Goal: Transaction & Acquisition: Purchase product/service

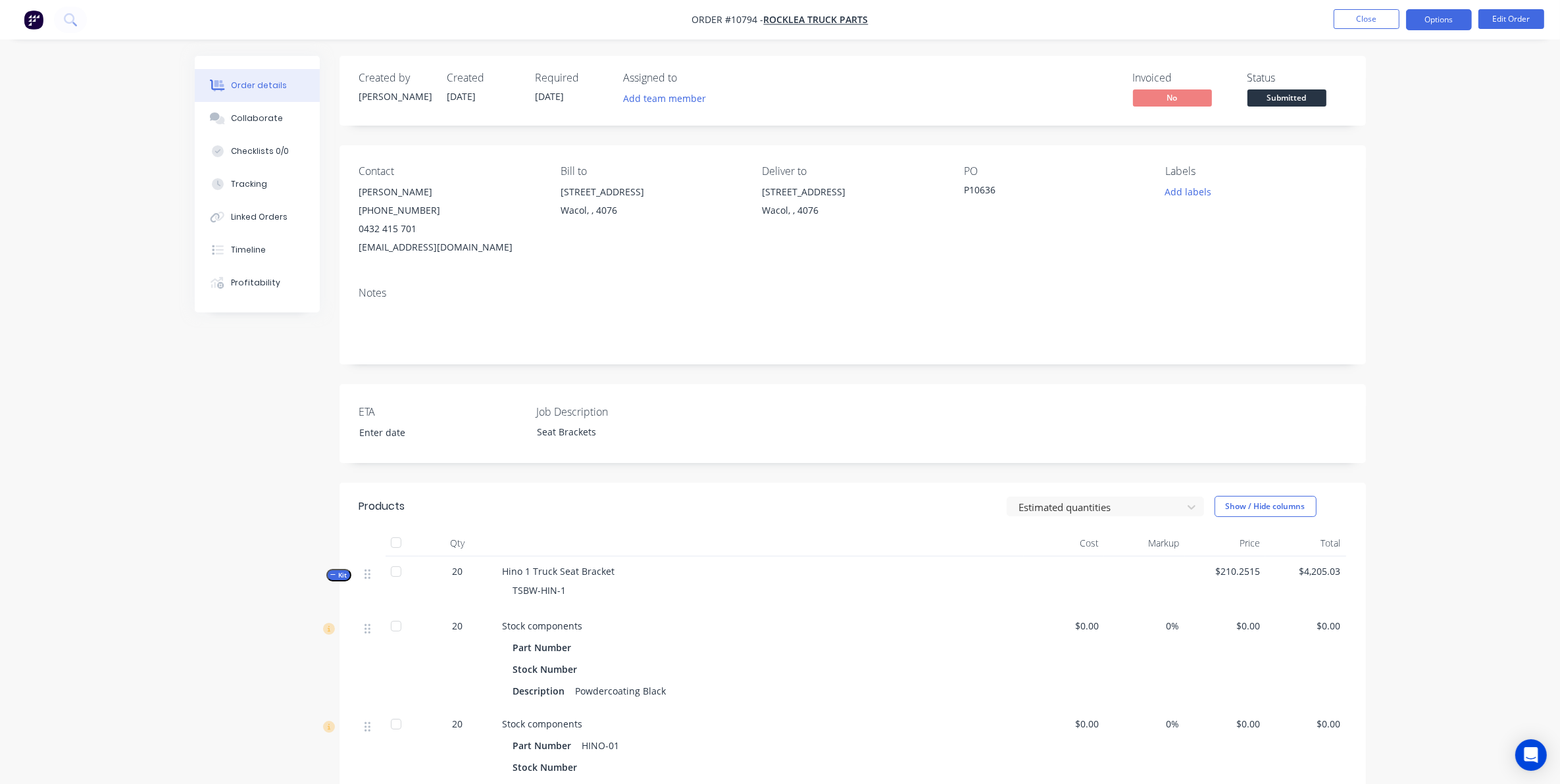
click at [1429, 23] on button "Options" at bounding box center [1439, 20] width 66 height 21
click at [1364, 162] on div "Work Order" at bounding box center [1399, 159] width 121 height 19
click at [1366, 132] on div "Without pricing" at bounding box center [1399, 133] width 121 height 19
click at [1373, 18] on button "Close" at bounding box center [1367, 19] width 66 height 20
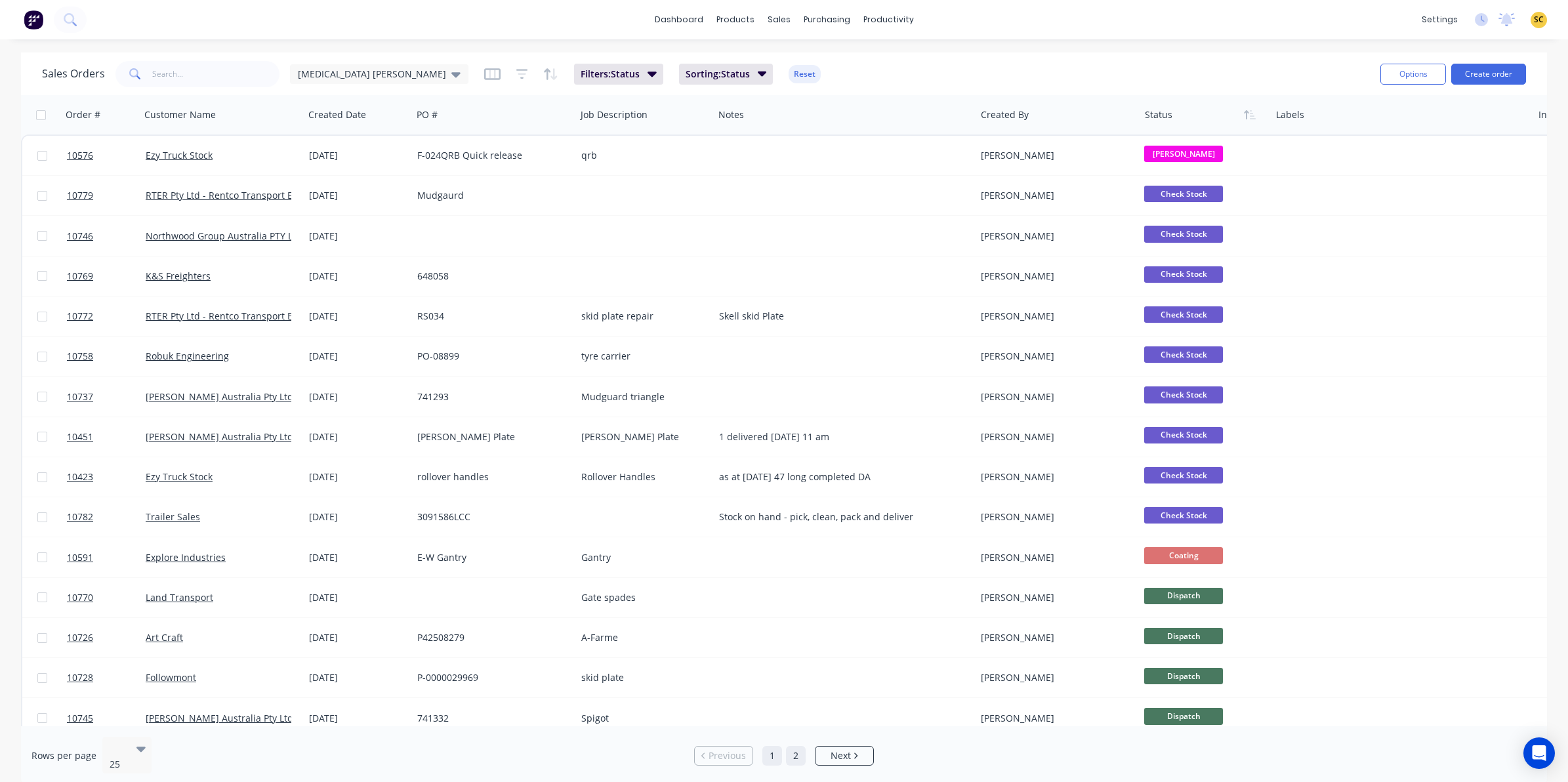
click at [789, 746] on link "2" at bounding box center [796, 755] width 20 height 20
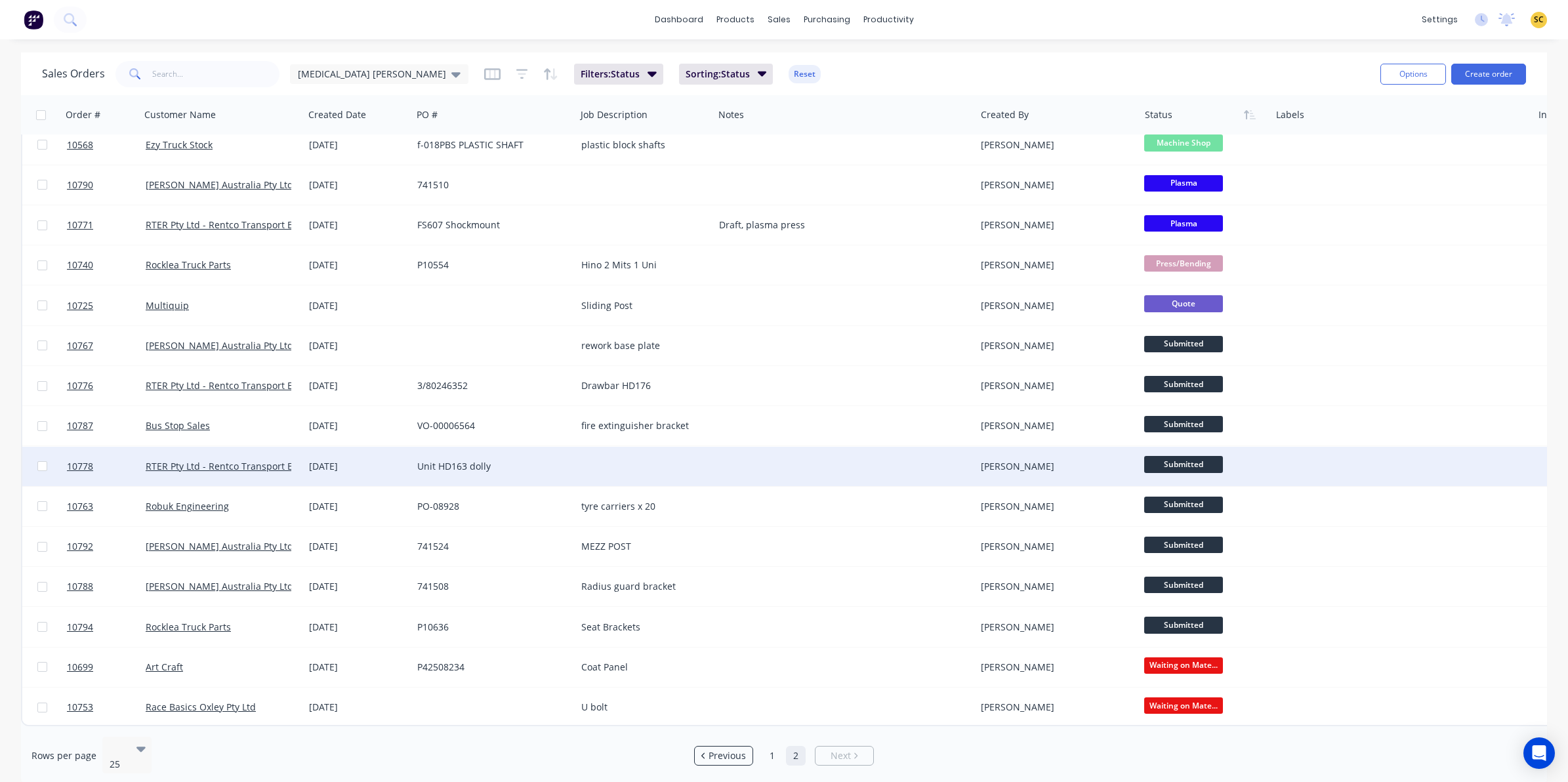
scroll to position [97, 0]
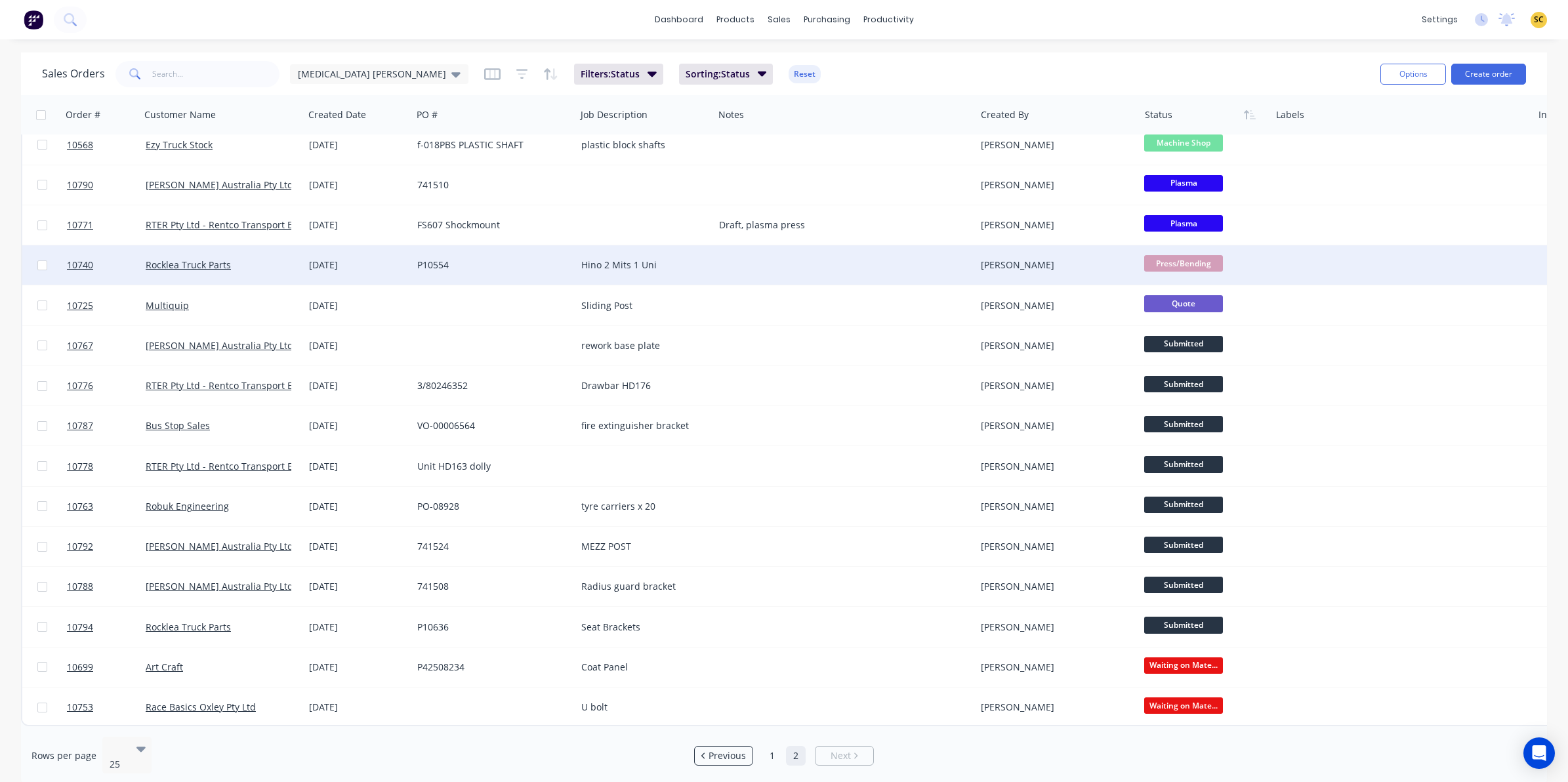
click at [1169, 256] on span "Press/Bending" at bounding box center [1183, 263] width 79 height 16
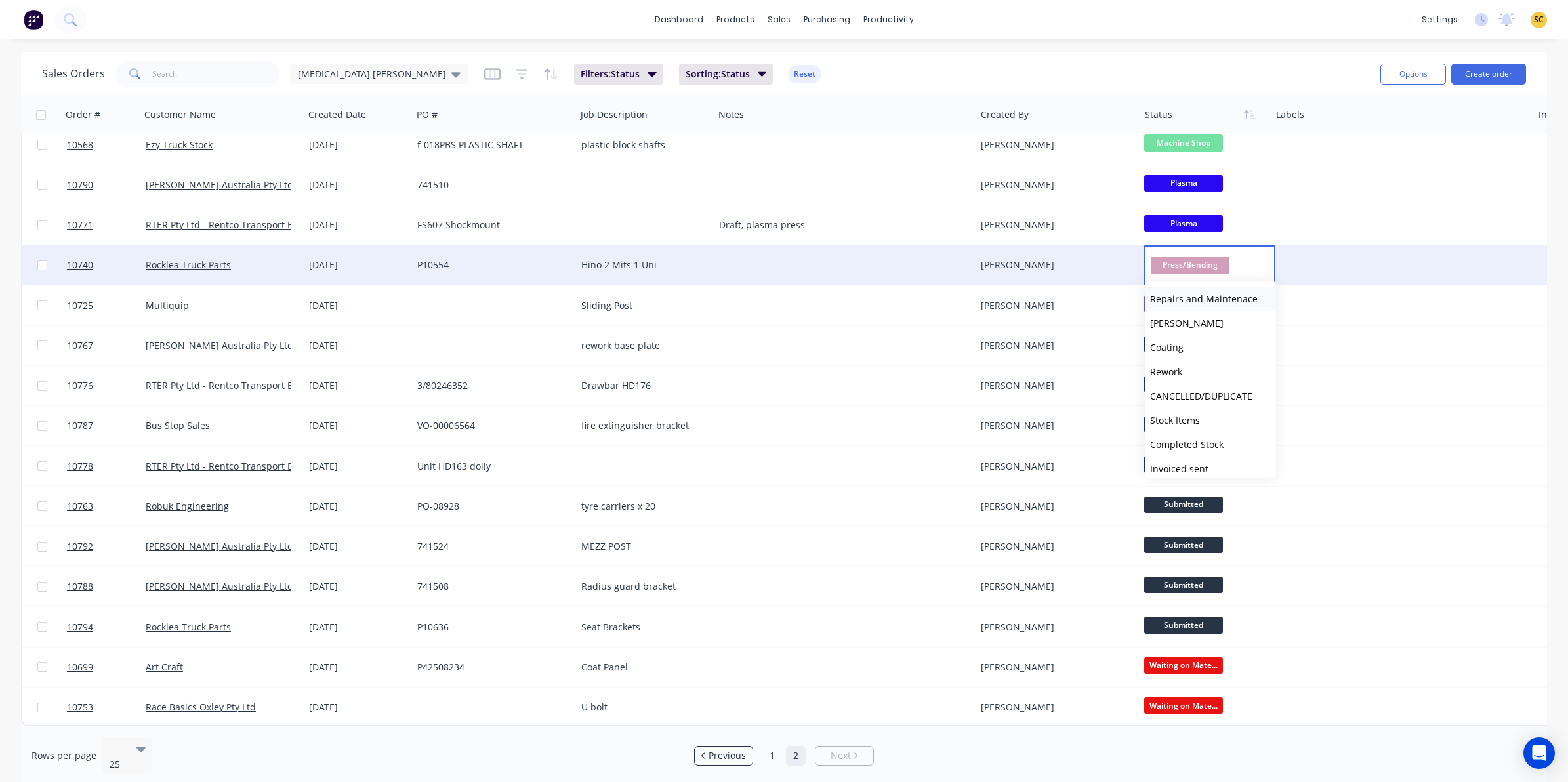
scroll to position [246, 0]
click at [1187, 344] on button "Coating" at bounding box center [1210, 344] width 131 height 24
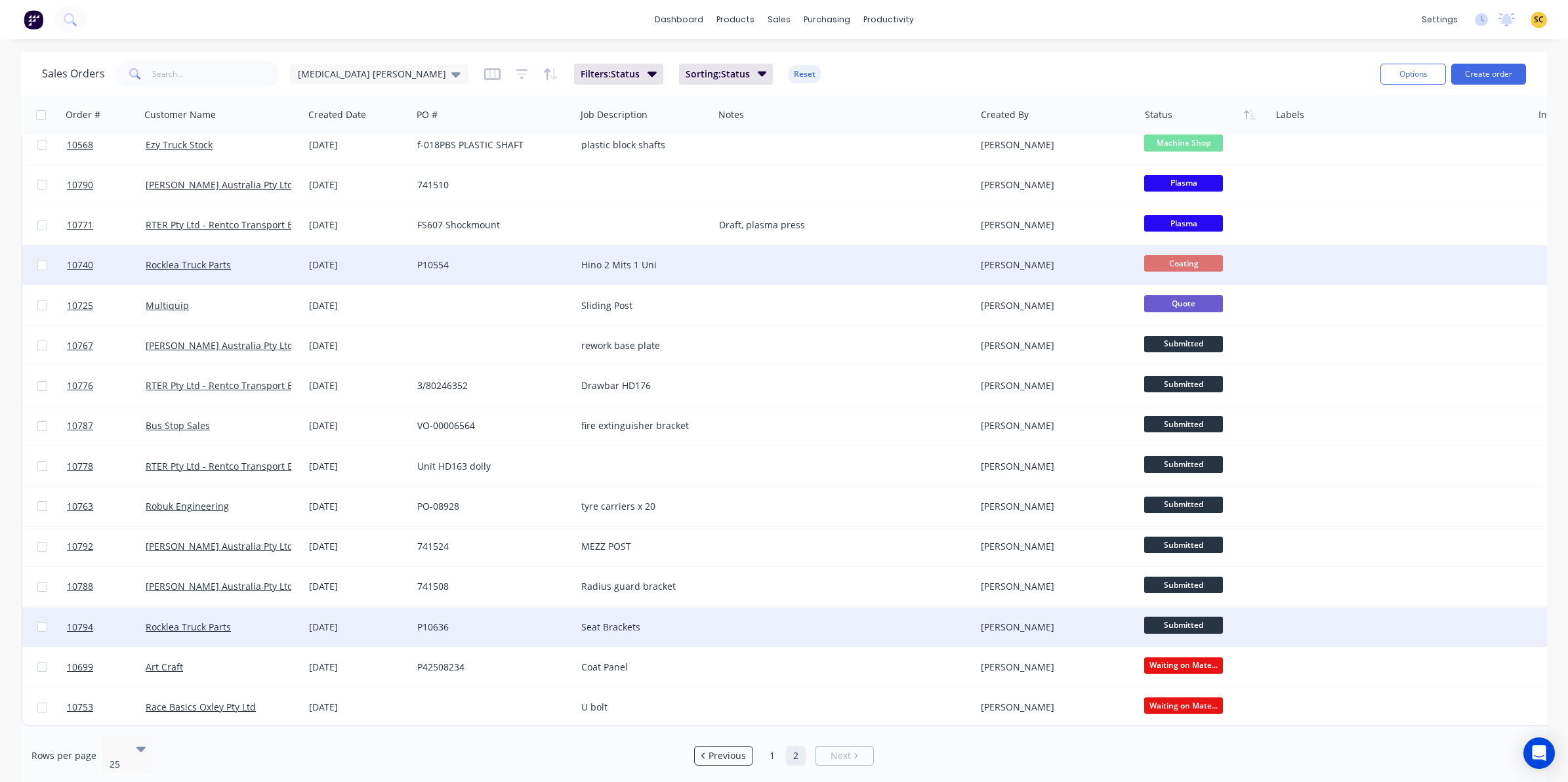
click at [732, 618] on div at bounding box center [844, 627] width 262 height 40
click at [389, 610] on div "[DATE]" at bounding box center [357, 627] width 108 height 40
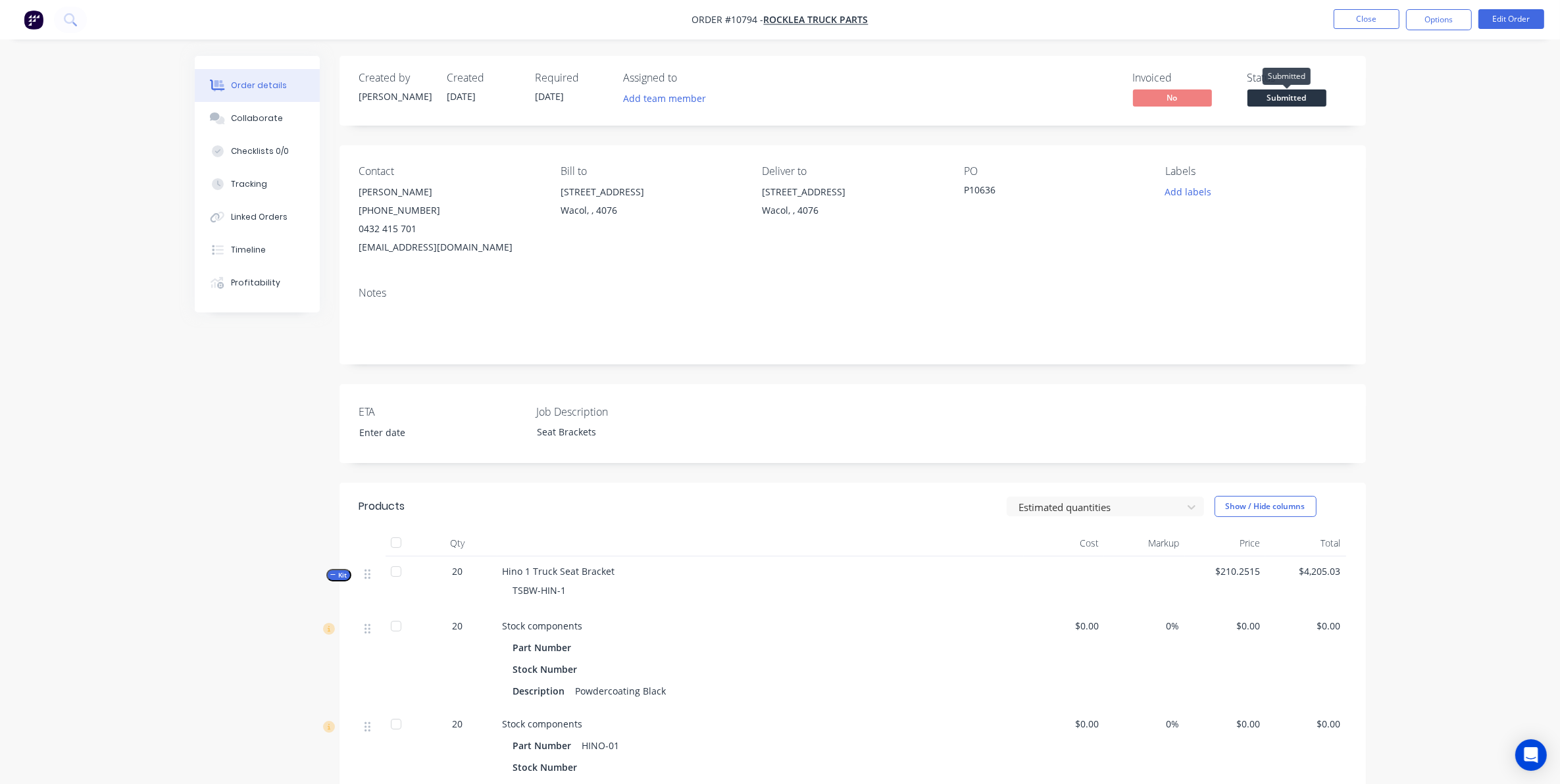
click at [1287, 100] on span "Submitted" at bounding box center [1287, 97] width 79 height 16
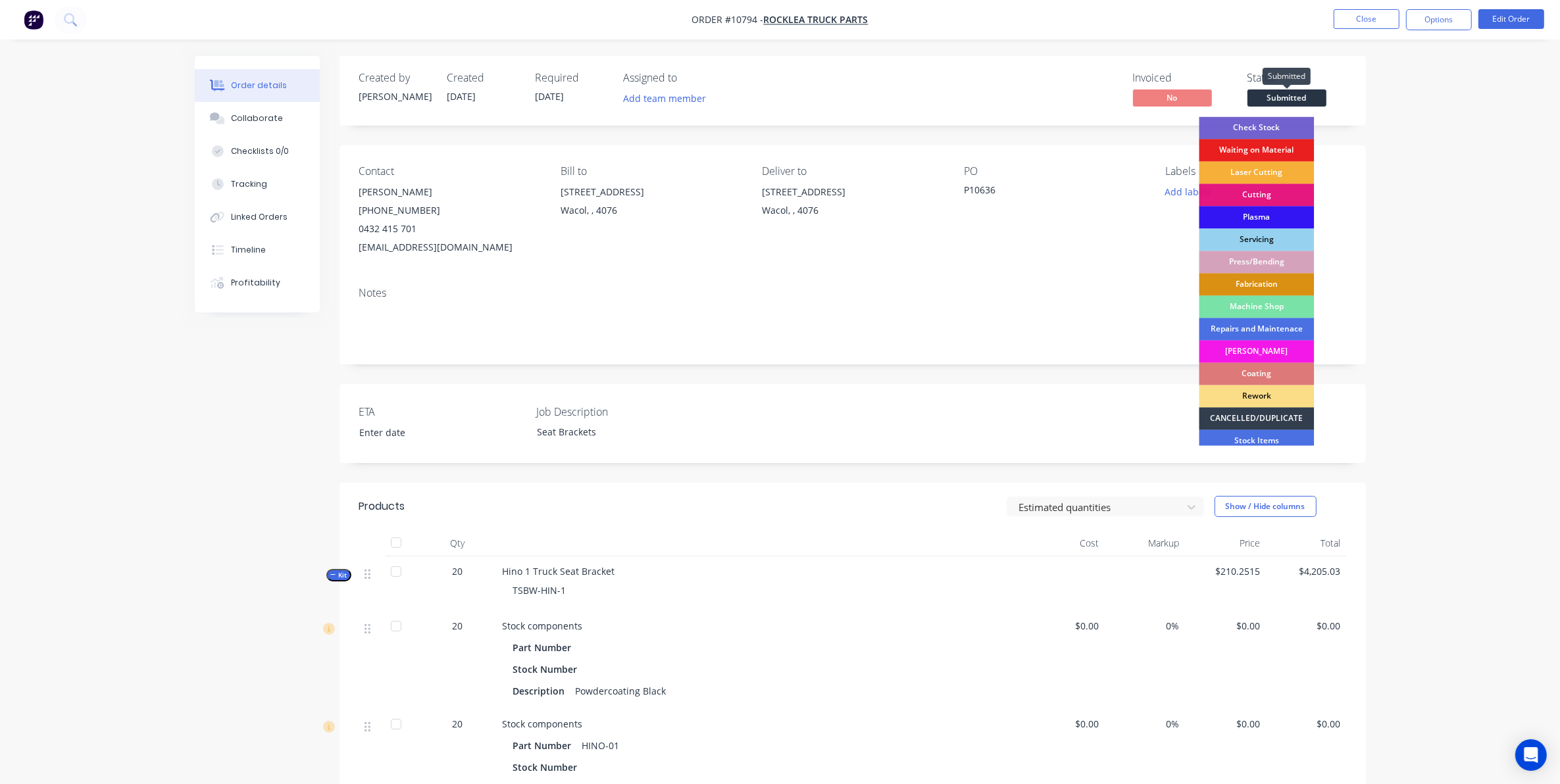
click at [1287, 100] on span "Submitted" at bounding box center [1287, 97] width 79 height 16
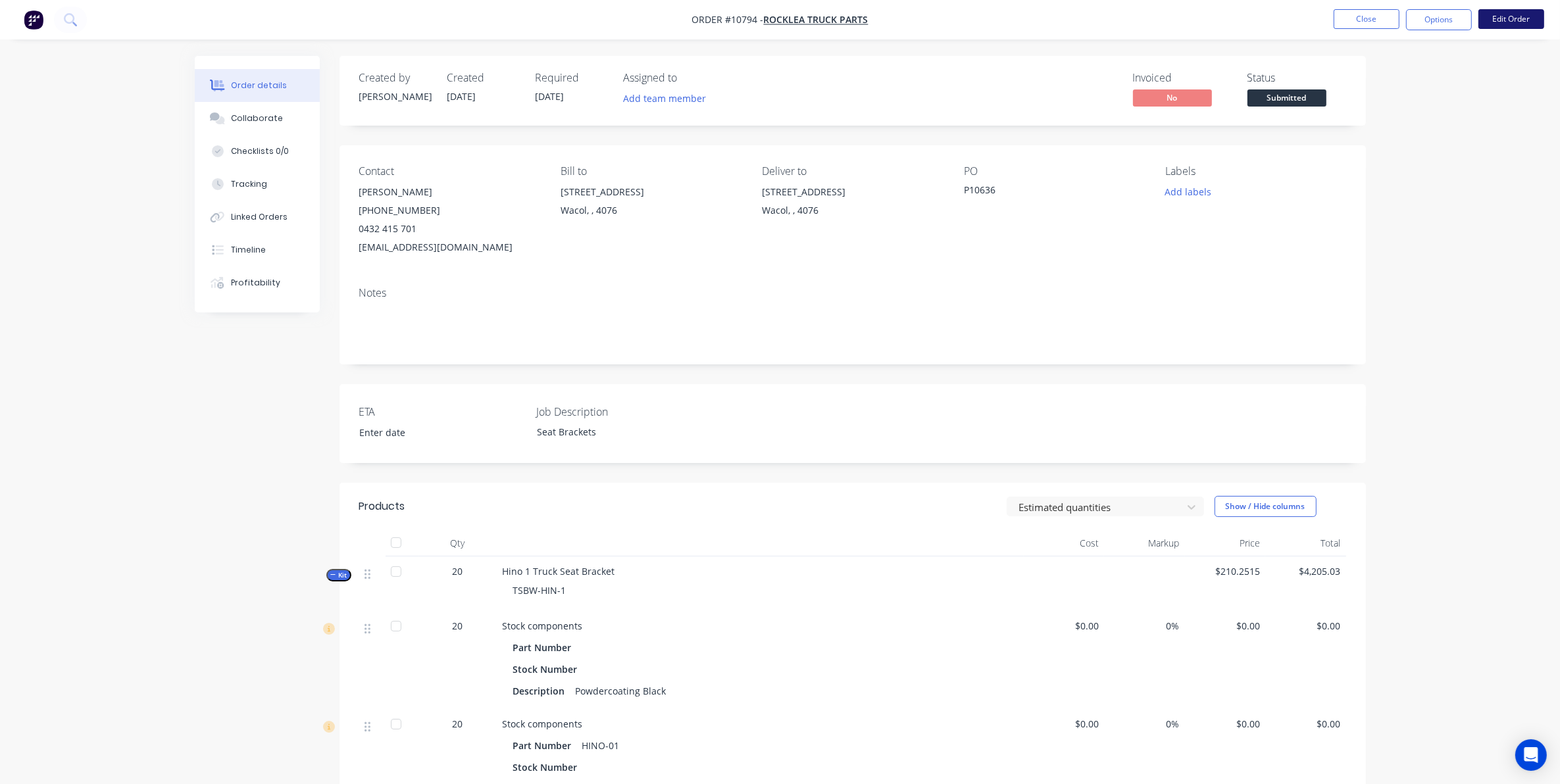
click at [1511, 10] on button "Edit Order" at bounding box center [1511, 19] width 66 height 20
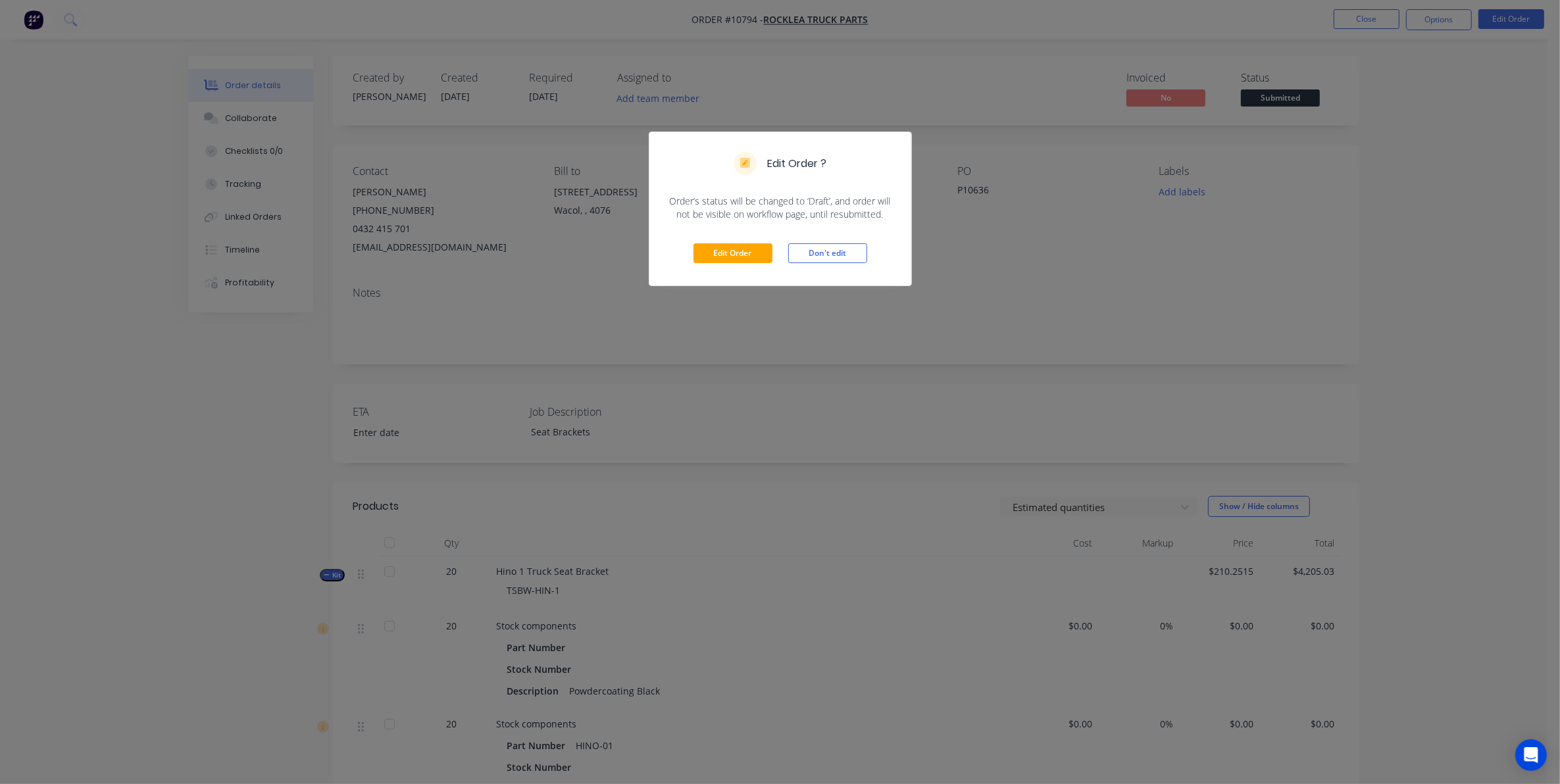
click at [734, 241] on div "Edit Order Don't edit" at bounding box center [781, 253] width 262 height 64
click at [727, 252] on button "Edit Order" at bounding box center [732, 253] width 79 height 20
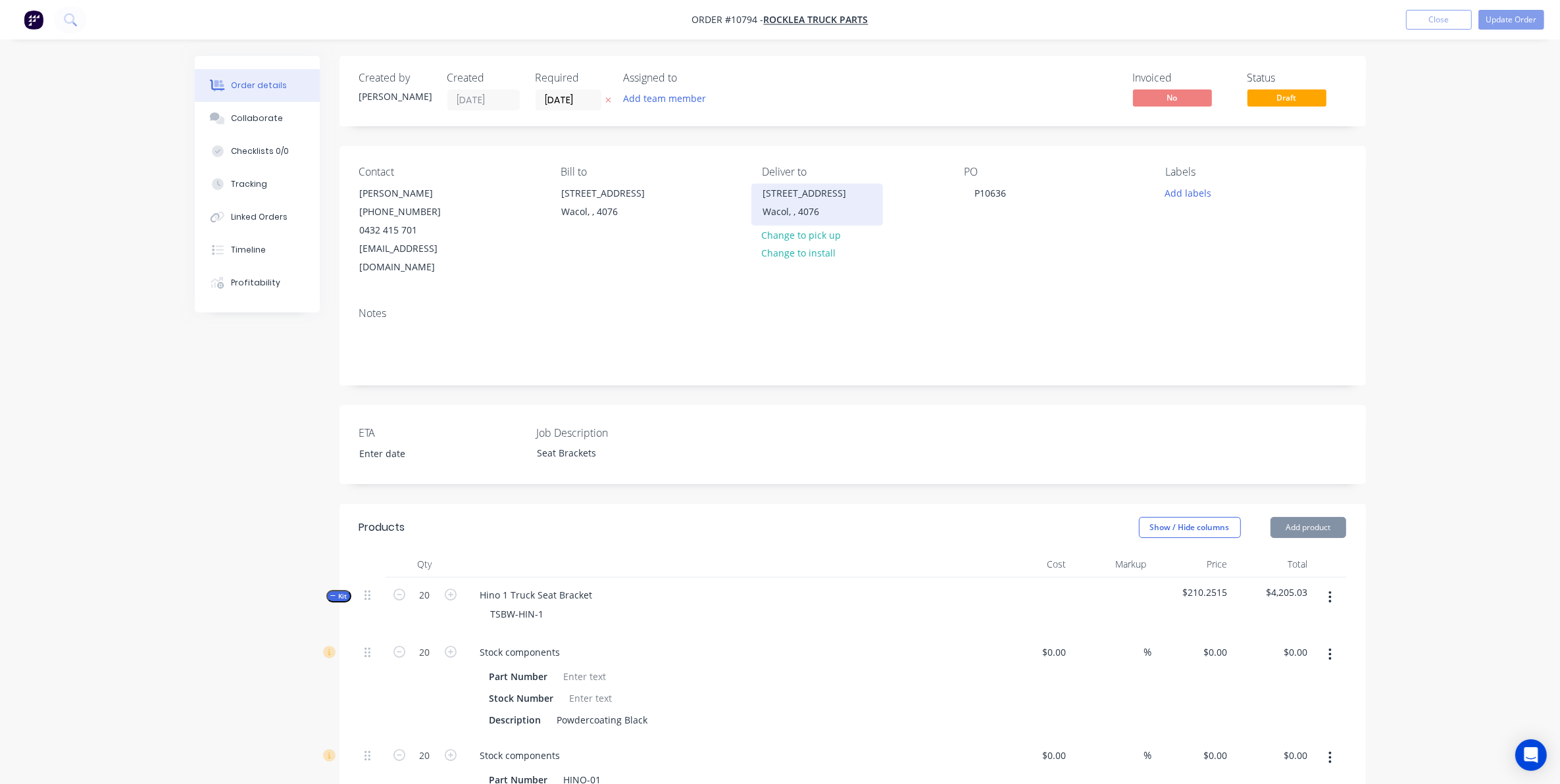
click at [798, 220] on div "Wacol, , 4076" at bounding box center [817, 212] width 109 height 18
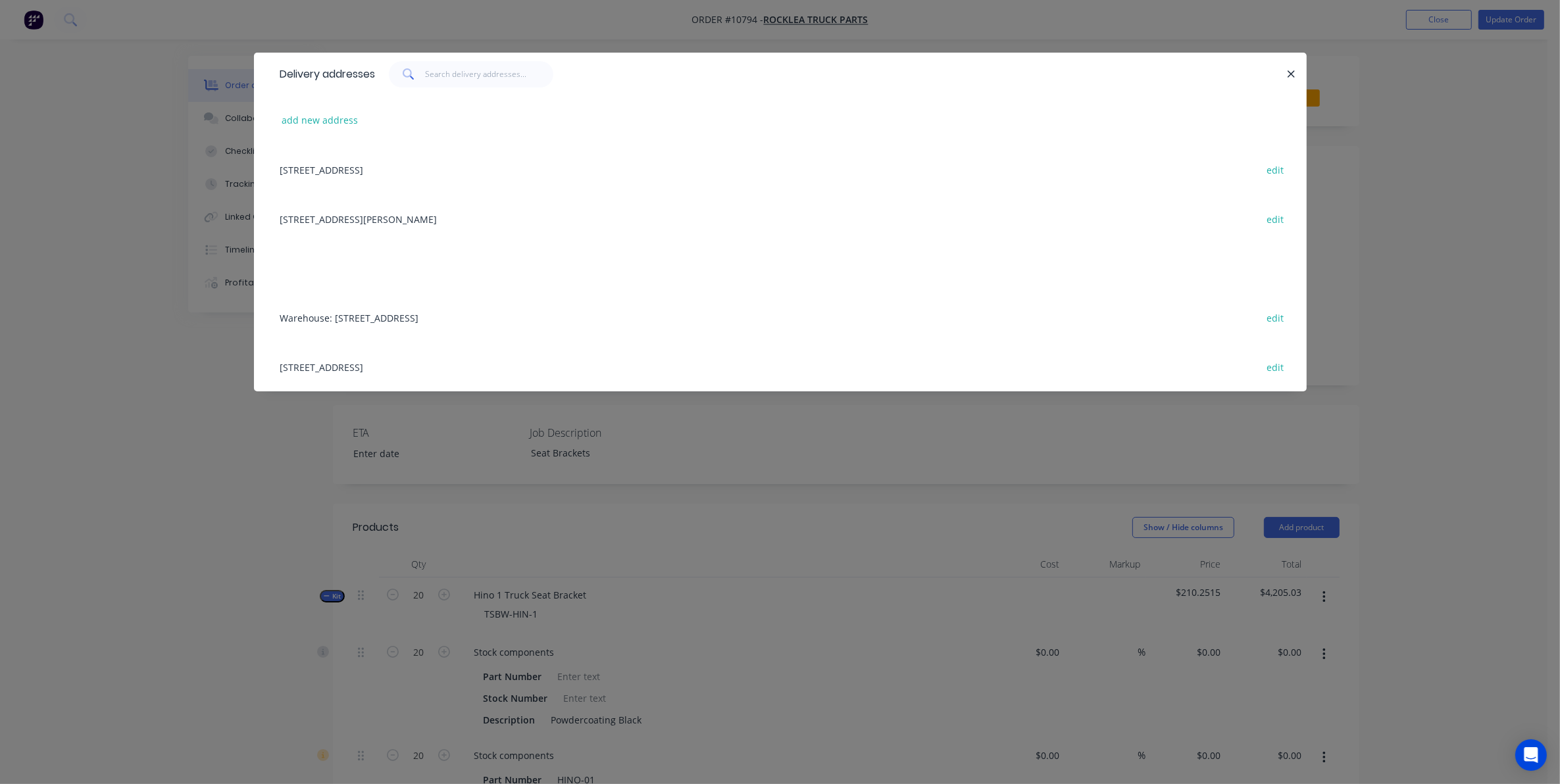
click at [445, 328] on div "Warehouse: 59 Luke Street, , Hemmant, Queensland, Australia, 4174 edit" at bounding box center [781, 317] width 1013 height 49
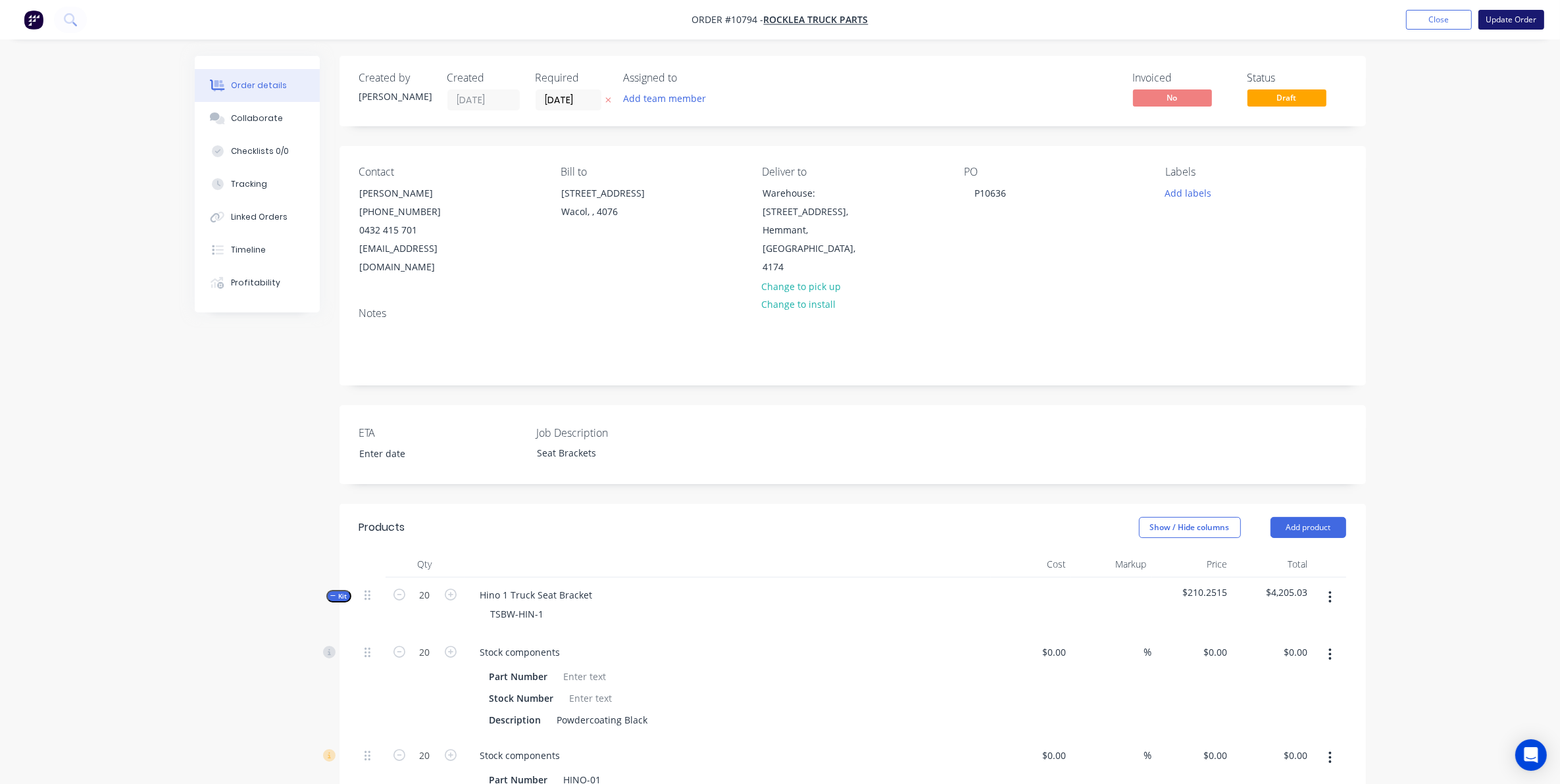
click at [1505, 26] on button "Update Order" at bounding box center [1511, 19] width 66 height 20
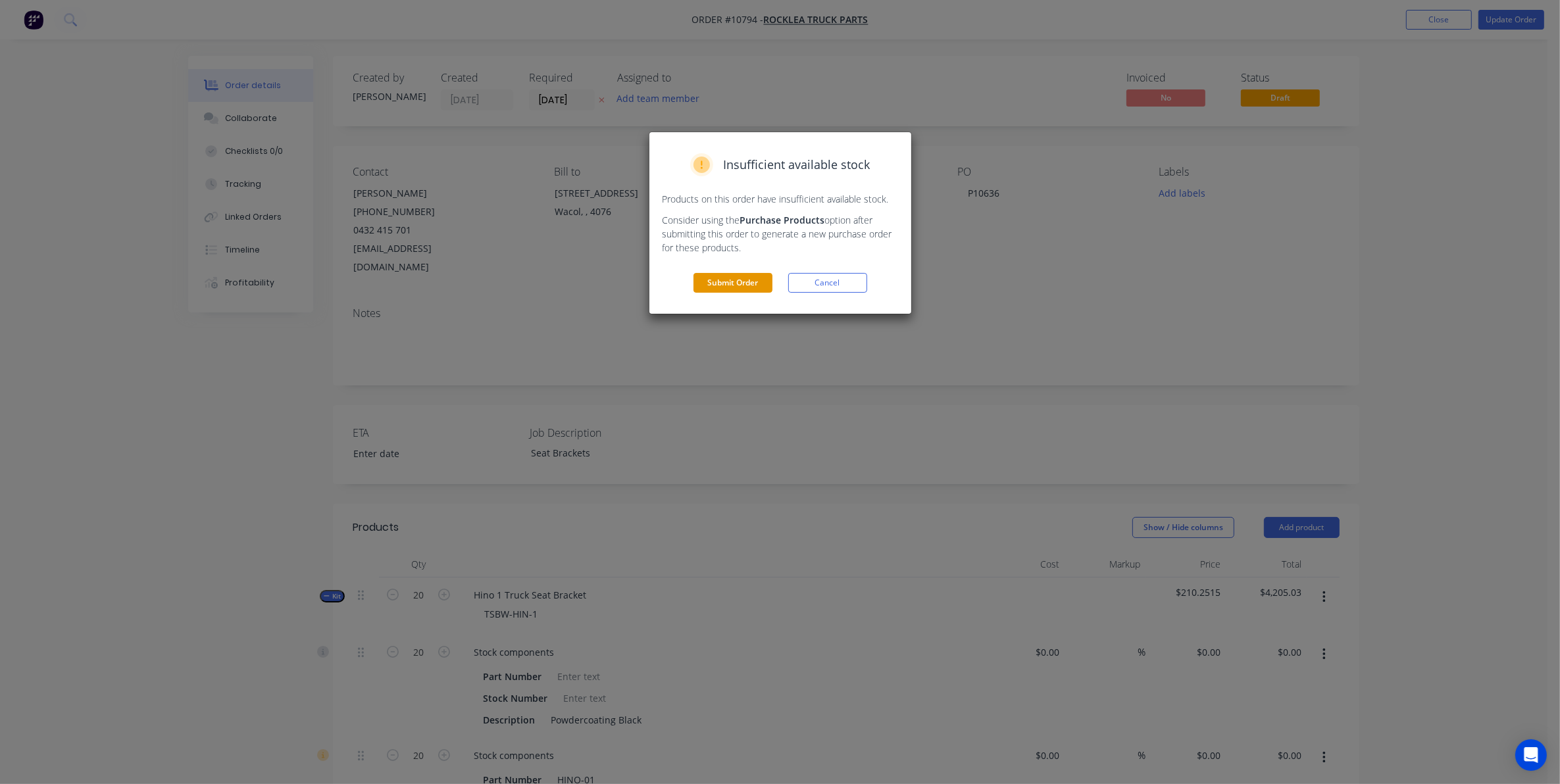
click at [723, 284] on button "Submit Order" at bounding box center [732, 283] width 79 height 20
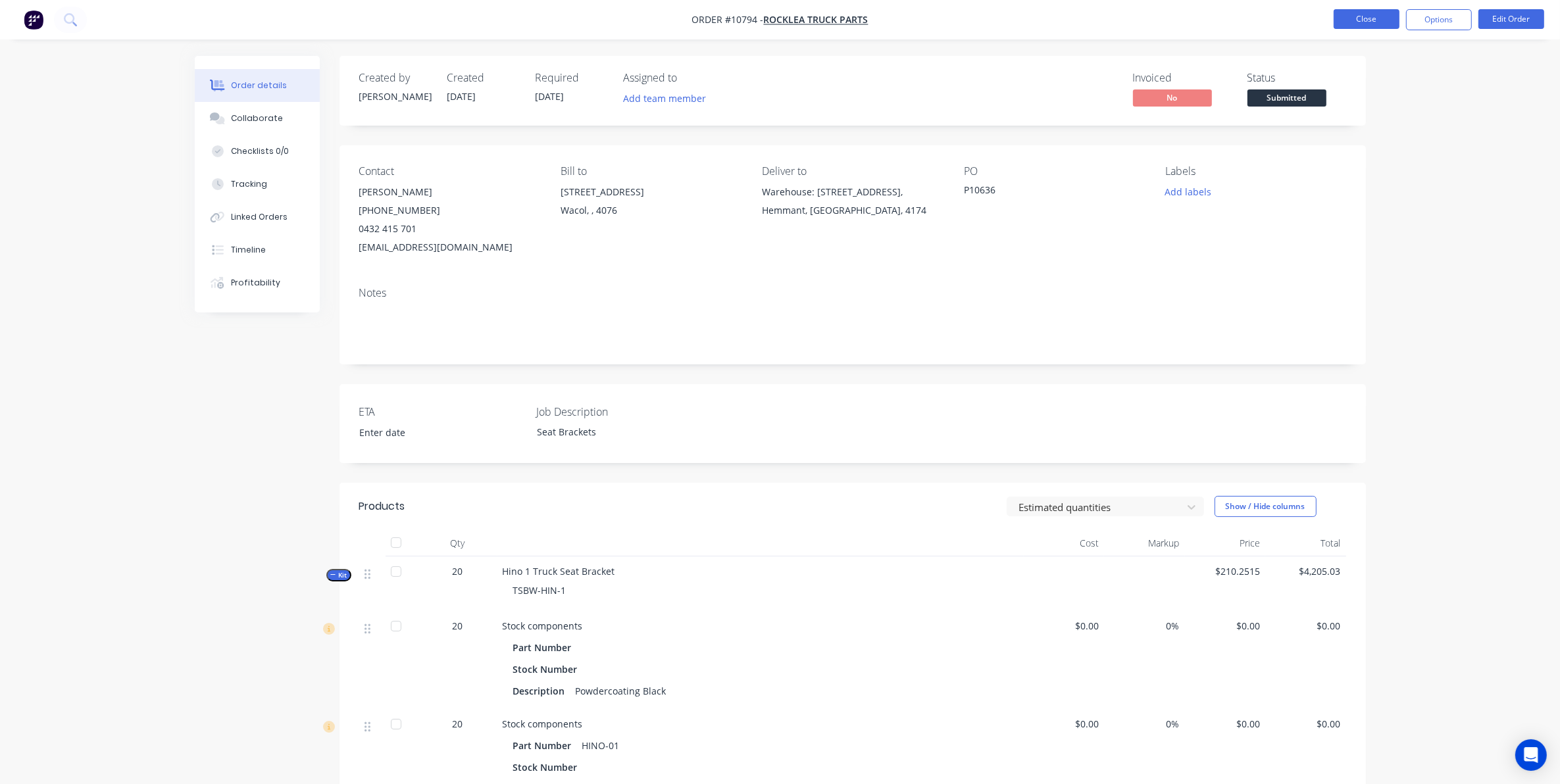
click at [1359, 25] on button "Close" at bounding box center [1367, 19] width 66 height 20
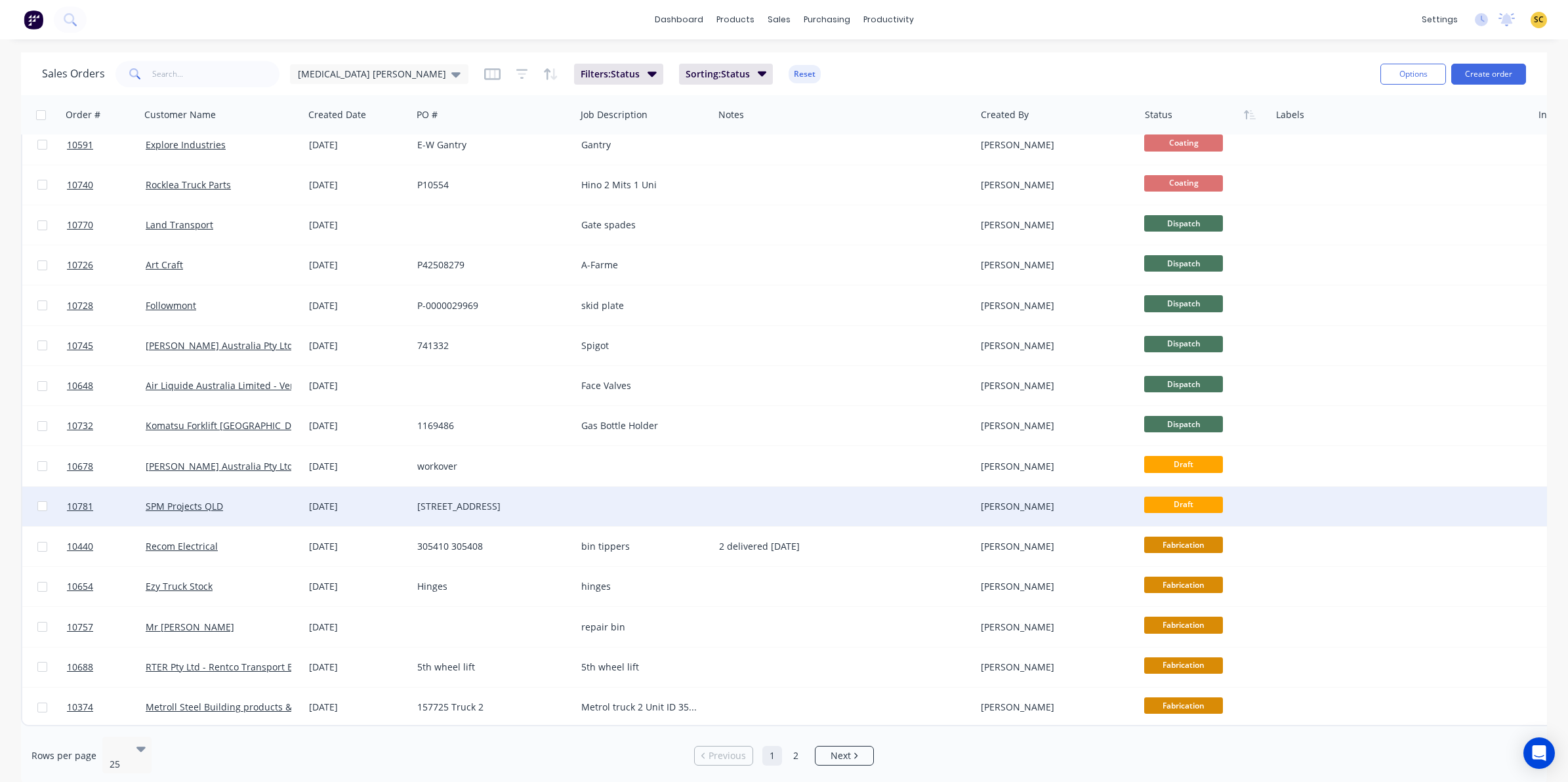
scroll to position [419, 0]
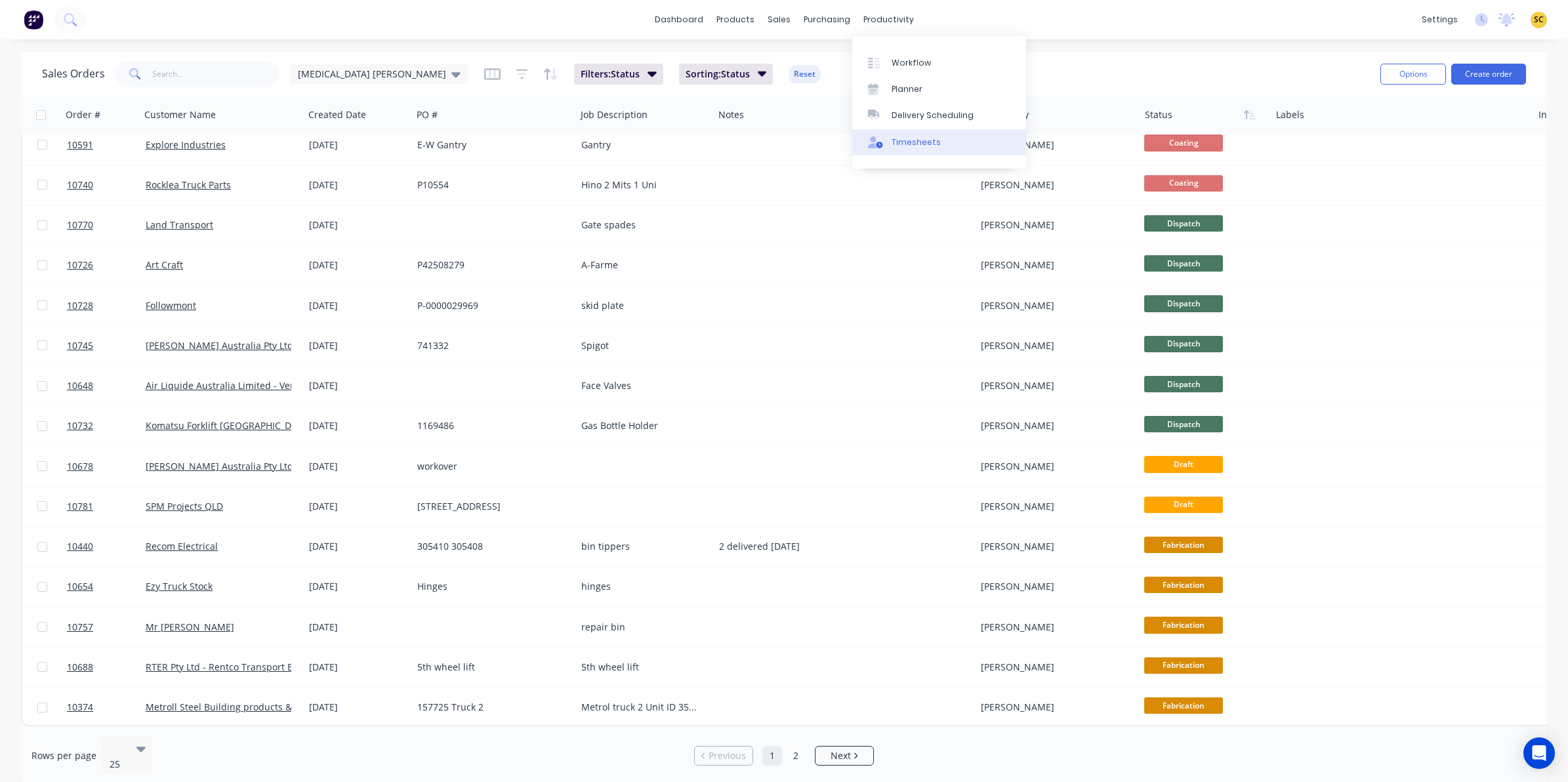
click at [922, 142] on div "Timesheets" at bounding box center [916, 143] width 49 height 12
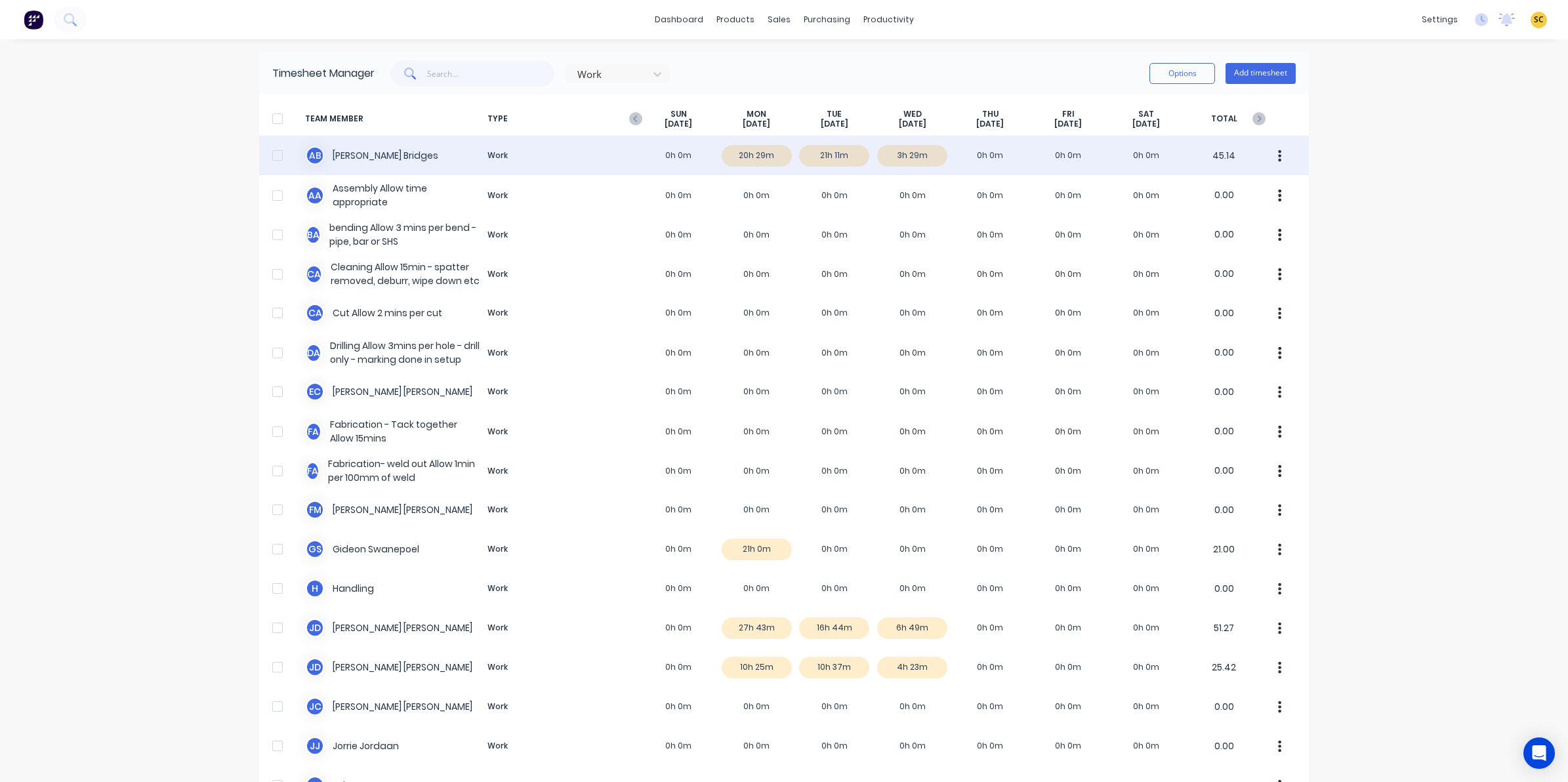
click at [818, 161] on div "A B Ashley Bridges Work 0h 0m 20h 29m 21h 11m 3h 29m 0h 0m 0h 0m 0h 0m 45.14" at bounding box center [784, 156] width 1049 height 40
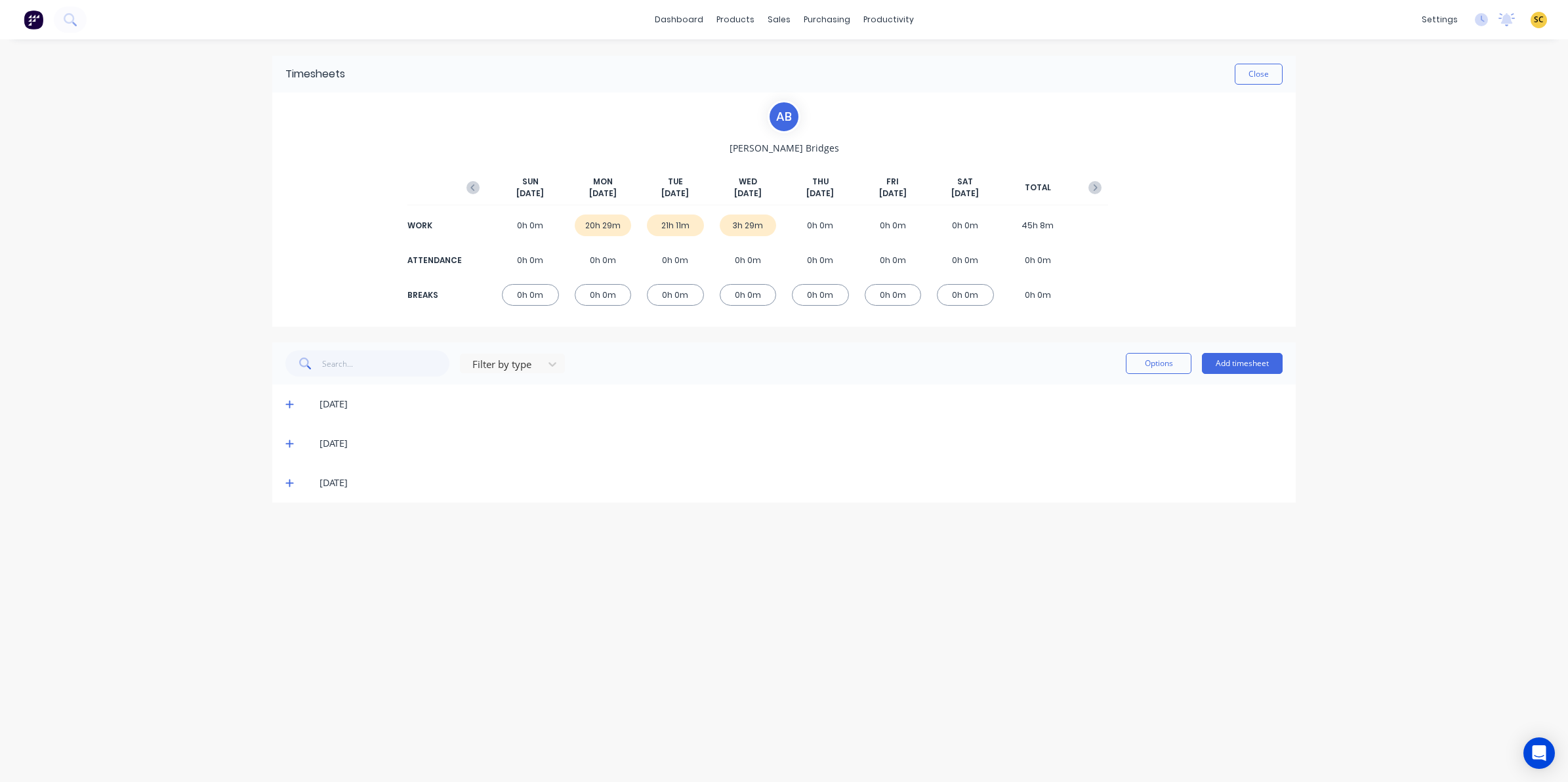
click at [286, 445] on icon at bounding box center [290, 443] width 9 height 10
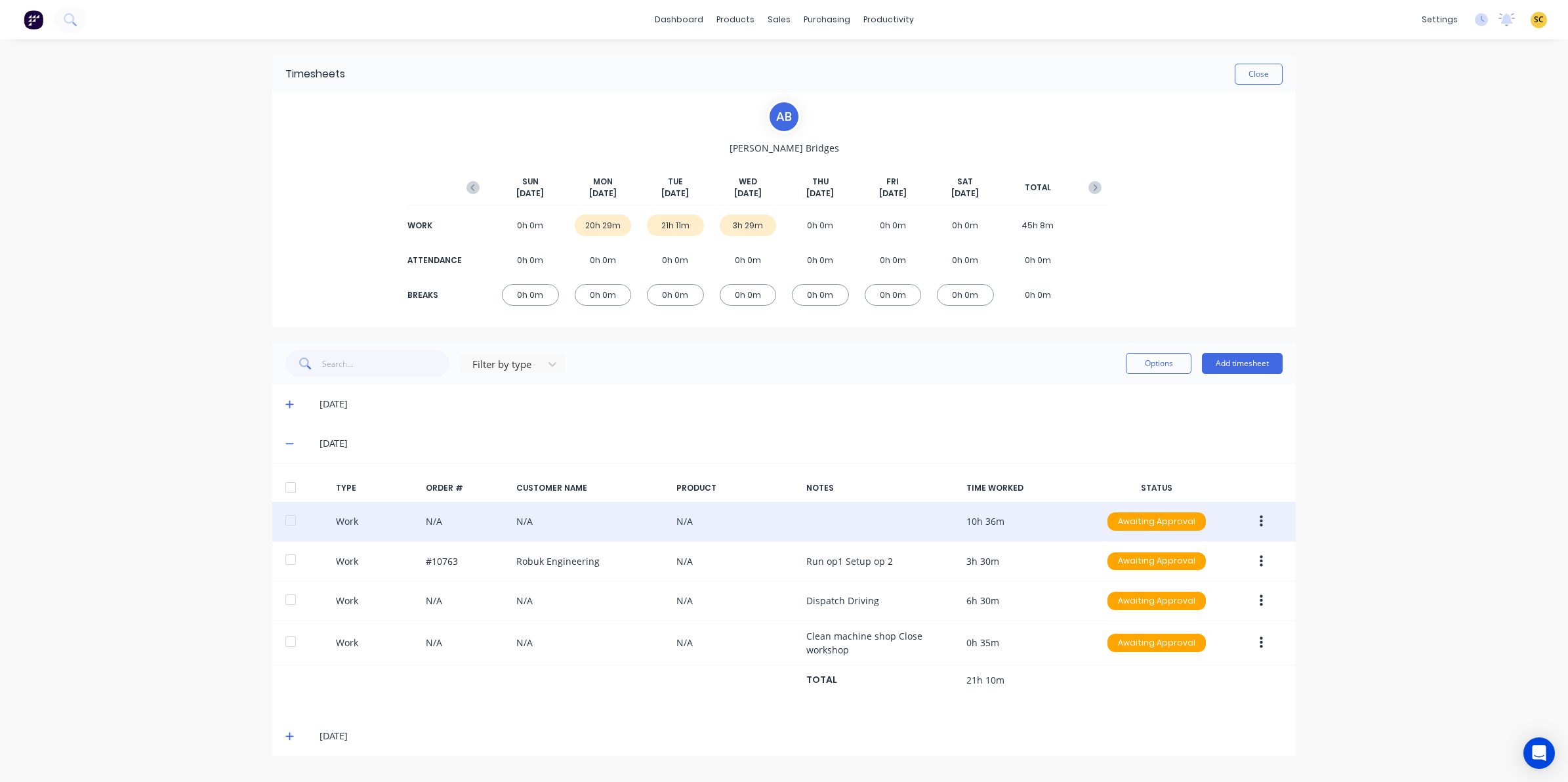
click at [1263, 520] on button "button" at bounding box center [1261, 521] width 31 height 23
click at [1168, 465] on div "Edit" at bounding box center [1213, 472] width 101 height 19
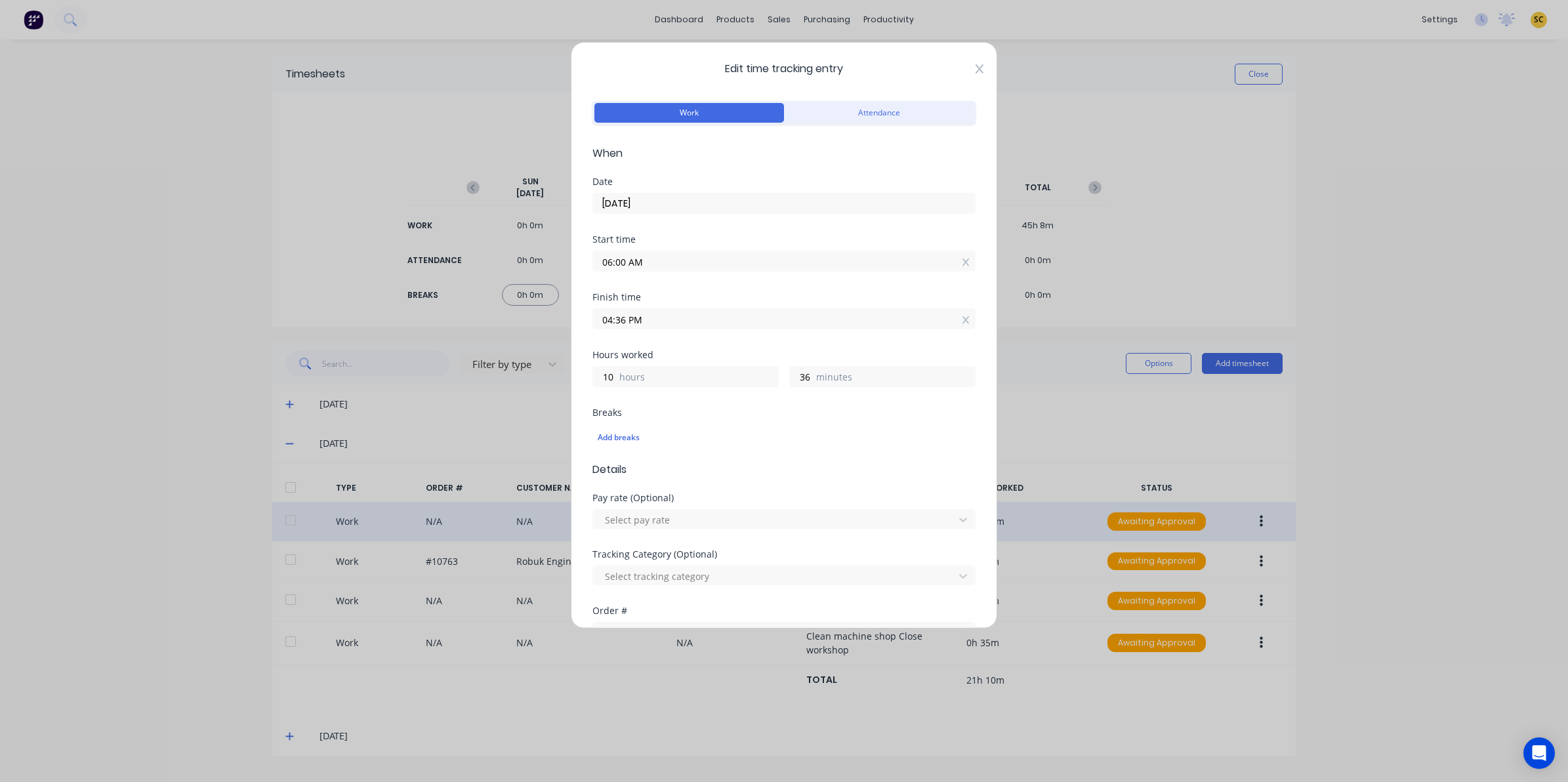
click at [976, 67] on icon at bounding box center [979, 69] width 8 height 10
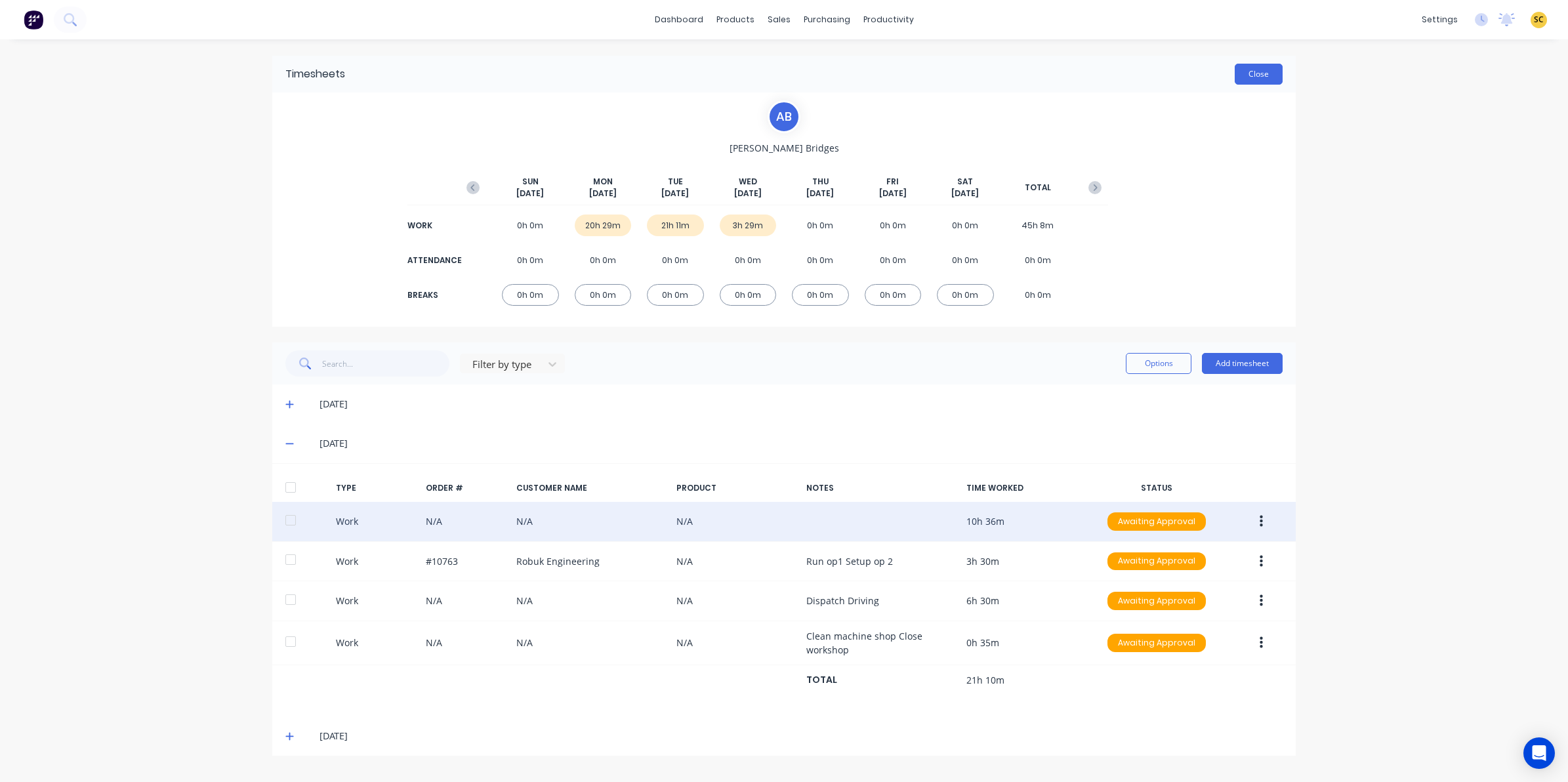
click at [1261, 67] on button "Close" at bounding box center [1258, 74] width 48 height 21
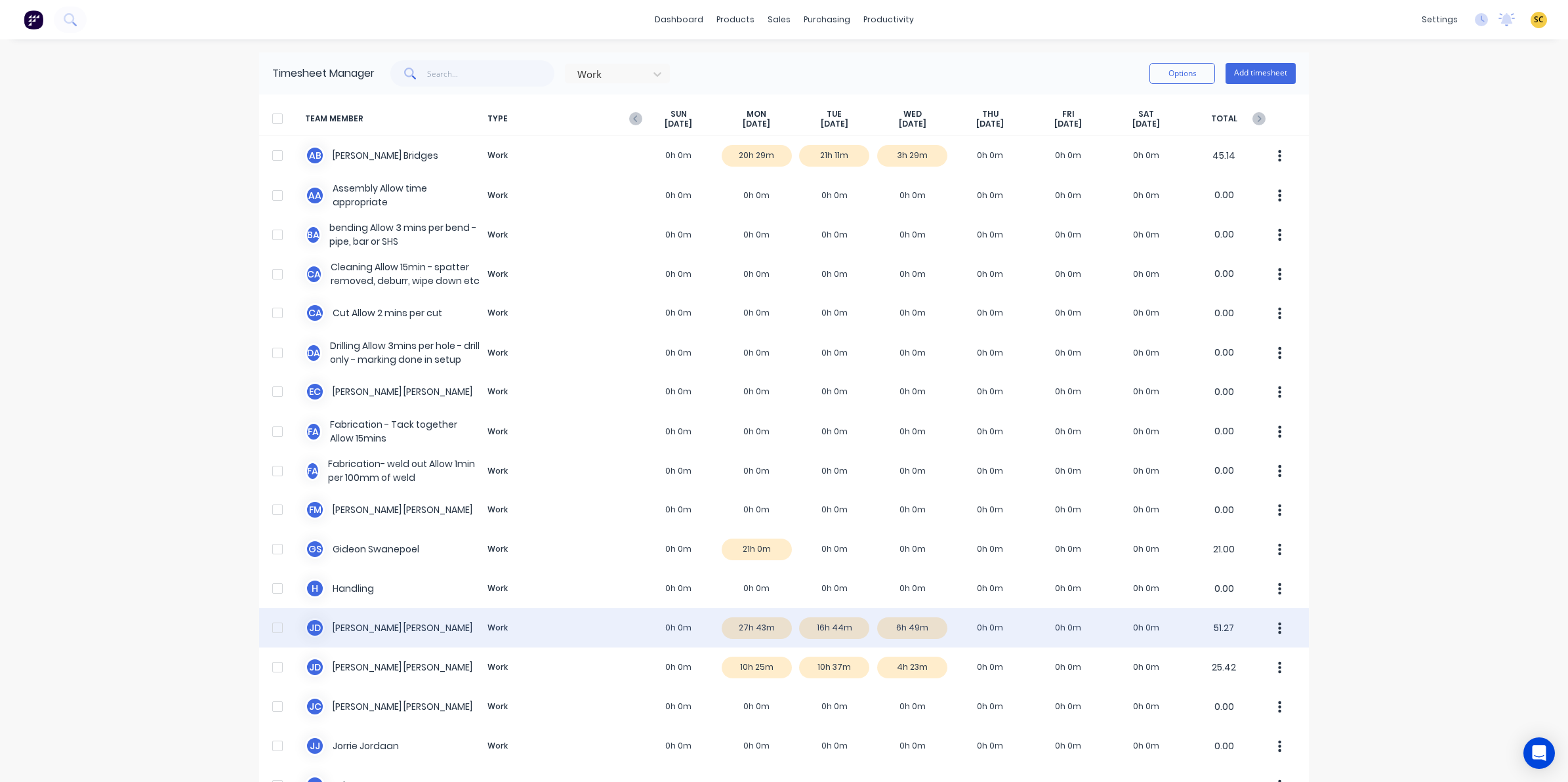
click at [834, 631] on div "J D Joel De Vries Work 0h 0m 27h 43m 16h 44m 6h 49m 0h 0m 0h 0m 0h 0m 51.27" at bounding box center [784, 628] width 1049 height 40
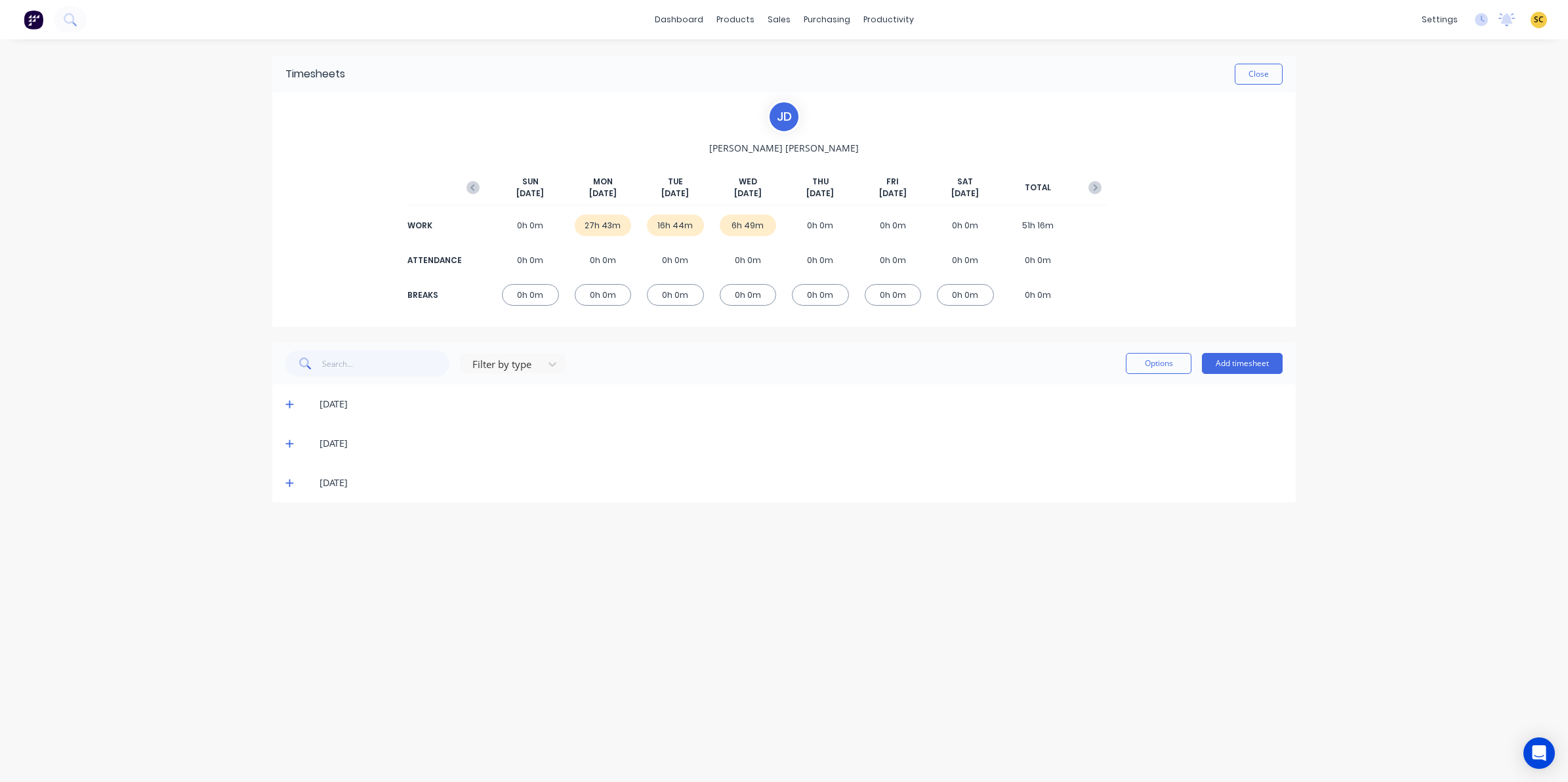
click at [289, 446] on icon at bounding box center [290, 443] width 9 height 10
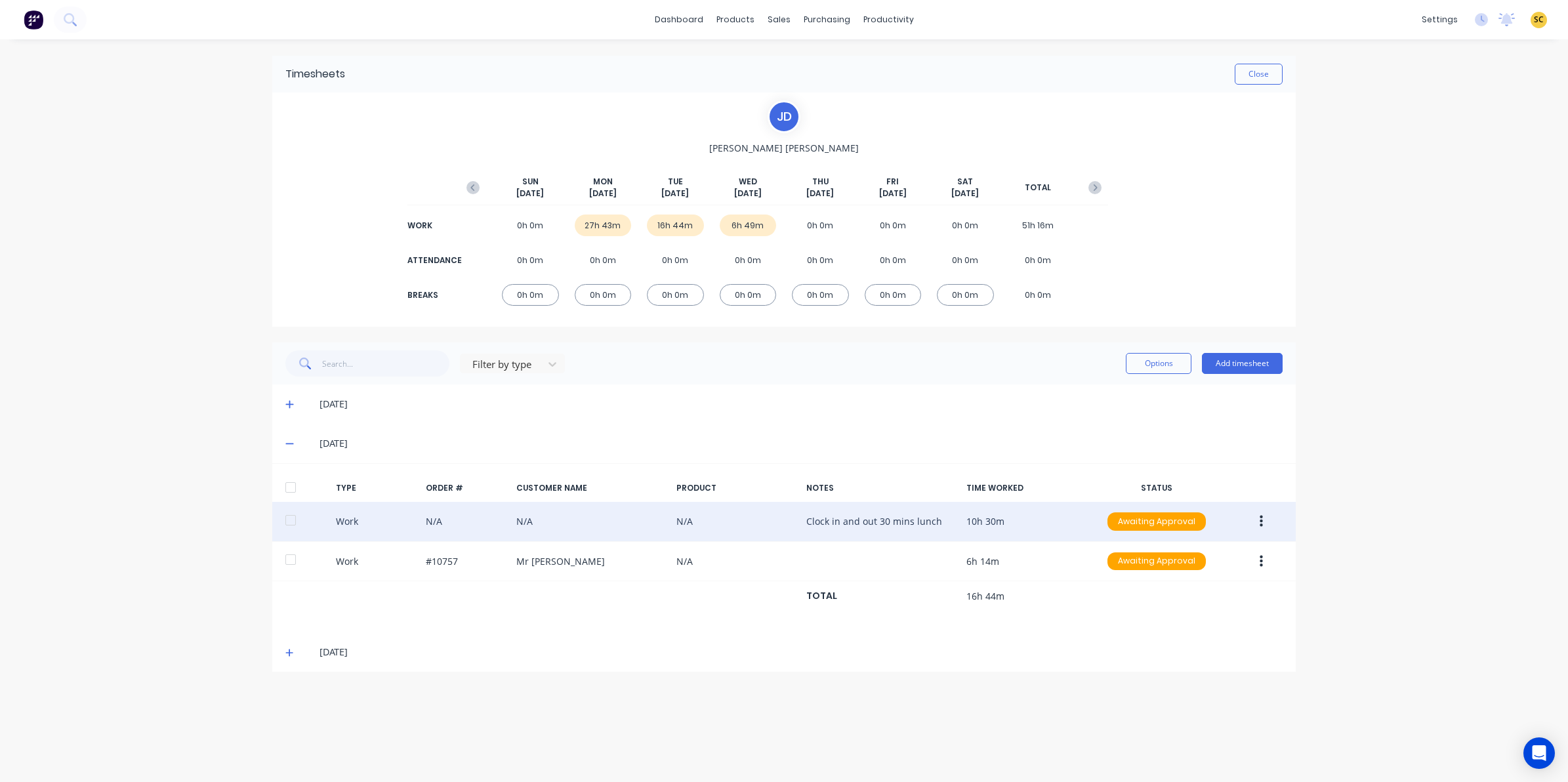
click at [1267, 520] on button "button" at bounding box center [1261, 521] width 31 height 23
click at [1179, 478] on div "Edit" at bounding box center [1213, 472] width 101 height 19
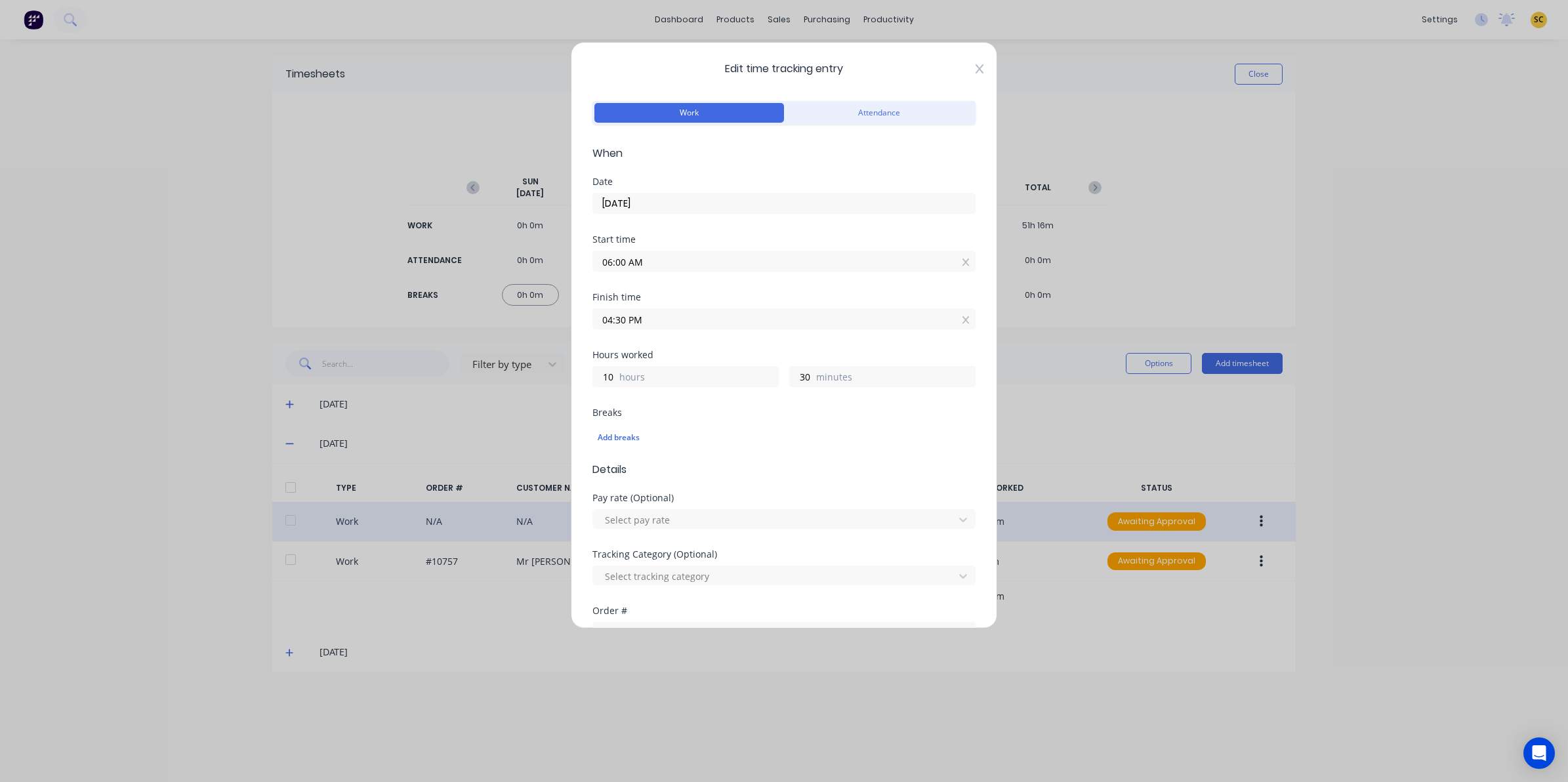
click at [976, 69] on icon at bounding box center [979, 69] width 8 height 10
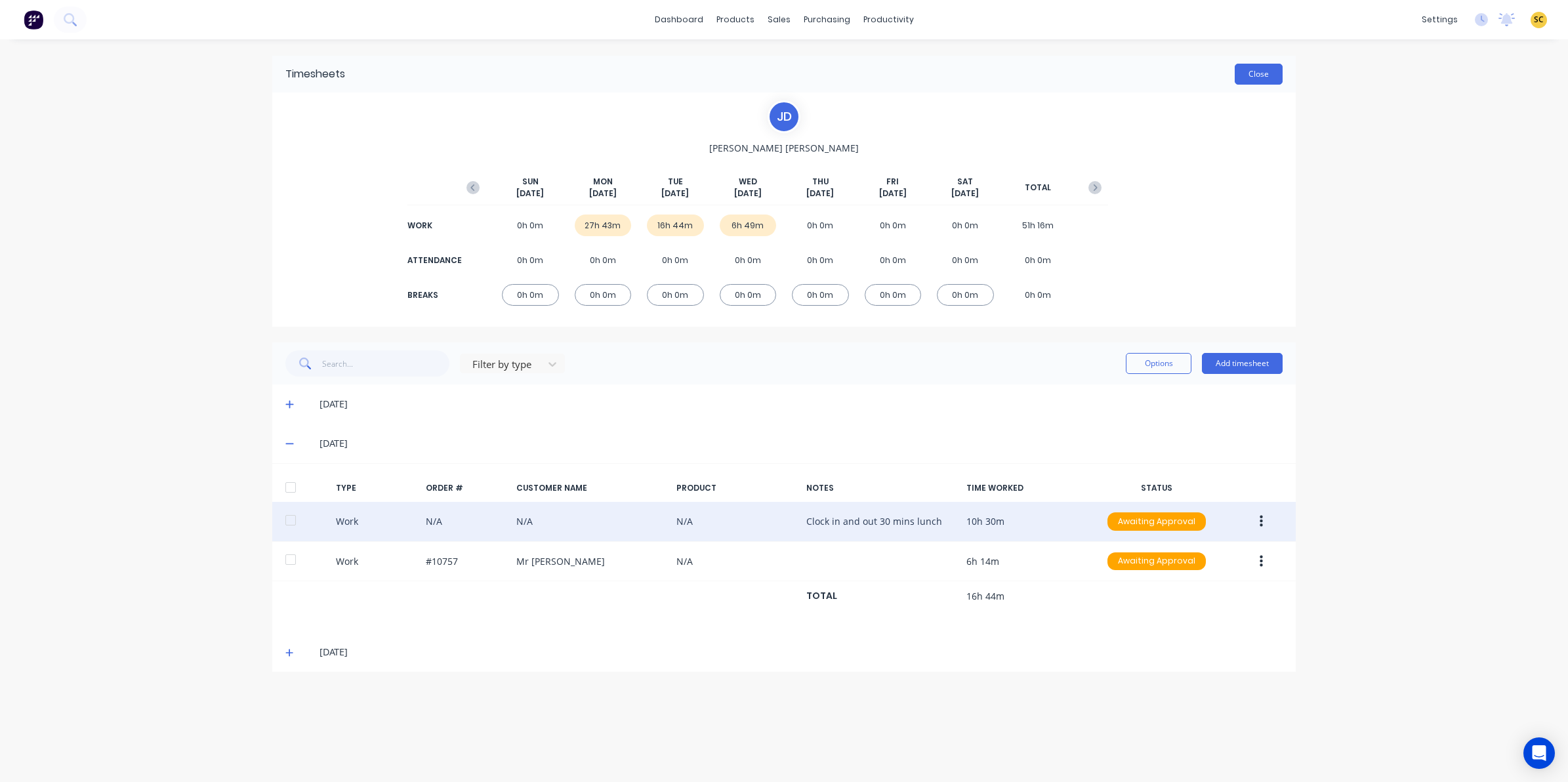
click at [1274, 76] on button "Close" at bounding box center [1258, 74] width 48 height 21
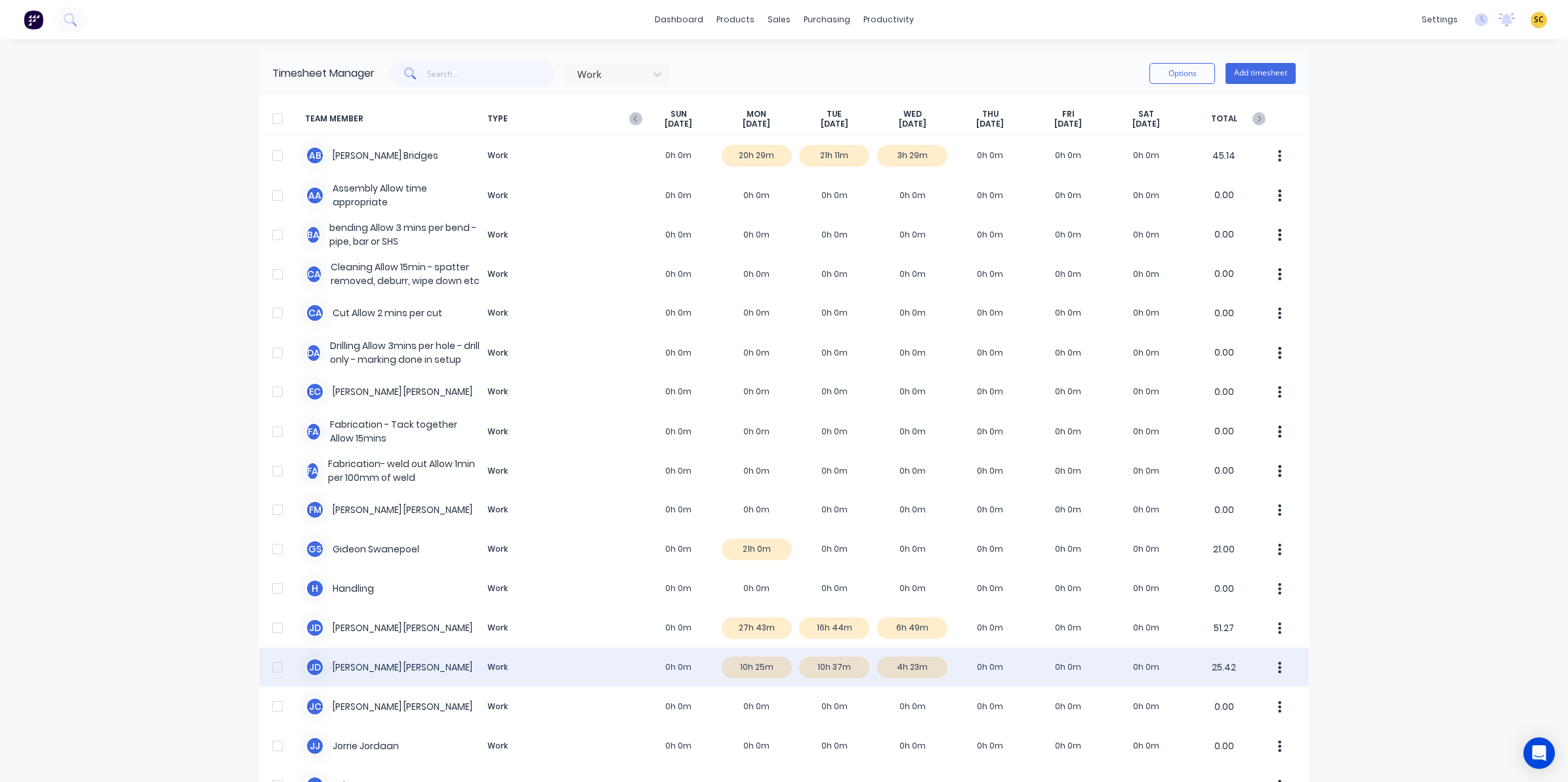
click at [824, 663] on div "J d Johan de Lange Work 0h 0m 10h 25m 10h 37m 4h 23m 0h 0m 0h 0m 0h 0m 25.42" at bounding box center [784, 668] width 1049 height 40
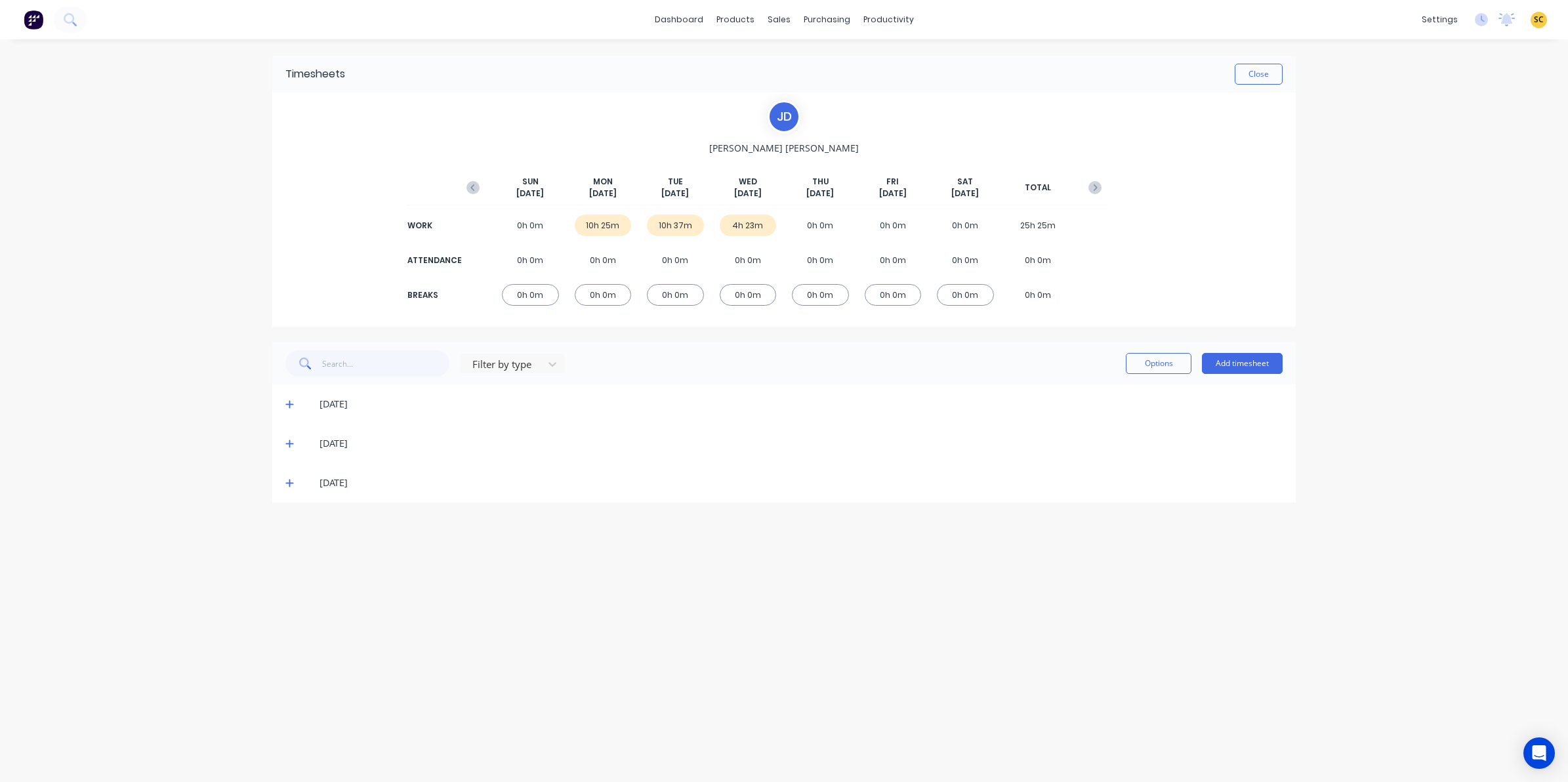
click at [283, 441] on div "23/09/25" at bounding box center [784, 444] width 1023 height 40
click at [292, 441] on icon at bounding box center [290, 443] width 9 height 10
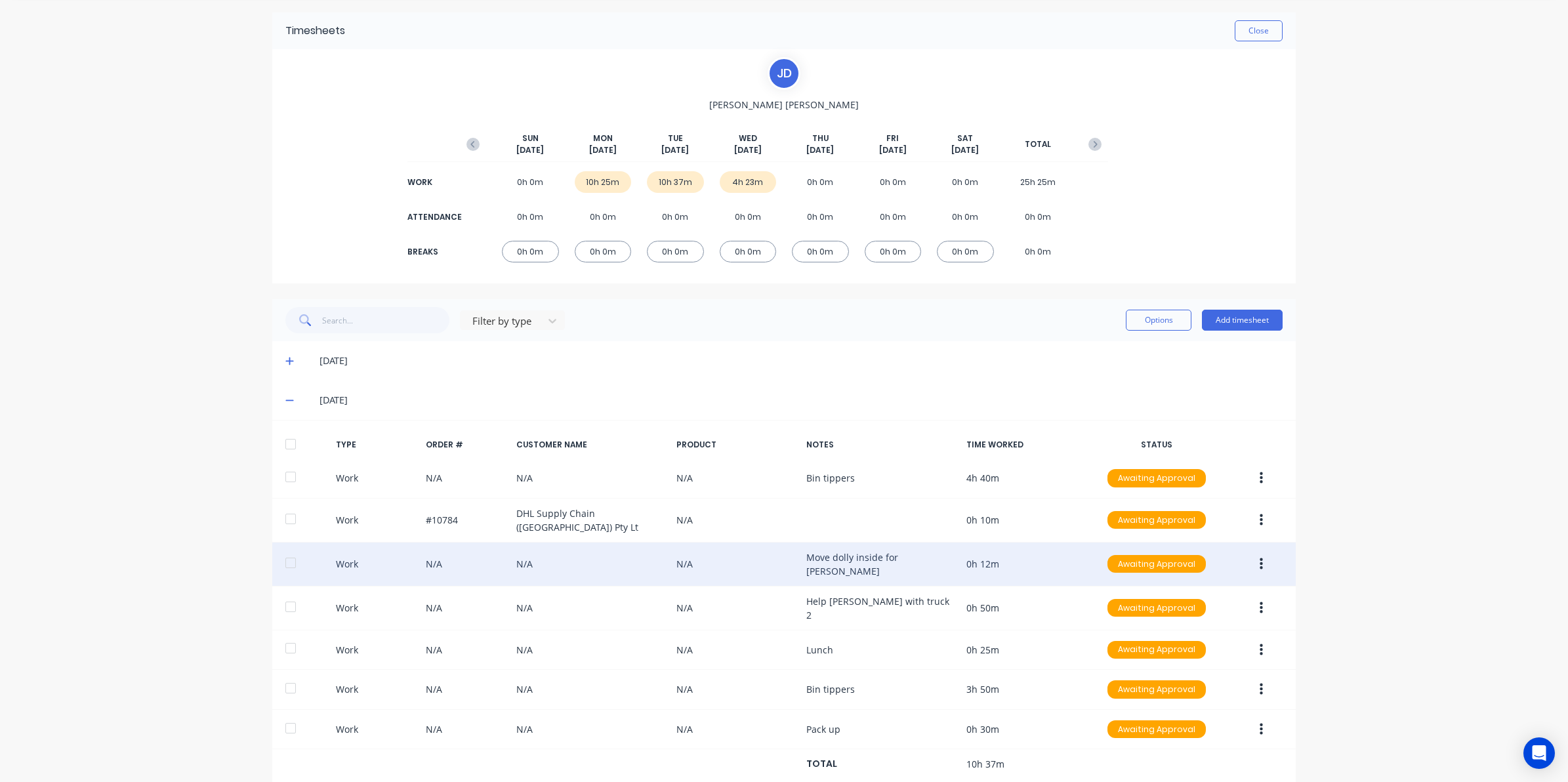
scroll to position [82, 0]
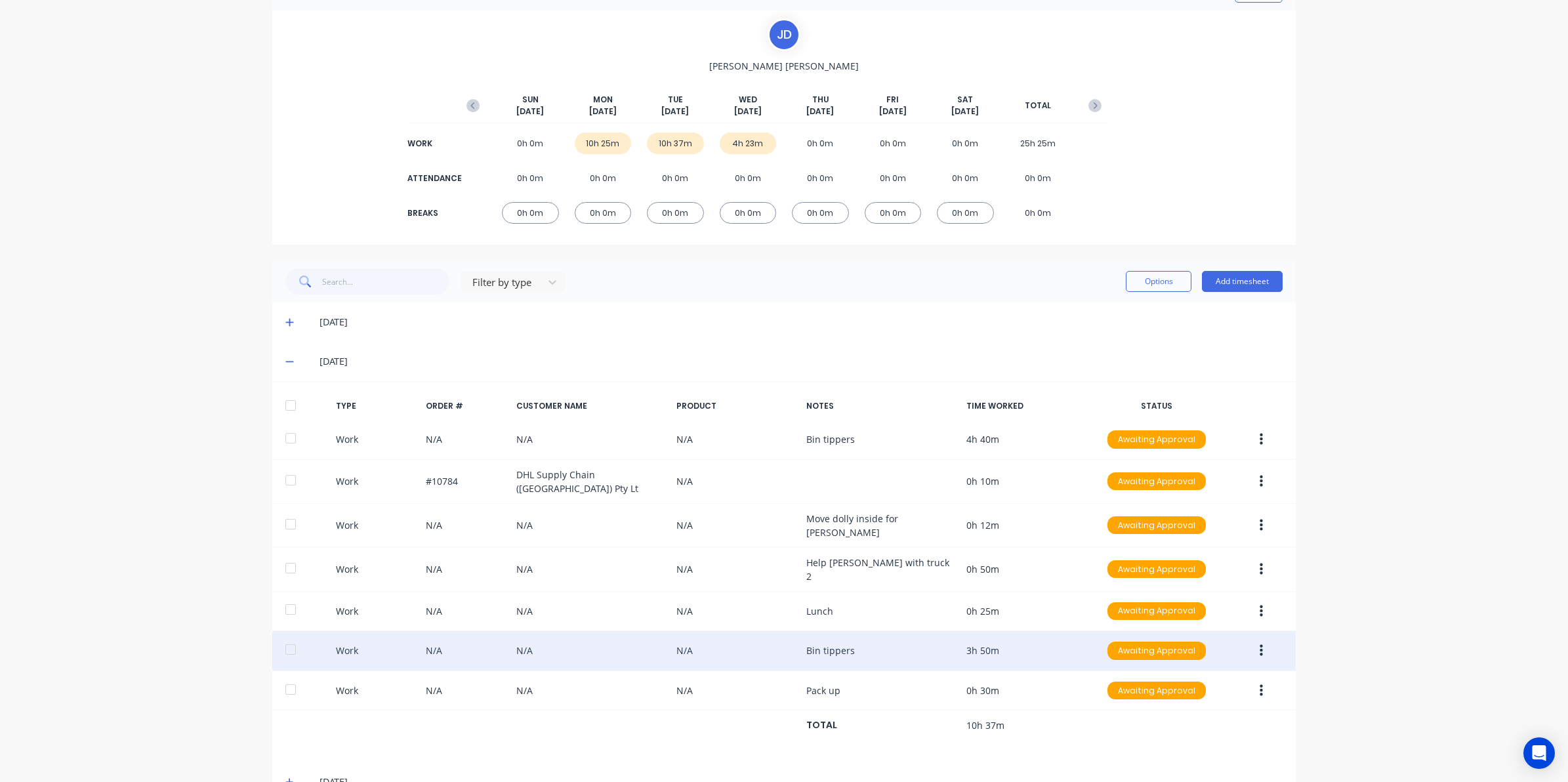
click at [785, 634] on div "Work N/A N/A N/A Bin tippers 3h 50m Awaiting Approval" at bounding box center [784, 651] width 1023 height 40
click at [1080, 638] on div "Work N/A N/A N/A Bin tippers 3h 50m Awaiting Approval" at bounding box center [784, 651] width 1023 height 40
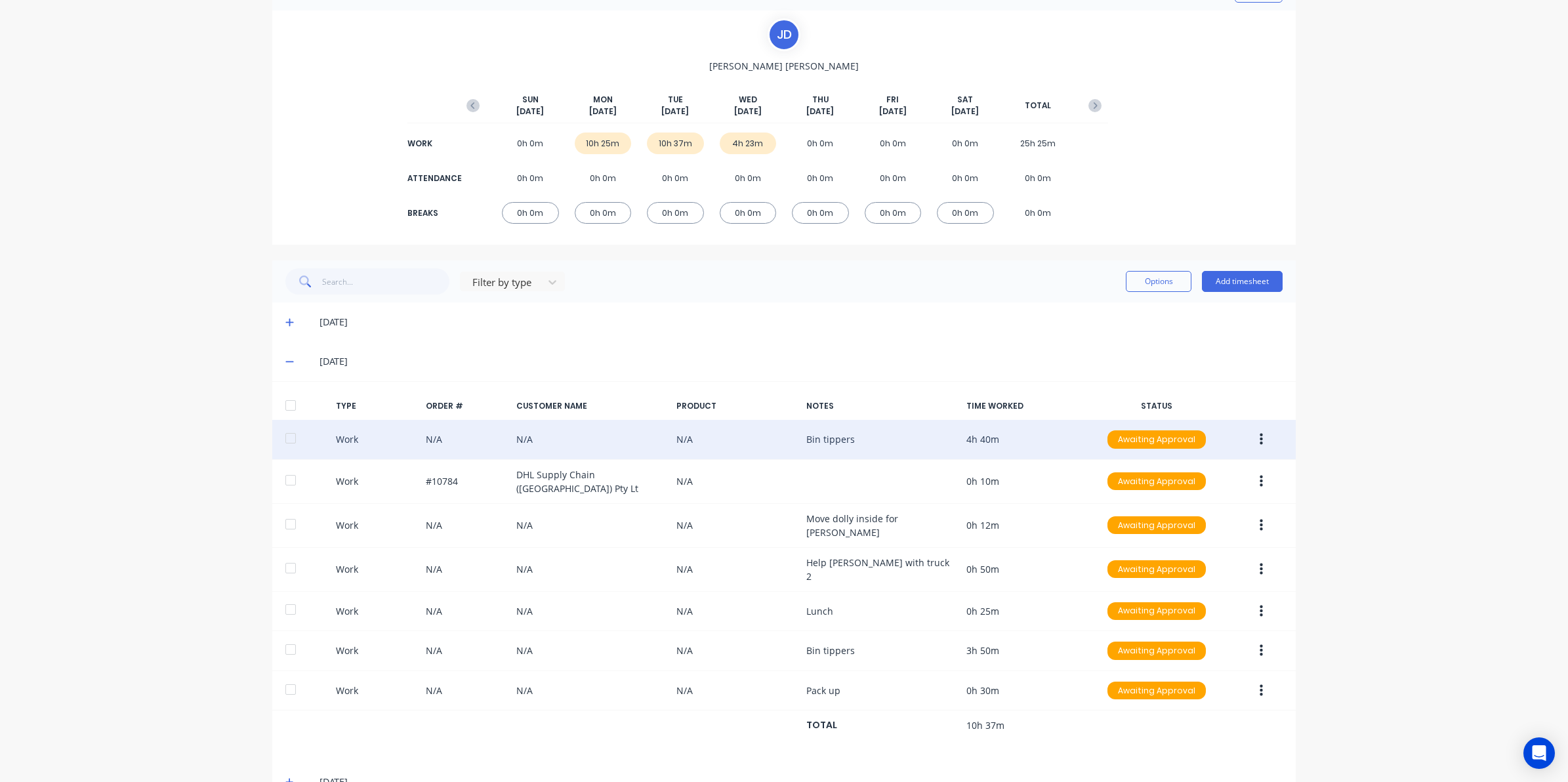
click at [1259, 440] on icon "button" at bounding box center [1261, 439] width 3 height 12
click at [1204, 398] on div "Edit" at bounding box center [1213, 390] width 101 height 19
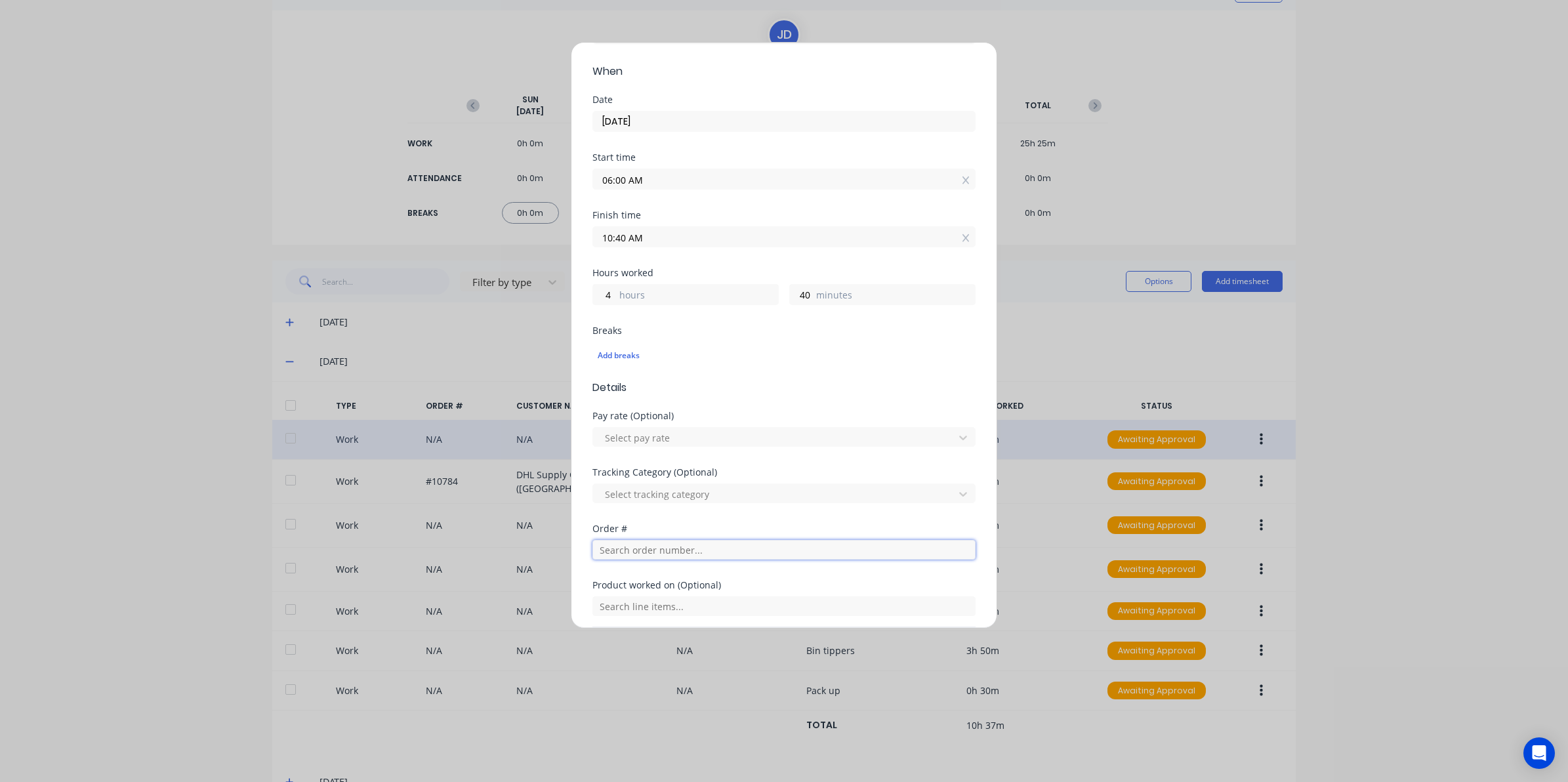
click at [607, 560] on input "text" at bounding box center [784, 549] width 383 height 20
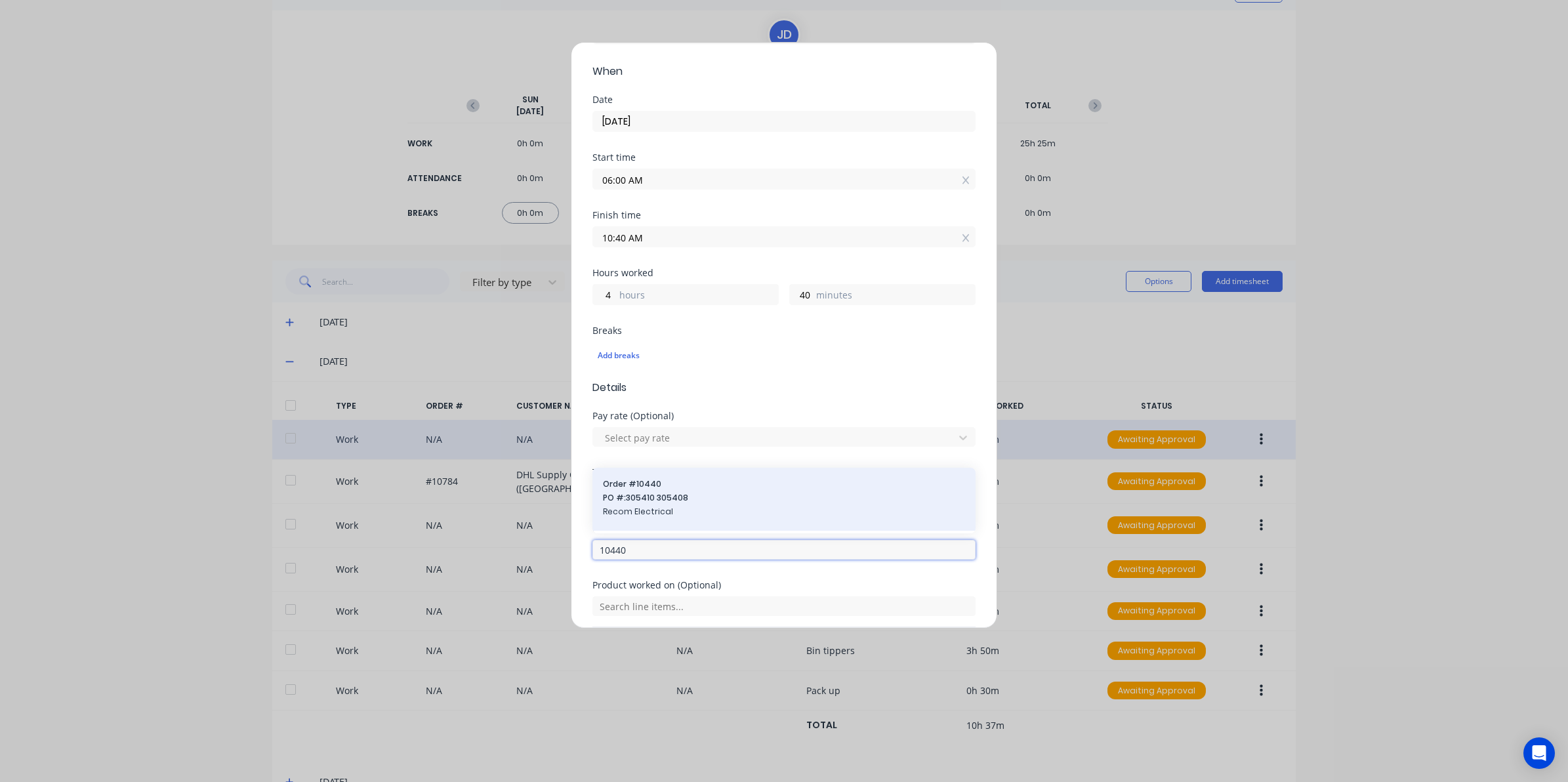
type input "10440"
click at [645, 496] on span "PO #: 305410 305408" at bounding box center [784, 498] width 362 height 12
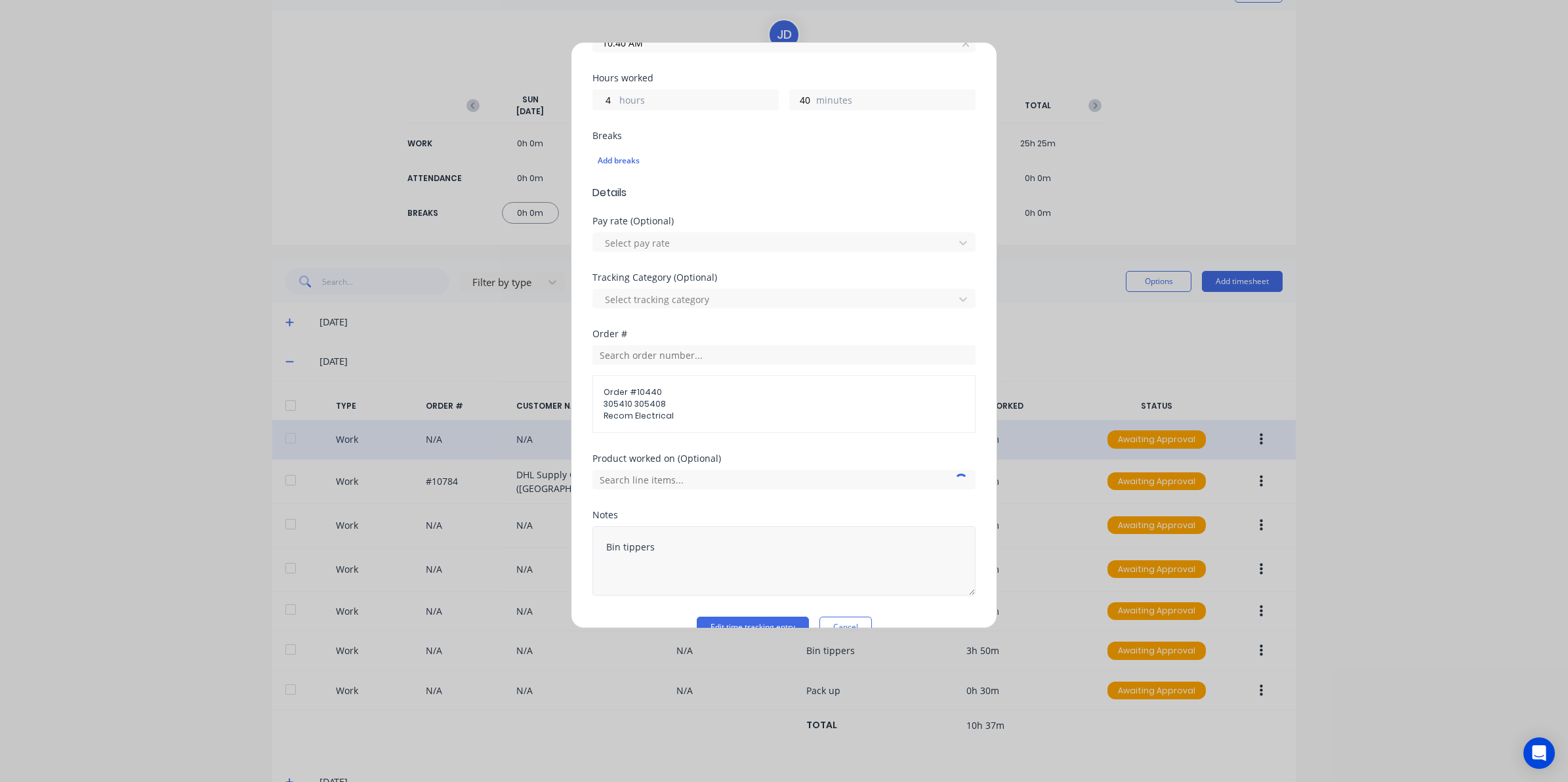
scroll to position [306, 0]
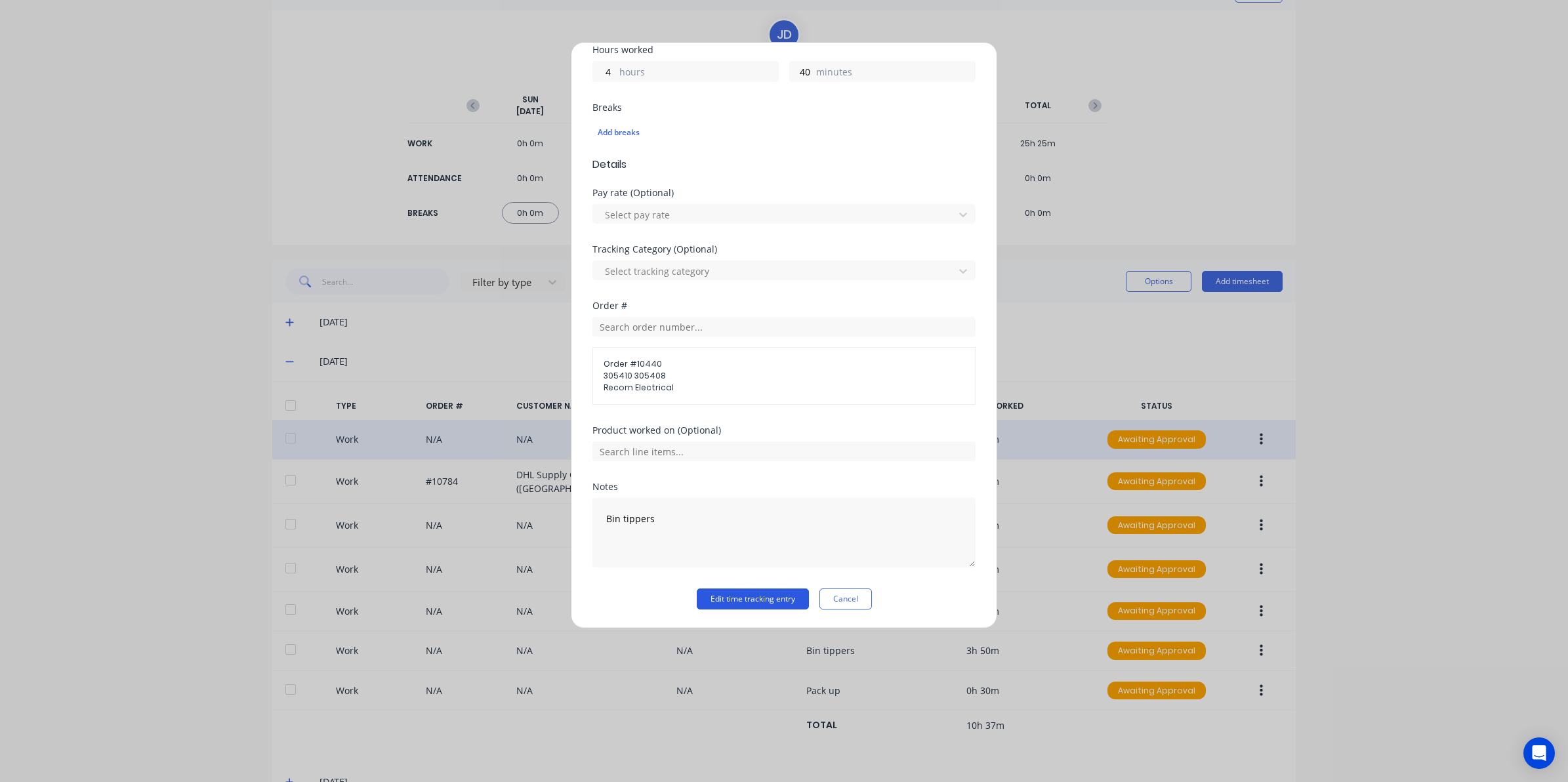
click at [733, 602] on button "Edit time tracking entry" at bounding box center [752, 599] width 112 height 21
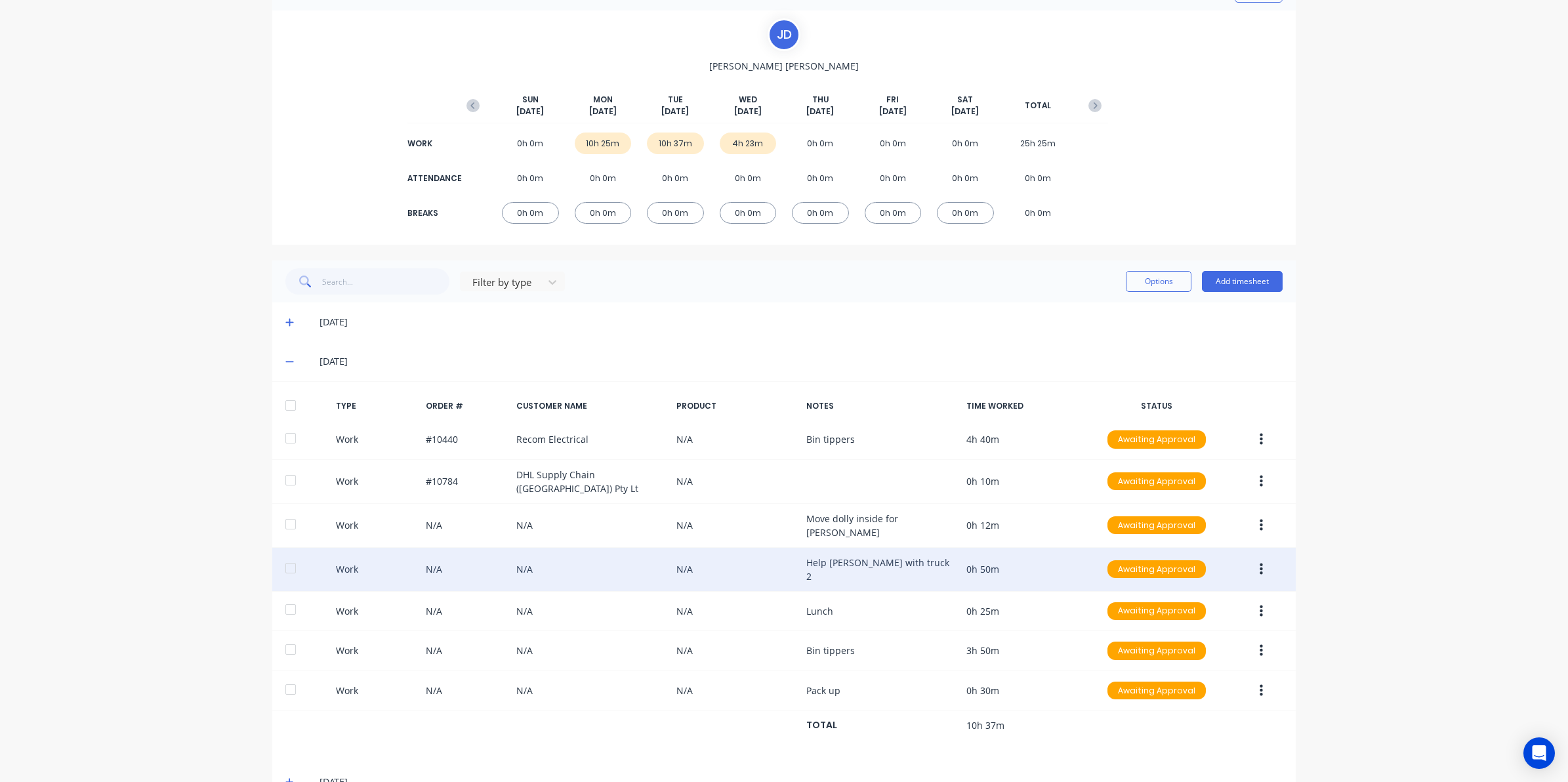
click at [1257, 565] on button "button" at bounding box center [1261, 569] width 31 height 23
click at [1205, 514] on div "Edit" at bounding box center [1213, 520] width 101 height 19
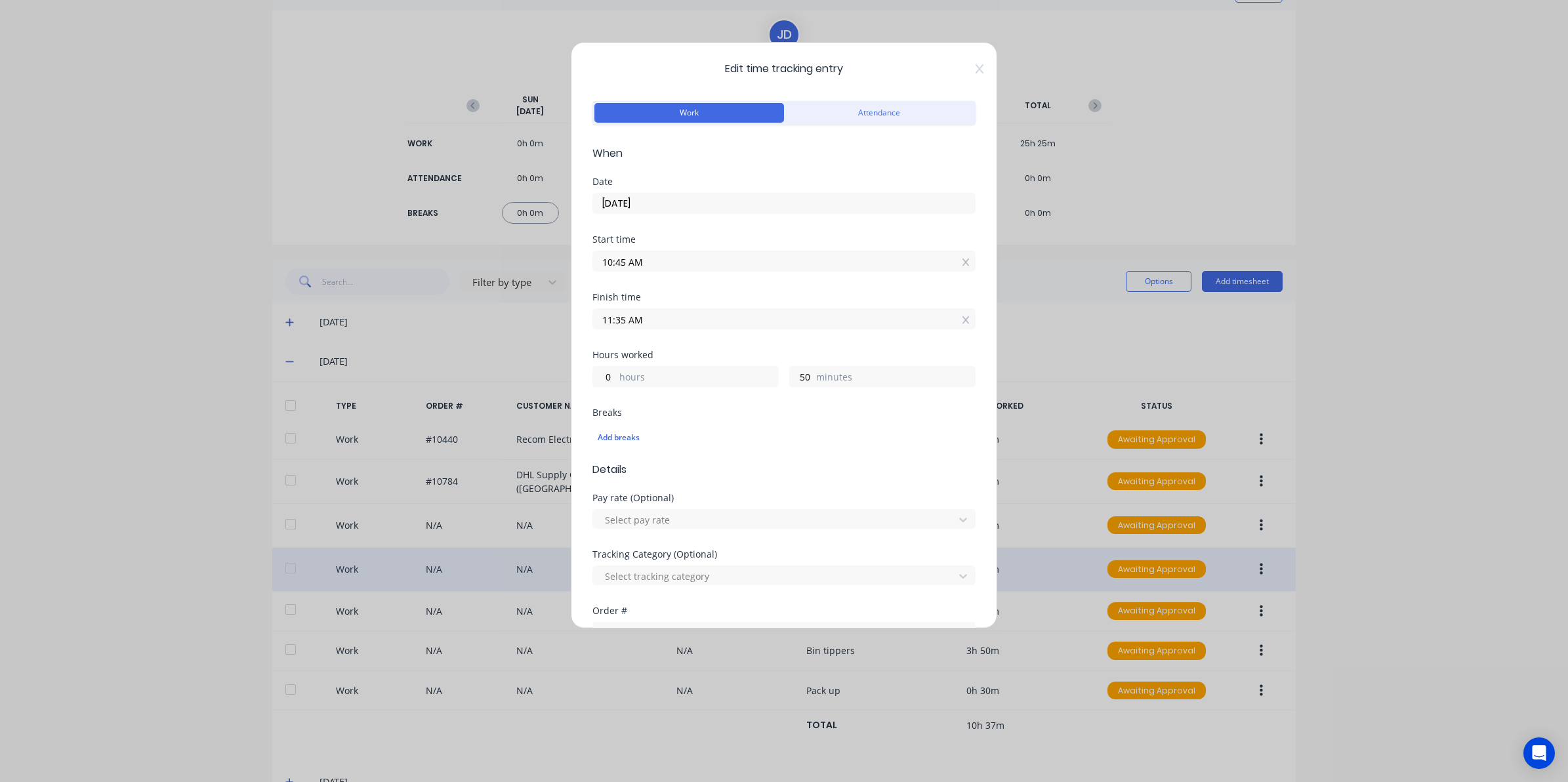
click at [624, 620] on div at bounding box center [784, 630] width 383 height 23
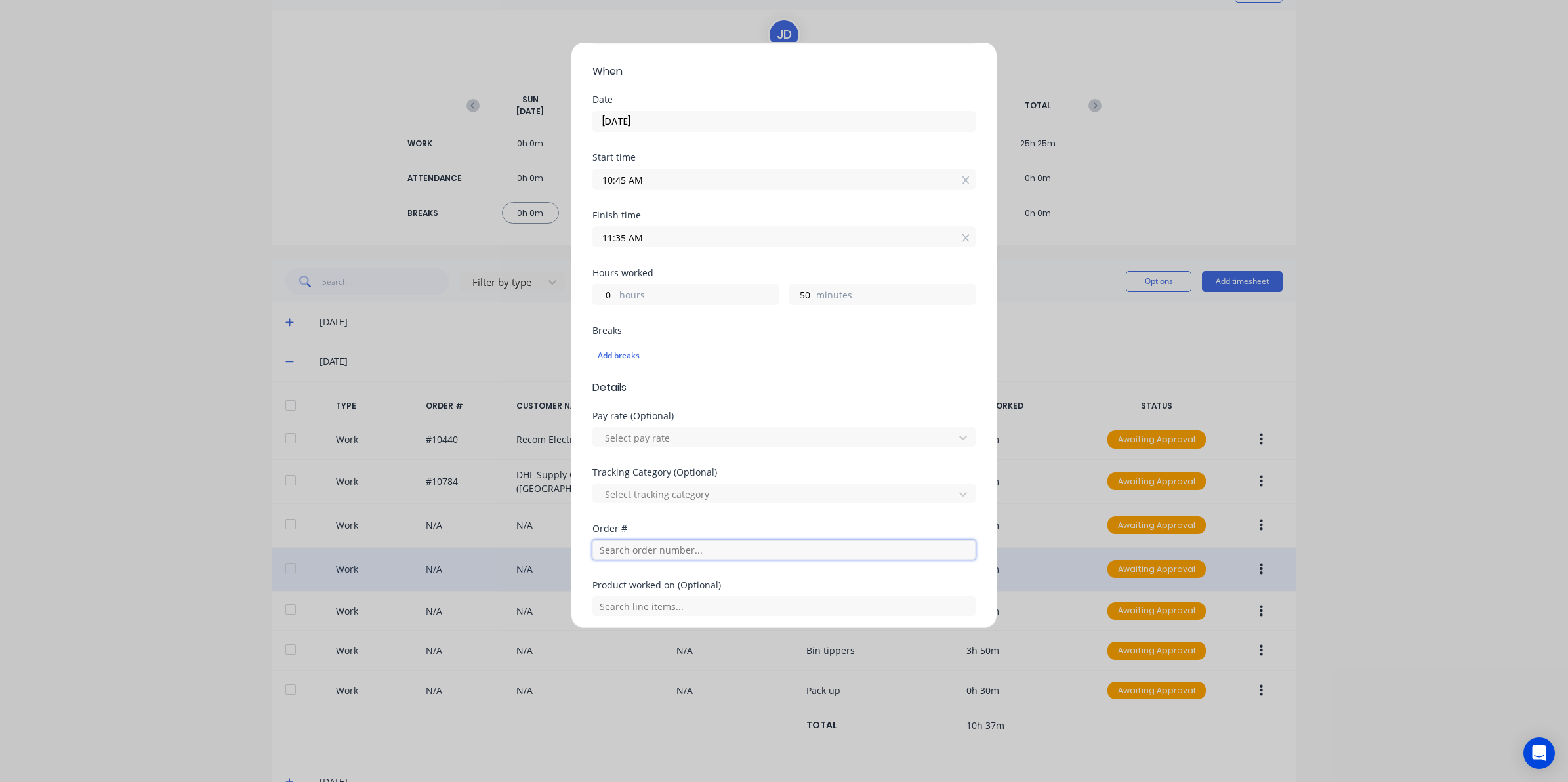
click at [617, 554] on input "text" at bounding box center [784, 549] width 383 height 20
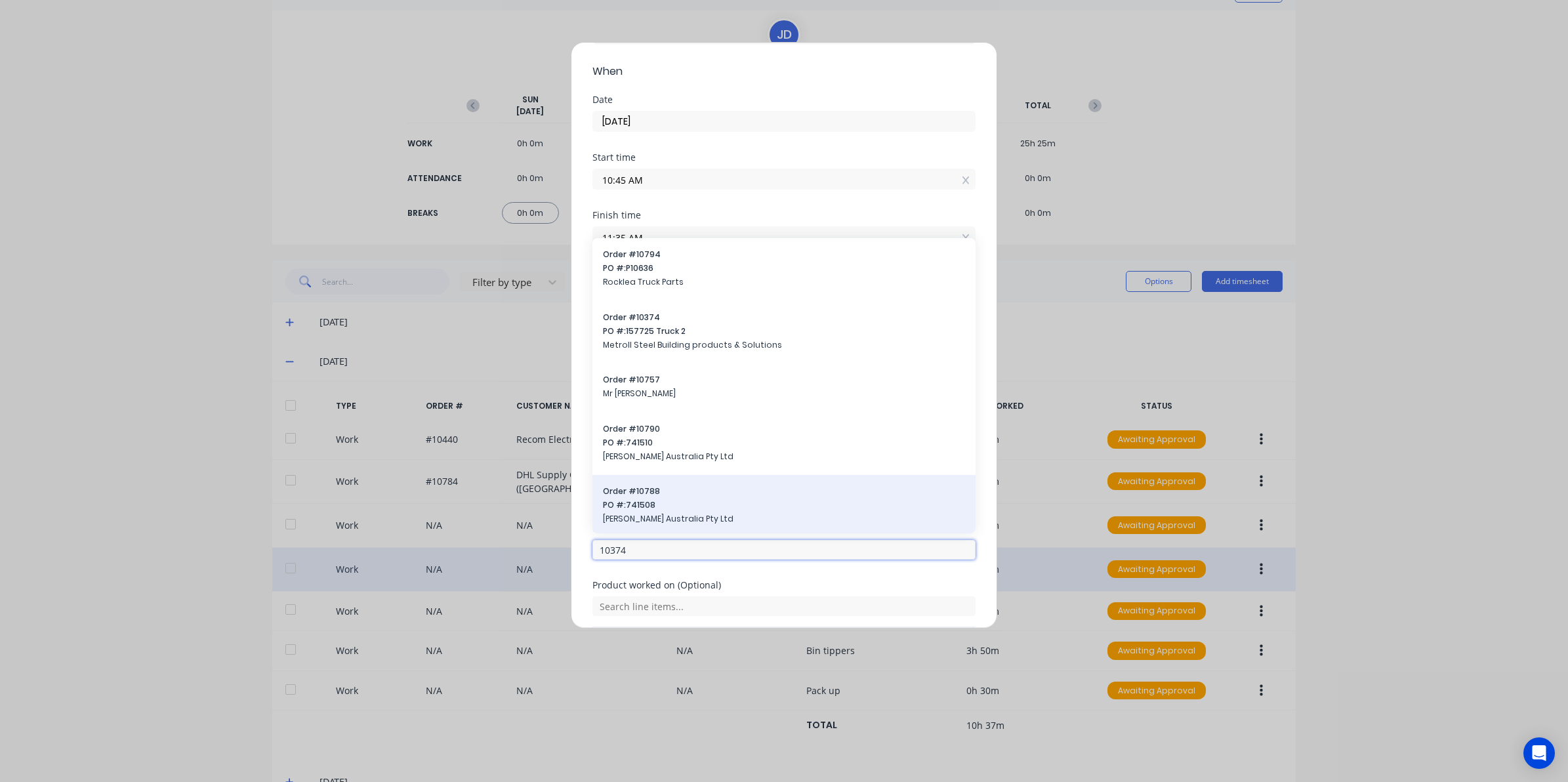
type input "10374"
click at [634, 507] on span "PO #: 741508" at bounding box center [784, 505] width 362 height 12
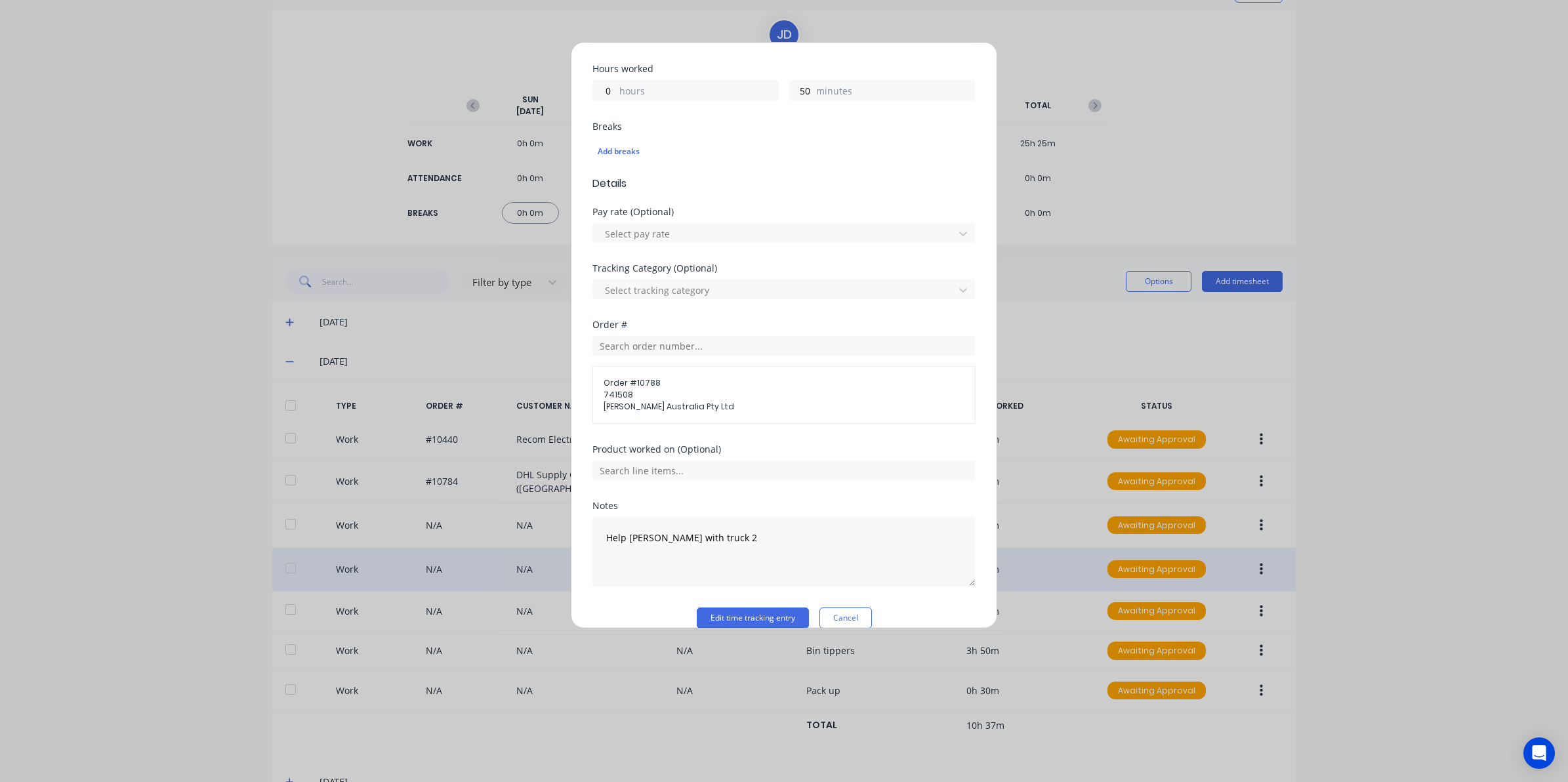
scroll to position [306, 0]
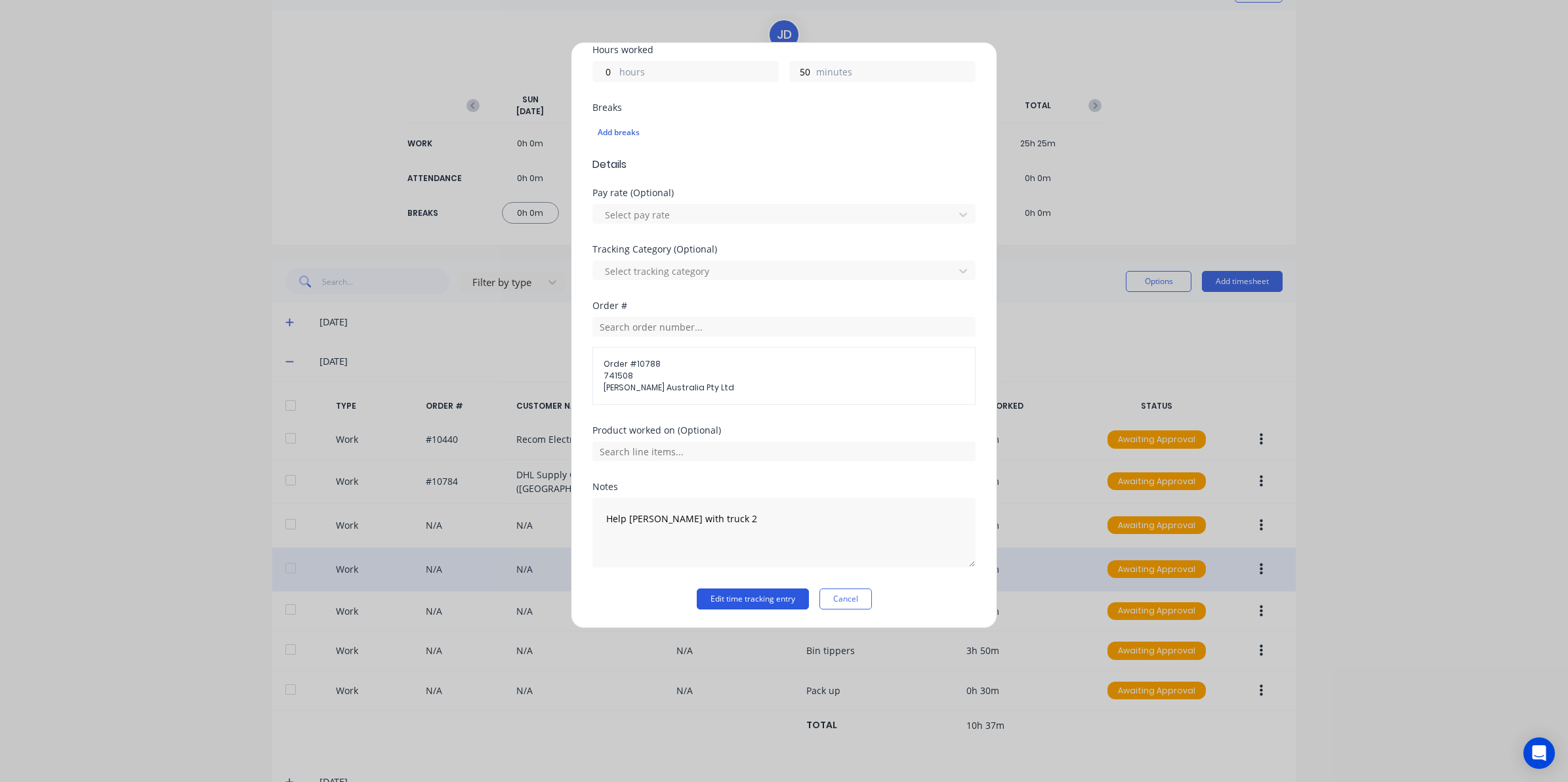
click at [725, 599] on button "Edit time tracking entry" at bounding box center [752, 599] width 112 height 21
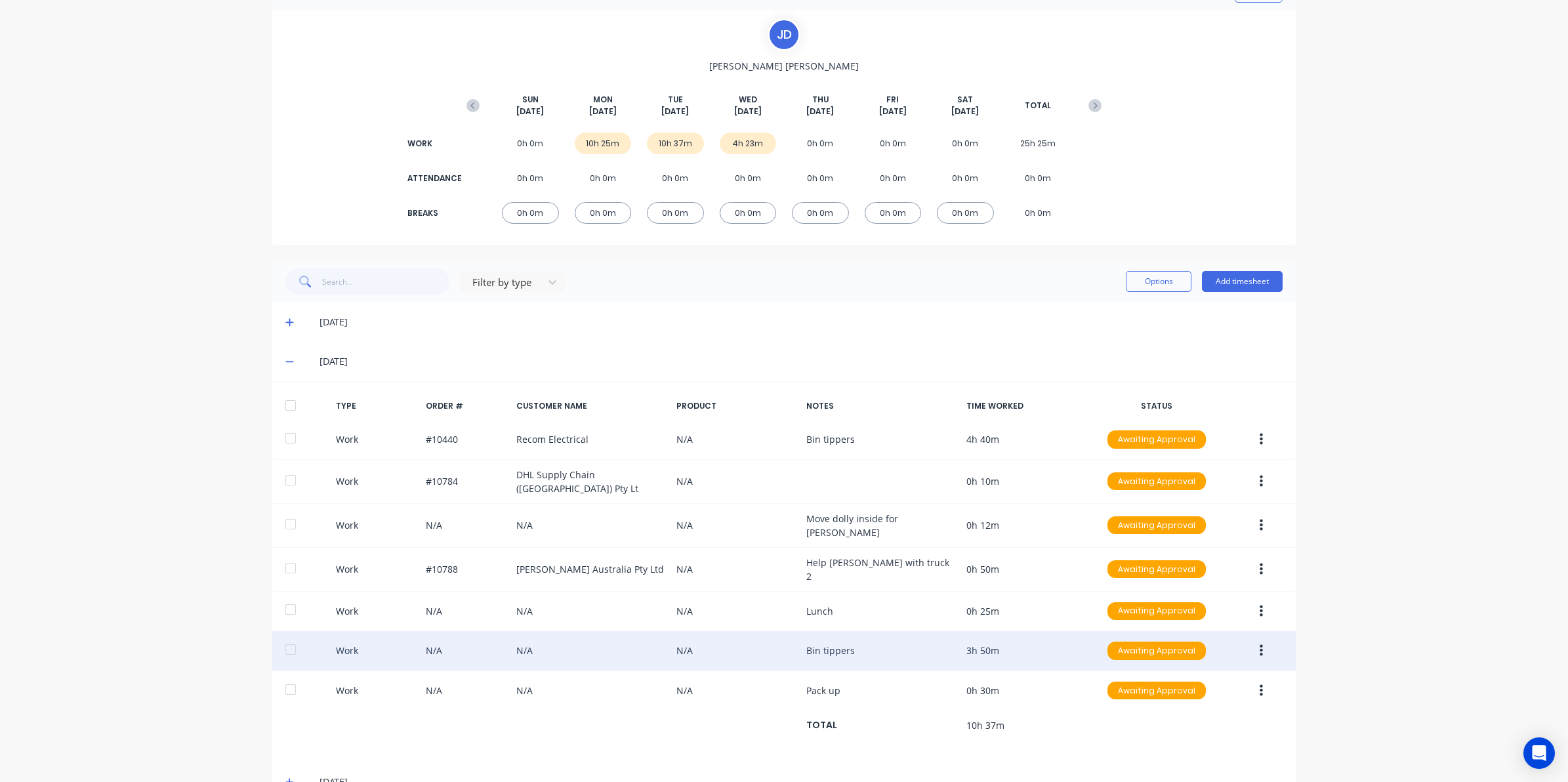
click at [1259, 645] on icon "button" at bounding box center [1261, 651] width 3 height 12
click at [1194, 592] on div "Edit" at bounding box center [1213, 601] width 101 height 19
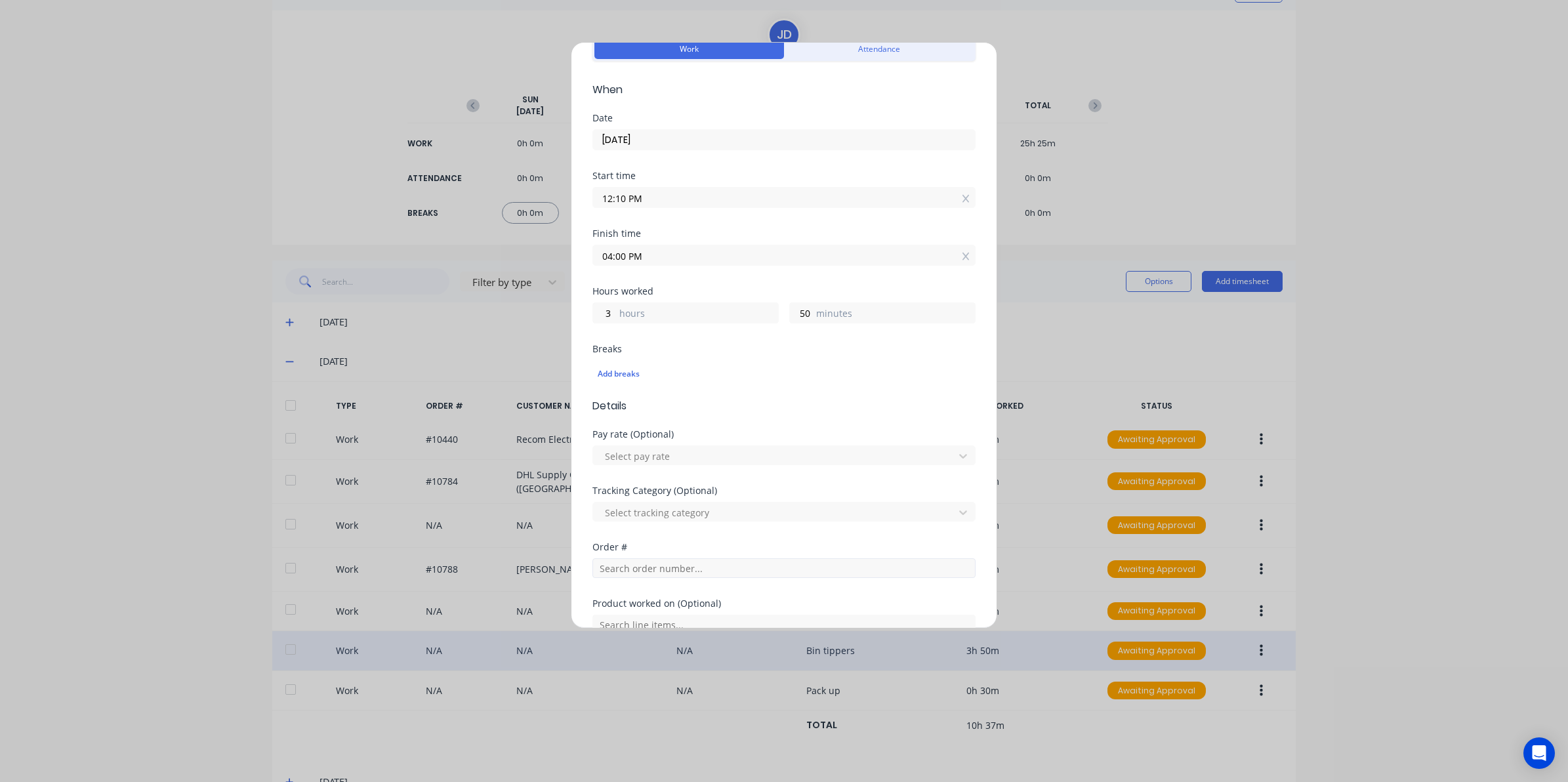
scroll to position [82, 0]
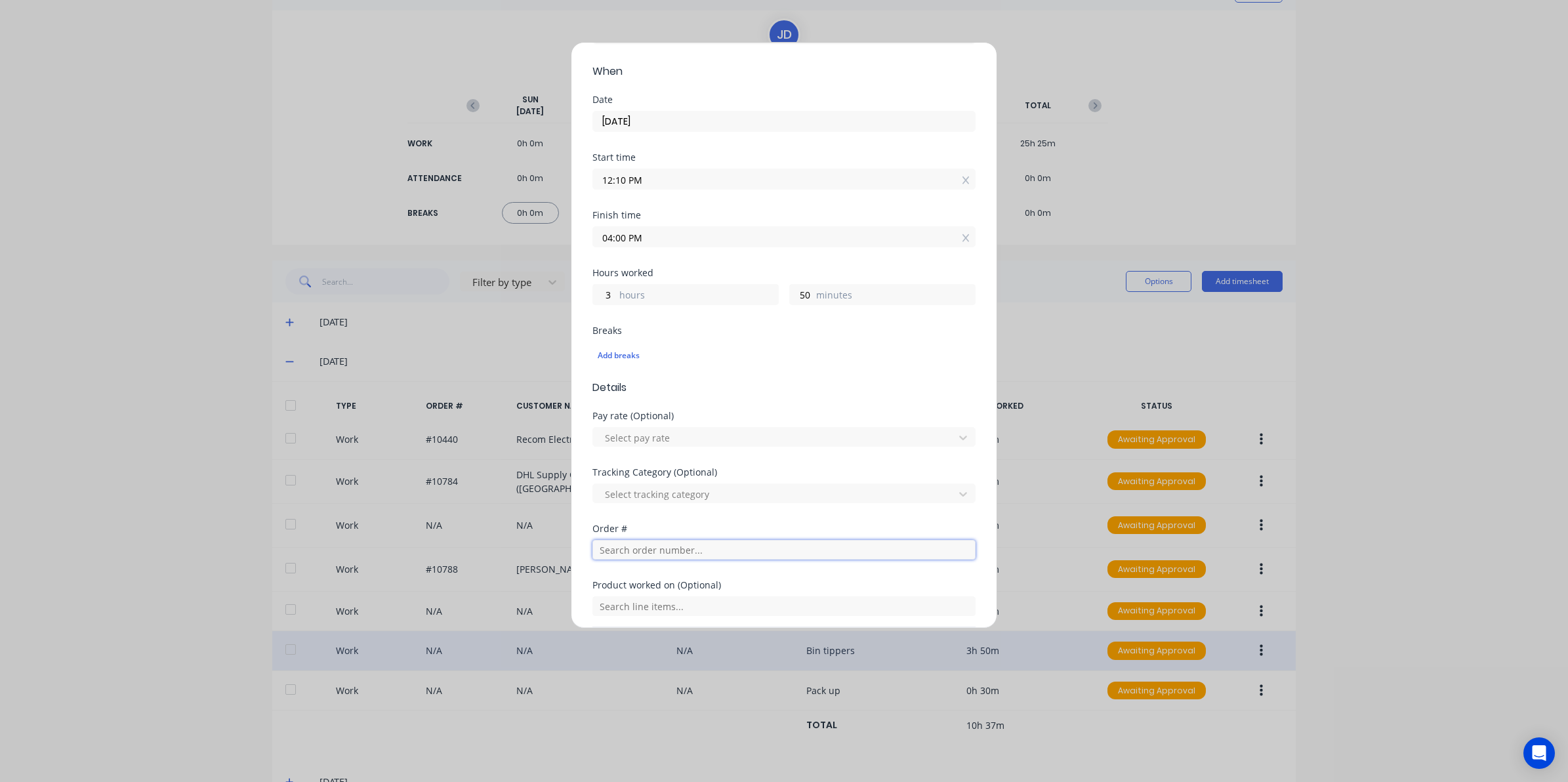
click at [622, 554] on input "text" at bounding box center [784, 549] width 383 height 20
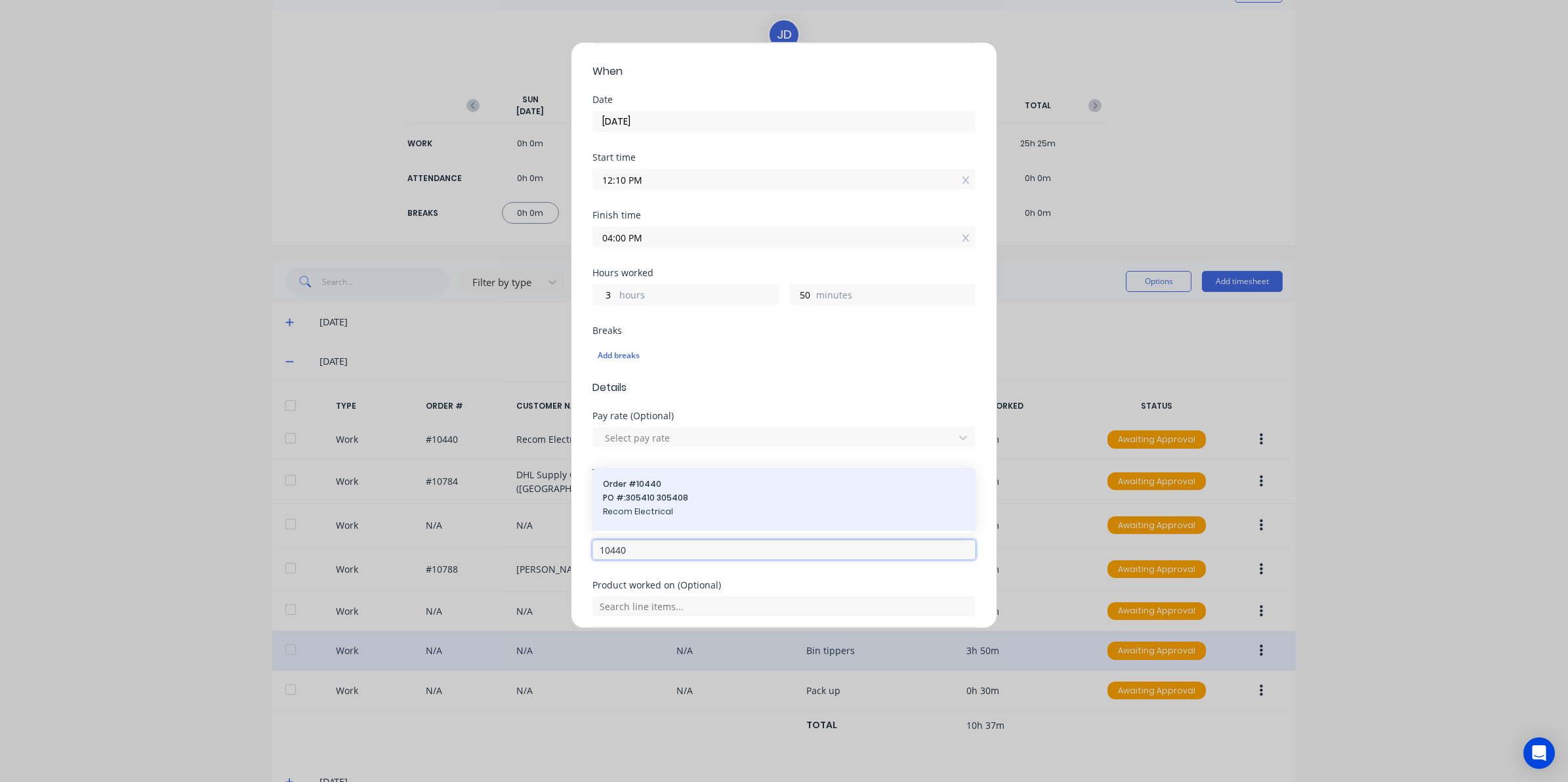
type input "10440"
click at [637, 483] on span "Order # 10440" at bounding box center [784, 484] width 362 height 12
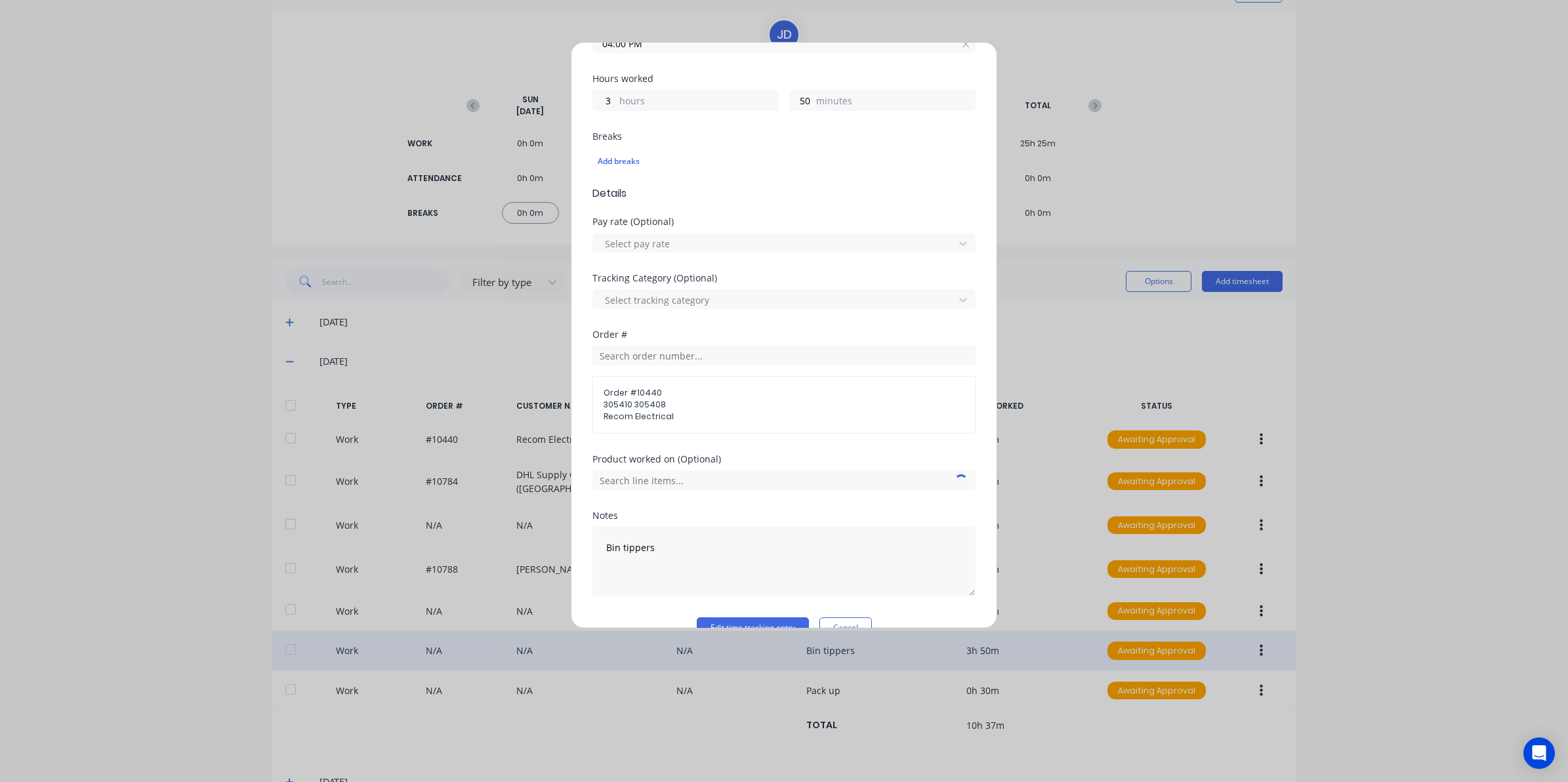
scroll to position [306, 0]
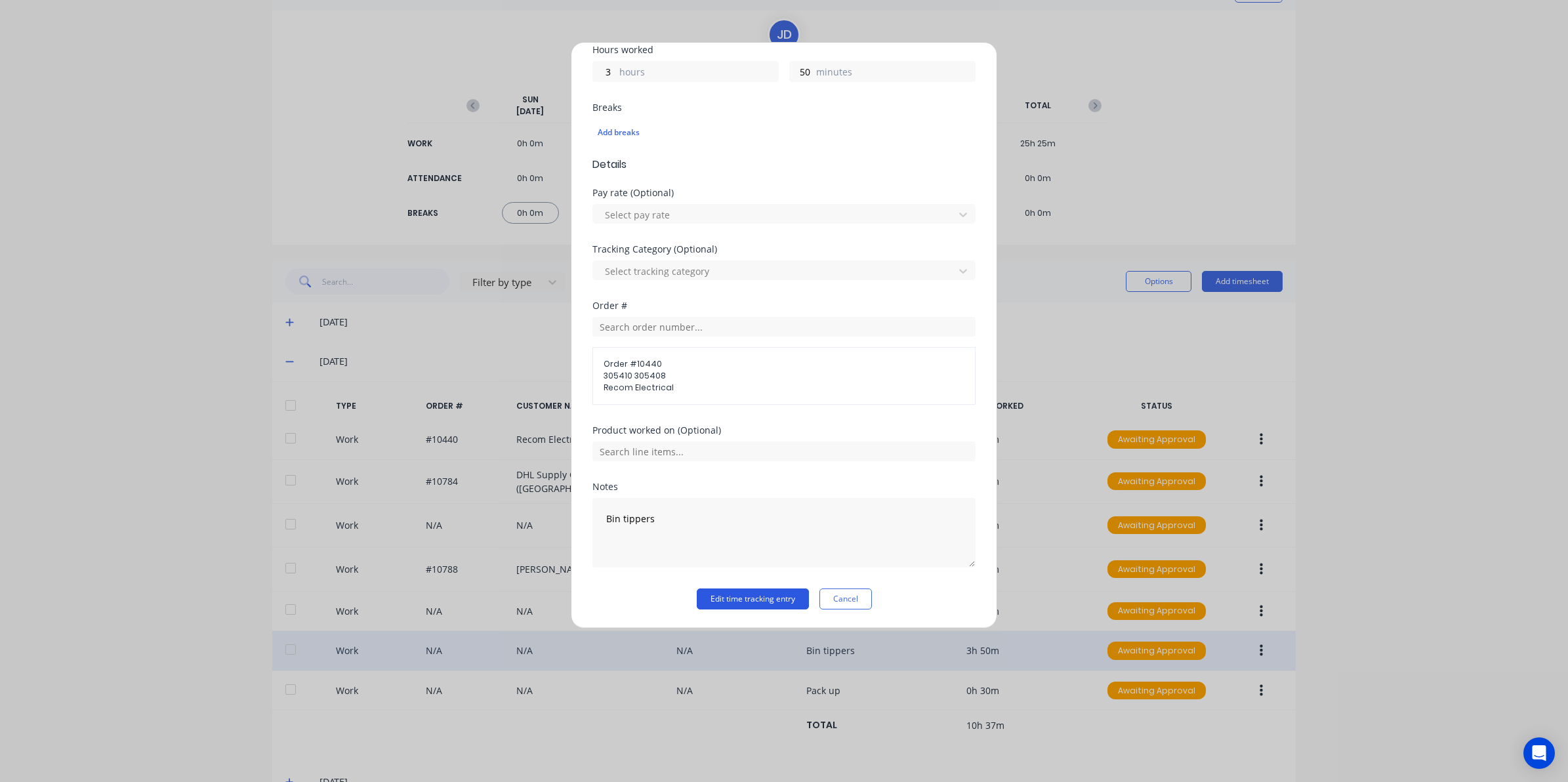
click at [743, 595] on button "Edit time tracking entry" at bounding box center [752, 599] width 112 height 21
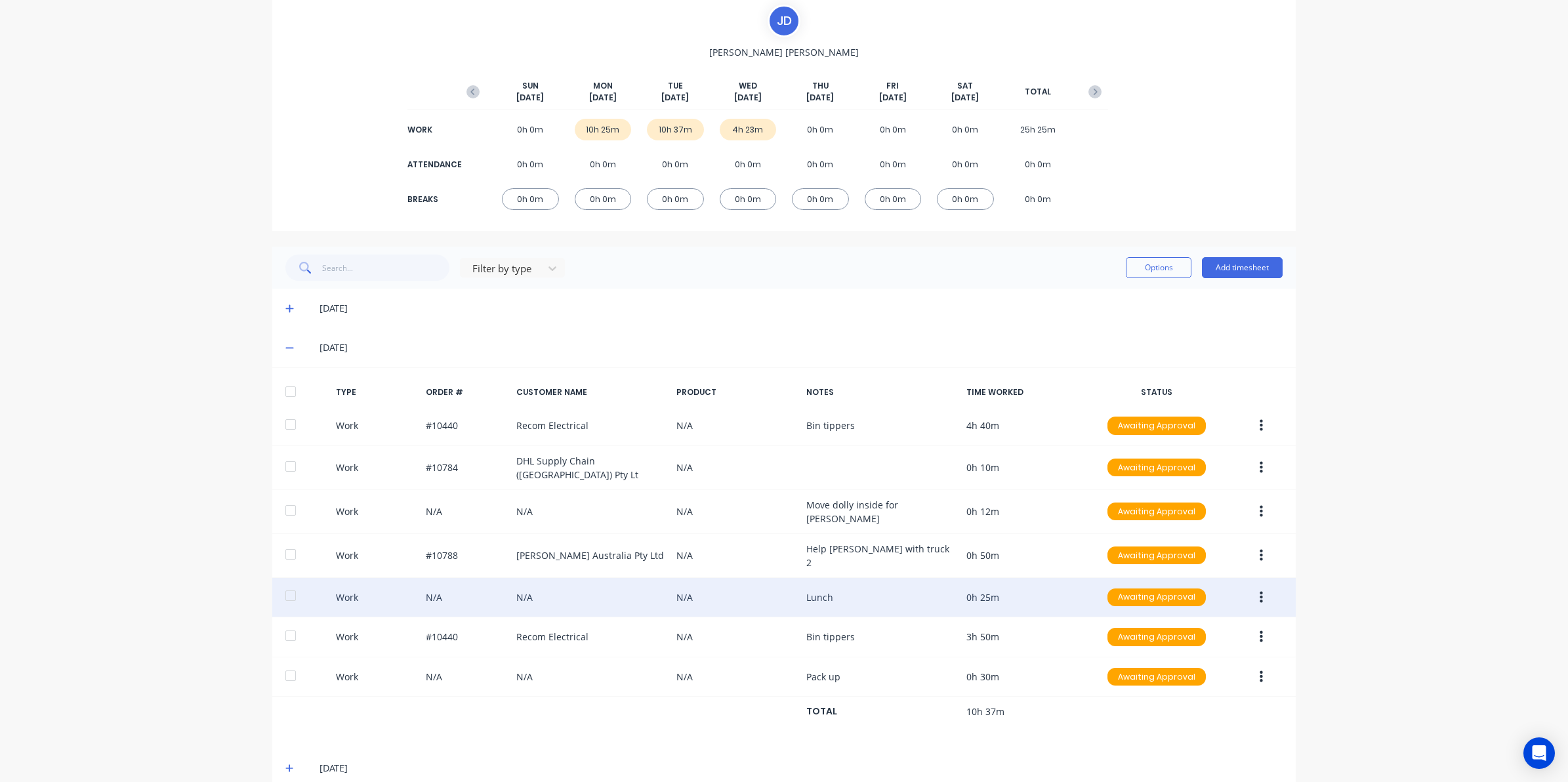
scroll to position [108, 0]
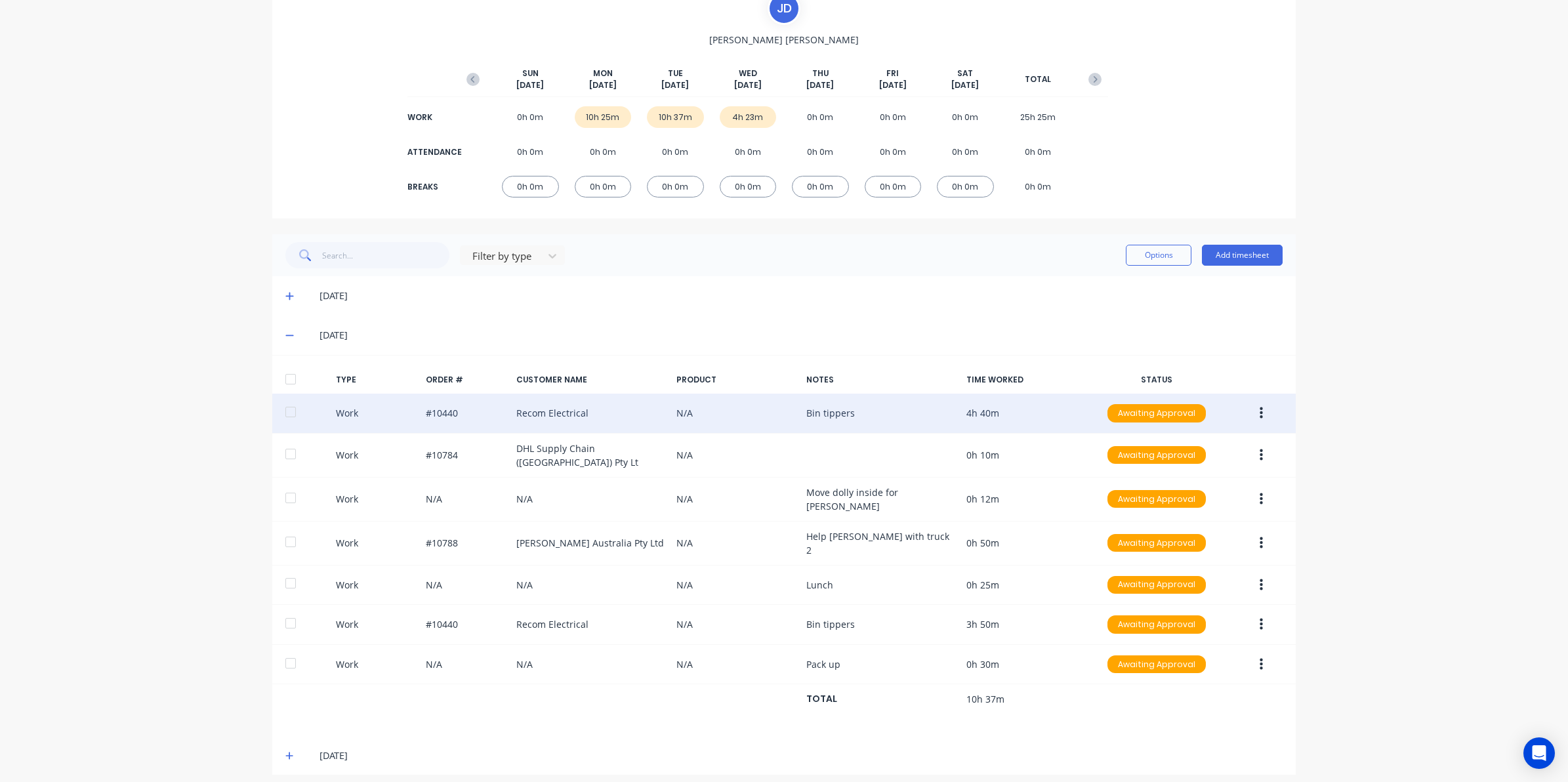
click at [1259, 414] on icon "button" at bounding box center [1261, 413] width 3 height 12
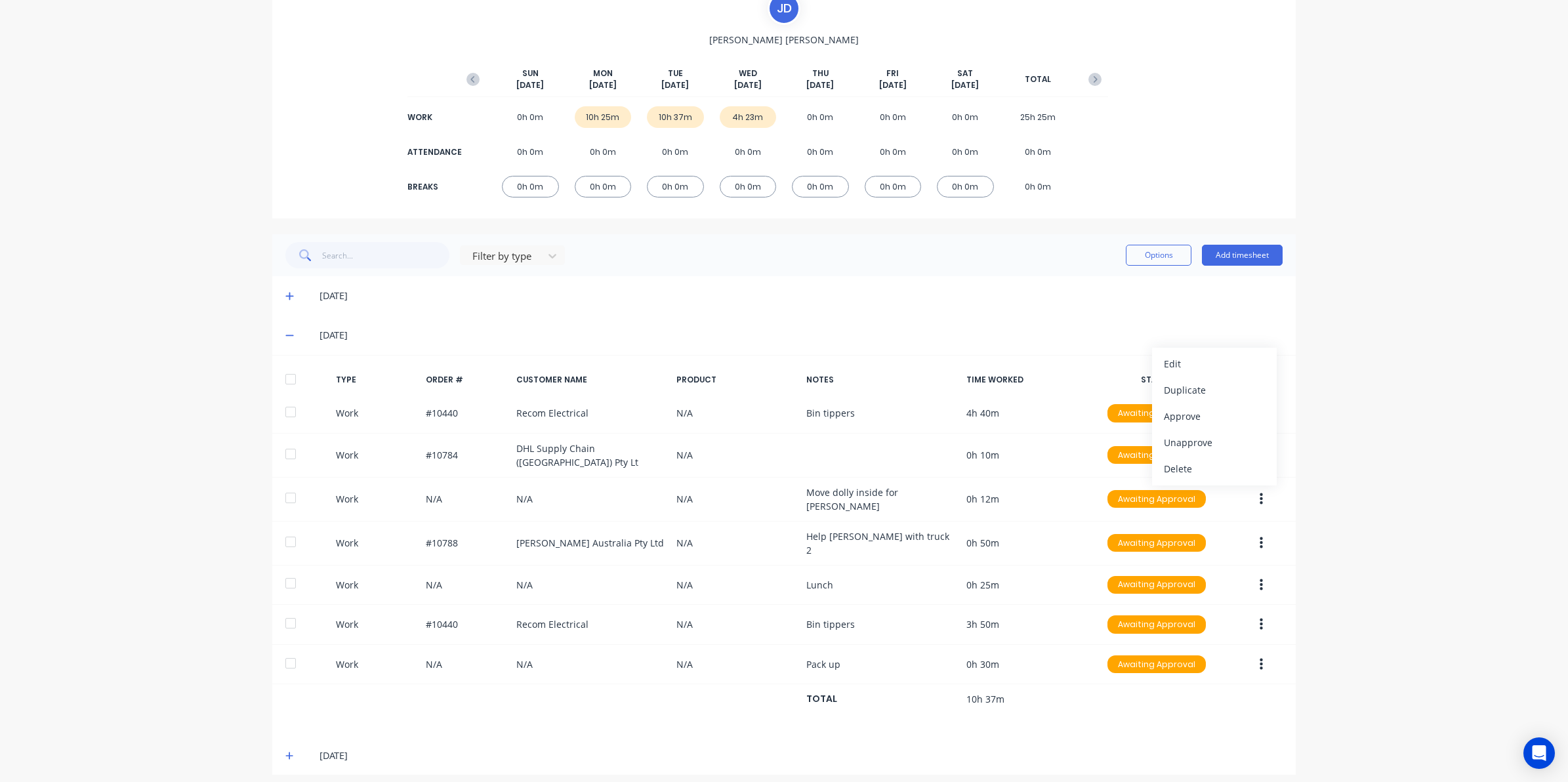
click at [1422, 530] on div "dashboard products sales purchasing productivity dashboard products Product Cat…" at bounding box center [784, 391] width 1568 height 782
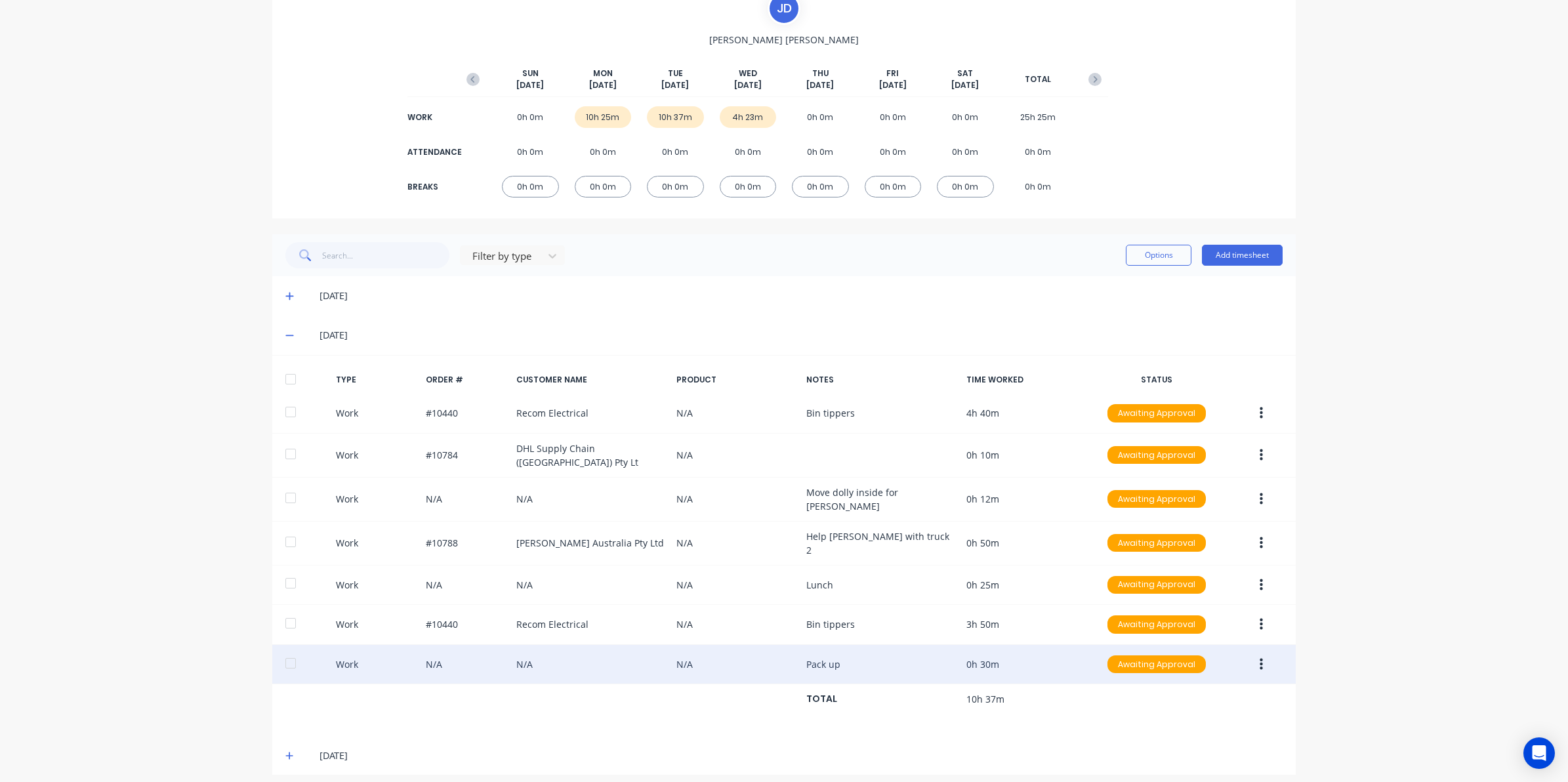
click at [1263, 653] on button "button" at bounding box center [1261, 664] width 31 height 23
click at [1199, 607] on div "Edit" at bounding box center [1213, 615] width 101 height 19
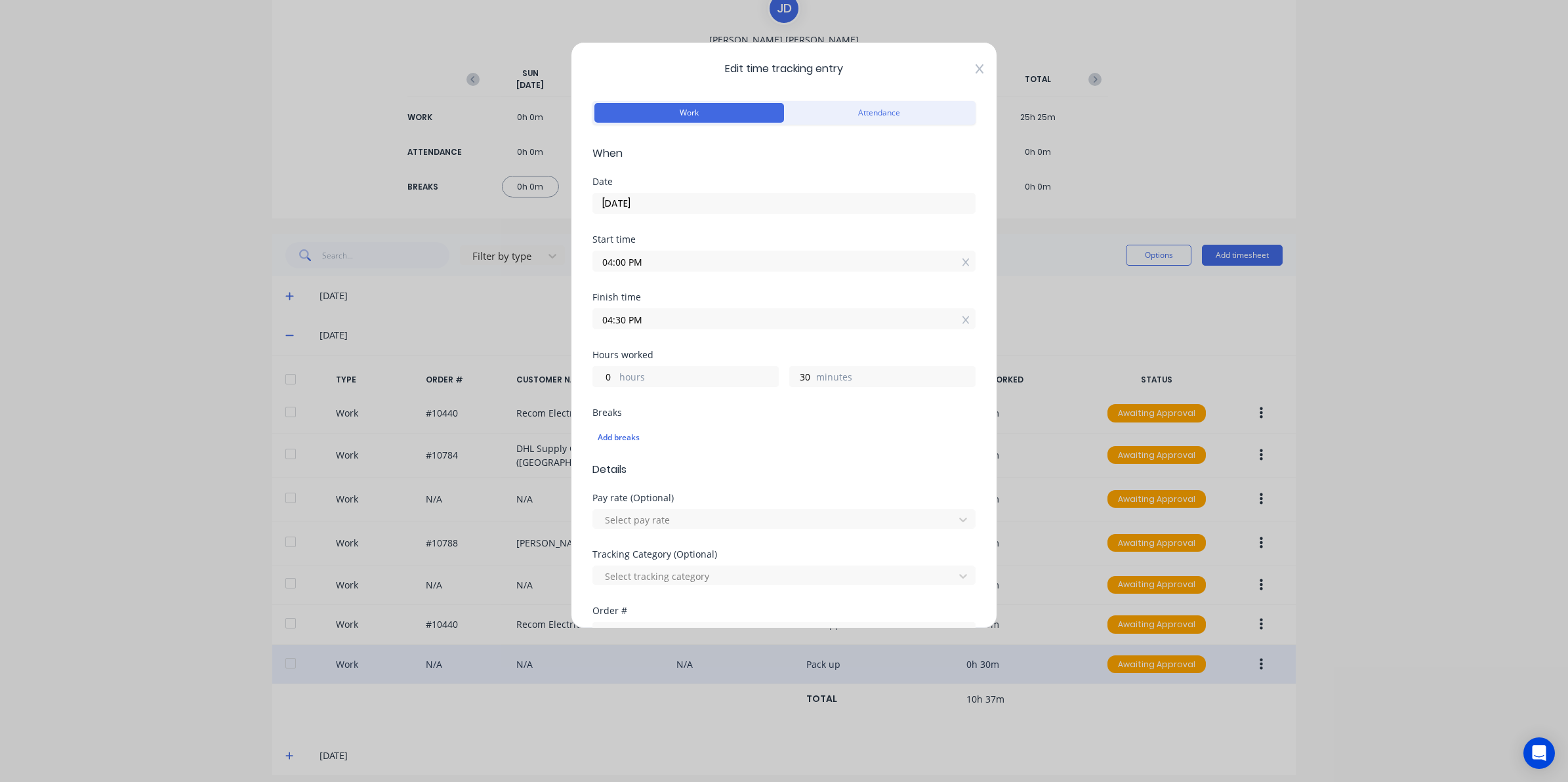
click at [976, 73] on icon at bounding box center [979, 69] width 8 height 10
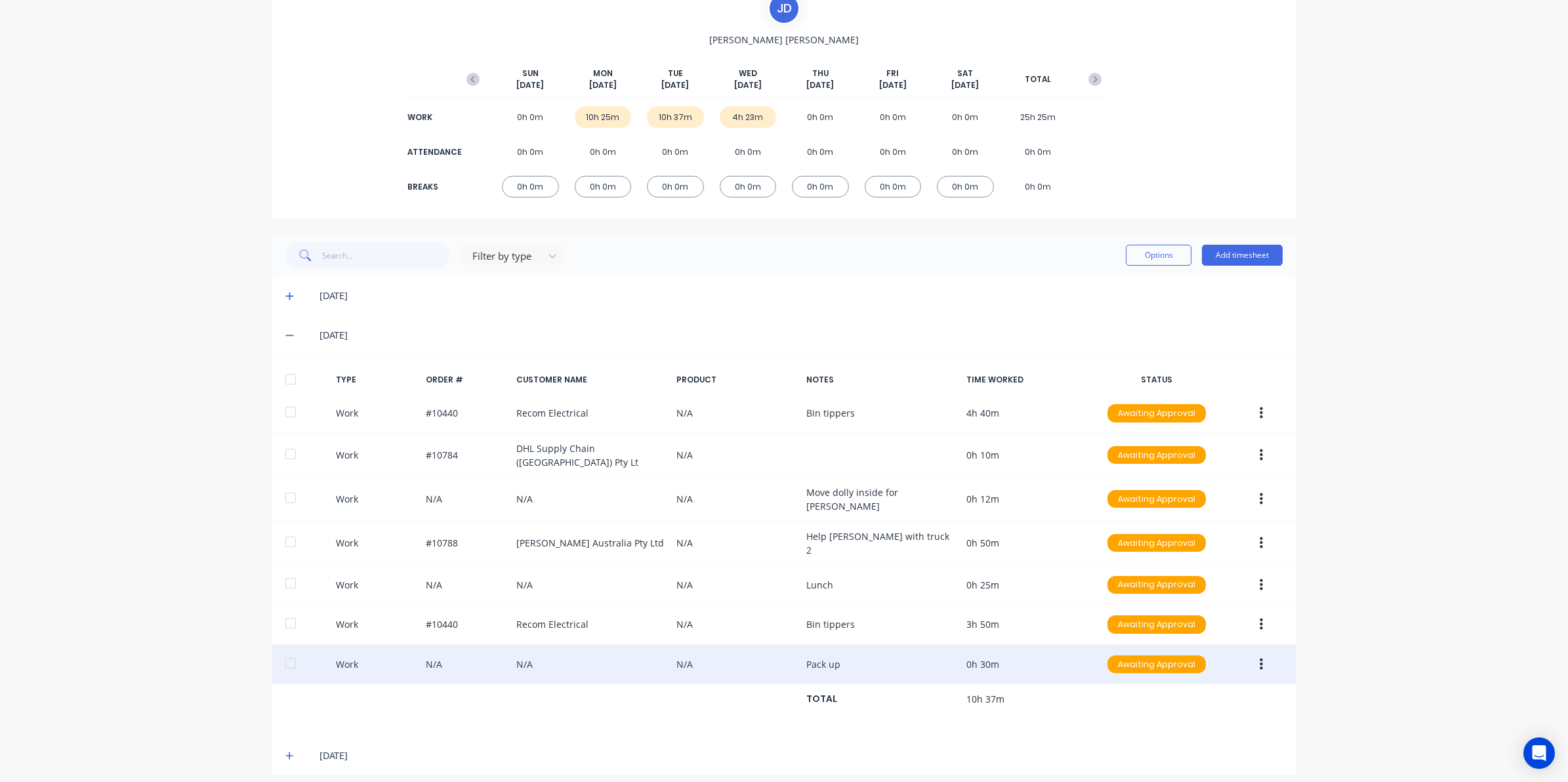
click at [285, 302] on span at bounding box center [291, 295] width 13 height 13
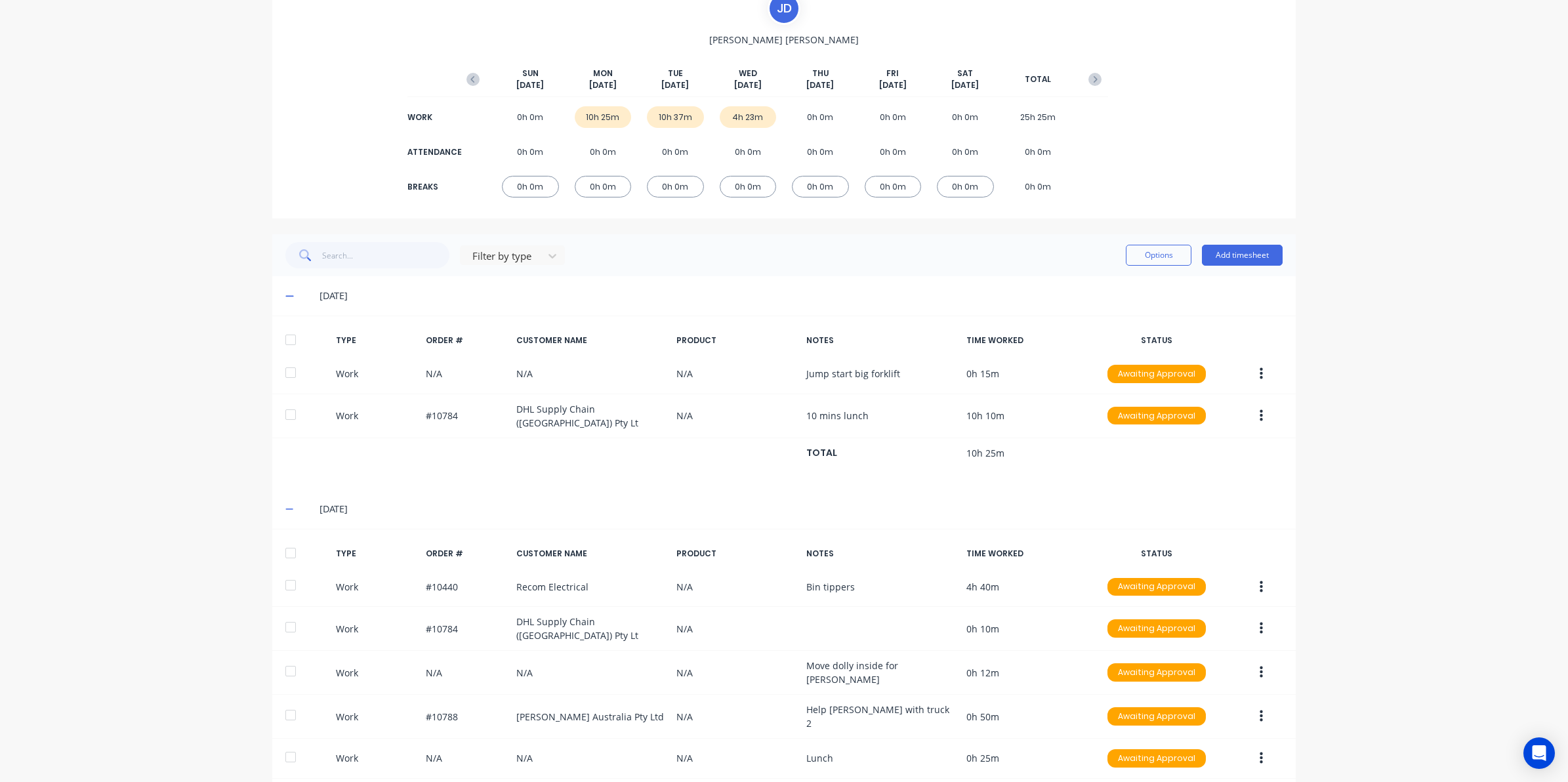
click at [287, 293] on span at bounding box center [291, 295] width 13 height 13
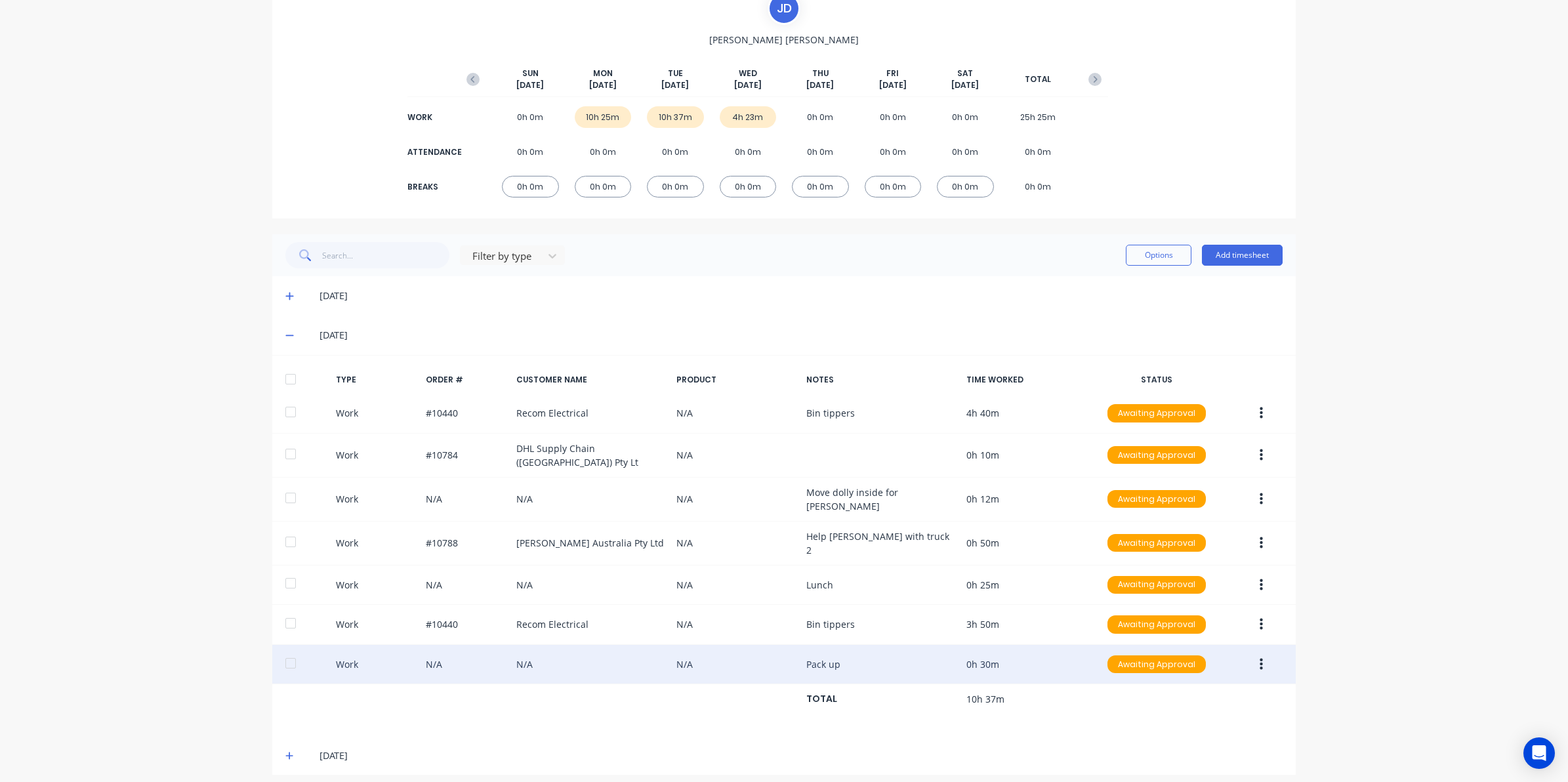
click at [285, 751] on icon at bounding box center [290, 755] width 9 height 10
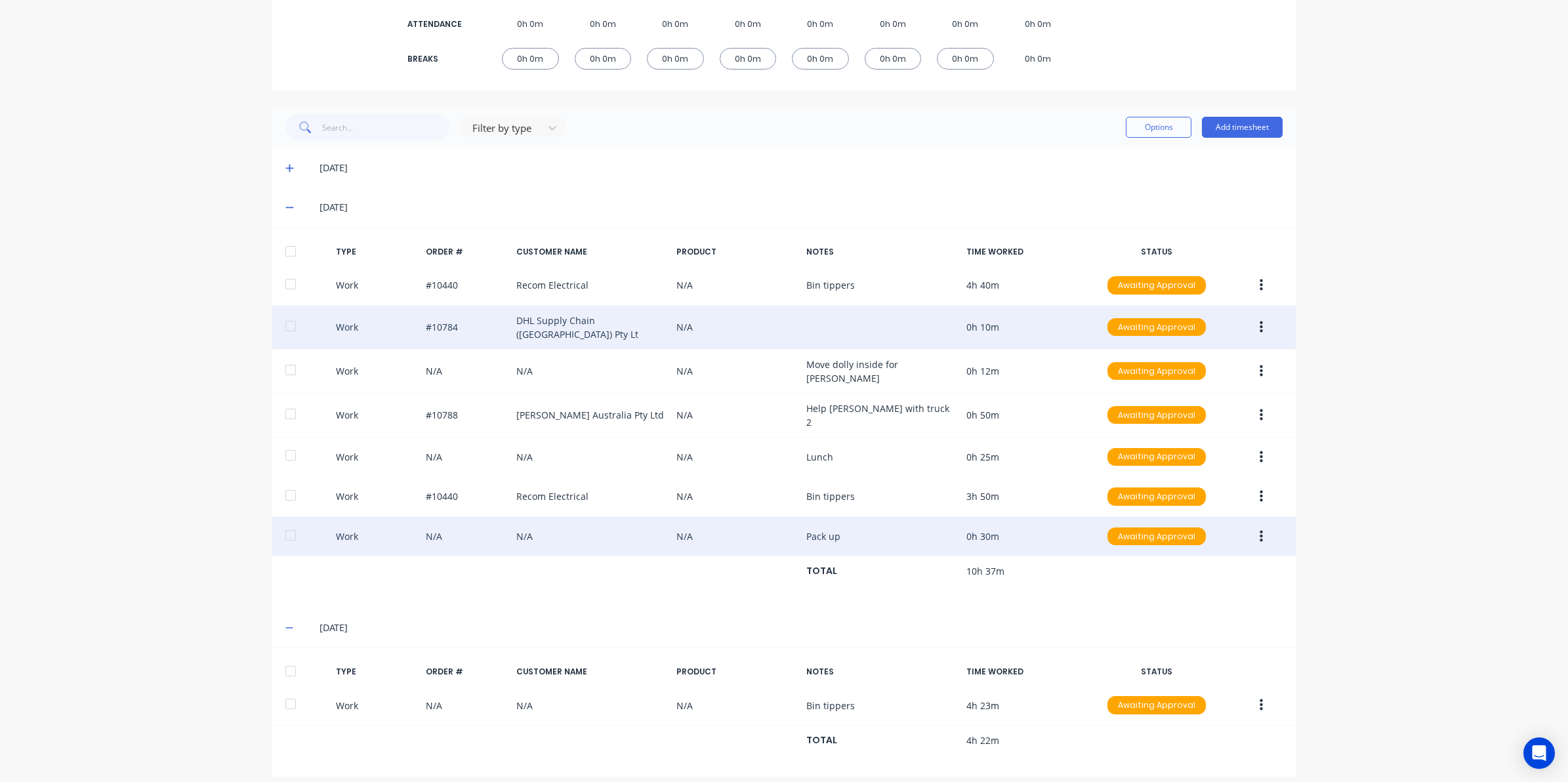
scroll to position [238, 0]
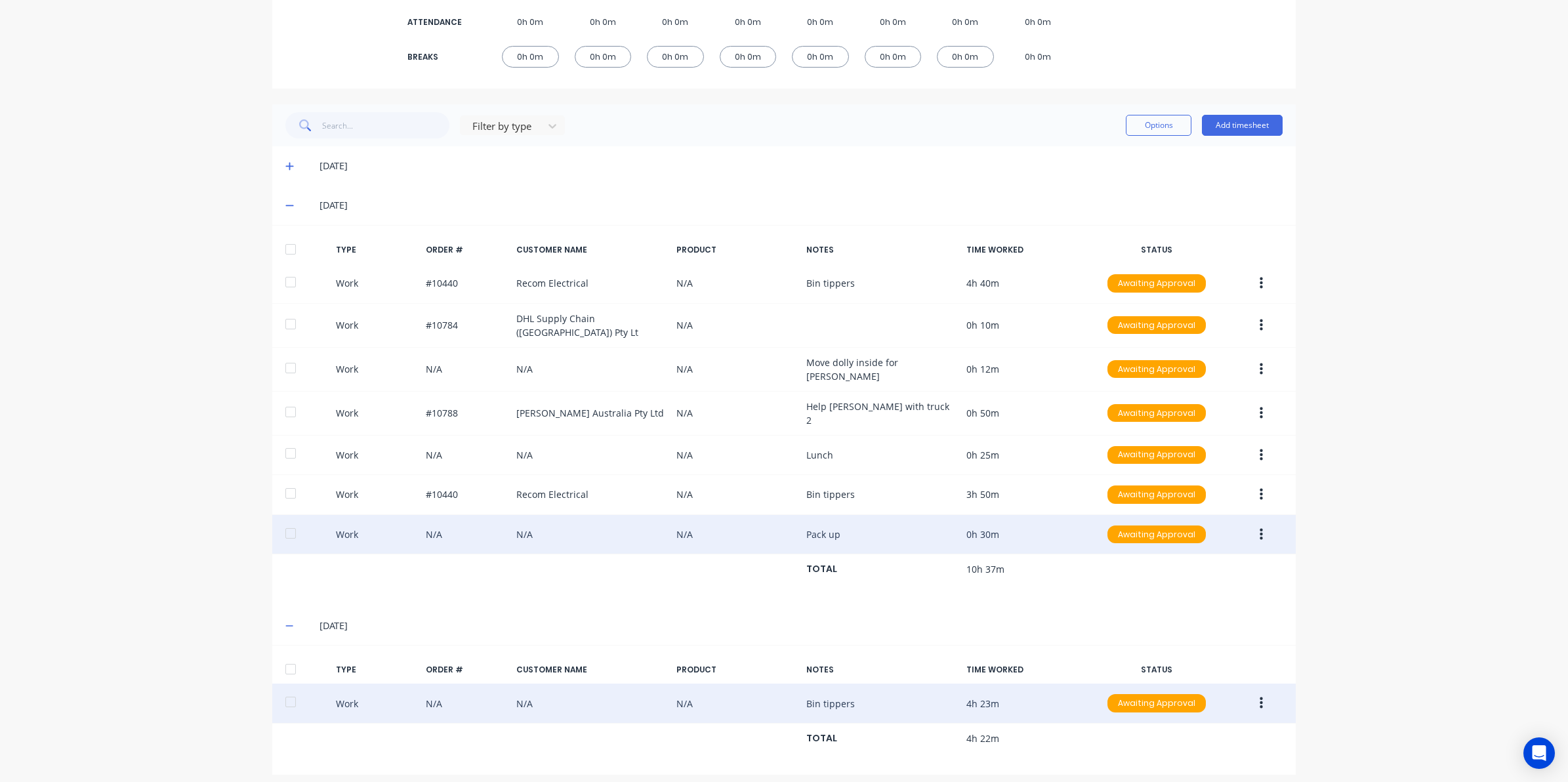
click at [1259, 696] on icon "button" at bounding box center [1261, 703] width 3 height 15
click at [1186, 651] on div "Edit" at bounding box center [1213, 655] width 101 height 19
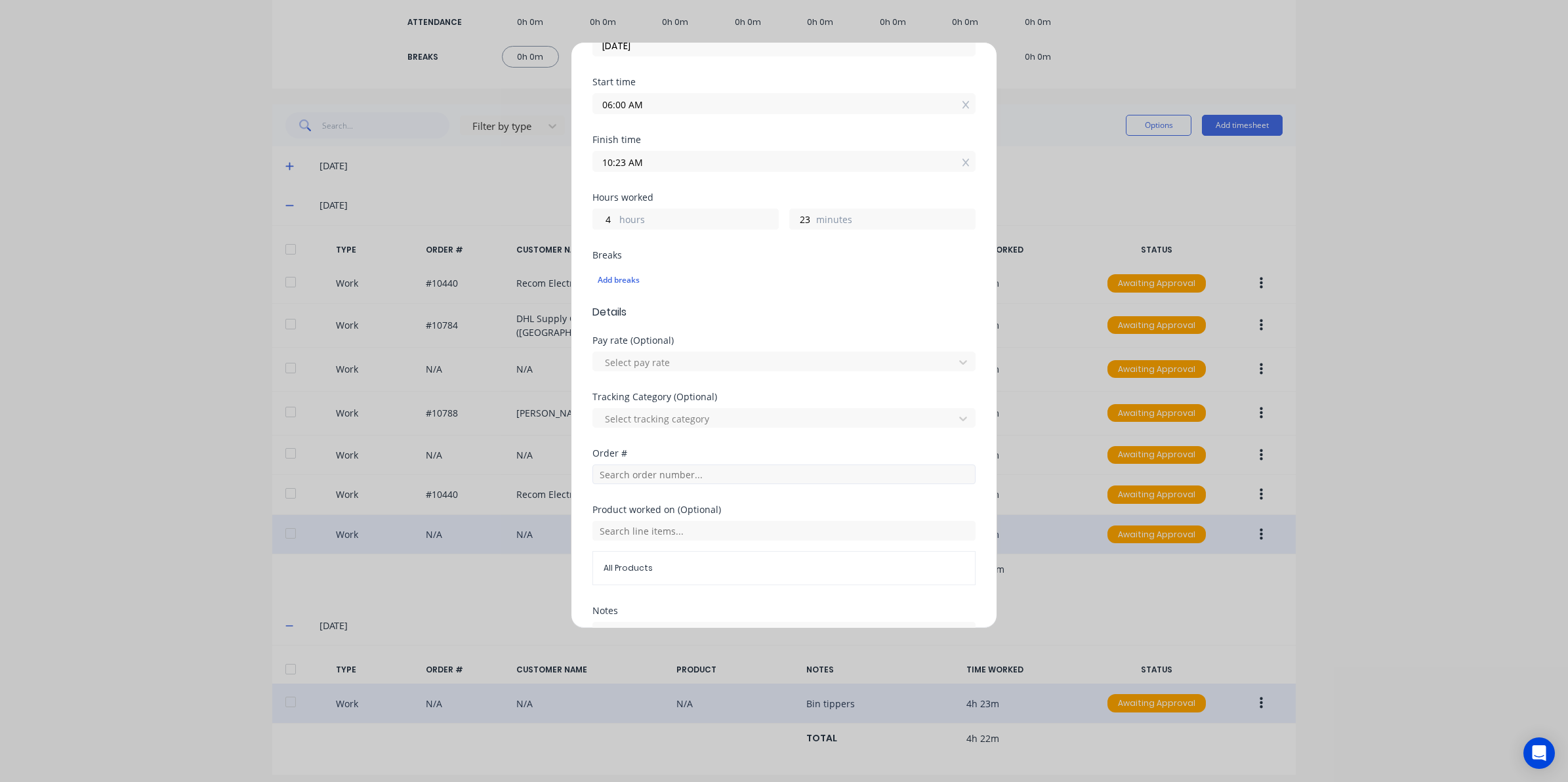
scroll to position [164, 0]
click at [631, 529] on input "text" at bounding box center [784, 524] width 383 height 20
type input "10440"
drag, startPoint x: 637, startPoint y: 522, endPoint x: 408, endPoint y: 536, distance: 229.4
click at [408, 536] on div "Edit time tracking entry Work Attendance When Date 24/09/2025 Start time 06:00 …" at bounding box center [784, 391] width 1568 height 782
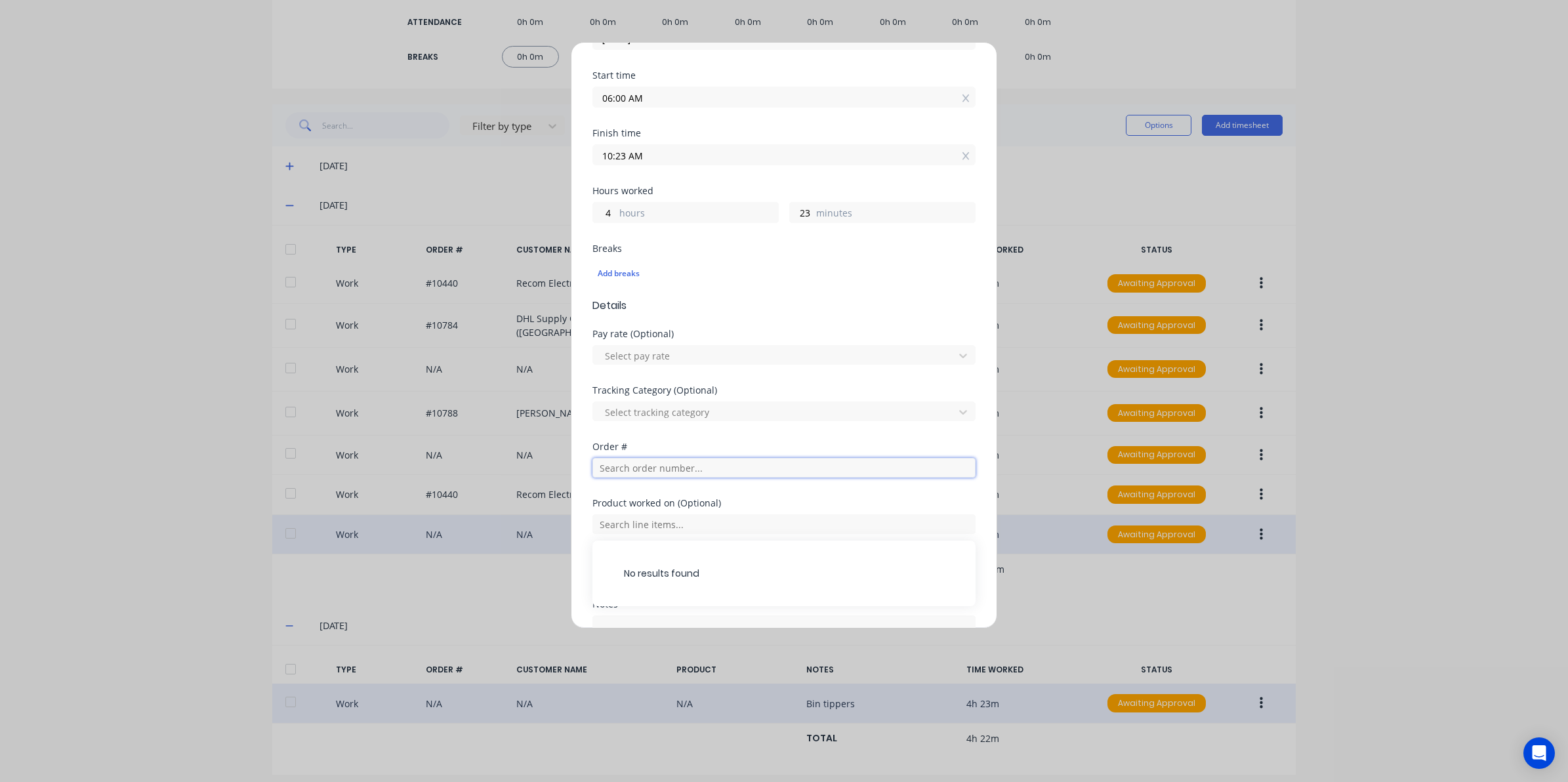
click at [622, 465] on input "text" at bounding box center [784, 467] width 383 height 20
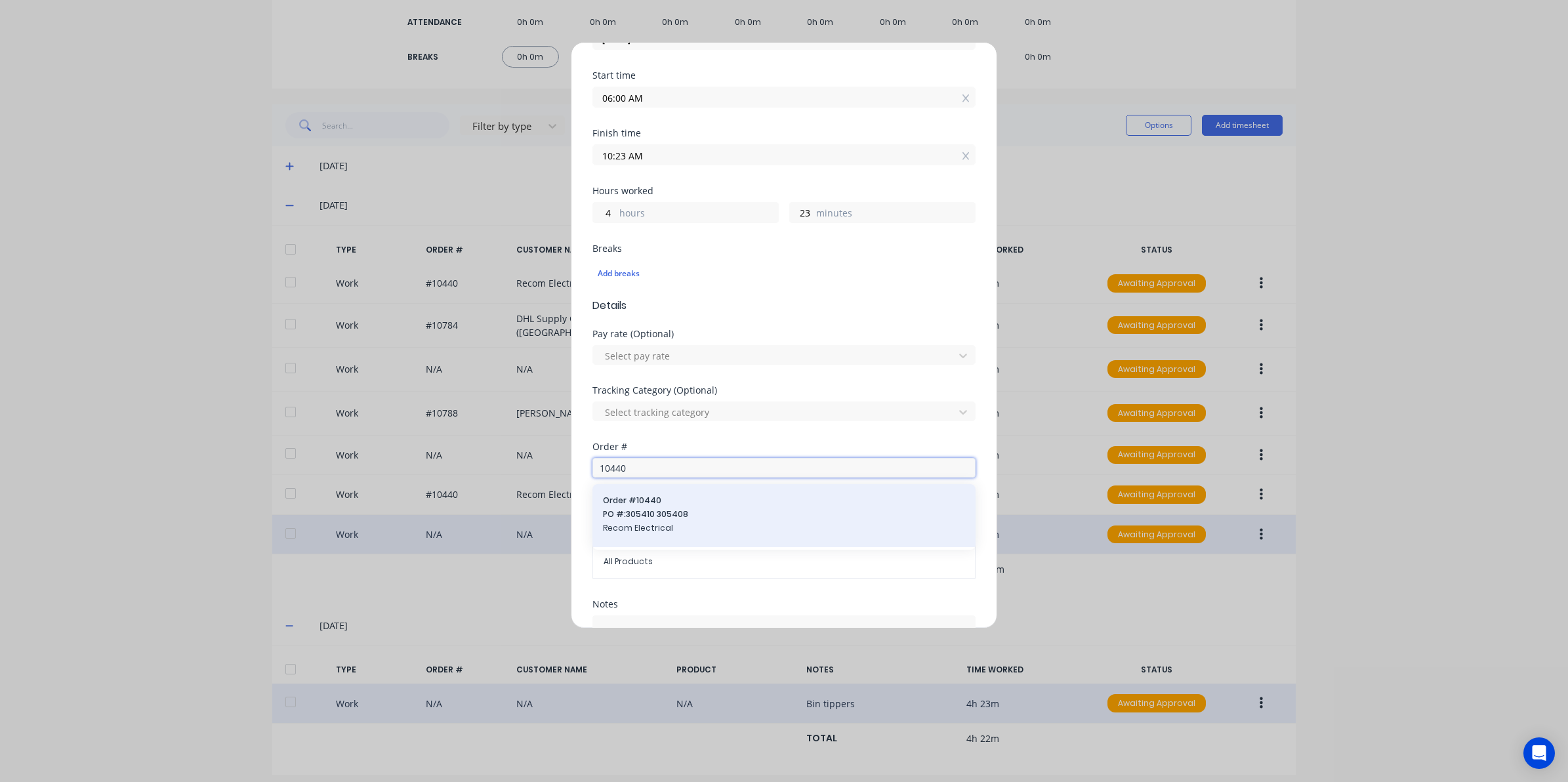
type input "10440"
click at [647, 513] on span "PO #: 305410 305408" at bounding box center [784, 515] width 362 height 12
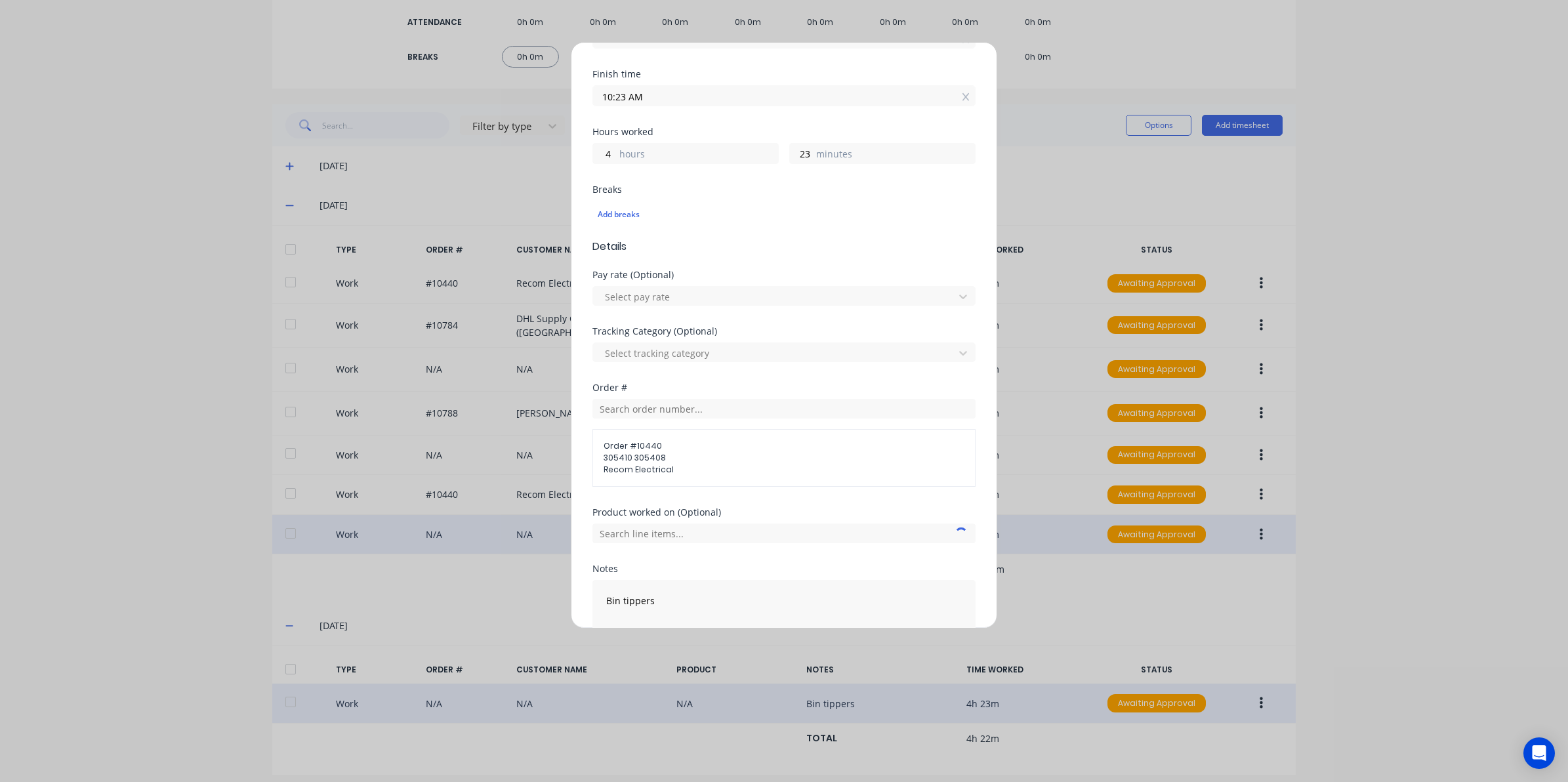
scroll to position [306, 0]
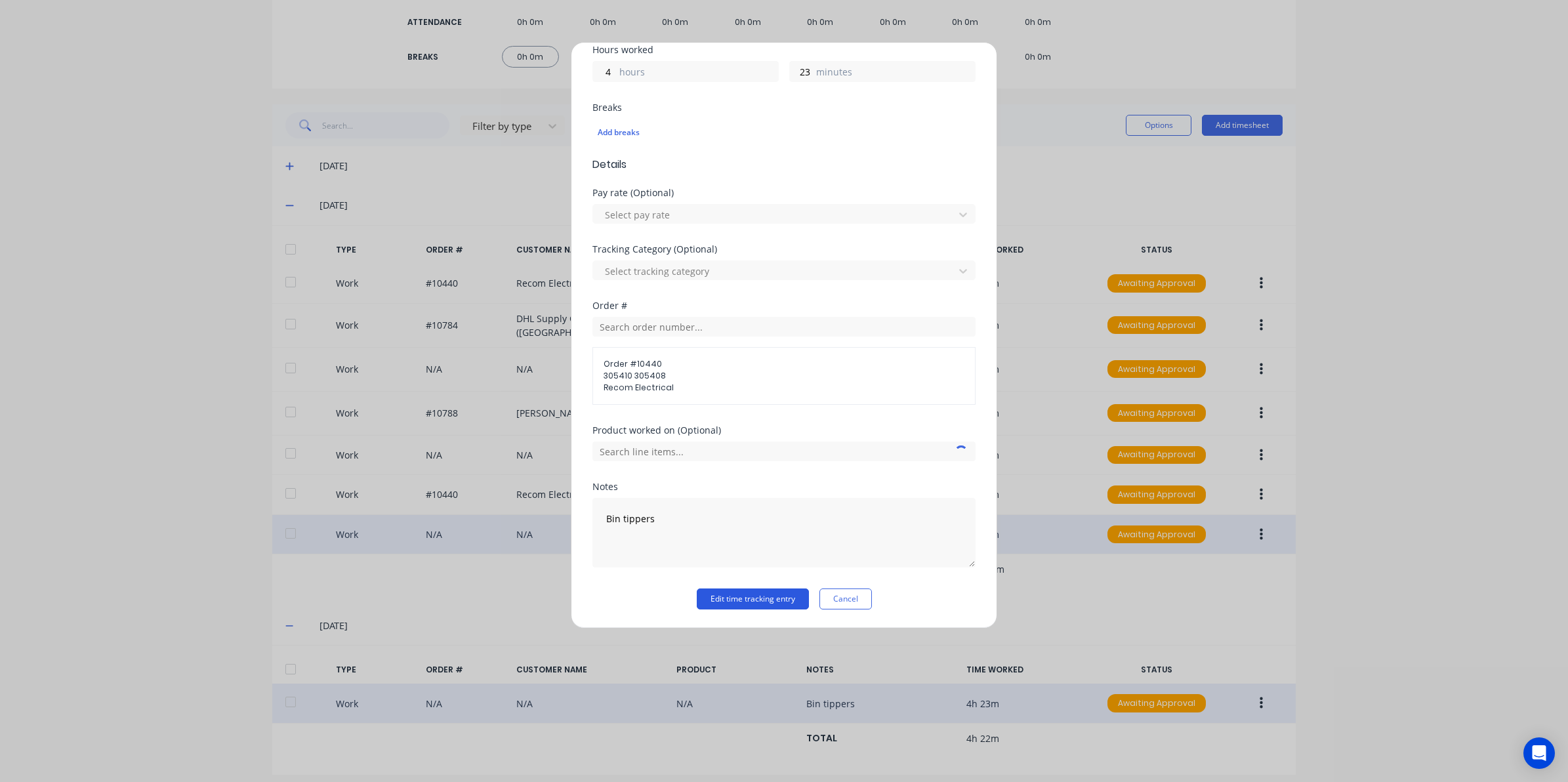
click at [709, 589] on button "Edit time tracking entry" at bounding box center [752, 599] width 112 height 21
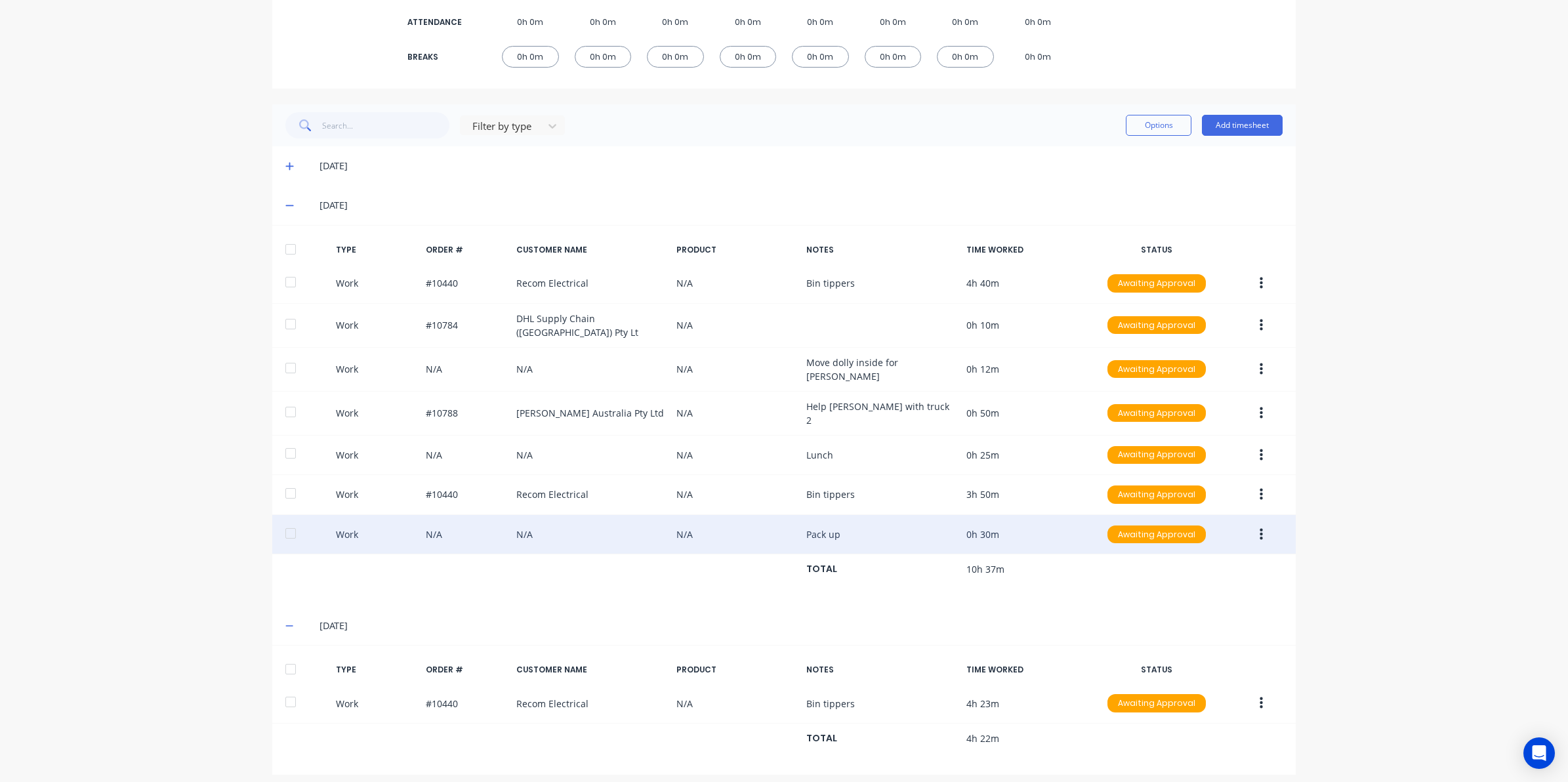
click at [285, 164] on icon at bounding box center [289, 166] width 8 height 8
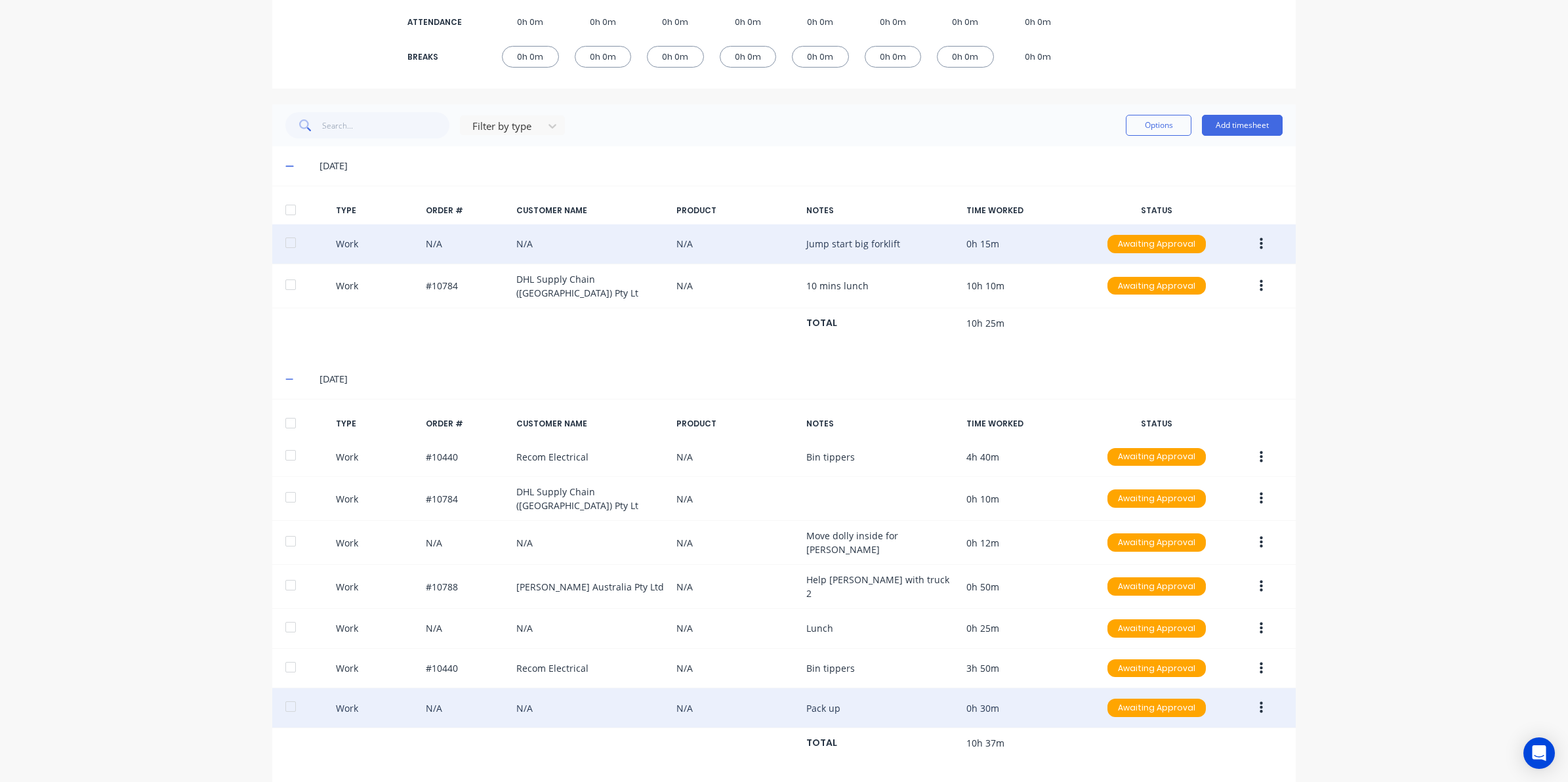
scroll to position [0, 0]
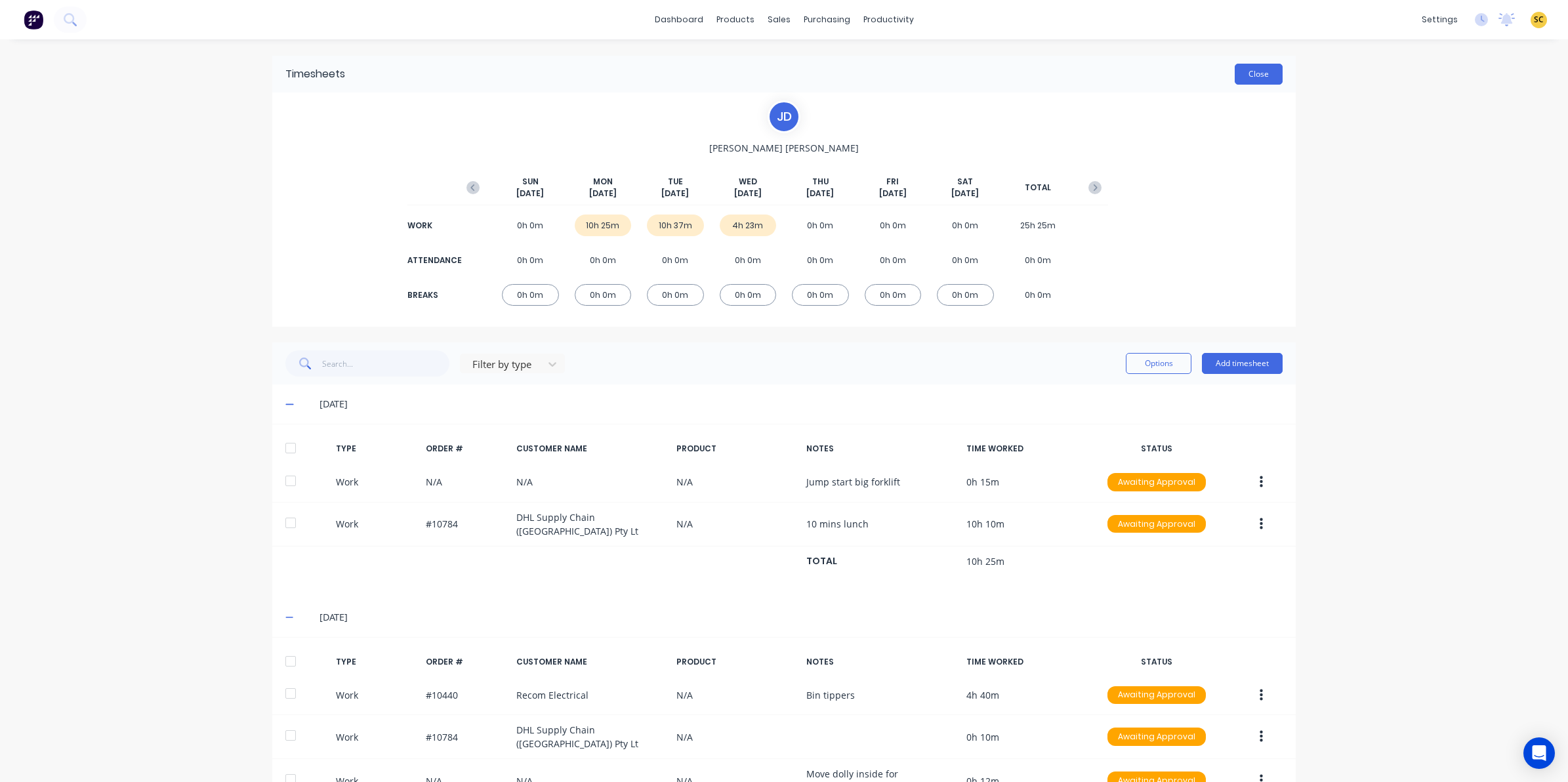
click at [1238, 76] on button "Close" at bounding box center [1258, 74] width 48 height 21
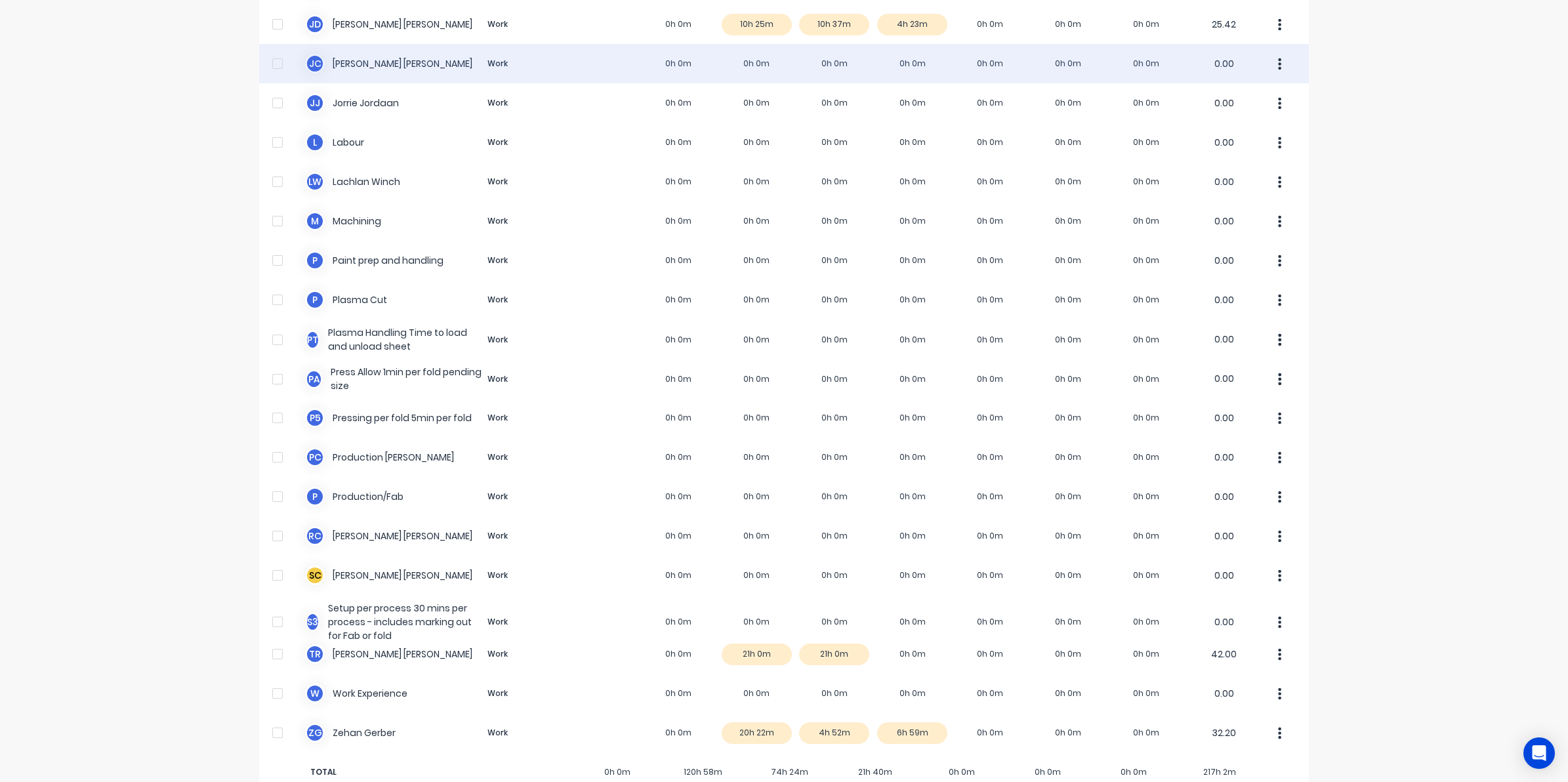
scroll to position [656, 0]
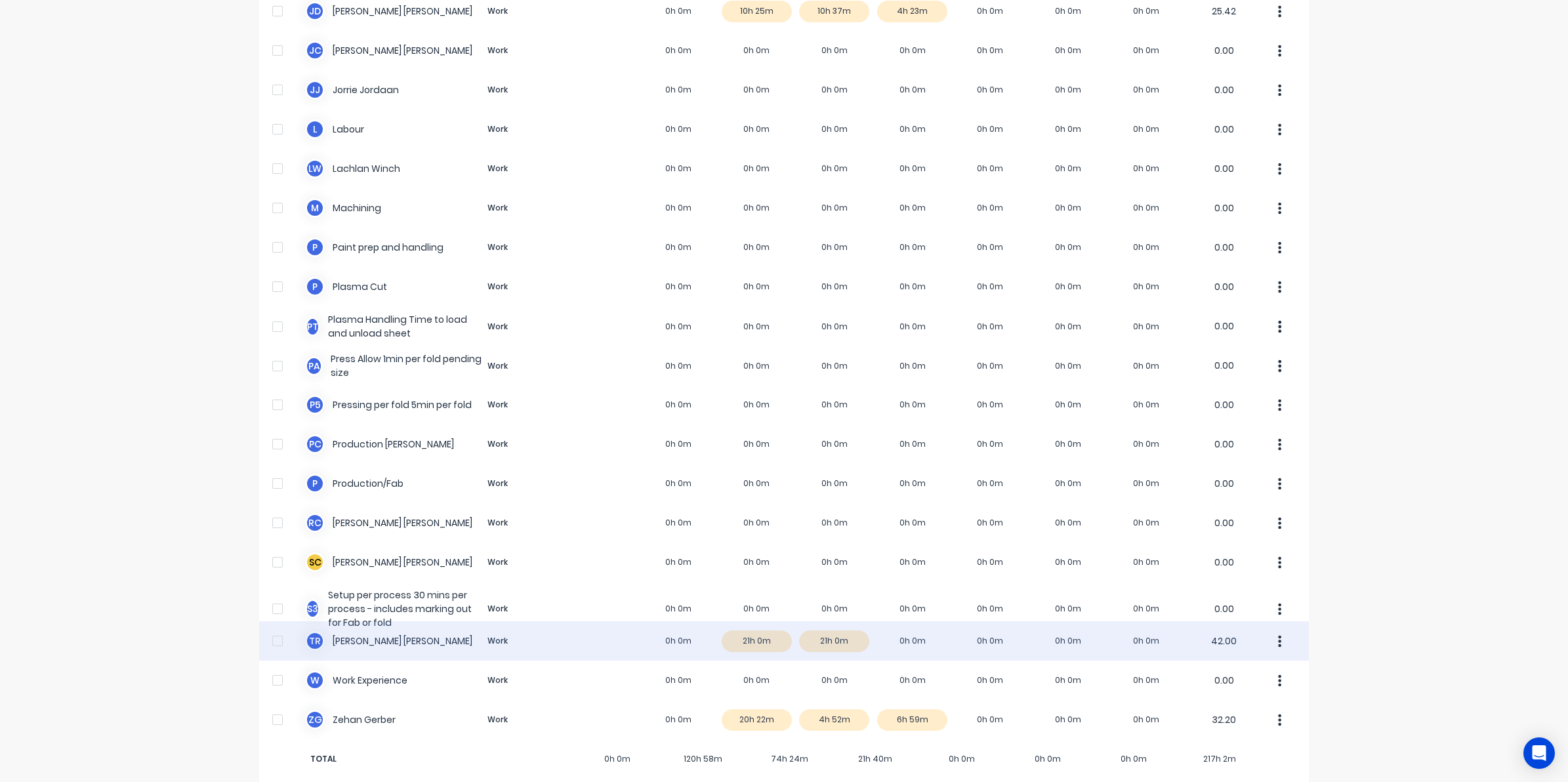
click at [827, 642] on div "T R Timothy Rademacher Work 0h 0m 21h 0m 21h 0m 0h 0m 0h 0m 0h 0m 0h 0m 42.00" at bounding box center [784, 641] width 1049 height 40
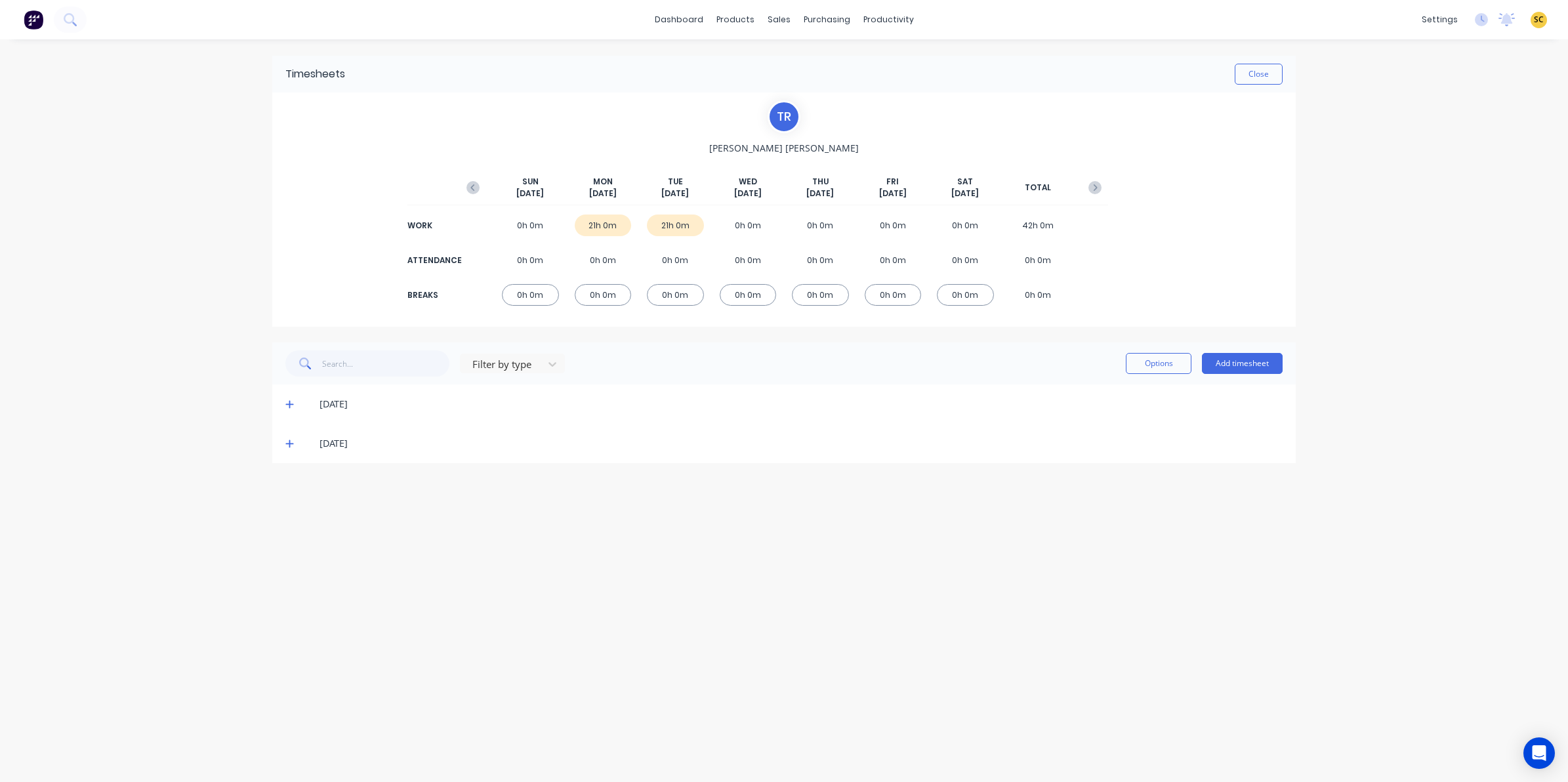
click at [287, 406] on icon at bounding box center [290, 404] width 9 height 10
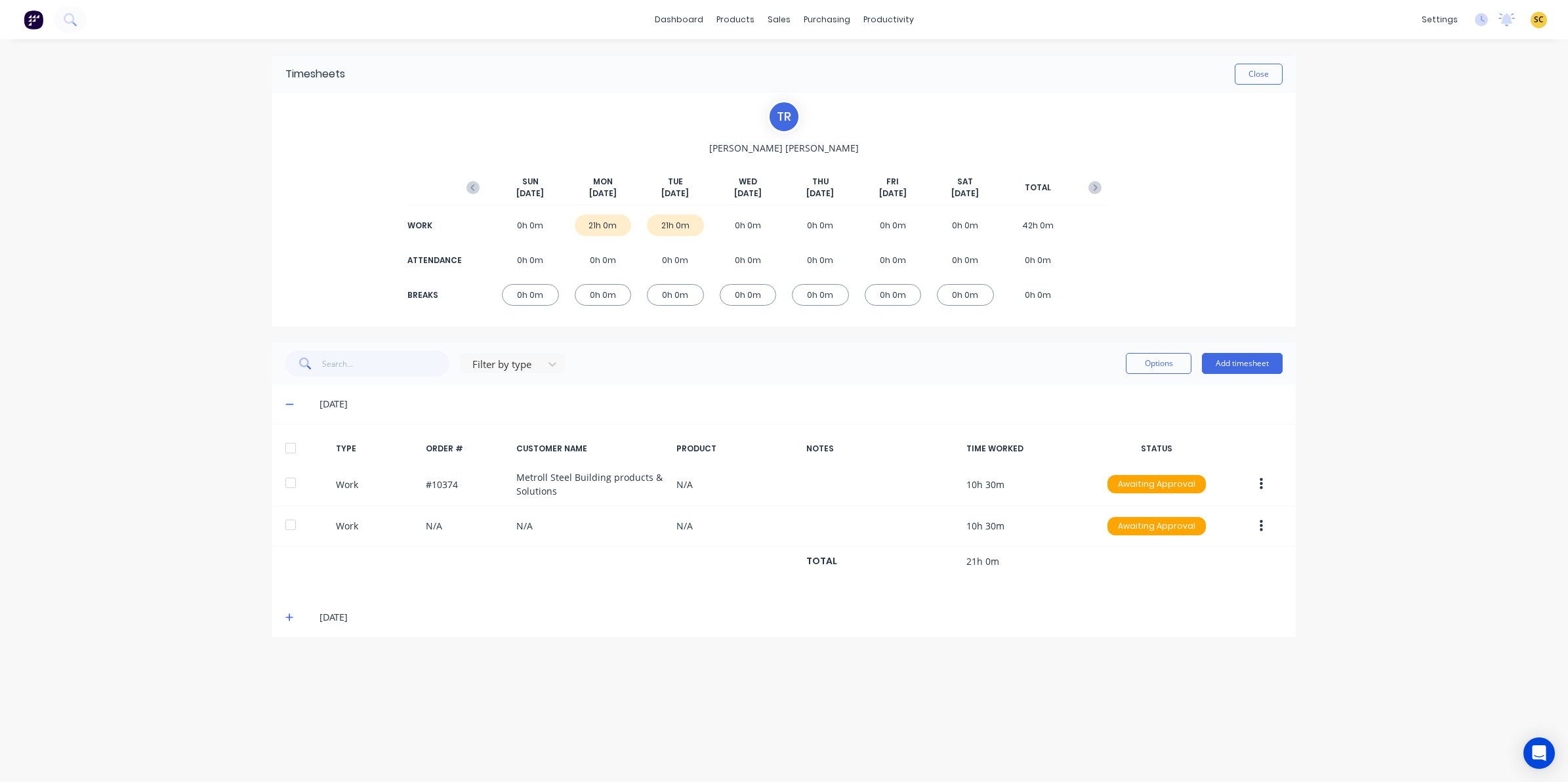
click at [286, 618] on icon at bounding box center [289, 617] width 8 height 8
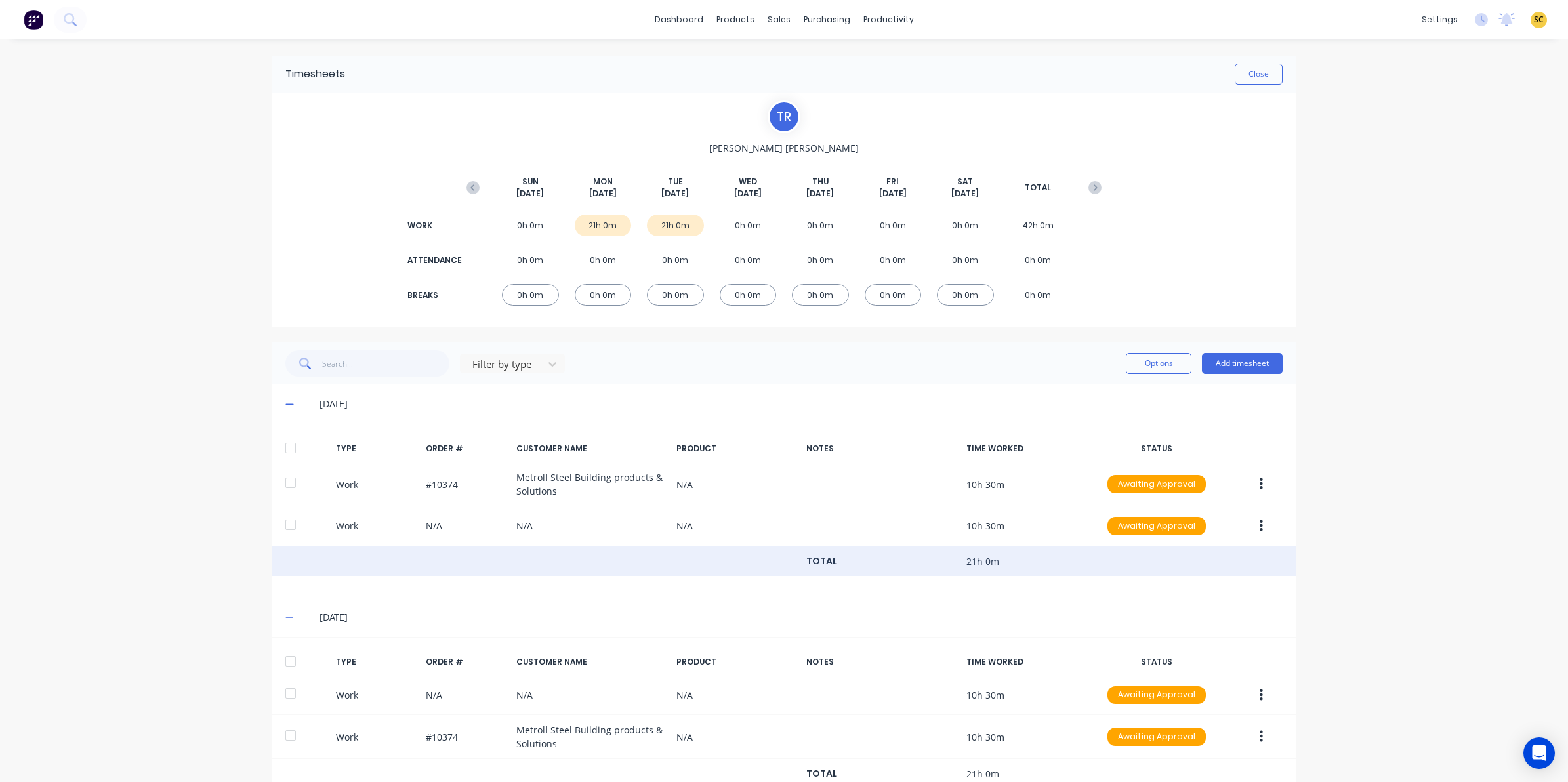
scroll to position [47, 0]
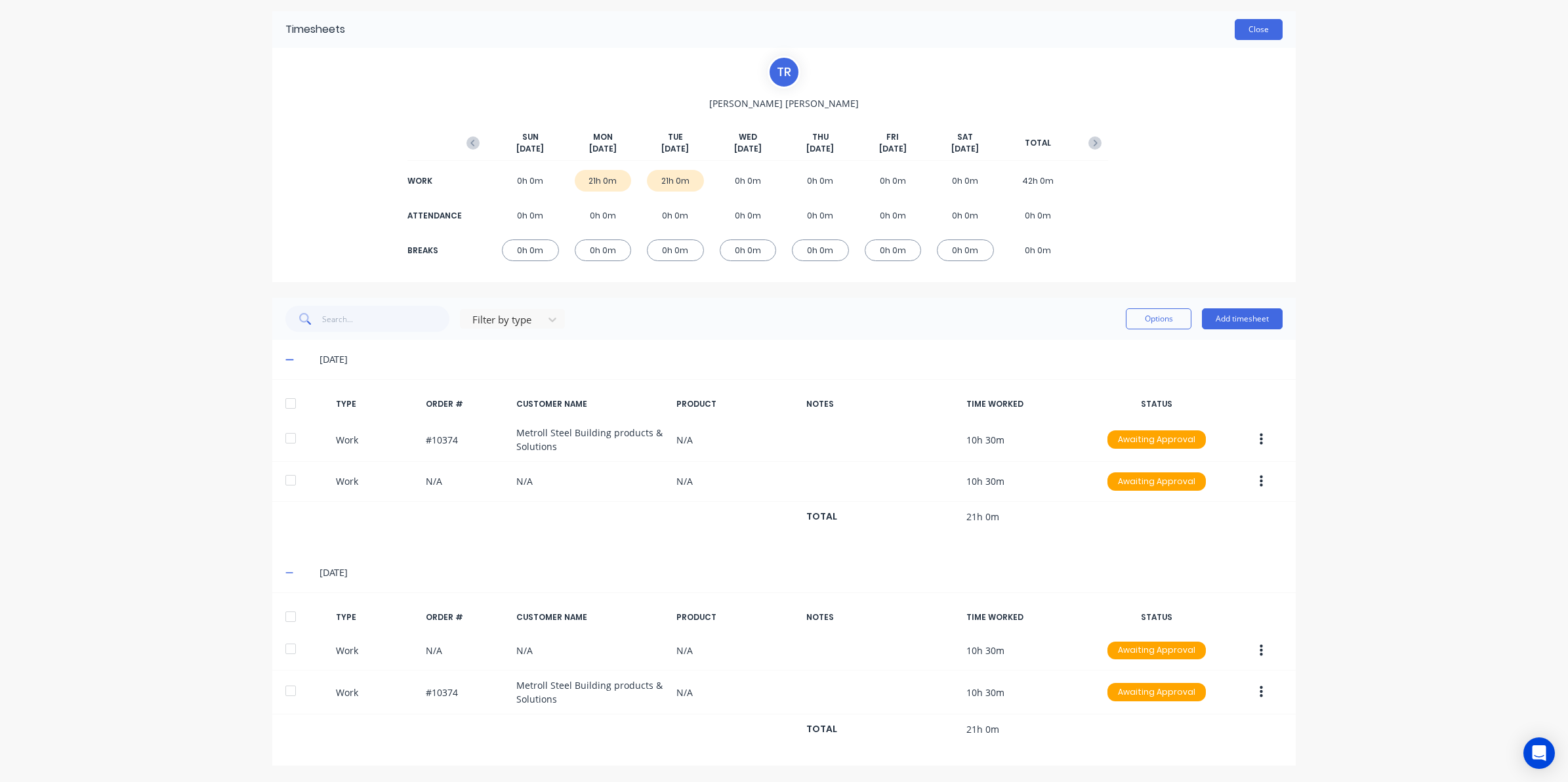
click at [1248, 31] on button "Close" at bounding box center [1258, 29] width 48 height 21
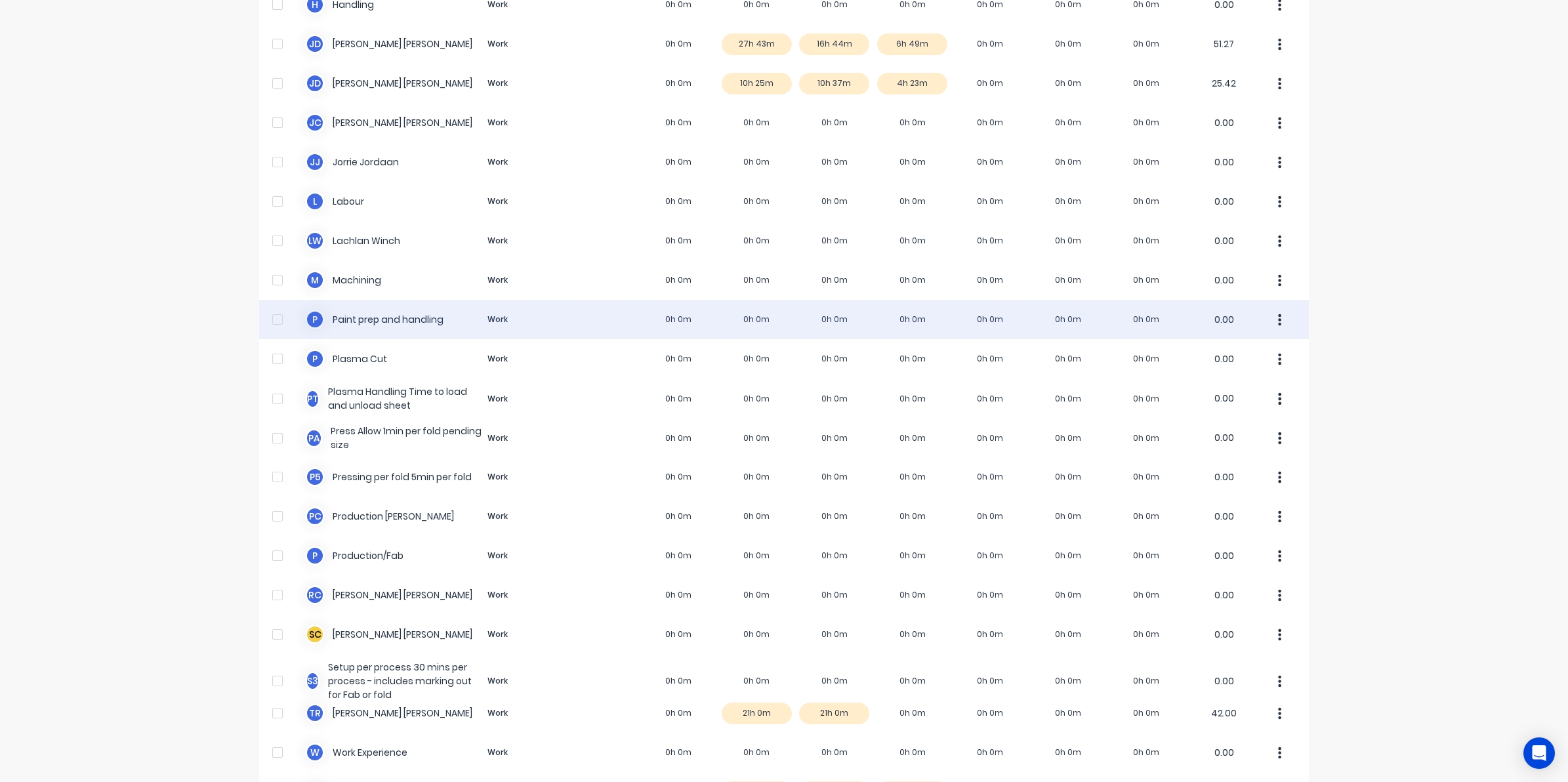
scroll to position [656, 0]
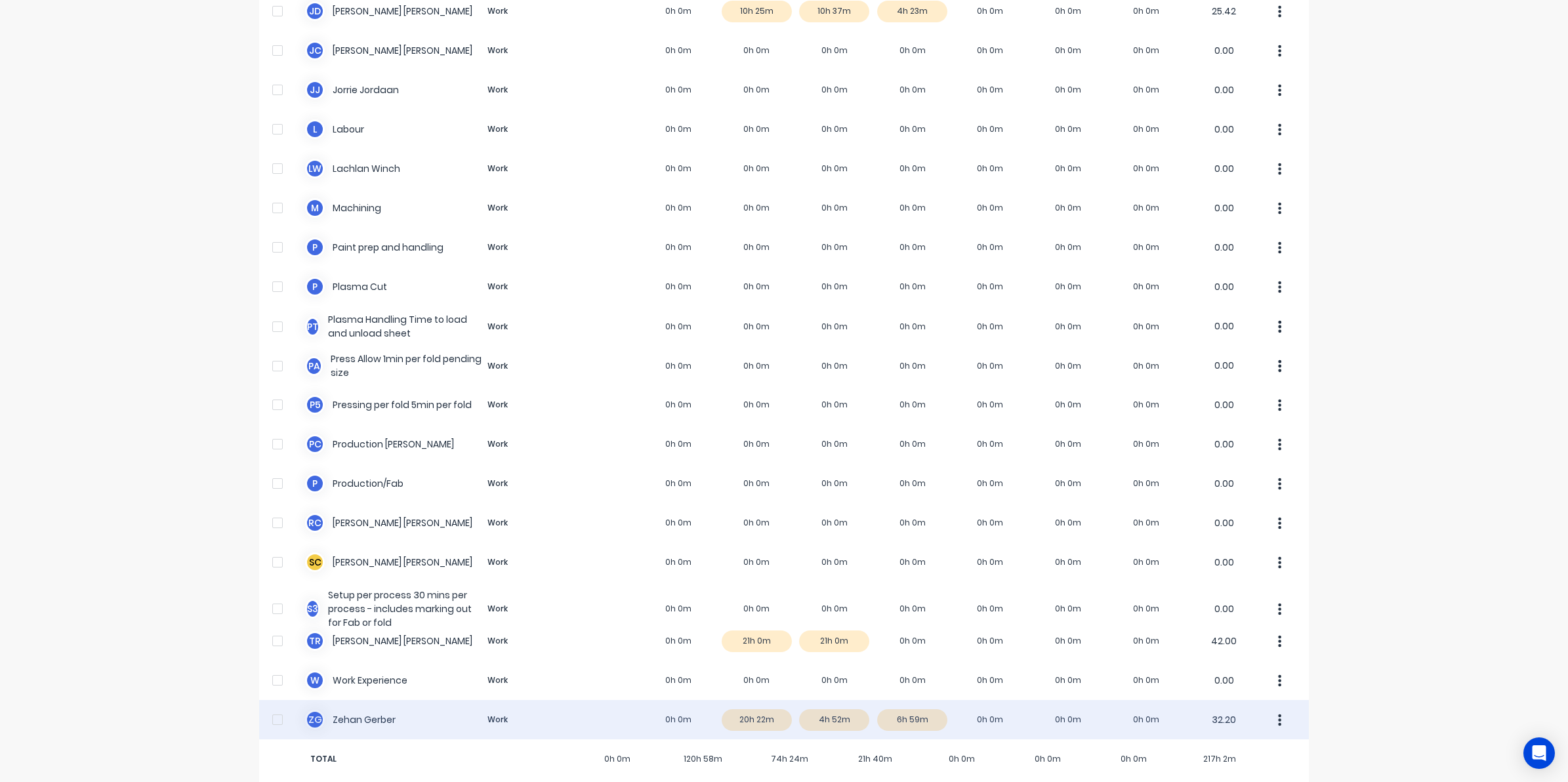
click at [743, 715] on div "Z G Zehan Gerber Work 0h 0m 20h 22m 4h 52m 6h 59m 0h 0m 0h 0m 0h 0m 32.20" at bounding box center [784, 720] width 1049 height 40
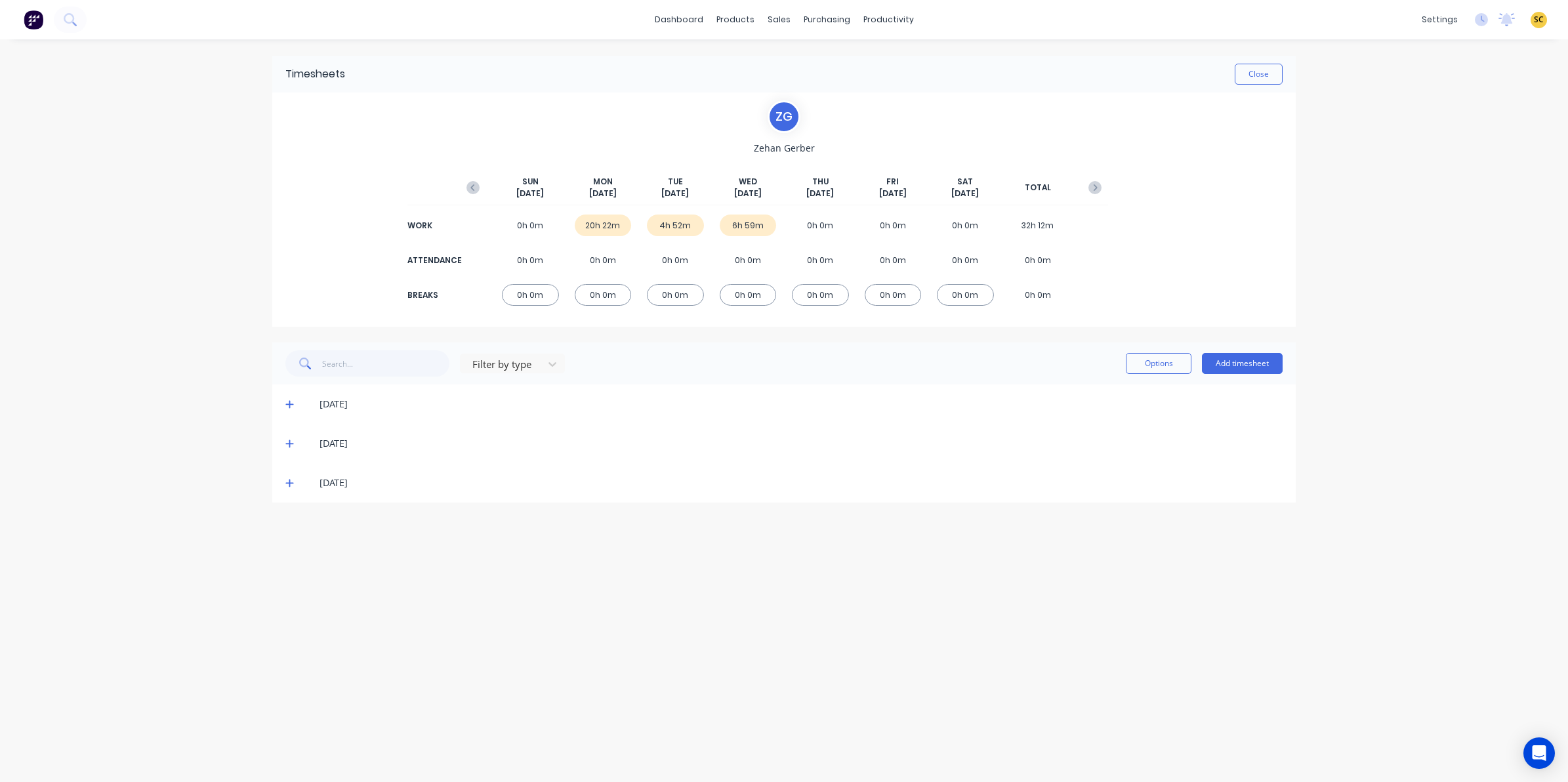
click at [290, 439] on icon at bounding box center [290, 443] width 9 height 10
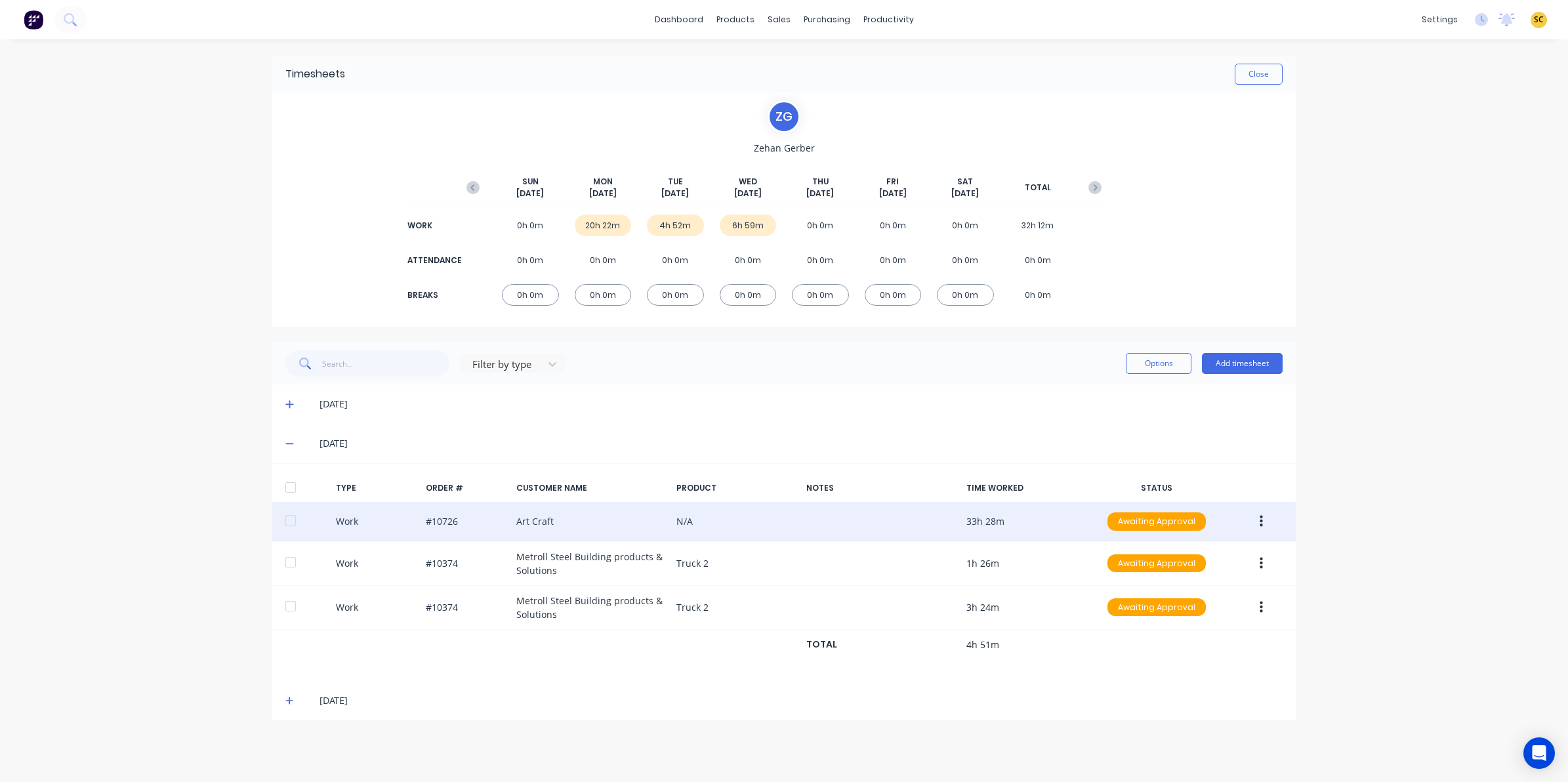
click at [1270, 514] on button "button" at bounding box center [1261, 521] width 31 height 23
click at [1206, 465] on div "Edit" at bounding box center [1213, 472] width 101 height 19
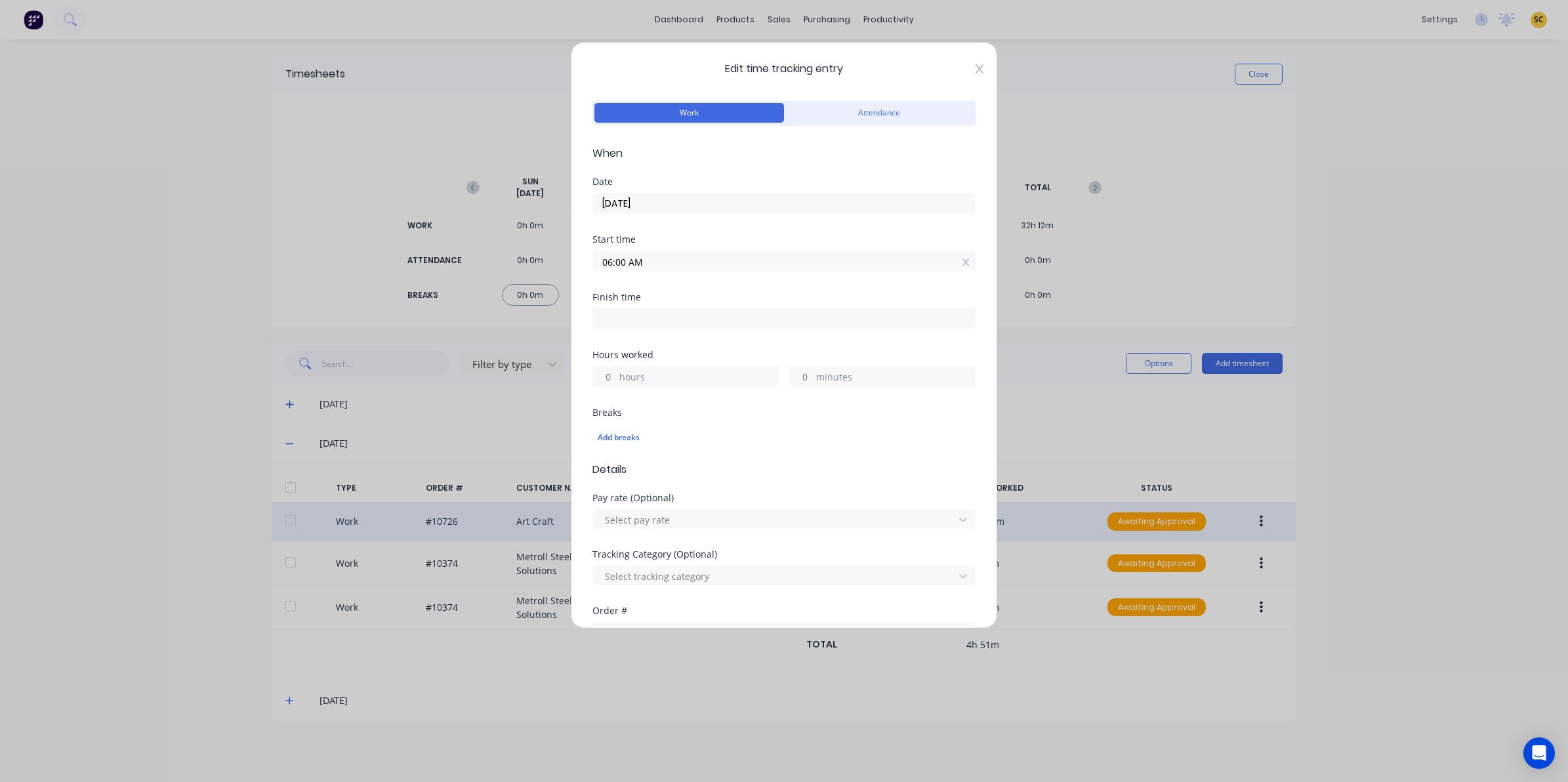
click at [976, 67] on icon at bounding box center [979, 68] width 8 height 10
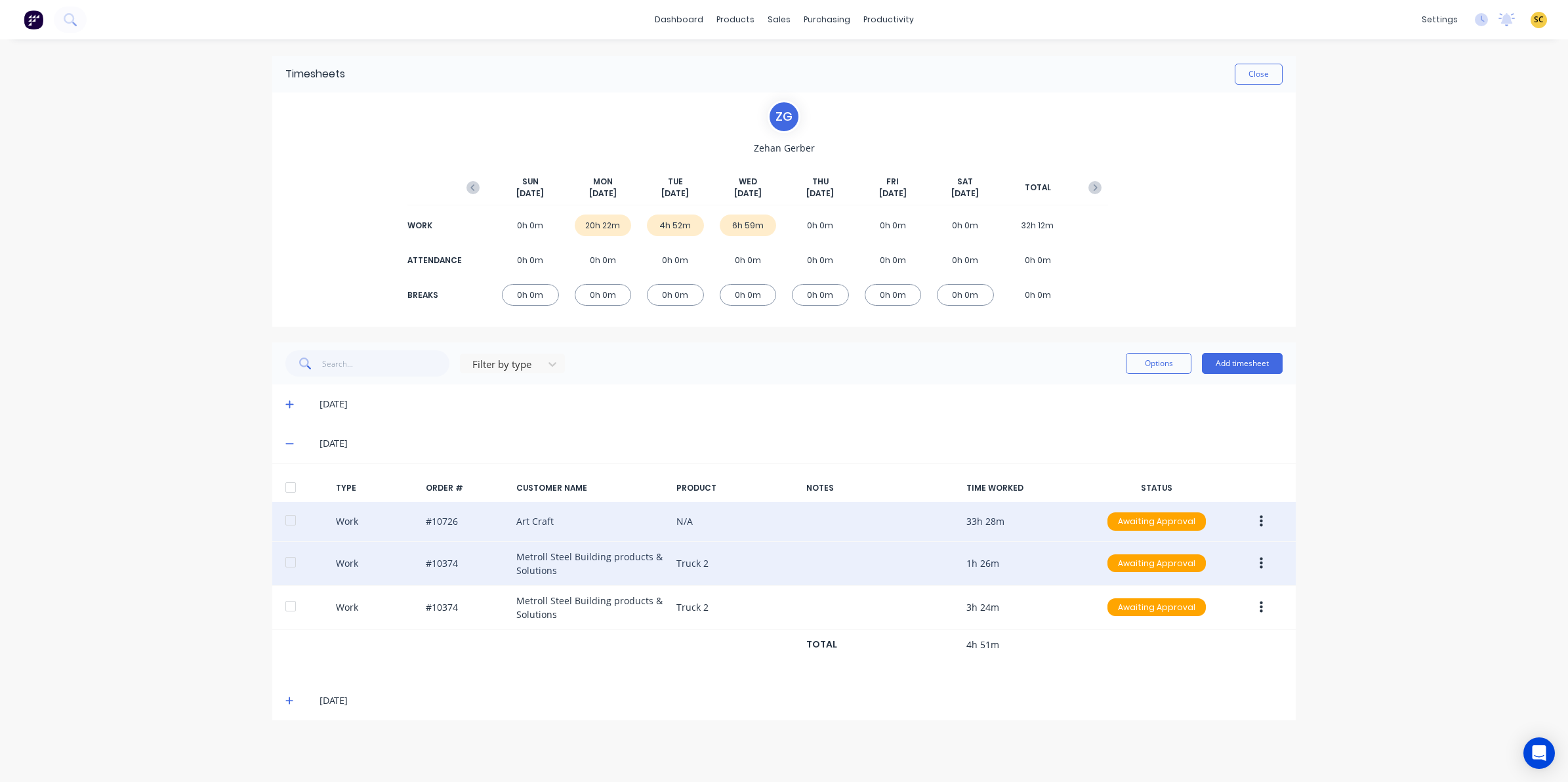
click at [1260, 560] on icon "button" at bounding box center [1261, 563] width 3 height 12
click at [1184, 510] on div "Edit" at bounding box center [1213, 514] width 101 height 19
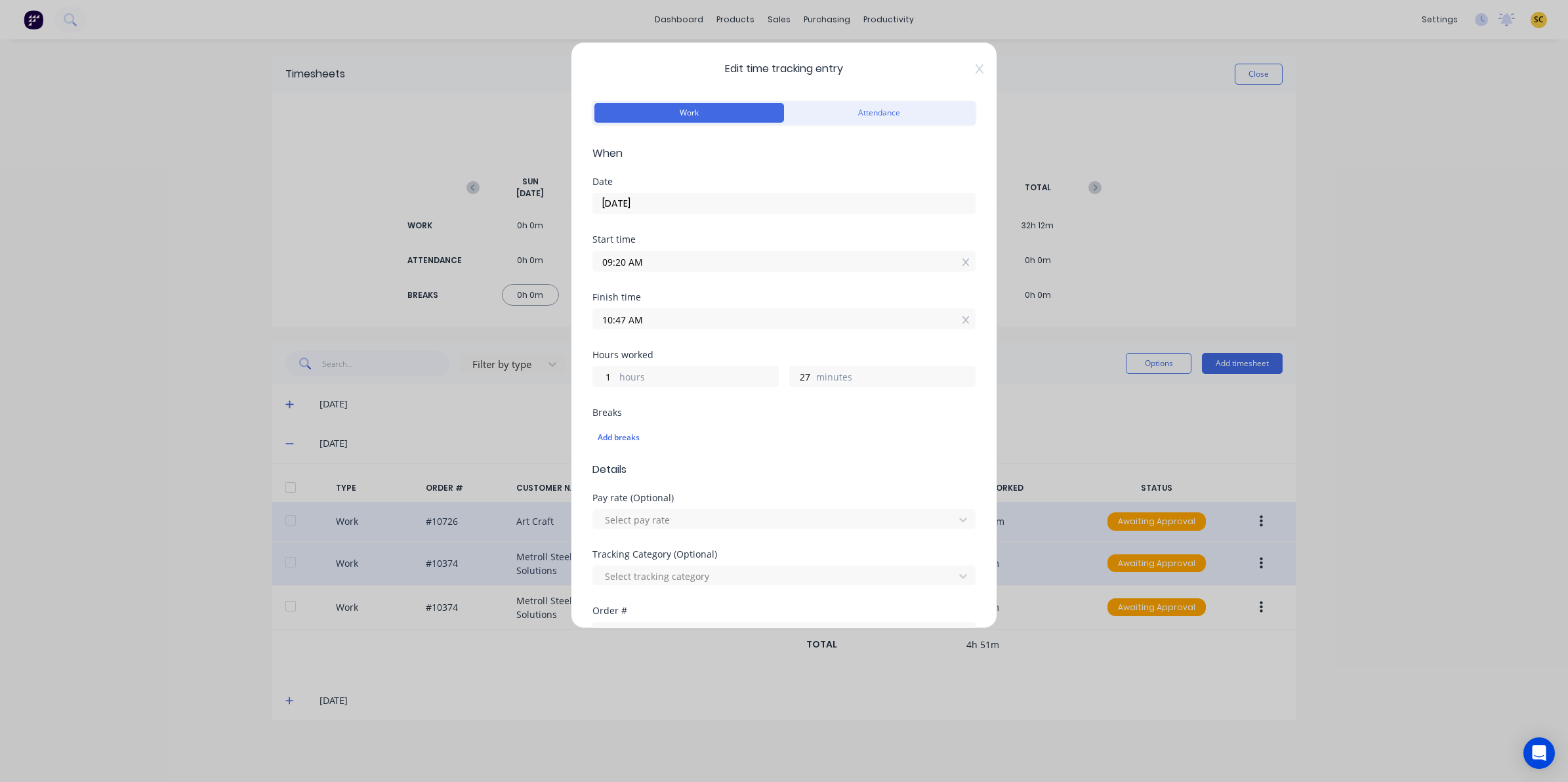
click at [971, 63] on div "Edit time tracking entry Work Attendance When Date 23/09/2025 Start time 09:20 …" at bounding box center [784, 336] width 426 height 586
click at [976, 64] on icon at bounding box center [979, 69] width 8 height 10
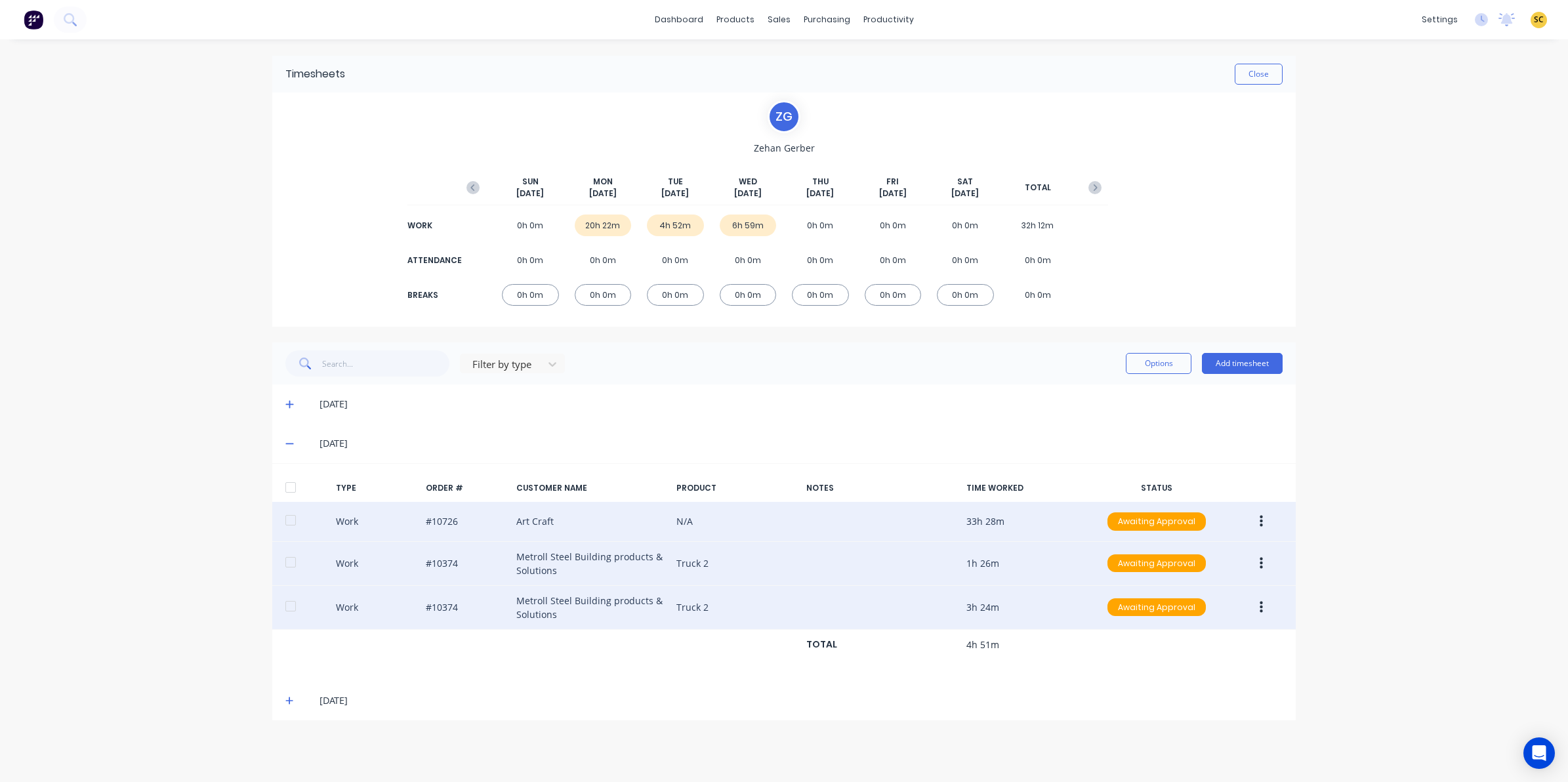
click at [1261, 608] on icon "button" at bounding box center [1261, 607] width 3 height 12
click at [1201, 562] on div "Edit" at bounding box center [1213, 558] width 101 height 19
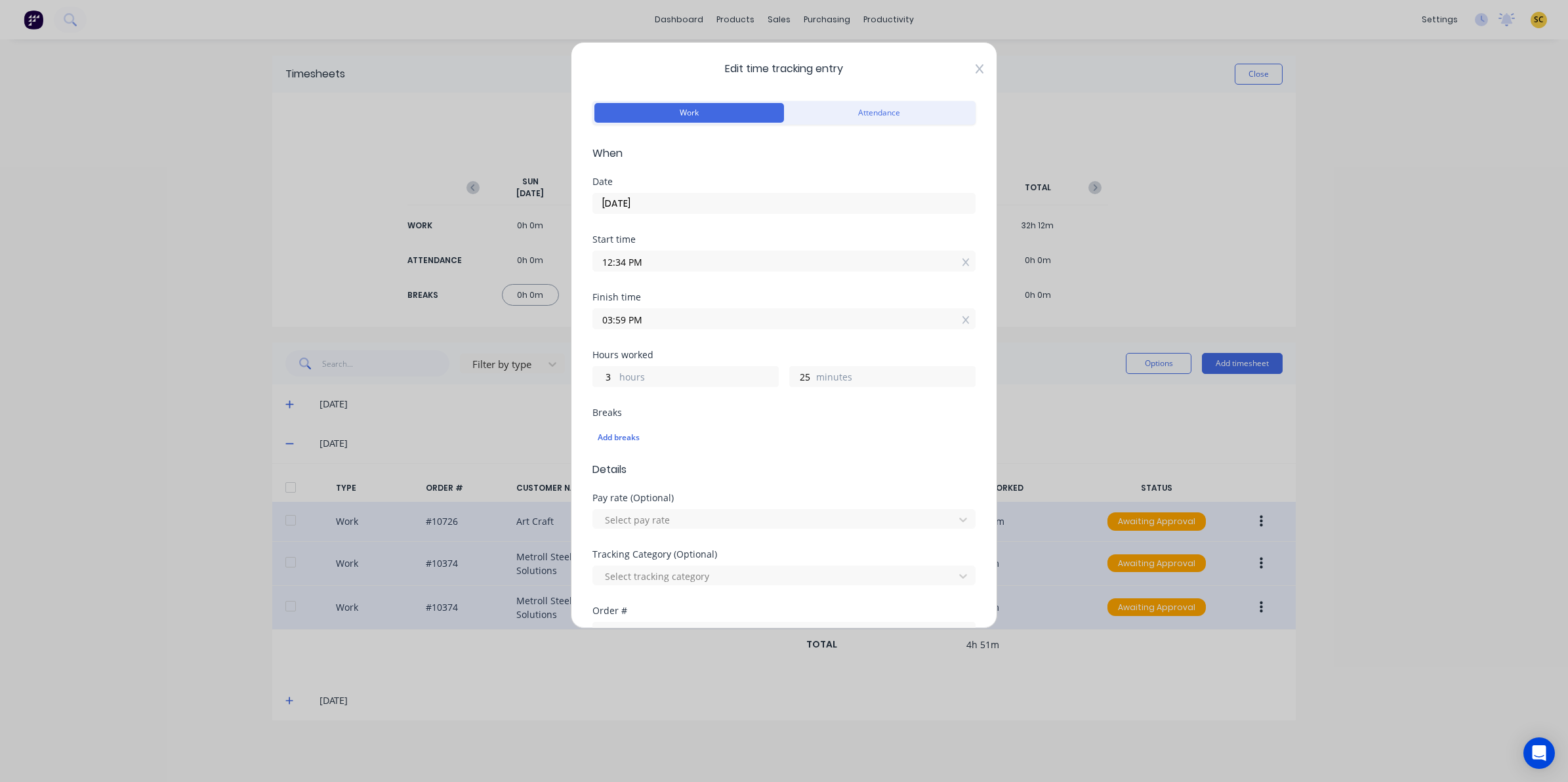
click at [976, 66] on icon at bounding box center [979, 69] width 8 height 10
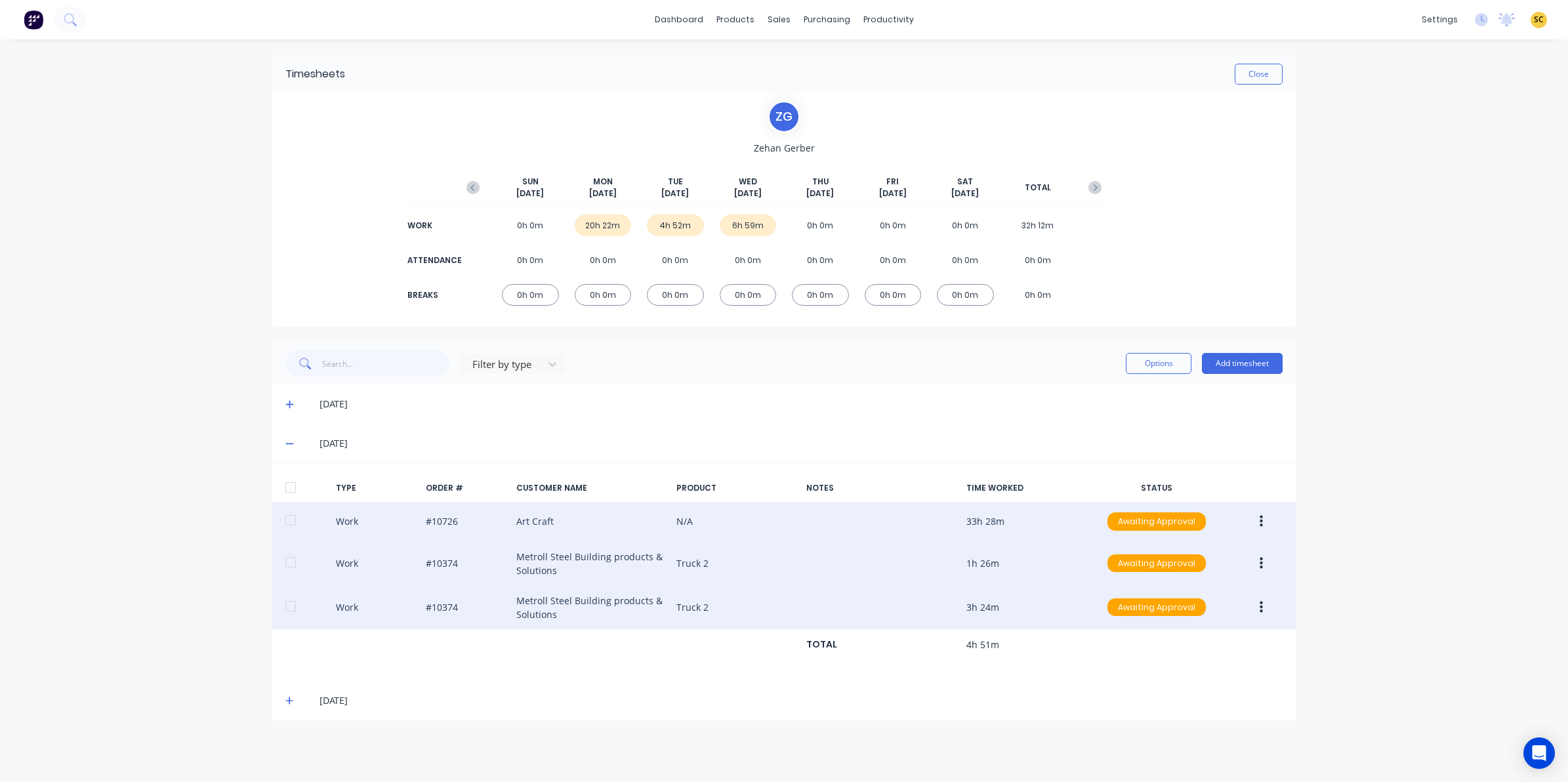
click at [1258, 522] on button "button" at bounding box center [1261, 521] width 31 height 23
click at [1185, 461] on button "Edit" at bounding box center [1214, 472] width 125 height 26
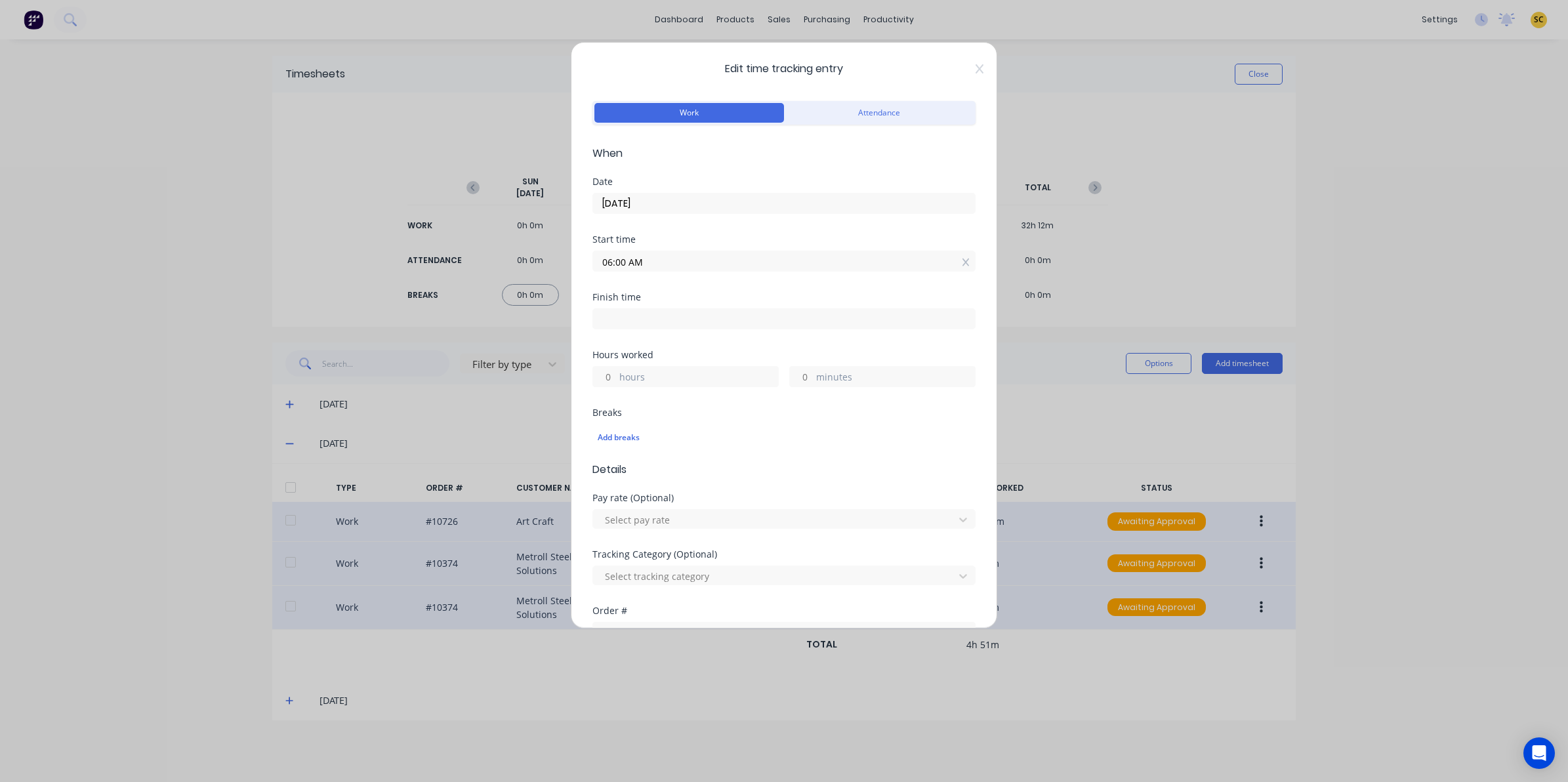
click at [614, 306] on div at bounding box center [784, 317] width 383 height 24
click at [629, 328] on label at bounding box center [784, 318] width 383 height 21
click at [629, 328] on input at bounding box center [784, 318] width 381 height 20
type input "03:28 PM"
type input "9"
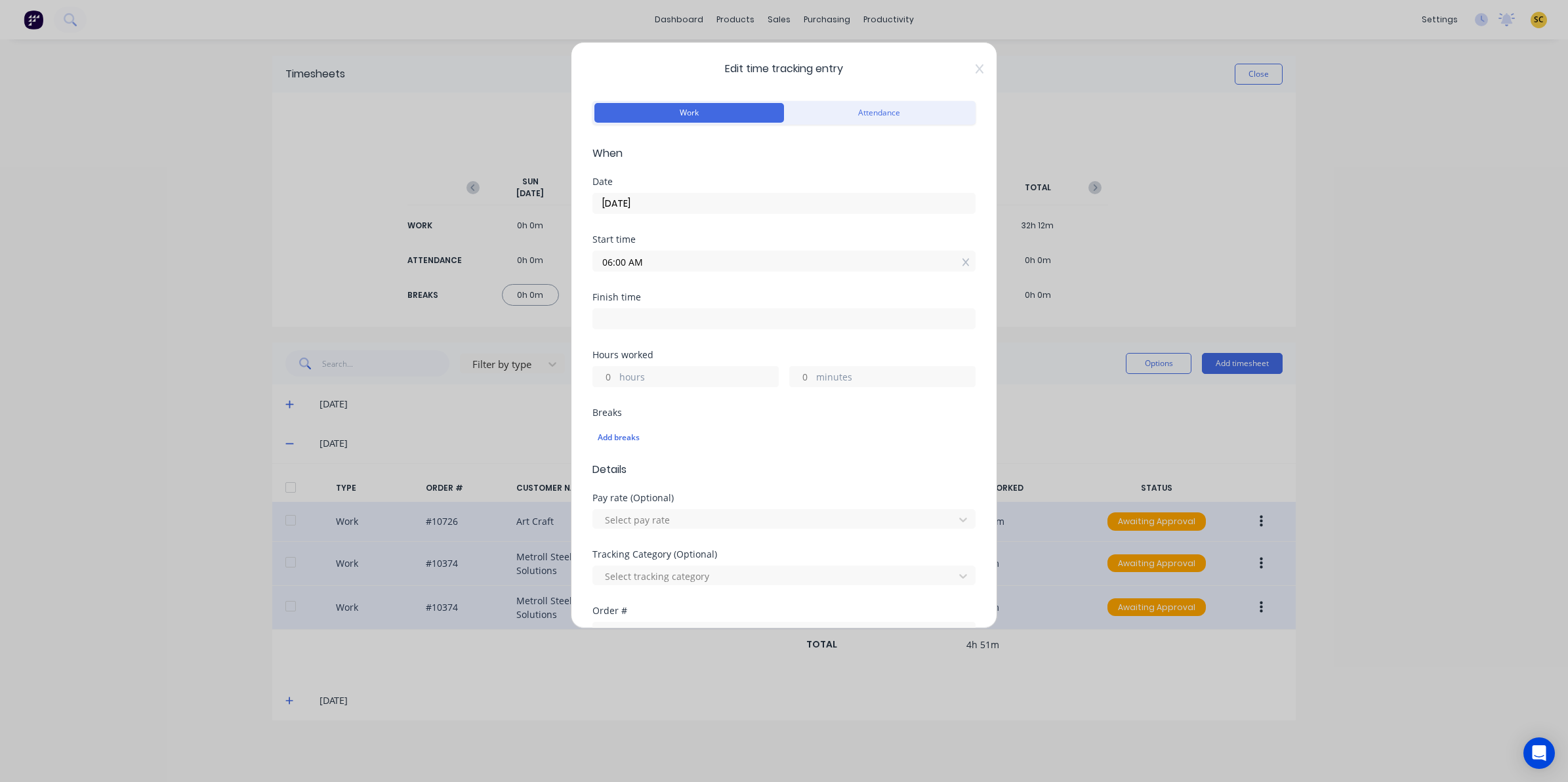
type input "28"
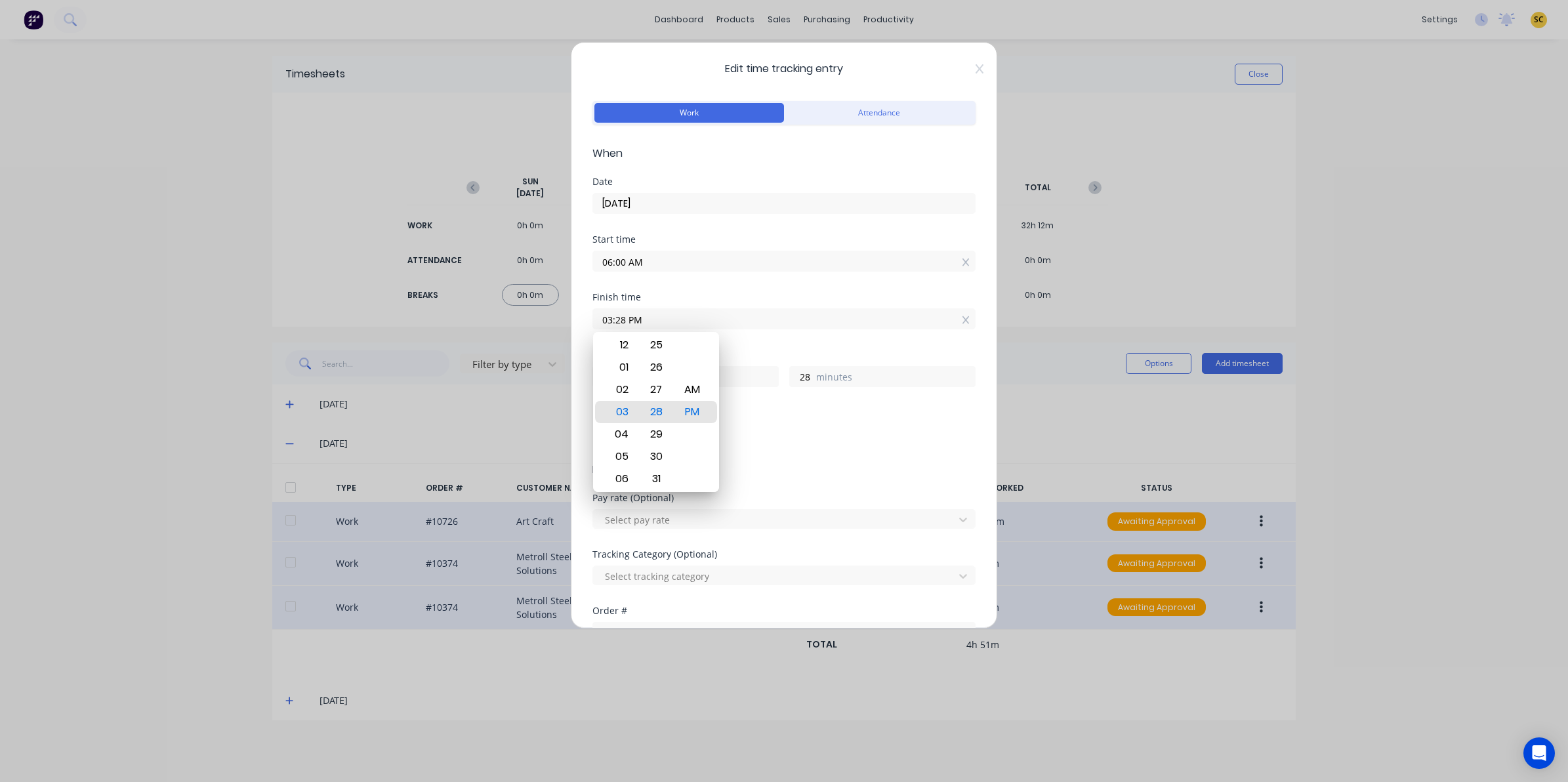
drag, startPoint x: 629, startPoint y: 317, endPoint x: 618, endPoint y: 323, distance: 12.5
click at [595, 322] on input "03:28 PM" at bounding box center [784, 318] width 381 height 20
drag, startPoint x: 699, startPoint y: 320, endPoint x: 459, endPoint y: 328, distance: 240.1
click at [459, 328] on div "Edit time tracking entry Work Attendance When Date 23/09/2025 Start time 06:00 …" at bounding box center [784, 391] width 1568 height 782
type input "09:20 AM"
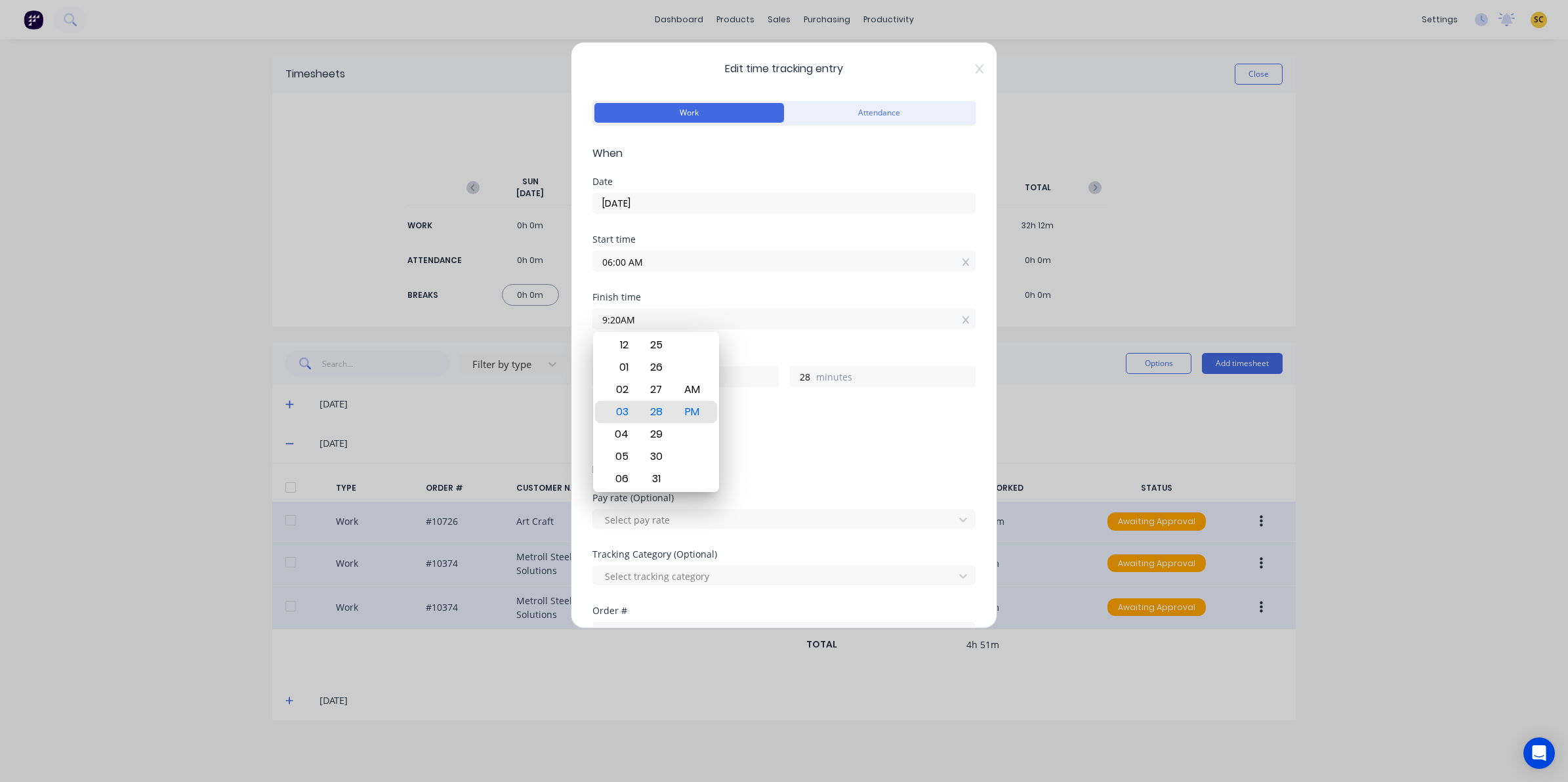
type input "3"
type input "20"
click at [894, 548] on div "Pay rate (Optional) Select pay rate" at bounding box center [784, 521] width 383 height 56
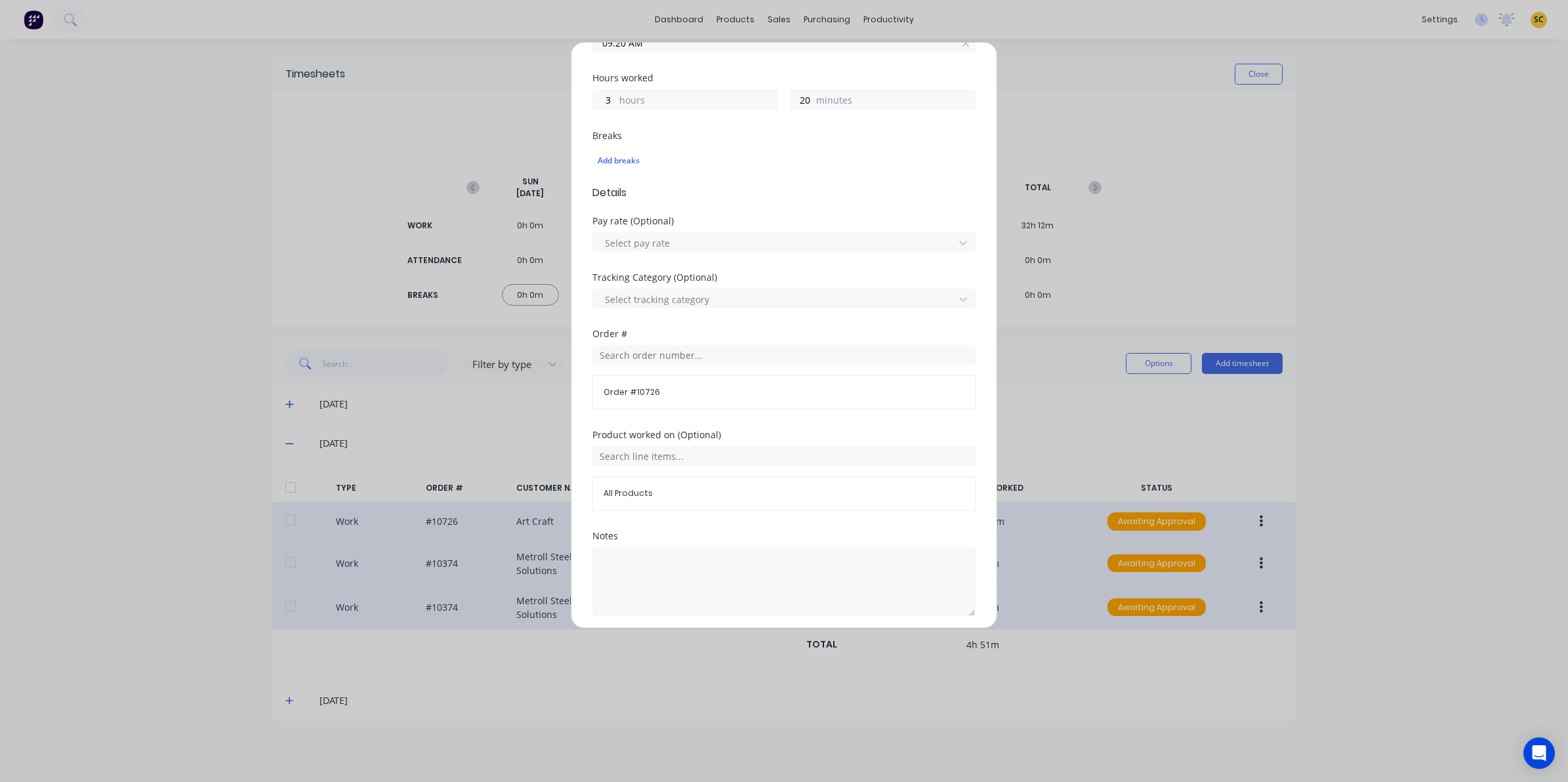
scroll to position [328, 0]
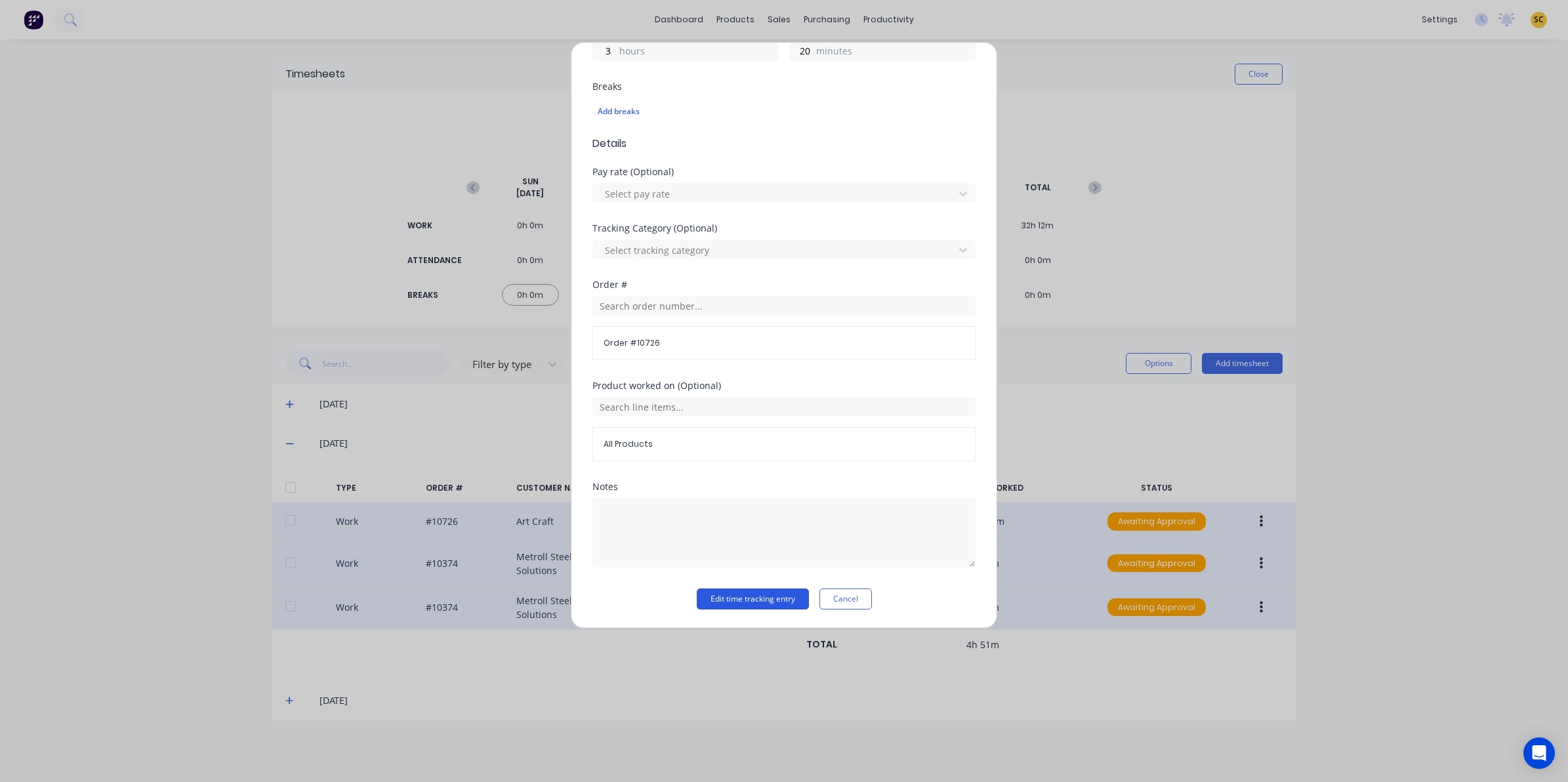
click at [730, 595] on button "Edit time tracking entry" at bounding box center [752, 599] width 112 height 21
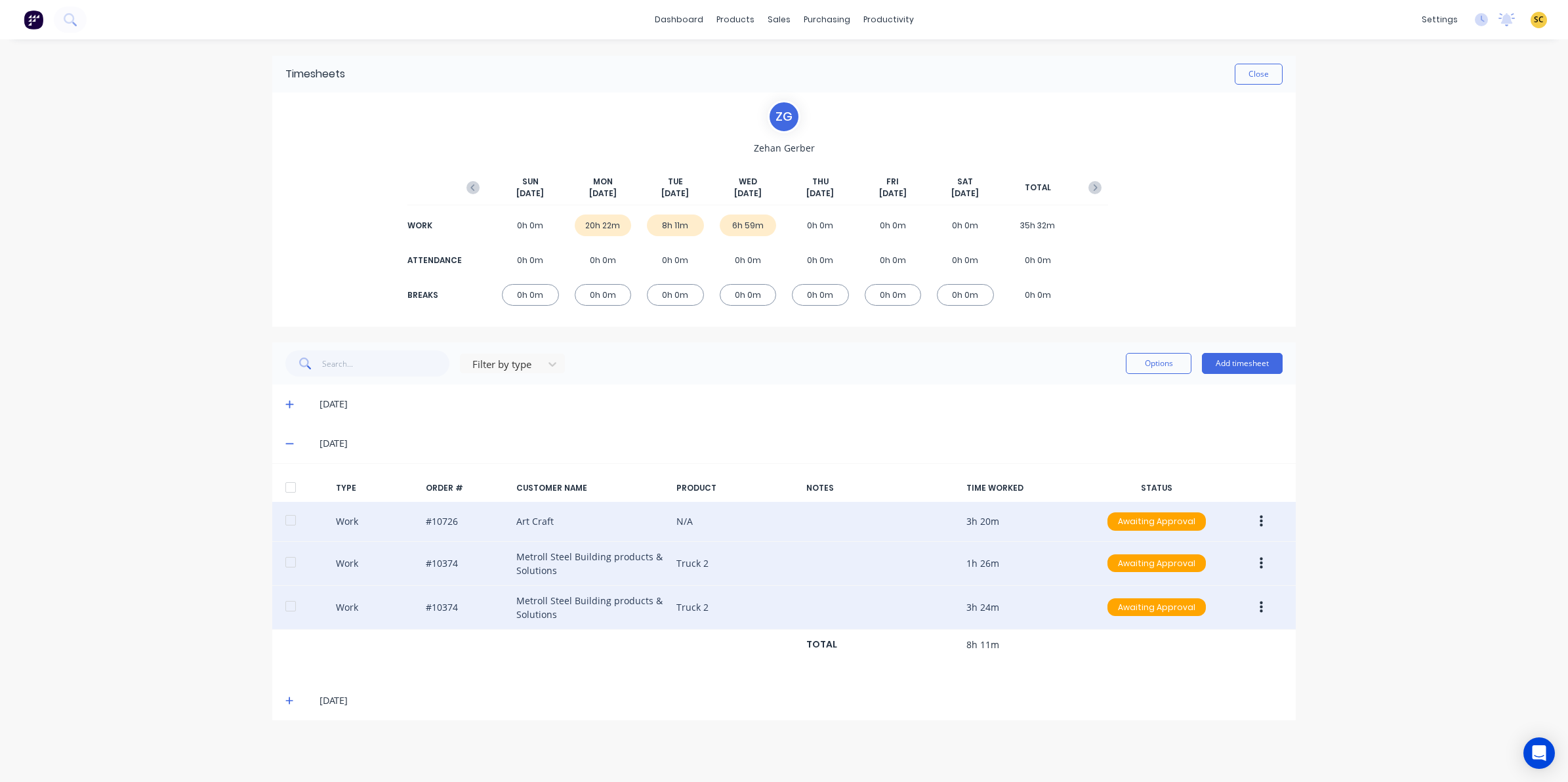
click at [1125, 683] on div "[DATE]" at bounding box center [784, 701] width 1023 height 40
click at [1259, 520] on icon "button" at bounding box center [1261, 522] width 3 height 15
click at [1181, 461] on button "Edit" at bounding box center [1214, 472] width 125 height 26
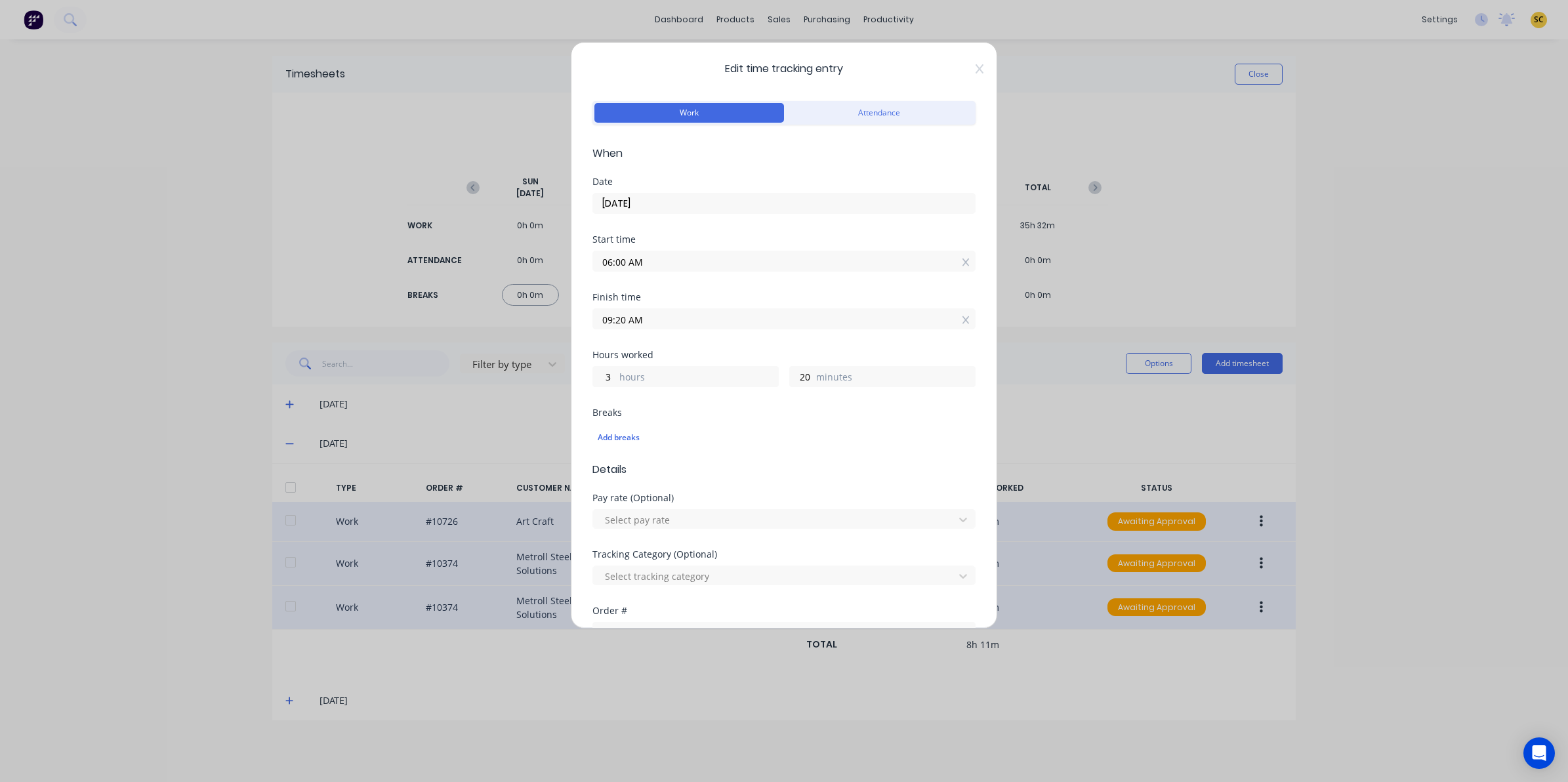
click at [971, 74] on div "Edit time tracking entry Work Attendance When Date 23/09/2025 Start time 06:00 …" at bounding box center [784, 336] width 426 height 586
click at [961, 67] on span "Edit time tracking entry" at bounding box center [784, 69] width 383 height 16
click at [976, 69] on icon at bounding box center [979, 69] width 8 height 10
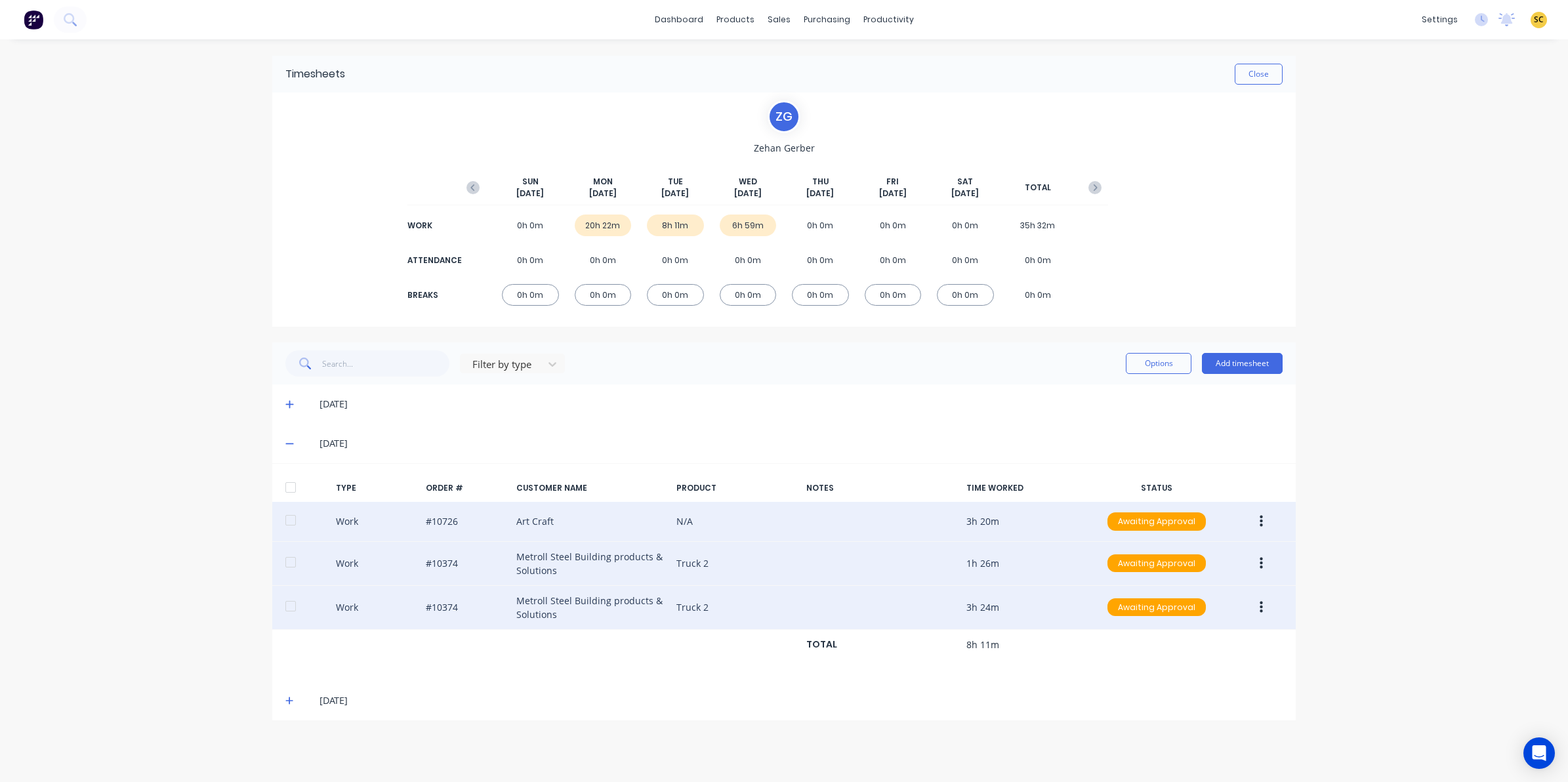
click at [1261, 598] on button "button" at bounding box center [1261, 607] width 31 height 23
click at [1206, 555] on div "Edit" at bounding box center [1213, 558] width 101 height 19
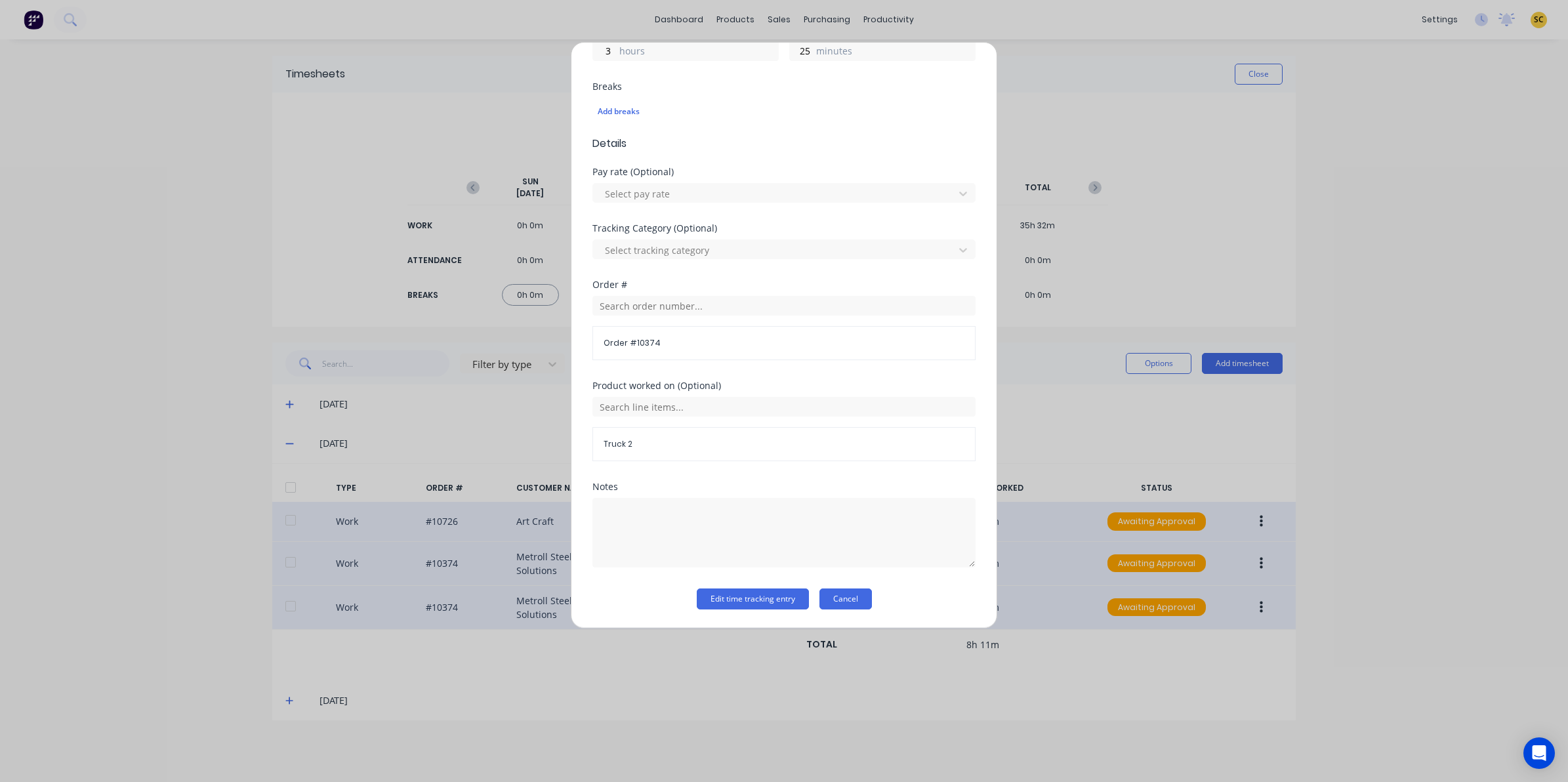
click at [833, 593] on button "Cancel" at bounding box center [845, 599] width 53 height 21
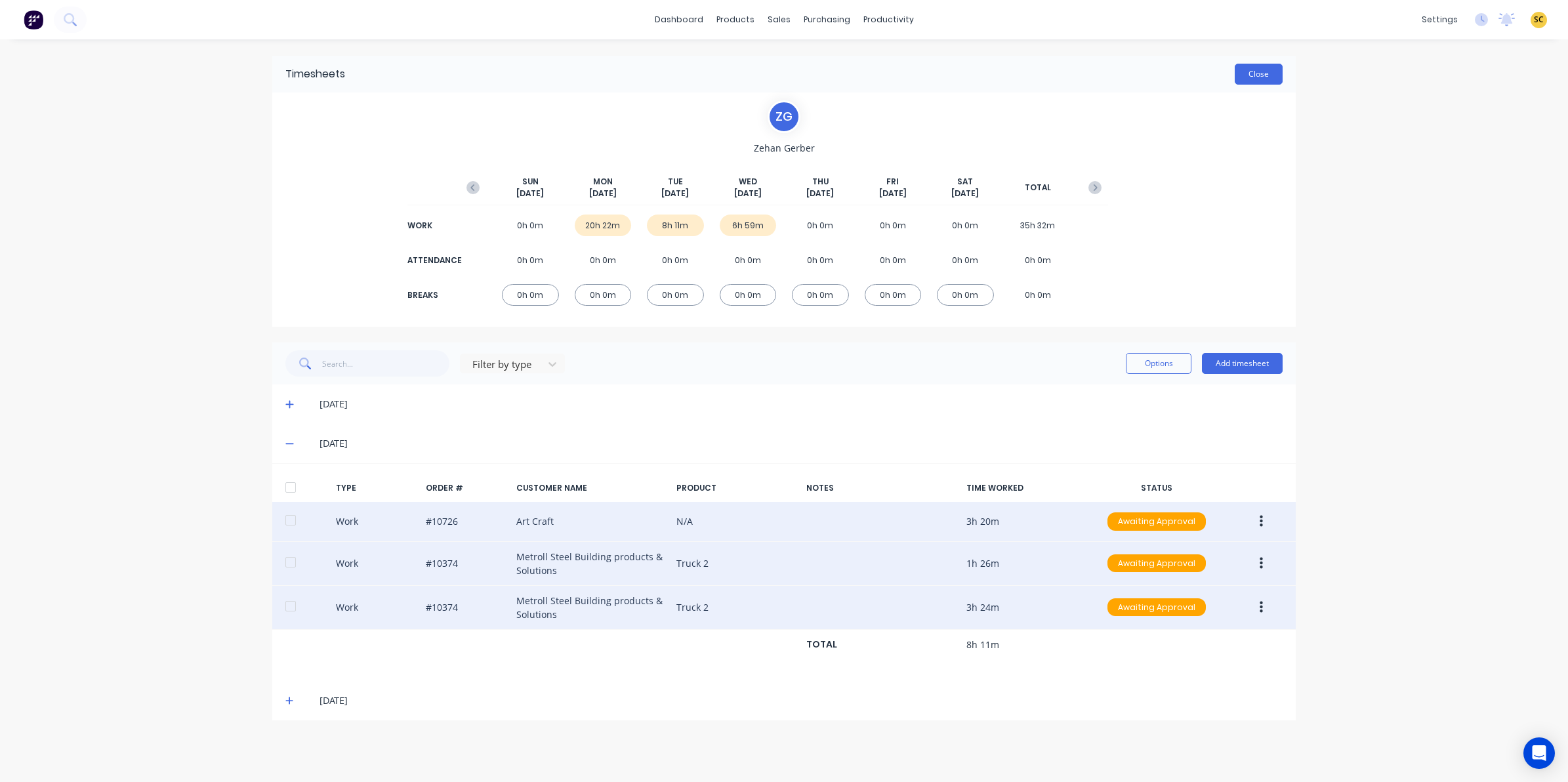
click at [1251, 77] on button "Close" at bounding box center [1258, 74] width 48 height 21
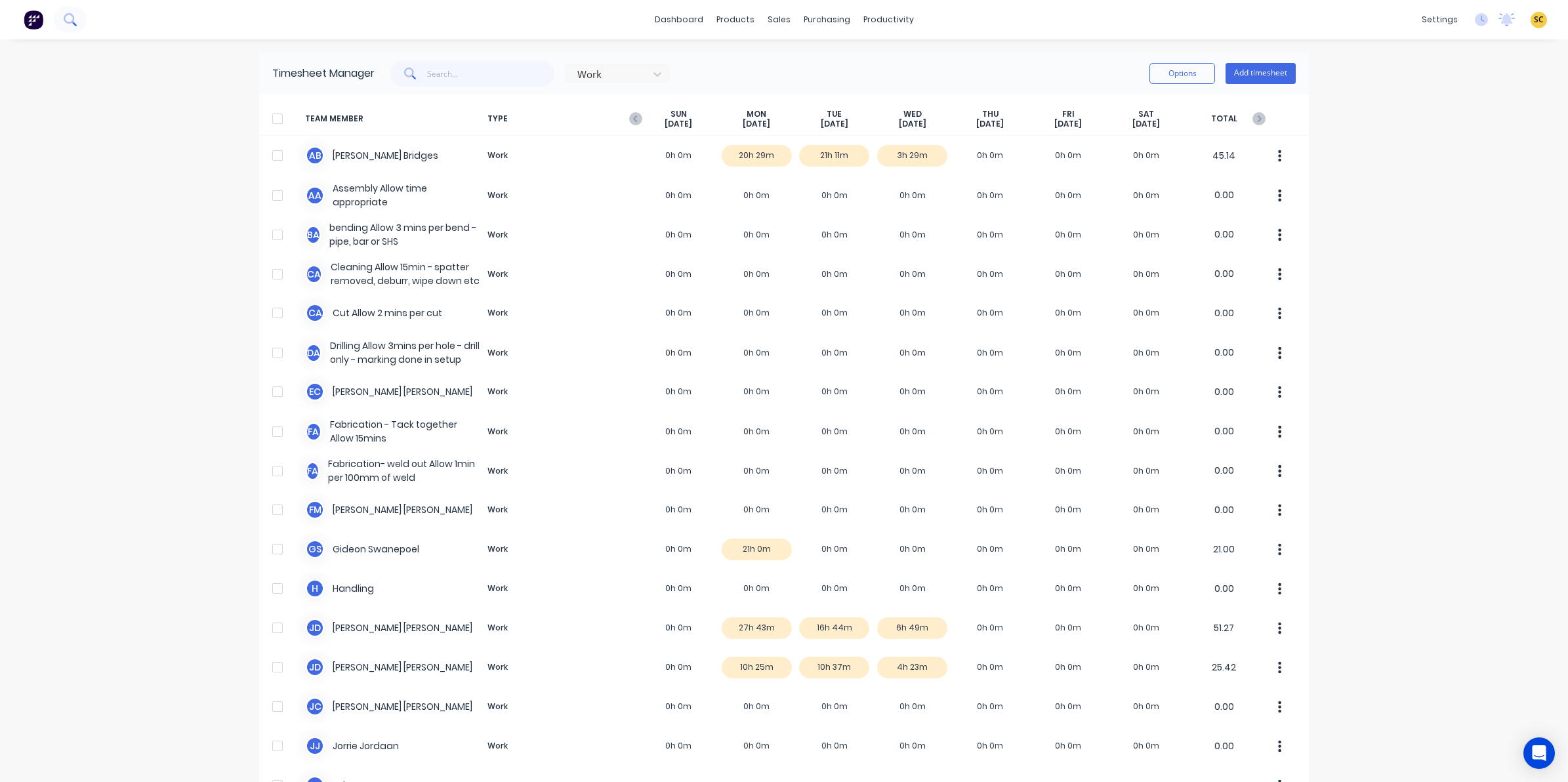
click at [79, 18] on button at bounding box center [70, 20] width 33 height 26
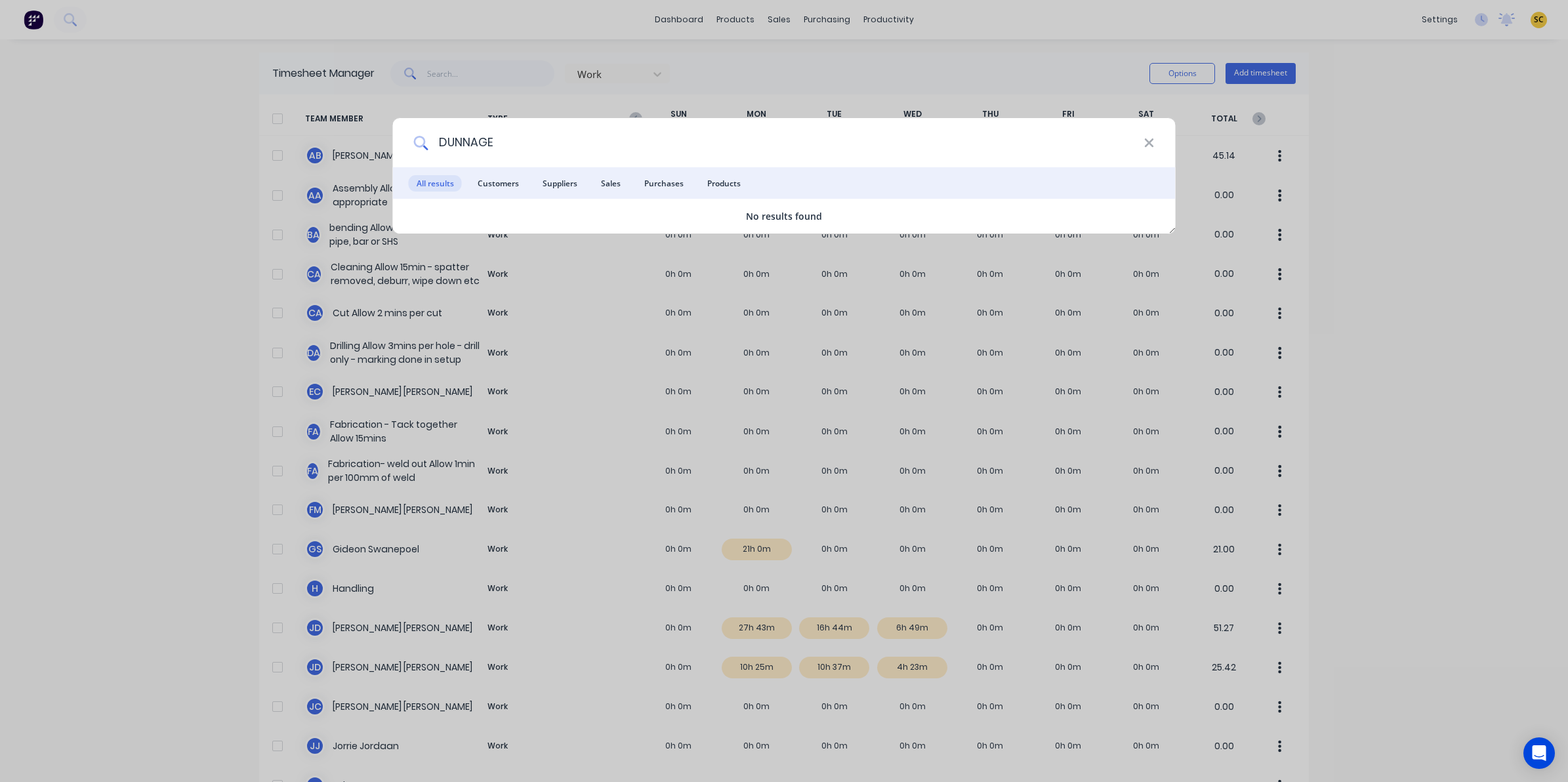
drag, startPoint x: 533, startPoint y: 145, endPoint x: 234, endPoint y: 149, distance: 299.0
click at [234, 149] on div "DUNNAGE All results Customers Suppliers Sales Purchases Products No results fou…" at bounding box center [784, 391] width 1568 height 782
type input "KOMATSU"
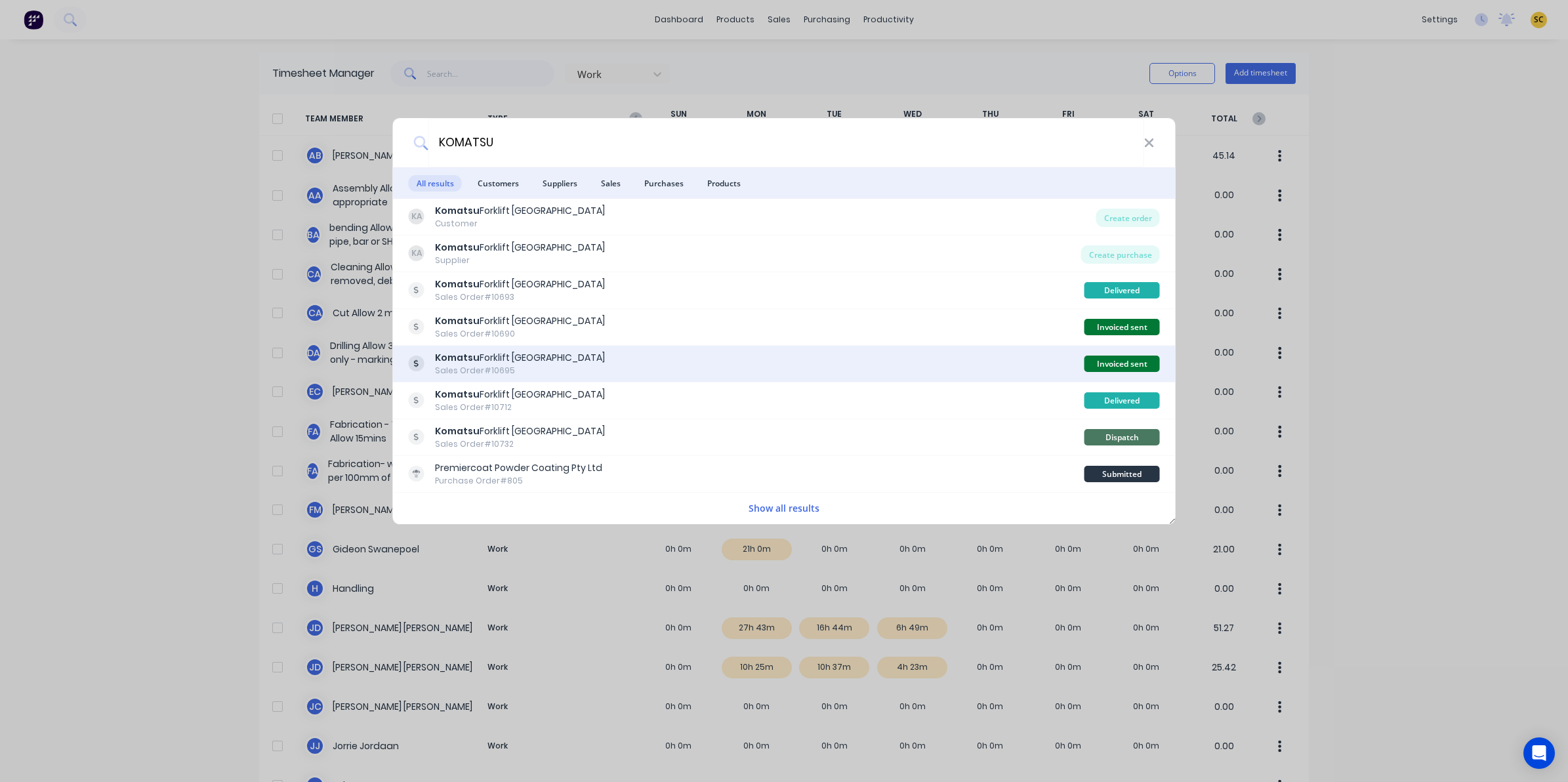
click at [541, 362] on div "Komatsu Forklift Australia" at bounding box center [520, 358] width 170 height 14
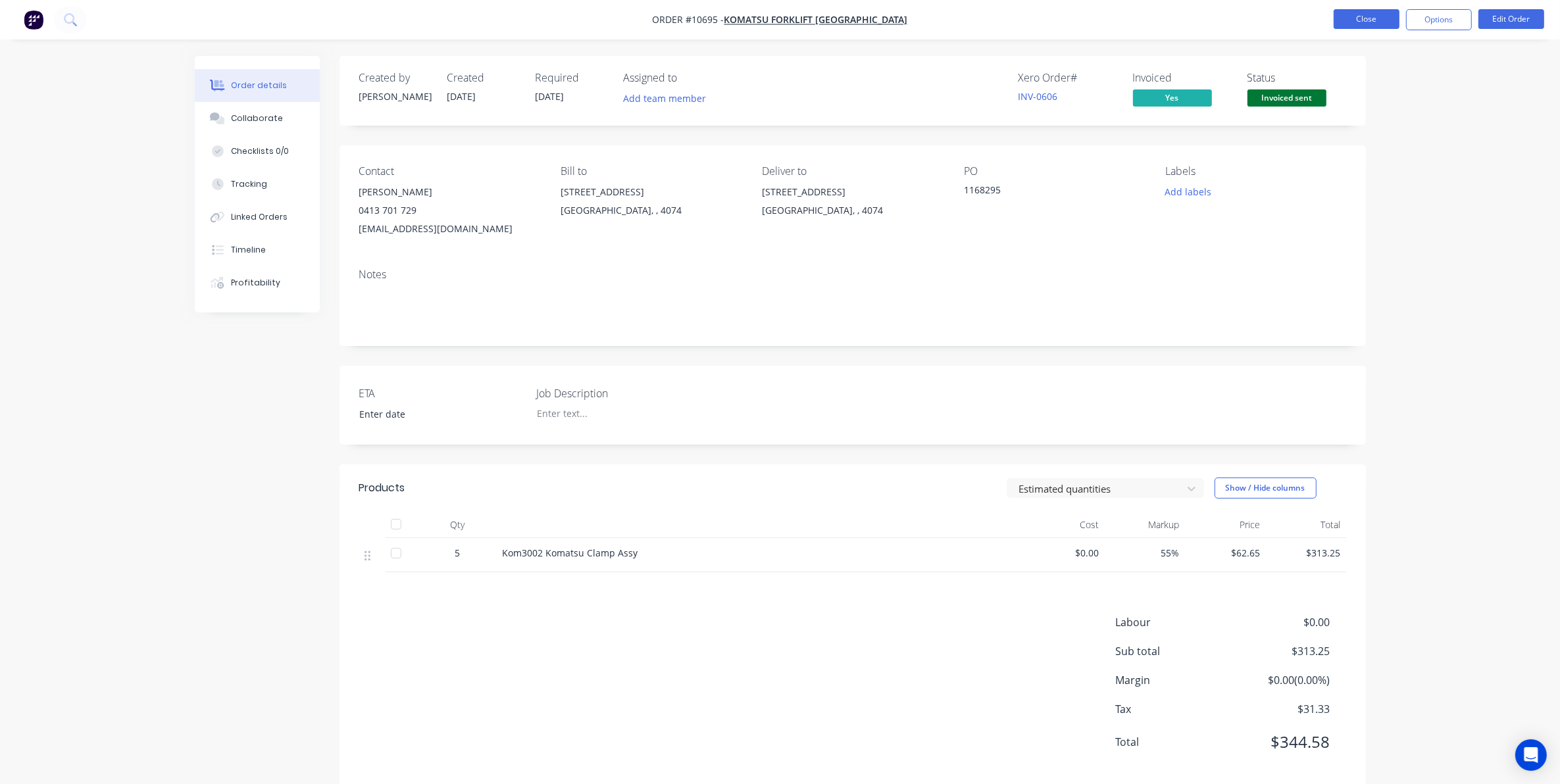
click at [1347, 21] on button "Close" at bounding box center [1367, 19] width 66 height 20
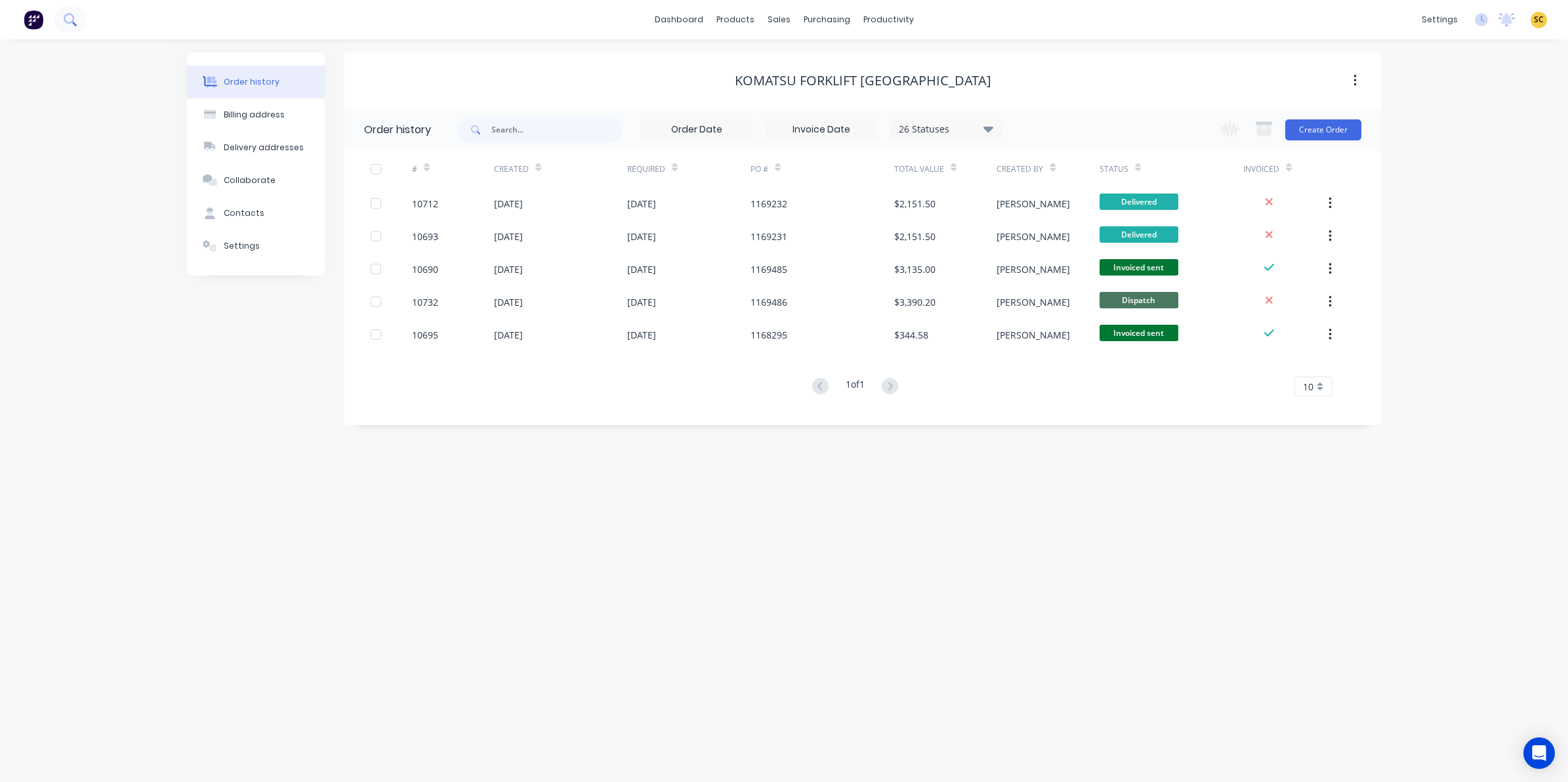
click at [69, 26] on button at bounding box center [70, 20] width 33 height 26
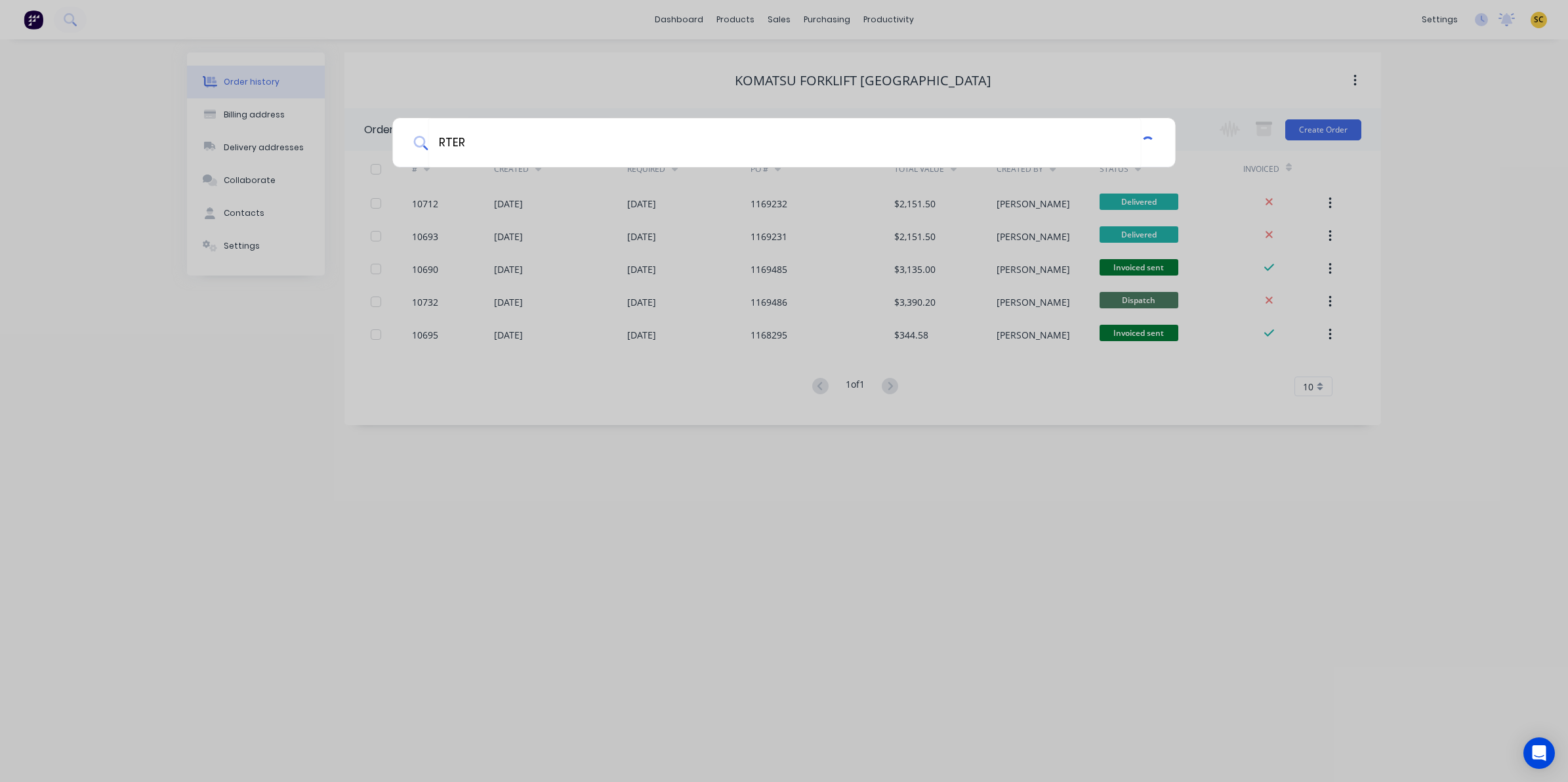
type input "RTER"
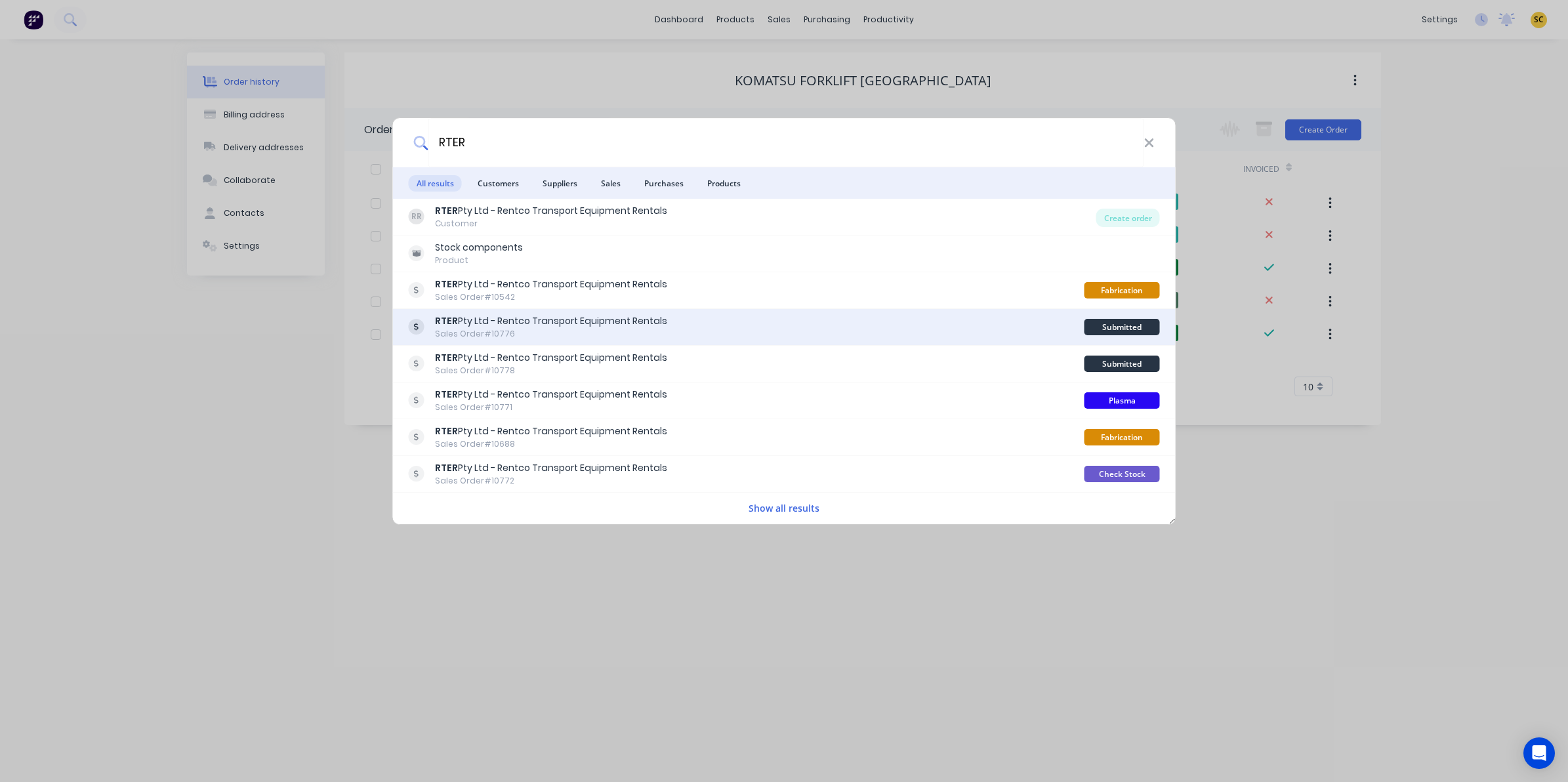
click at [596, 330] on div "Sales Order #10776" at bounding box center [551, 334] width 232 height 12
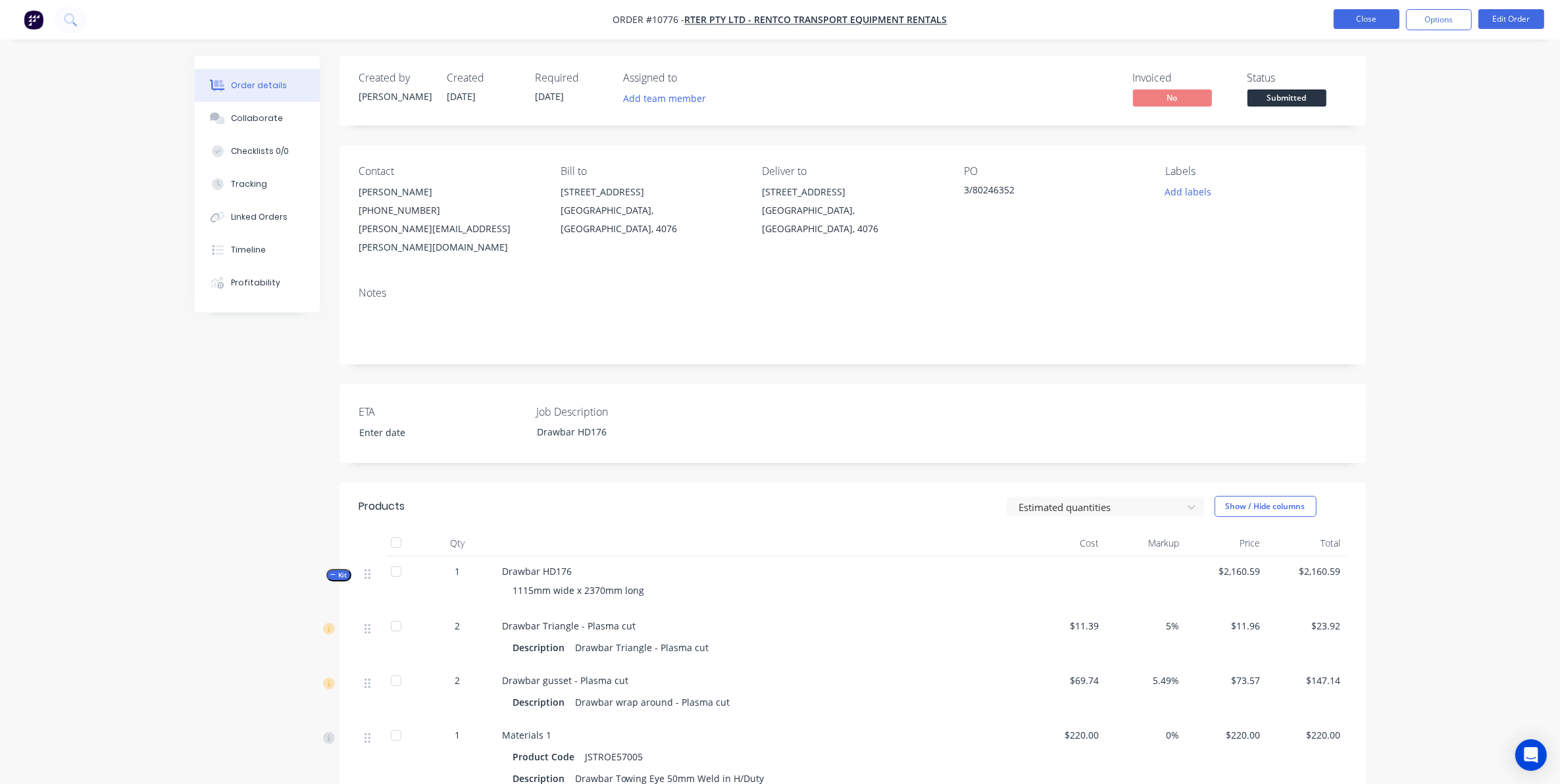
click at [1386, 10] on nav "Order #10776 - RTER Pty Ltd - Rentco Transport Equipment Rentals Close Options …" at bounding box center [780, 20] width 1560 height 40
click at [1384, 10] on button "Close" at bounding box center [1367, 19] width 66 height 20
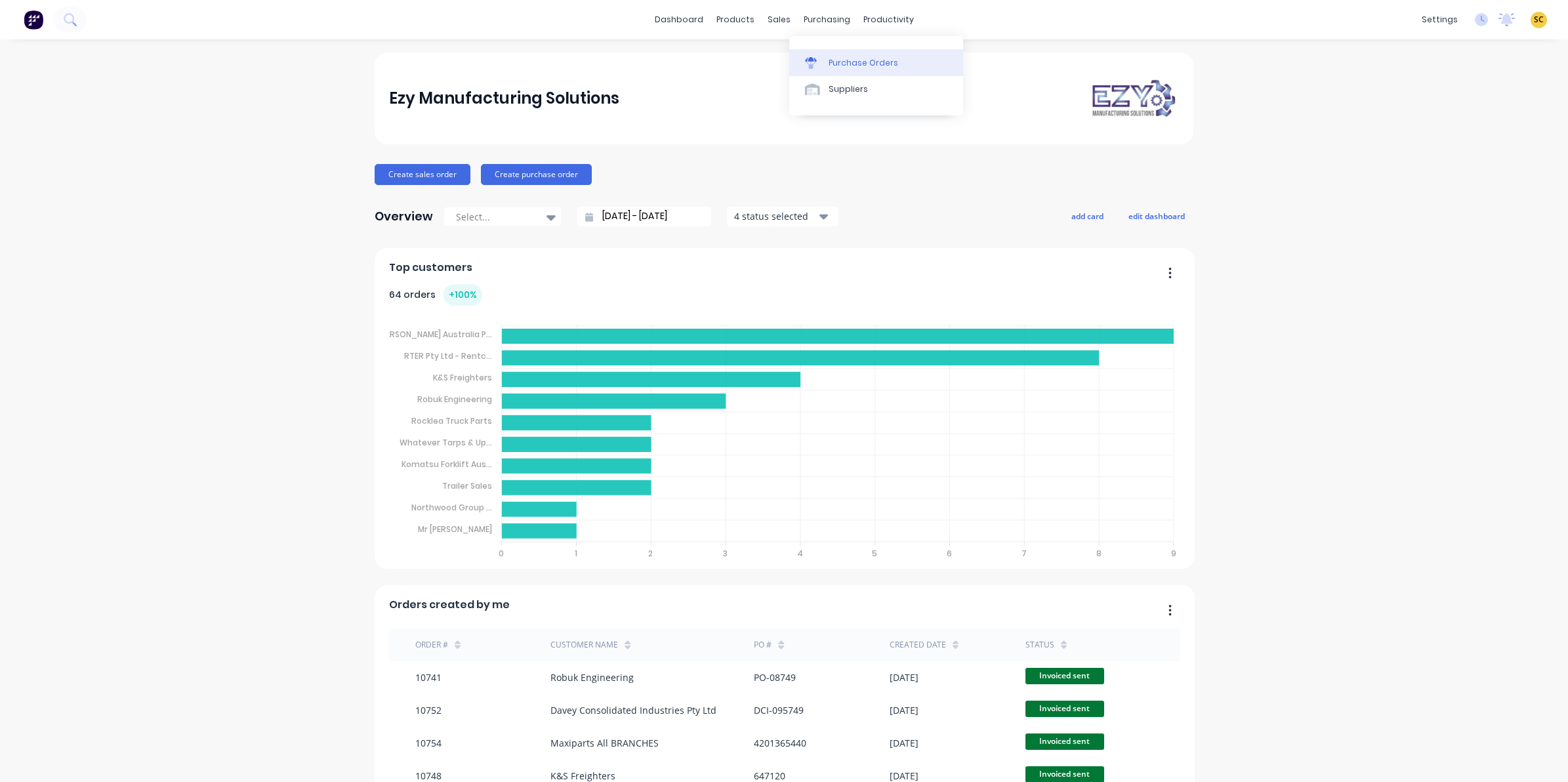
click at [861, 55] on div "Purchase Orders Suppliers" at bounding box center [875, 76] width 174 height 80
click at [863, 62] on div "Purchase Orders" at bounding box center [863, 63] width 69 height 12
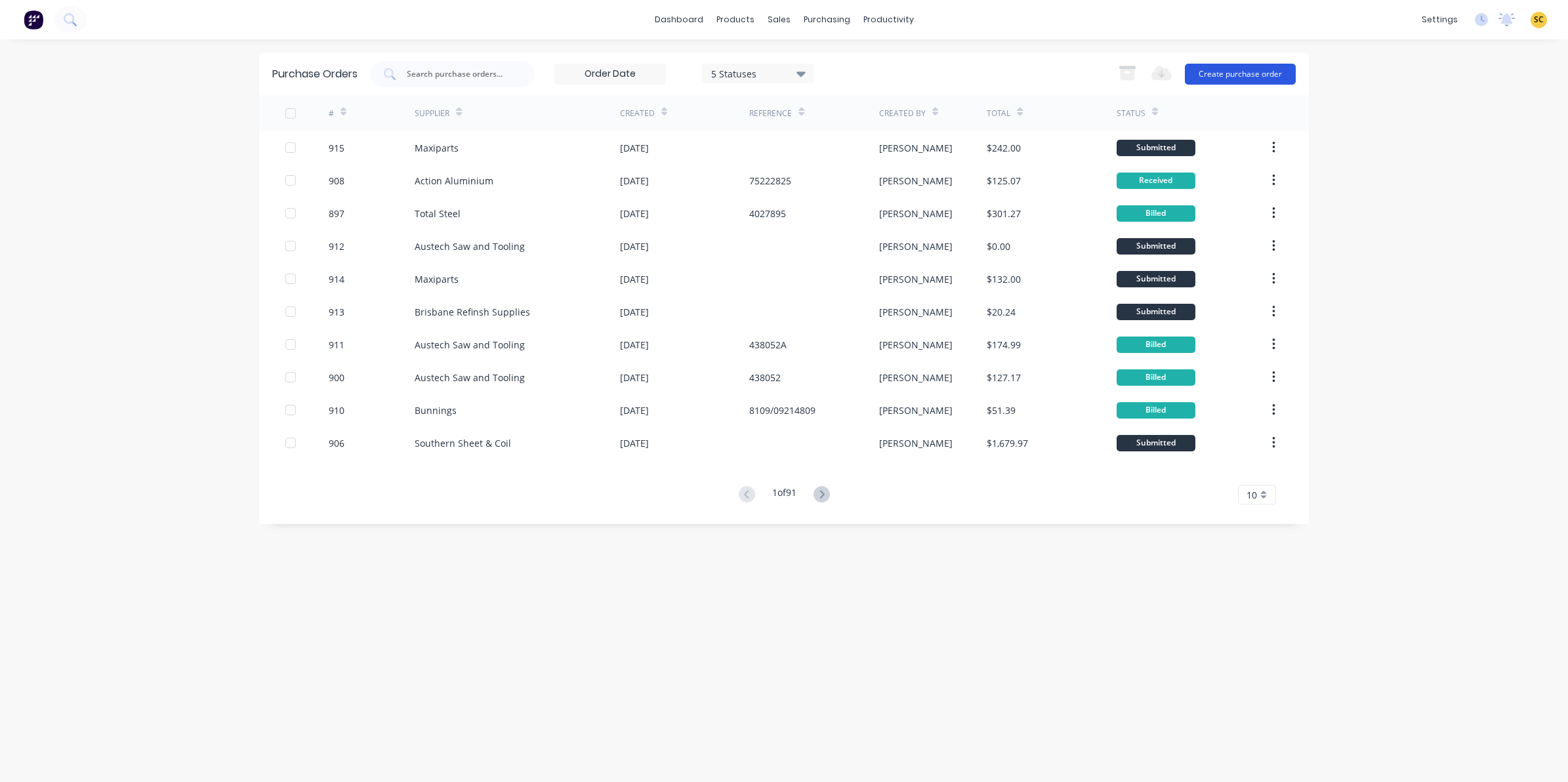
click at [1244, 77] on button "Create purchase order" at bounding box center [1240, 74] width 111 height 21
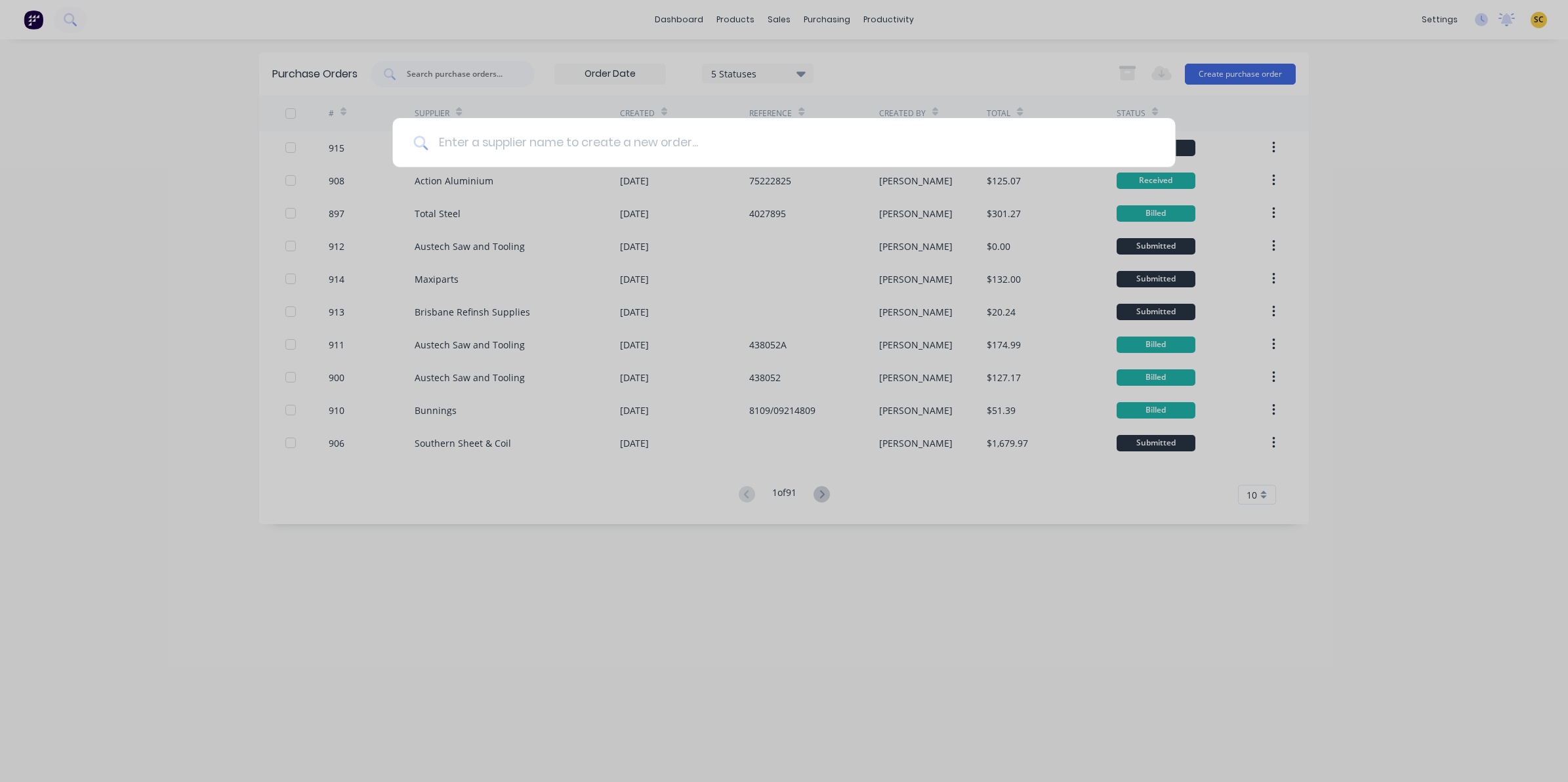
click at [686, 133] on input at bounding box center [790, 143] width 726 height 49
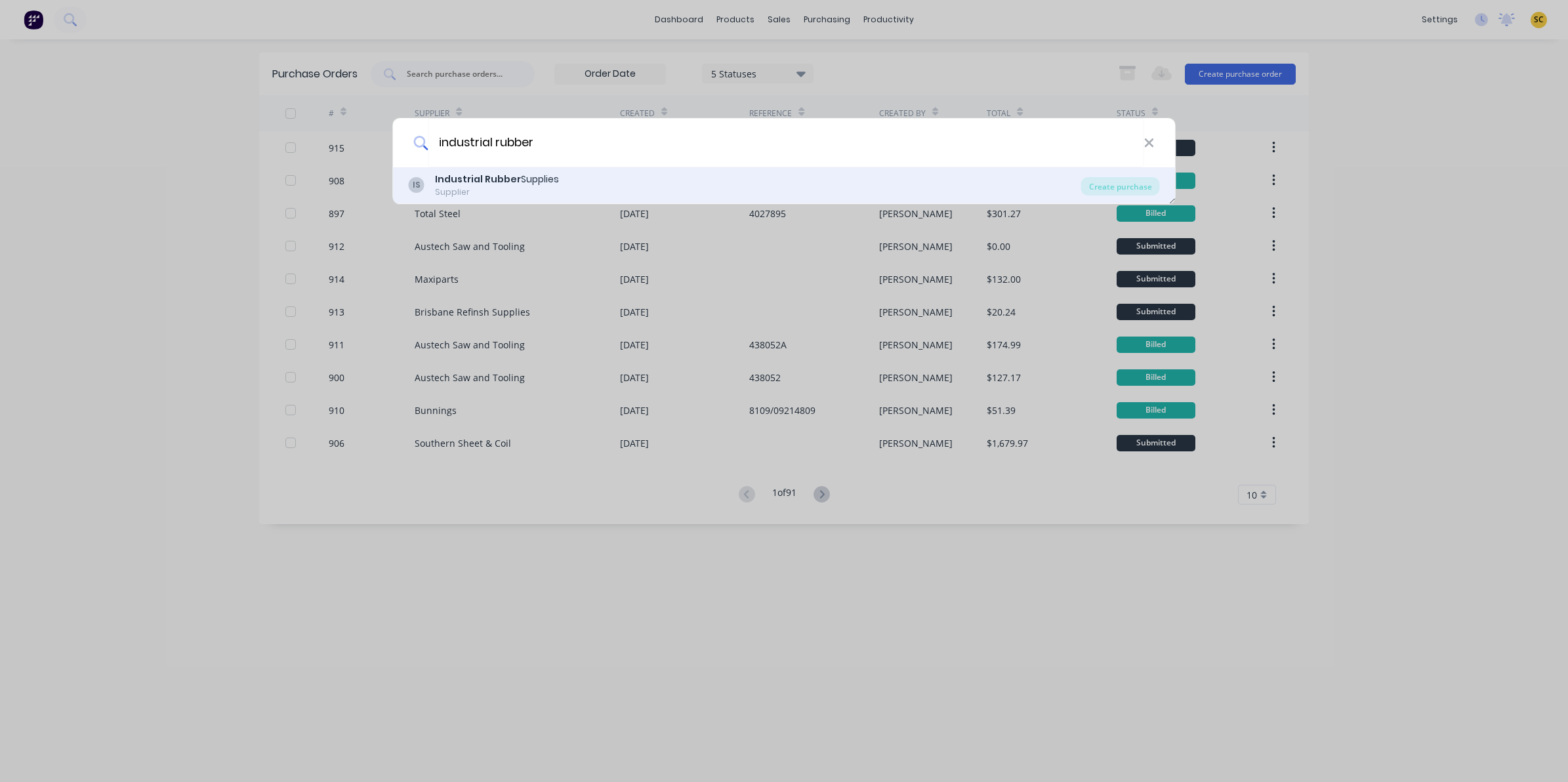
type input "industrial rubber"
click at [553, 185] on div "Industrial Rubber Supplies" at bounding box center [496, 179] width 124 height 14
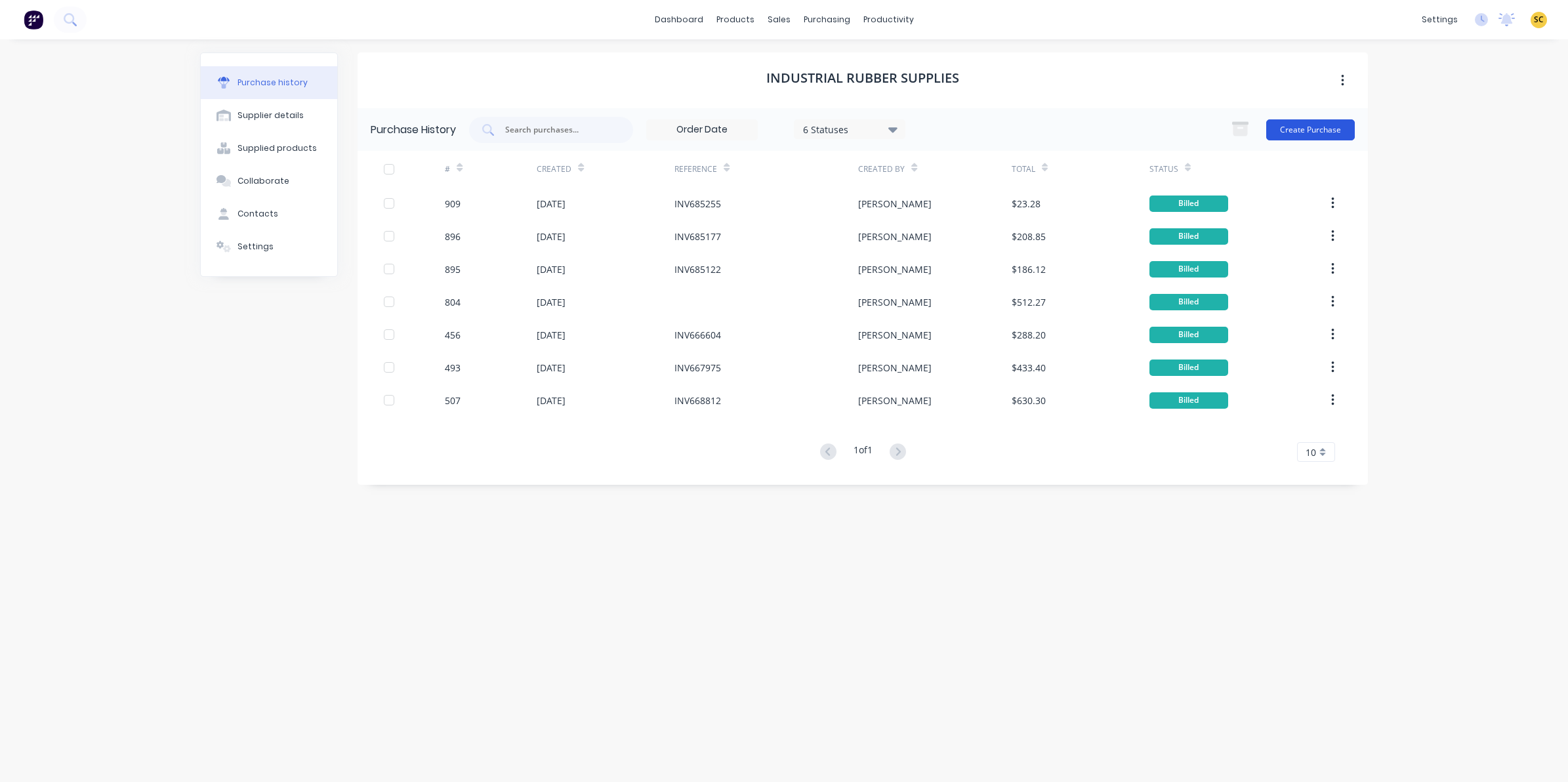
click at [1289, 130] on button "Create Purchase" at bounding box center [1310, 130] width 88 height 21
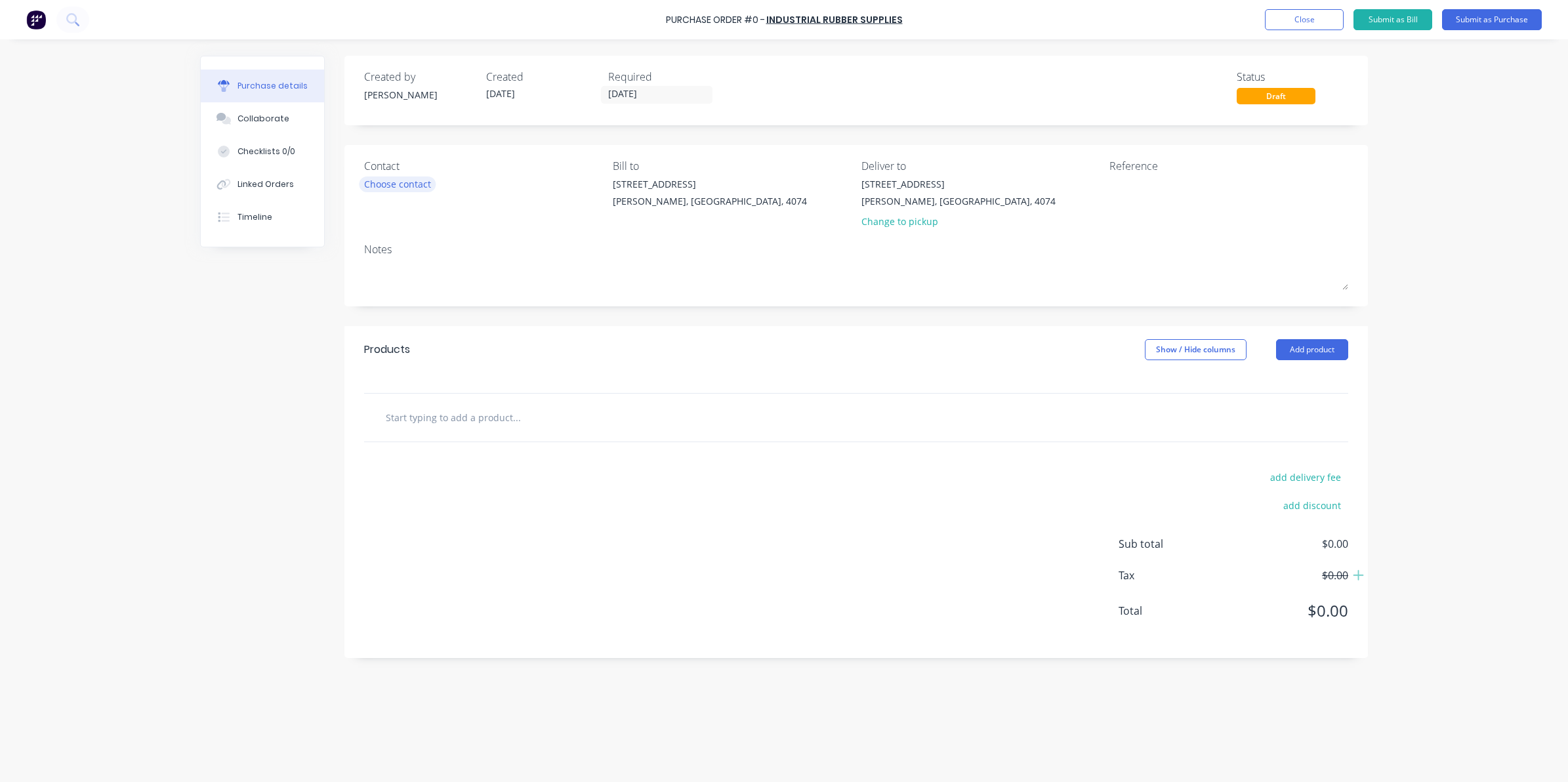
click at [404, 181] on div "Choose contact" at bounding box center [397, 184] width 67 height 14
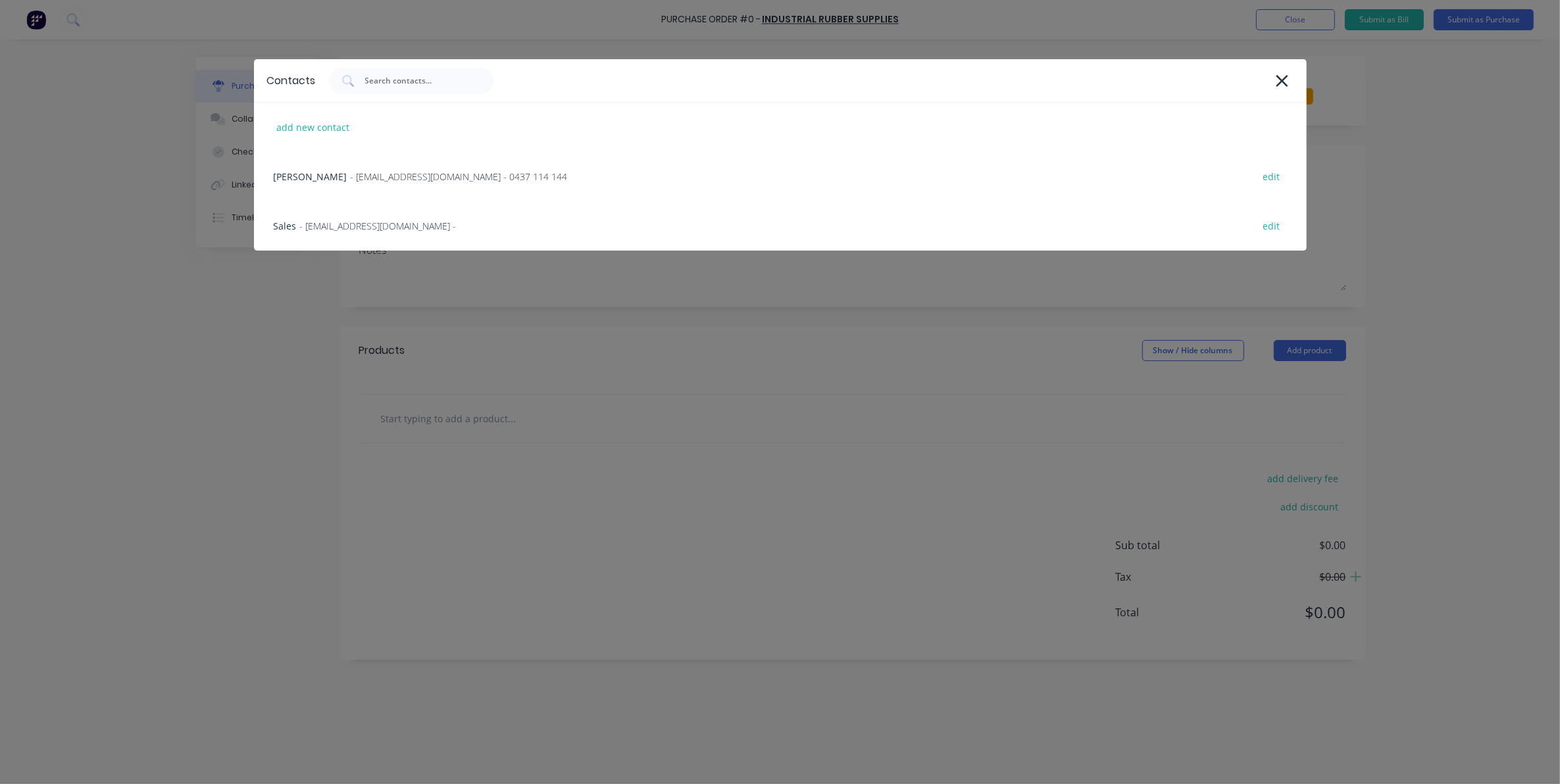
drag, startPoint x: 385, startPoint y: 216, endPoint x: 590, endPoint y: 209, distance: 205.1
click at [385, 217] on div "Sales - [EMAIL_ADDRESS][DOMAIN_NAME] - edit" at bounding box center [780, 225] width 1052 height 49
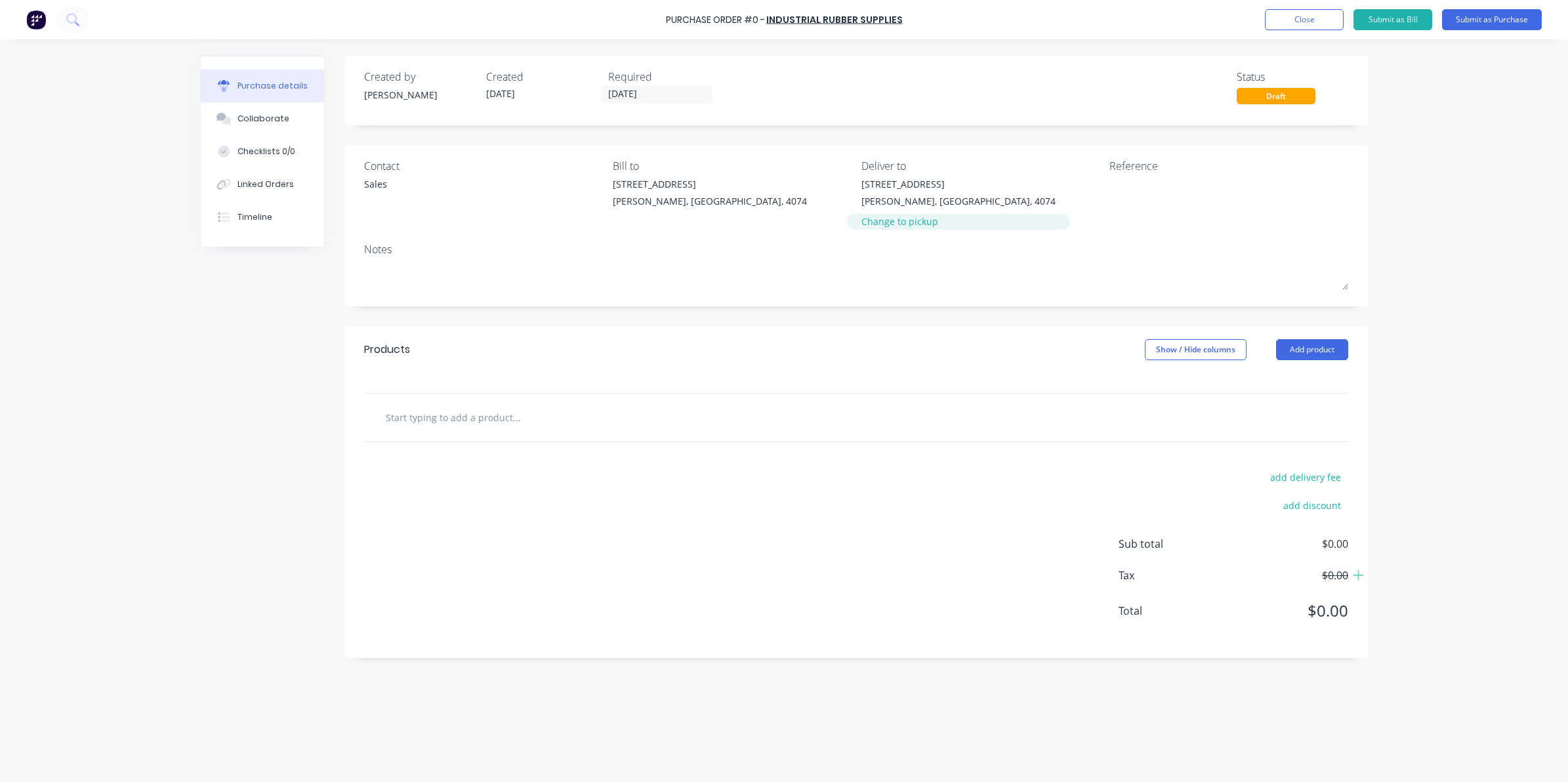
click at [912, 228] on div "Change to pickup" at bounding box center [958, 221] width 194 height 14
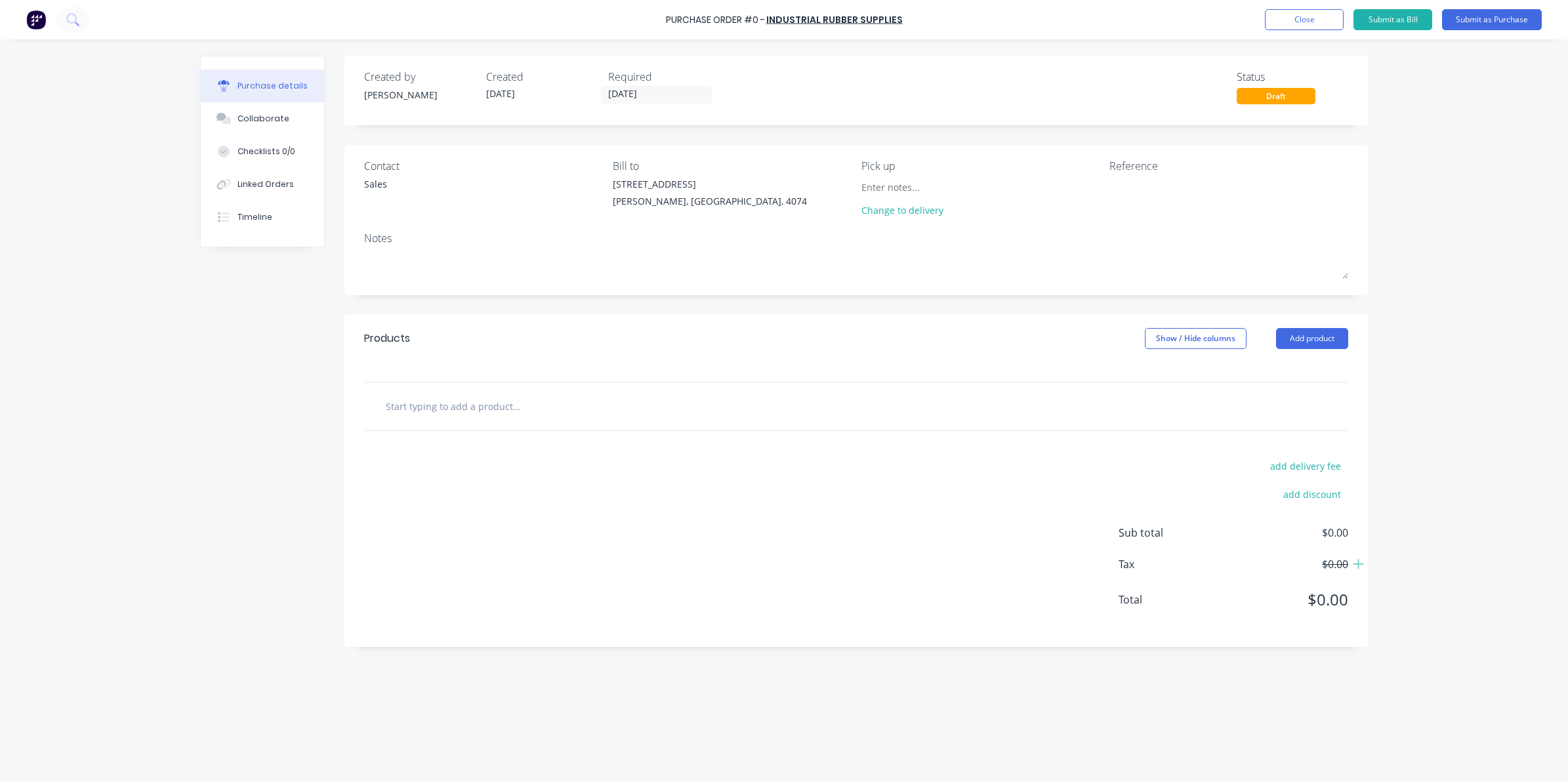
click at [490, 408] on input "text" at bounding box center [515, 406] width 262 height 26
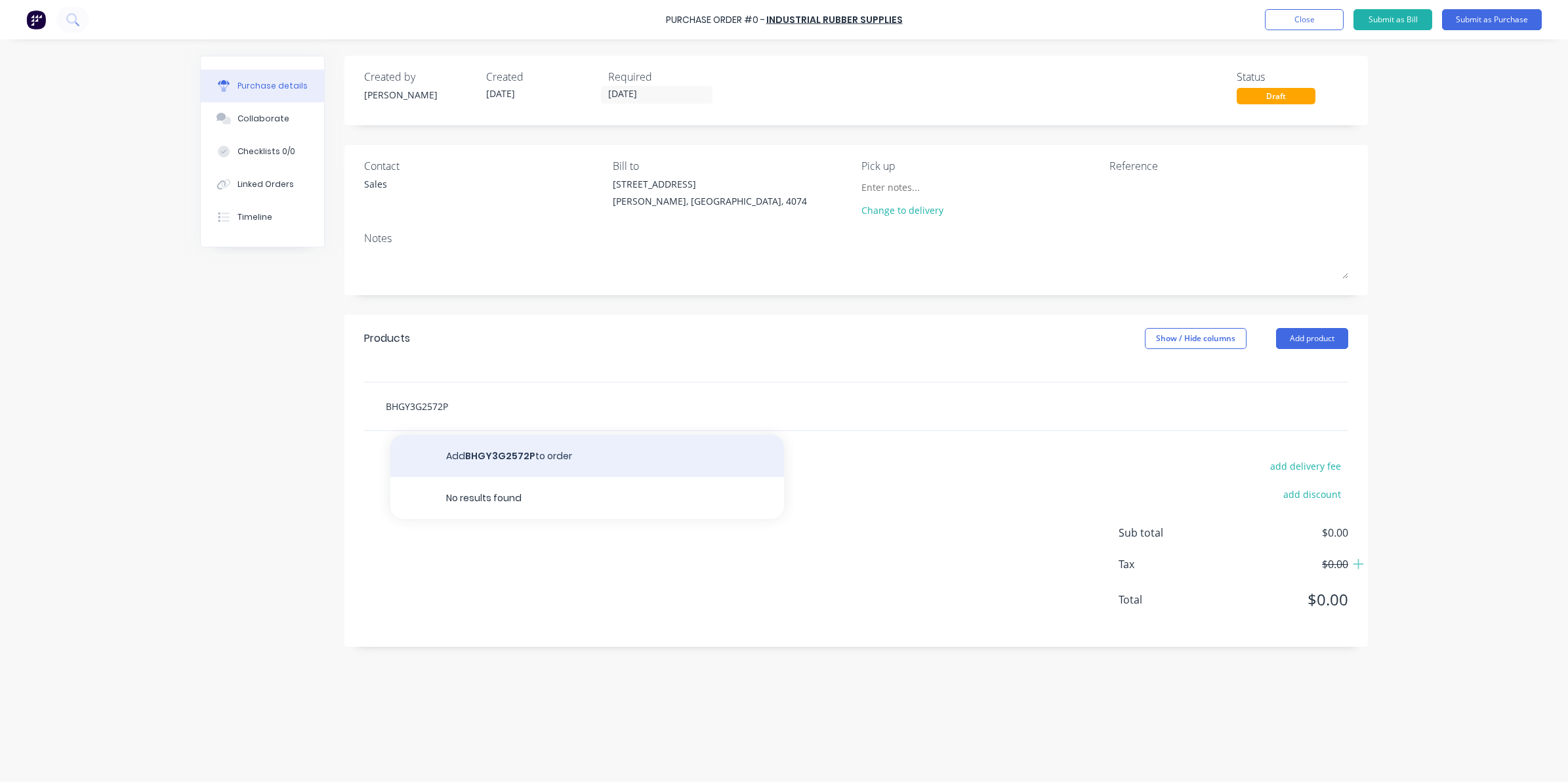
type input "BHGY3G2572P"
click at [458, 458] on button "Add BHGY3G2572P to order" at bounding box center [586, 456] width 394 height 42
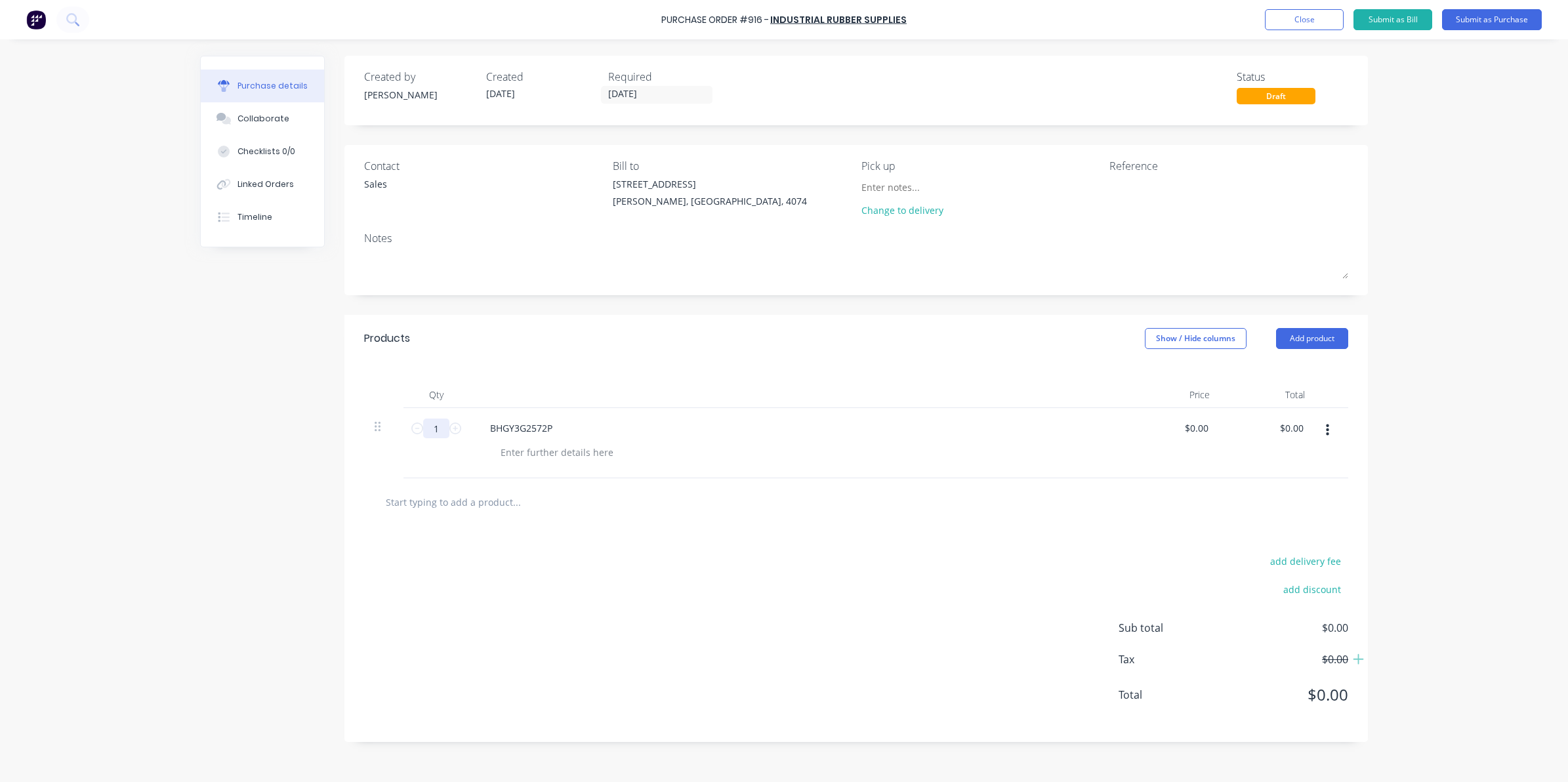
click at [440, 435] on input "1" at bounding box center [436, 428] width 26 height 20
type input "3"
click at [458, 612] on div "add delivery fee add discount Sub total $0.00 Tax $0.00 Total $0.00" at bounding box center [855, 634] width 1023 height 216
click at [1503, 16] on button "Submit as Purchase" at bounding box center [1491, 20] width 99 height 21
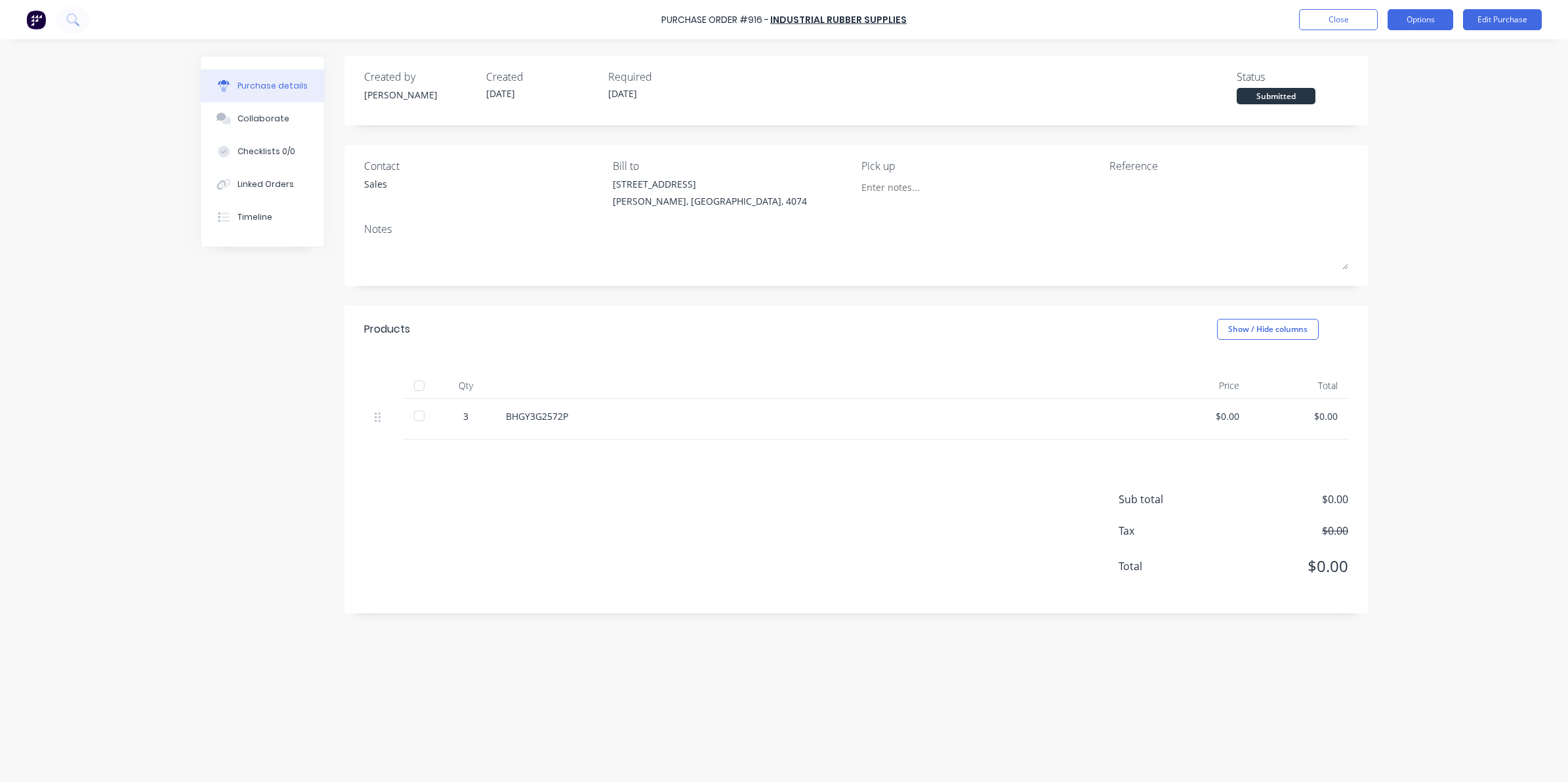
click at [1408, 16] on button "Options" at bounding box center [1420, 20] width 66 height 21
click at [1358, 51] on div "Print / Email" at bounding box center [1390, 54] width 101 height 19
click at [1359, 107] on div "Without pricing" at bounding box center [1390, 106] width 101 height 19
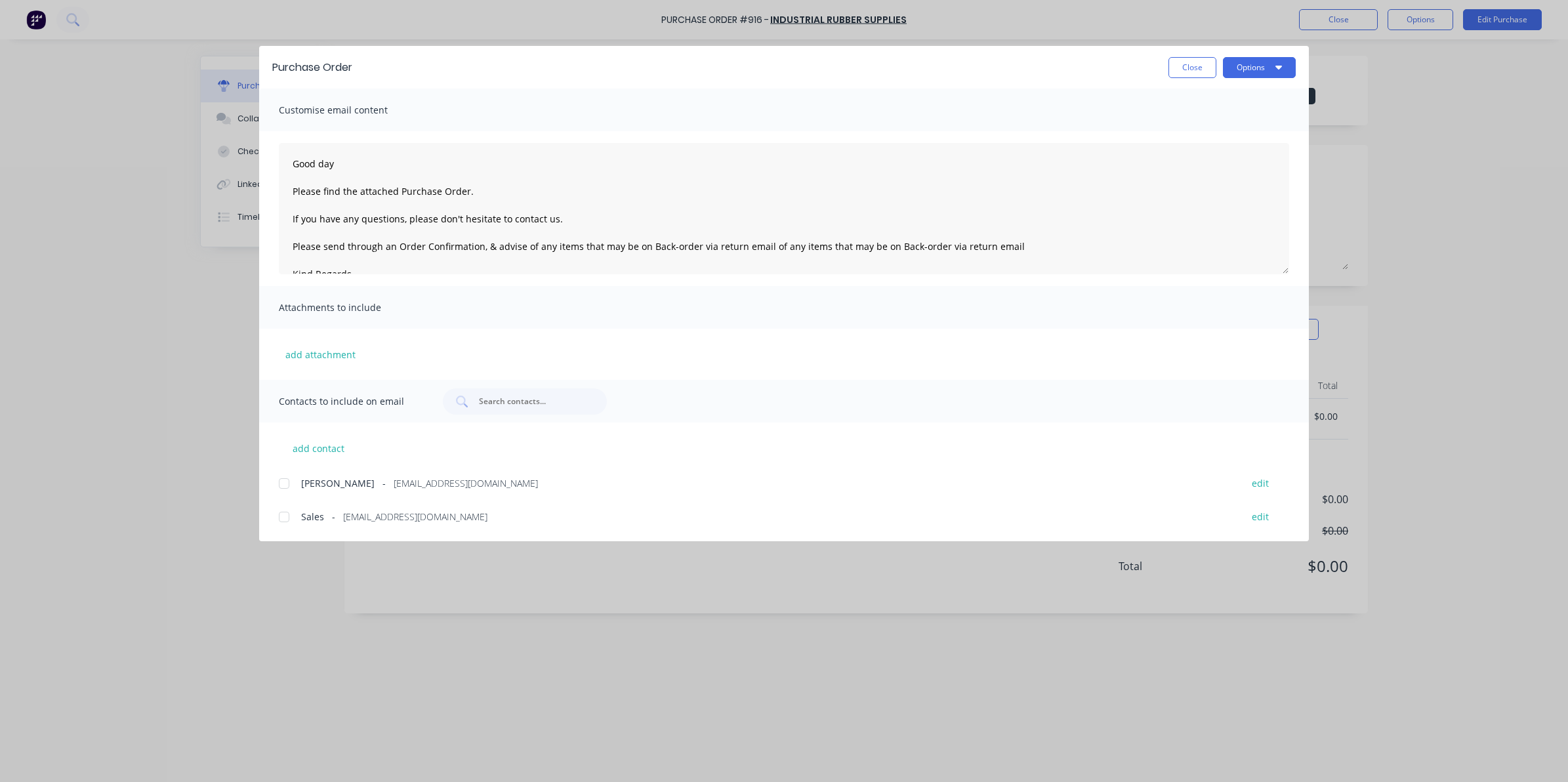
click at [279, 518] on div at bounding box center [284, 516] width 26 height 26
click at [286, 480] on div at bounding box center [284, 484] width 26 height 26
click at [1276, 72] on button "Options" at bounding box center [1259, 67] width 73 height 21
click at [1213, 154] on div "Email" at bounding box center [1232, 153] width 101 height 19
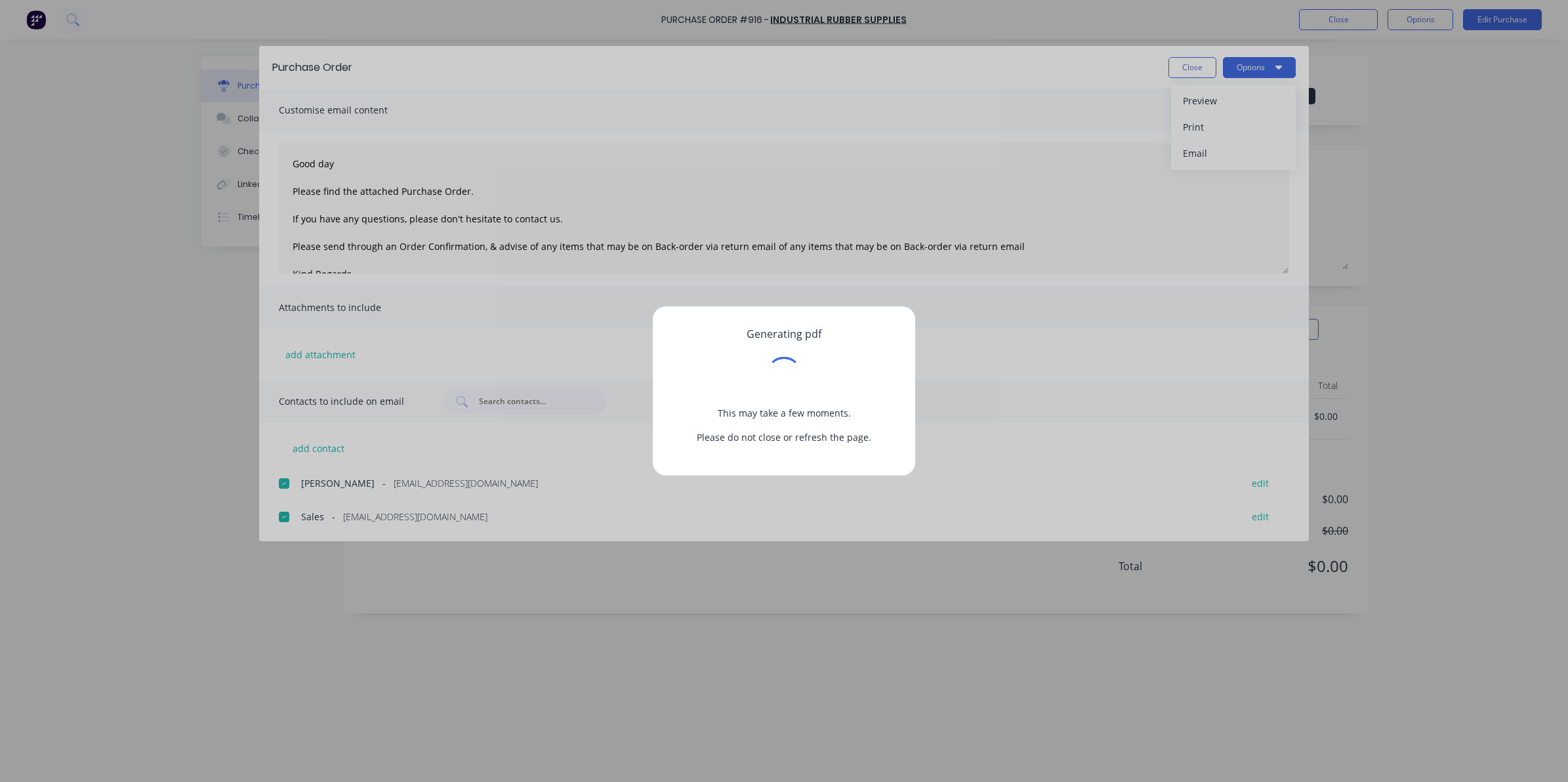
type textarea "Good day Please find the attached Purchase Order. If you have any questions, pl…"
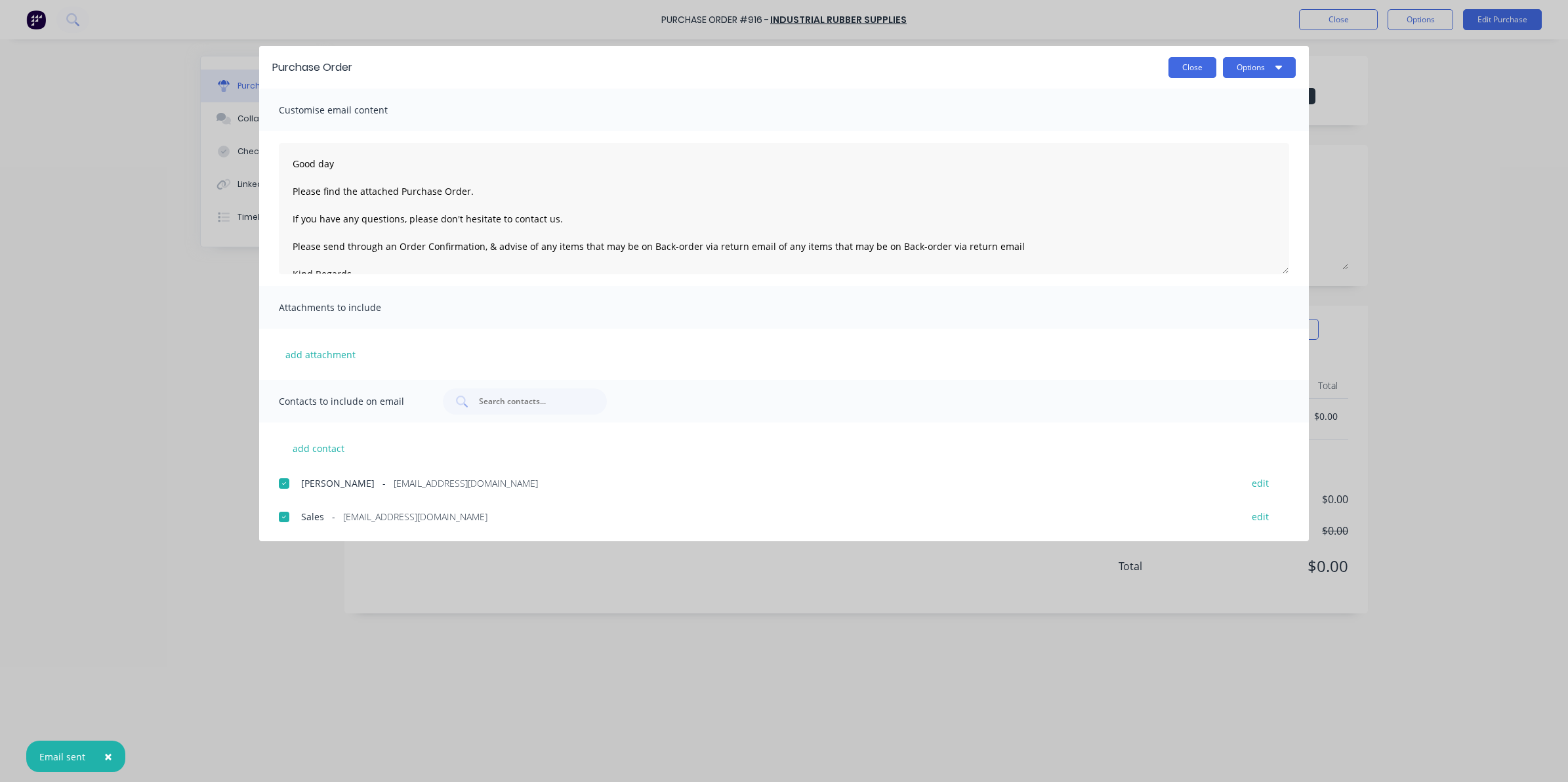
click at [1184, 69] on button "Close" at bounding box center [1192, 67] width 48 height 21
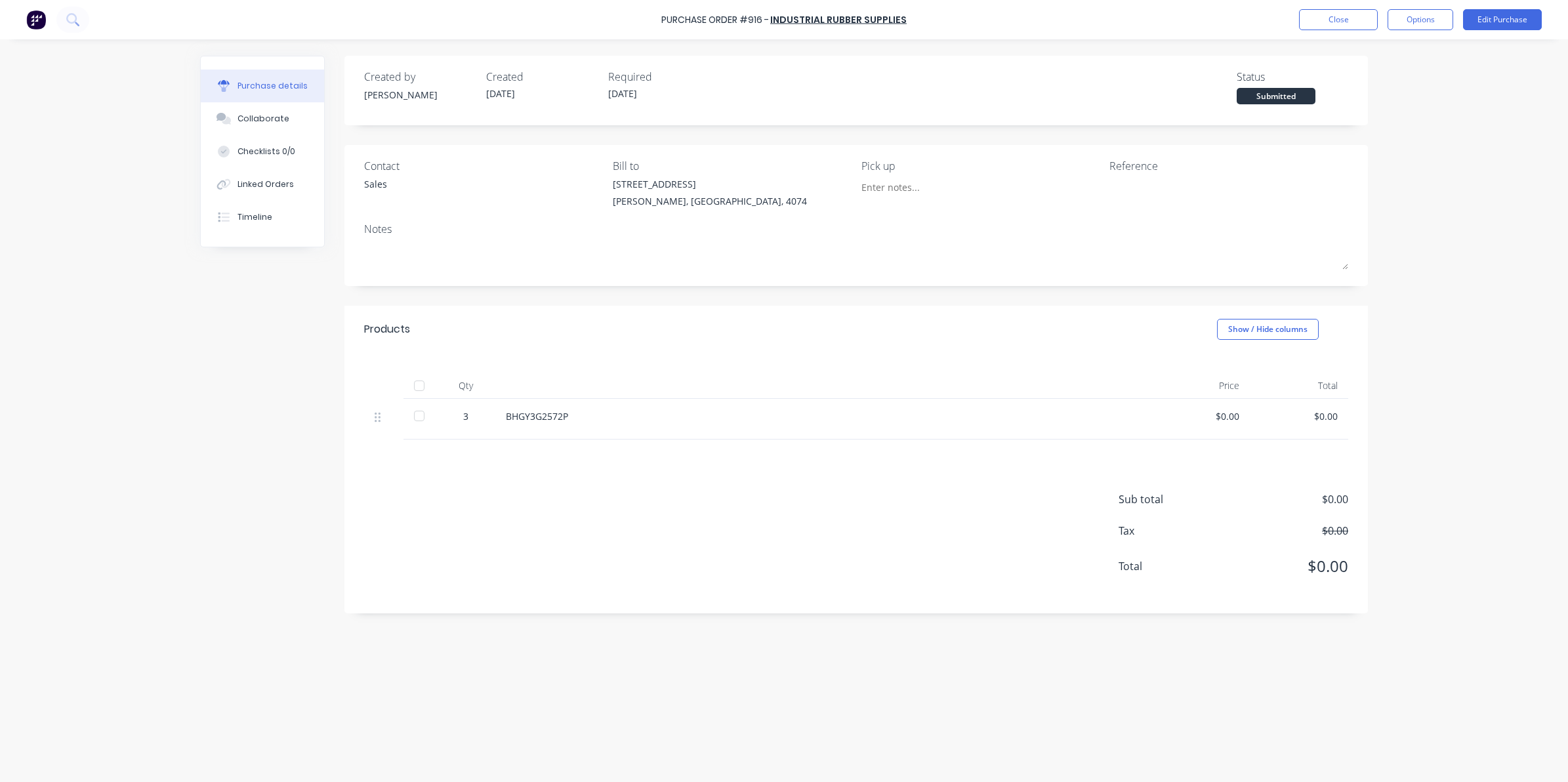
click at [571, 412] on div "BHGY3G2572P" at bounding box center [823, 416] width 635 height 14
drag, startPoint x: 569, startPoint y: 414, endPoint x: 509, endPoint y: 422, distance: 60.5
click at [509, 422] on div "BHGY3G2572P" at bounding box center [823, 416] width 635 height 14
copy div "BHGY3G2572P"
click at [463, 688] on div "Created by [PERSON_NAME] Created [DATE] Required [DATE] Status Submitted Contac…" at bounding box center [784, 407] width 1168 height 703
